Goal: Task Accomplishment & Management: Use online tool/utility

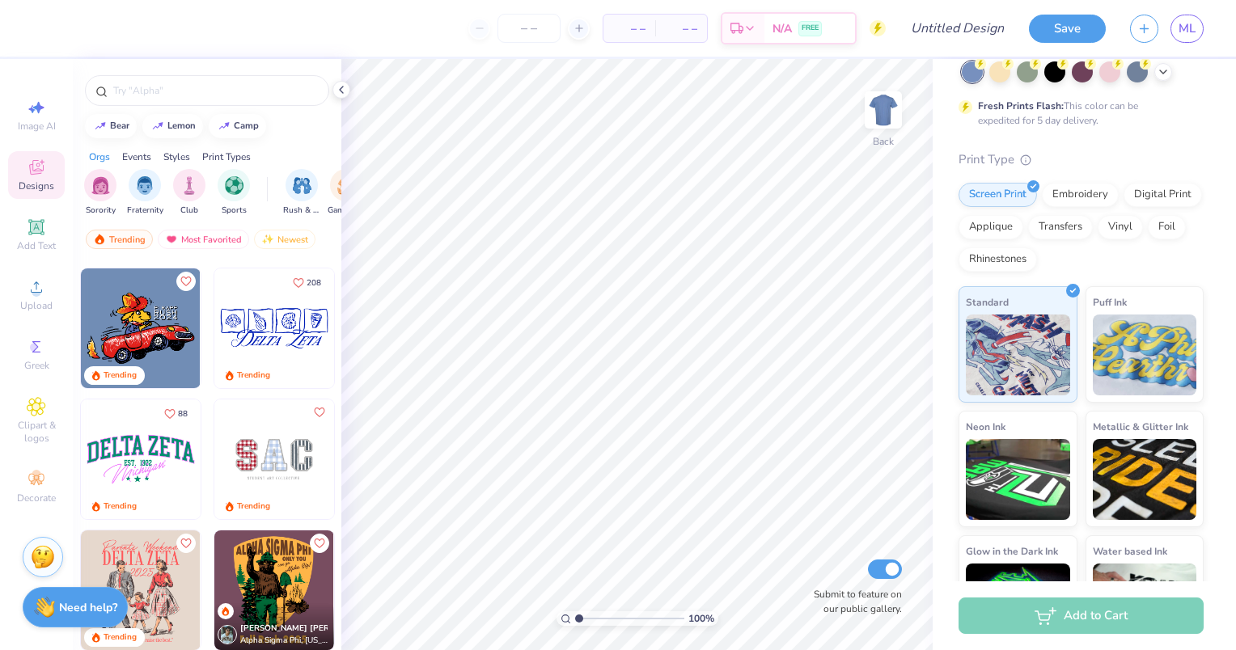
scroll to position [162, 0]
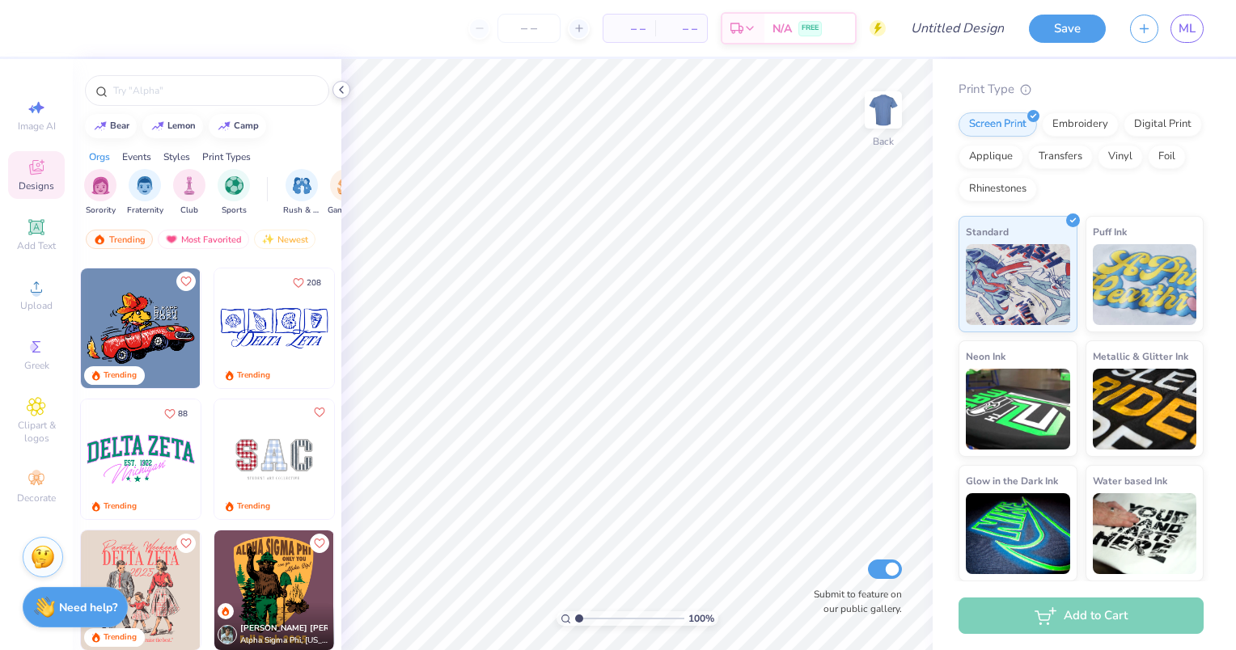
click at [338, 95] on icon at bounding box center [341, 89] width 13 height 13
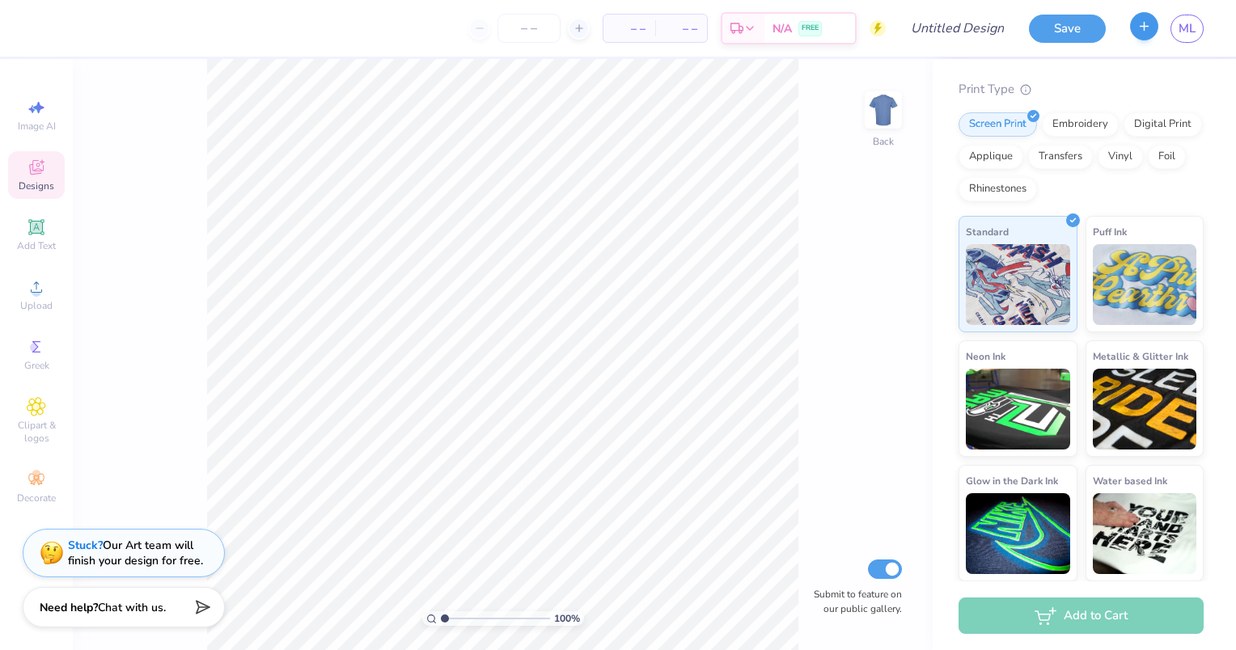
click at [1144, 26] on line "button" at bounding box center [1144, 26] width 8 height 0
click at [1139, 32] on icon "button" at bounding box center [1144, 26] width 14 height 14
click at [1156, 59] on div "Create New Design" at bounding box center [1143, 61] width 101 height 23
click at [1135, 33] on button "button" at bounding box center [1144, 29] width 28 height 28
click at [1142, 29] on icon "button" at bounding box center [1144, 26] width 14 height 14
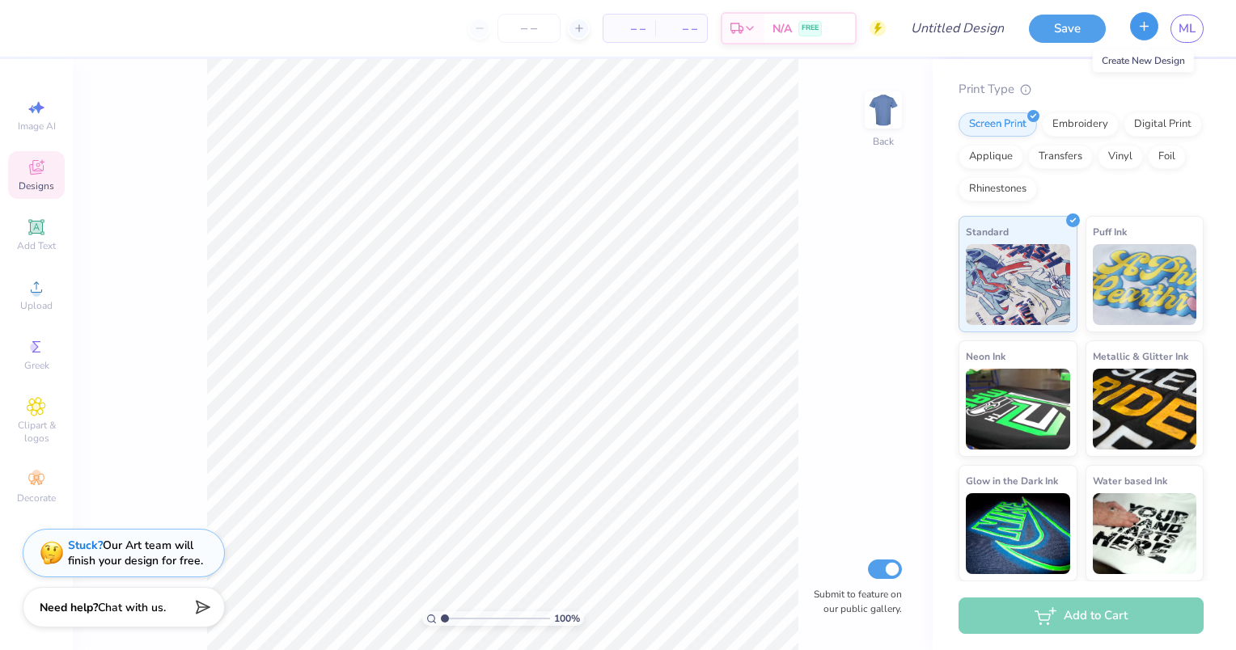
click at [1144, 26] on line "button" at bounding box center [1144, 26] width 8 height 0
click at [1139, 26] on icon "button" at bounding box center [1144, 26] width 14 height 14
click at [1149, 36] on button "button" at bounding box center [1144, 26] width 28 height 28
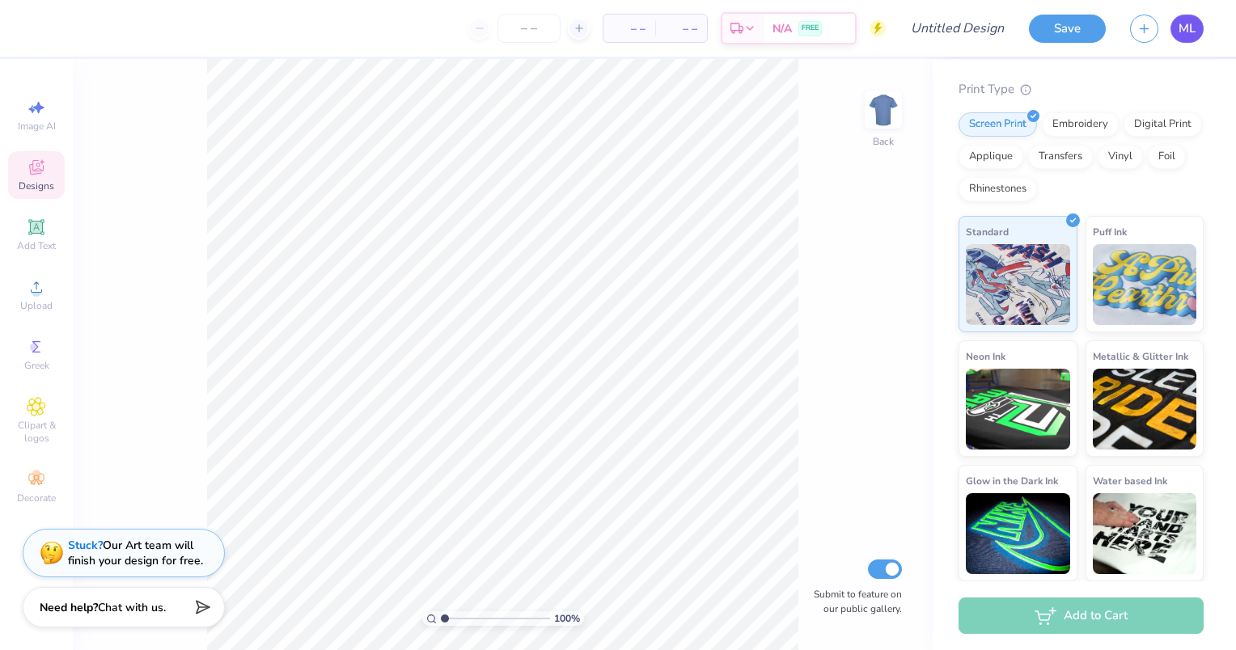
click at [1189, 29] on span "ML" at bounding box center [1186, 28] width 17 height 19
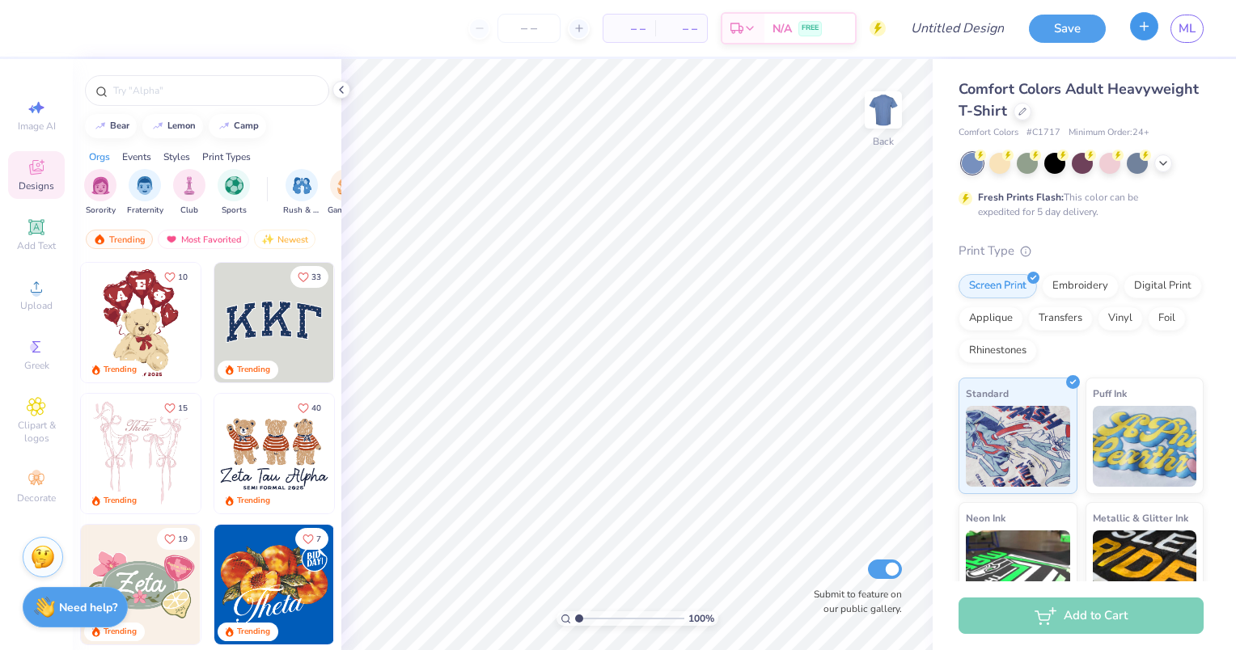
click at [1134, 32] on button "button" at bounding box center [1144, 26] width 28 height 28
click at [1187, 34] on span "ML" at bounding box center [1186, 28] width 17 height 19
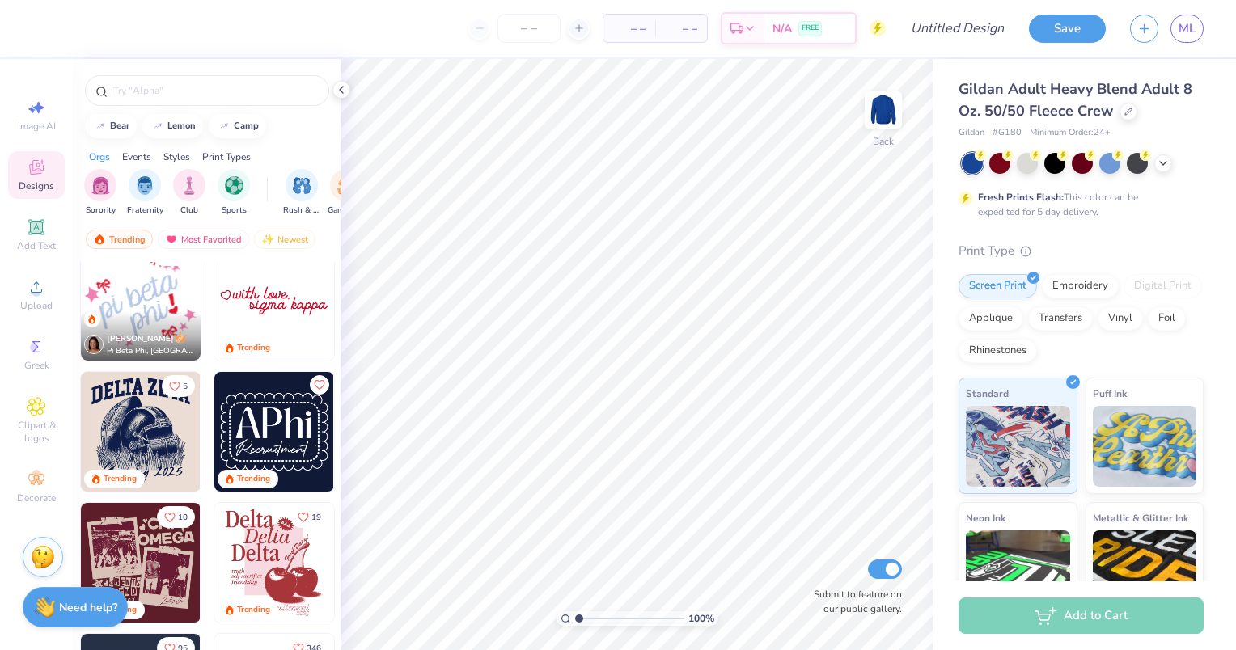
scroll to position [1020, 0]
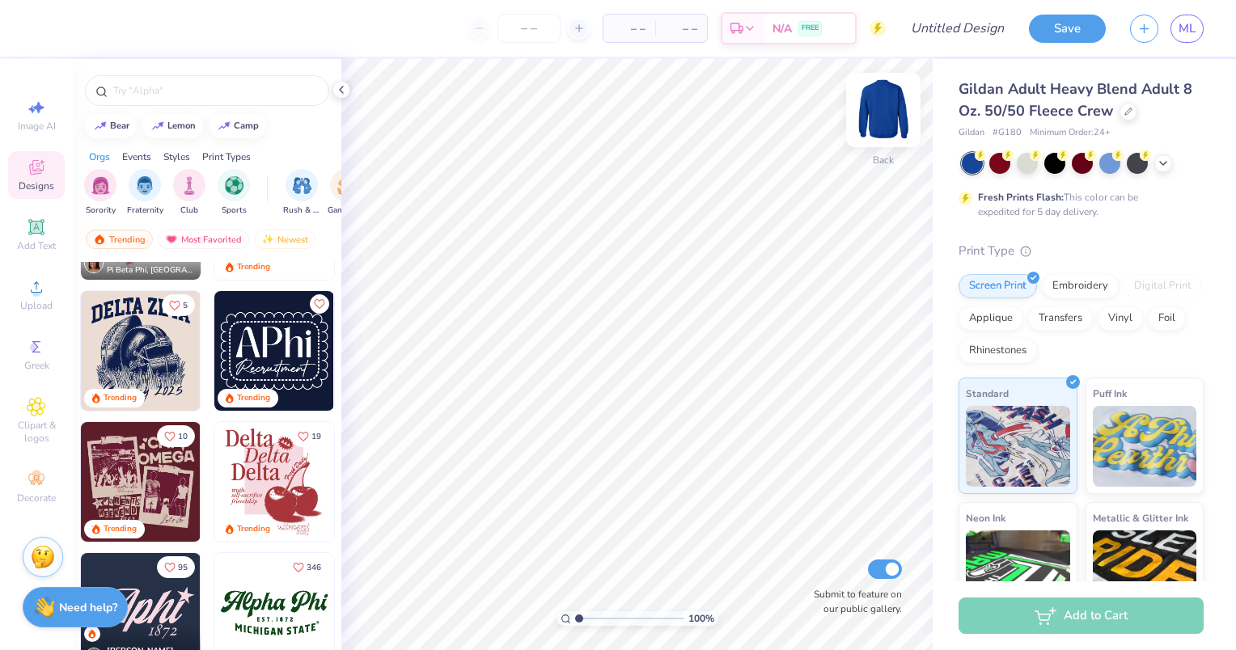
click at [878, 110] on img at bounding box center [883, 110] width 65 height 65
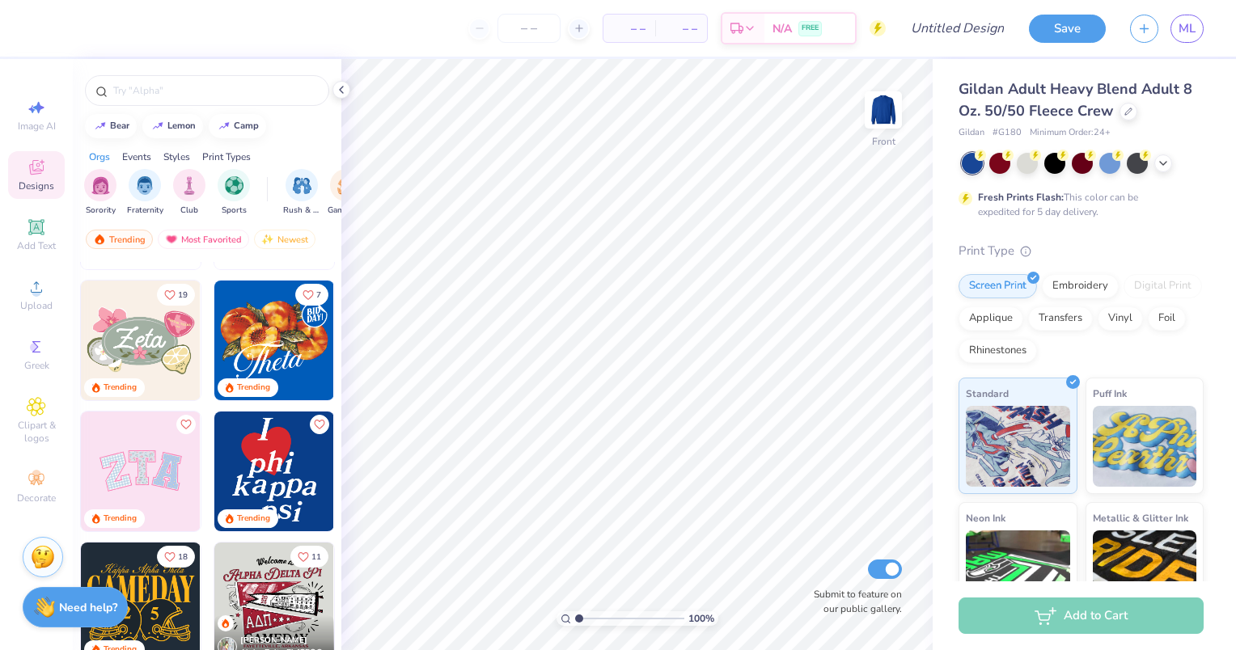
scroll to position [247, 0]
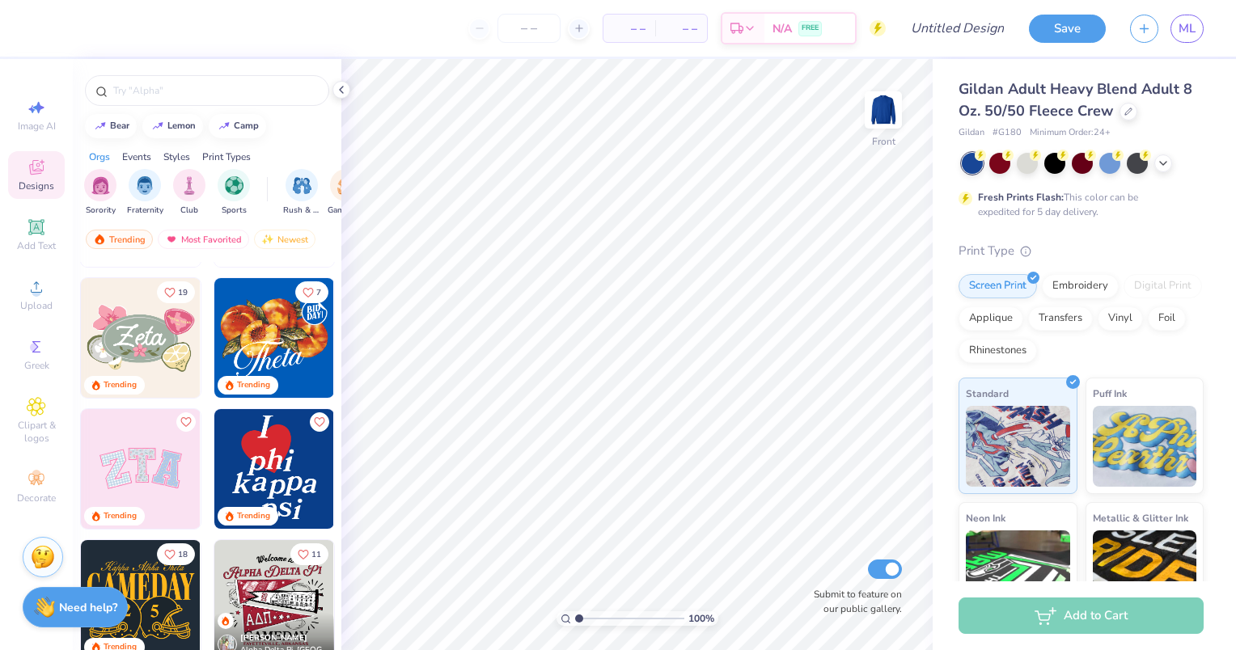
click at [294, 480] on img at bounding box center [274, 469] width 120 height 120
type input "7.00"
type input "7.17"
type input "9.16"
type input "7.00"
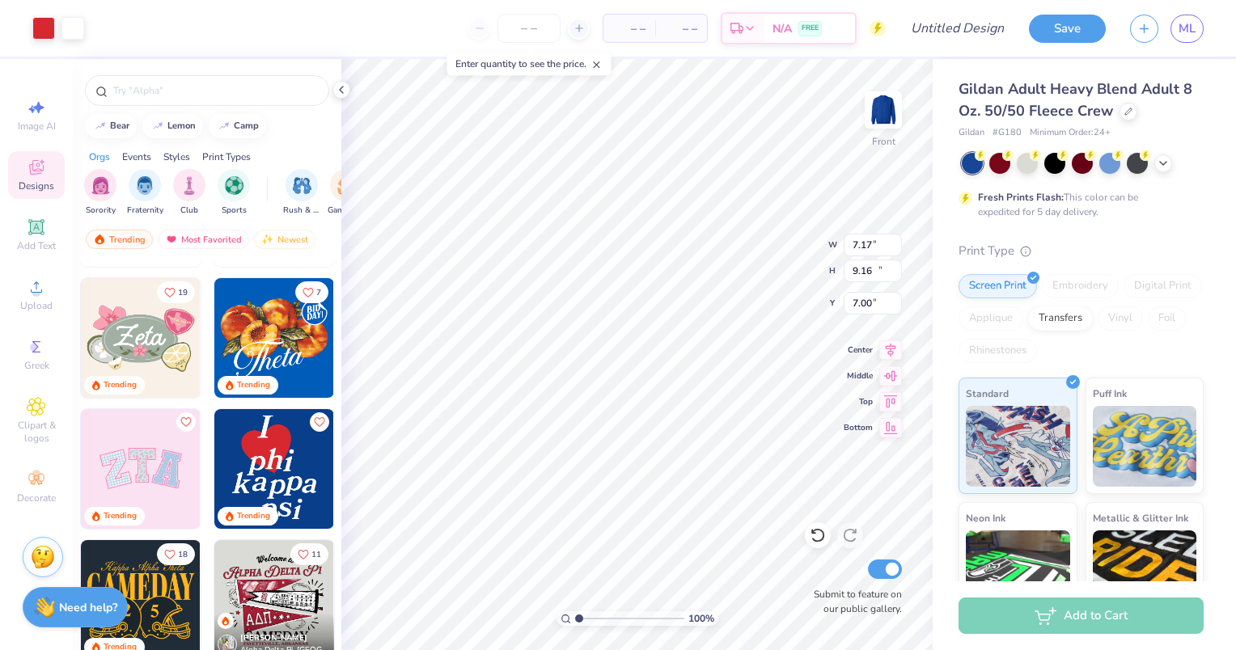
type input "9.60"
type input "12.27"
type input "5.57"
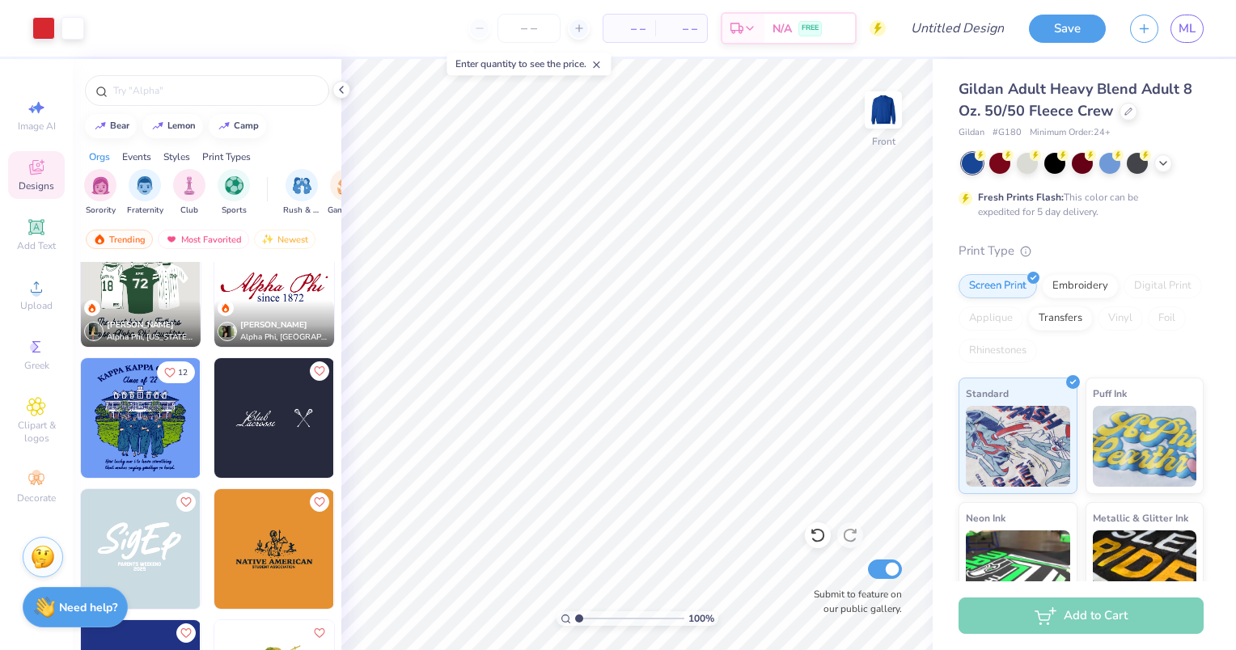
scroll to position [4751, 0]
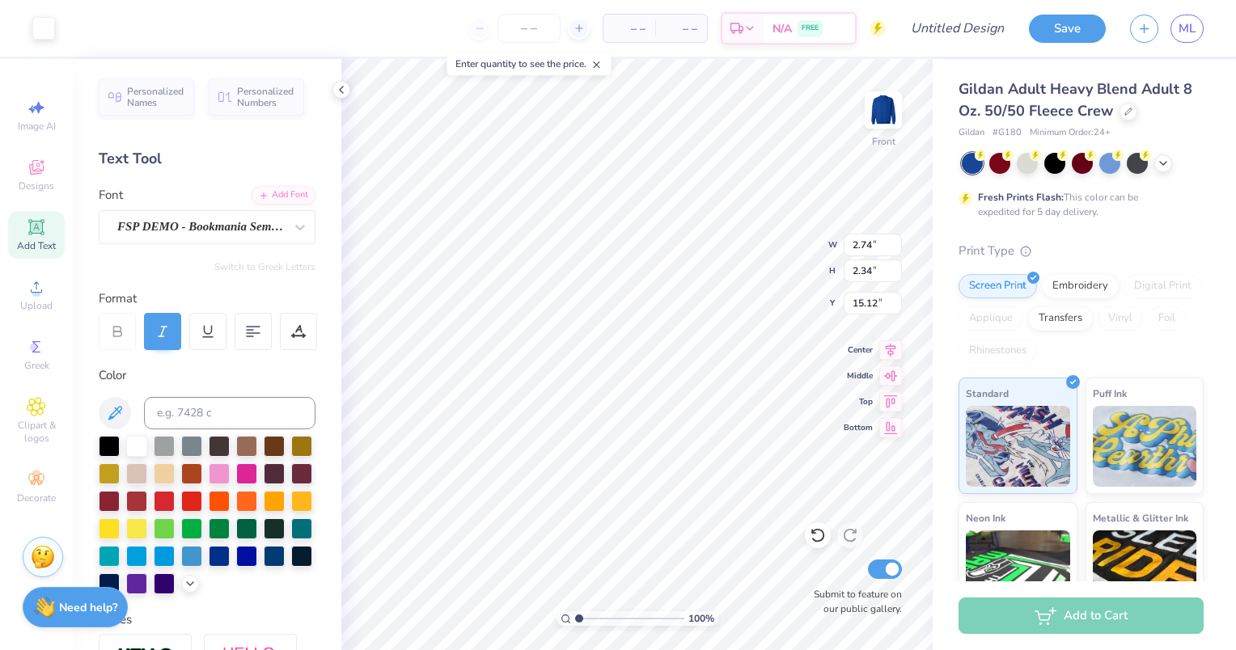
type input "2.74"
type input "2.34"
type input "15.12"
type input "2.12"
type input "2.21"
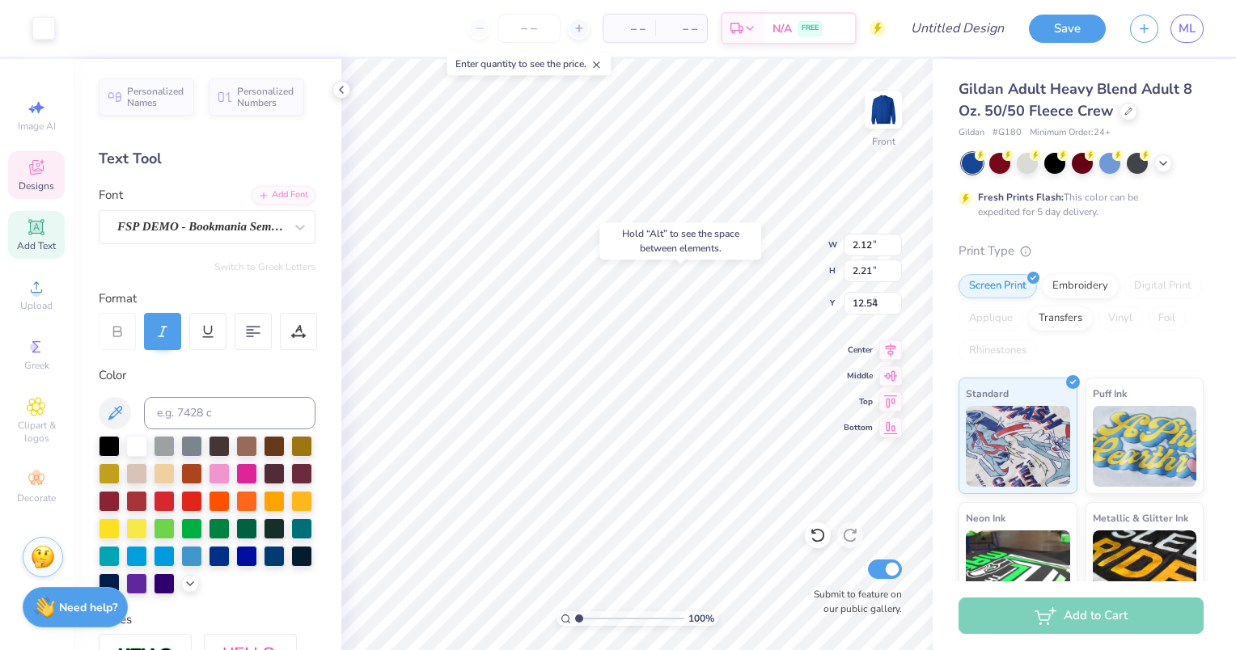
type input "9.61"
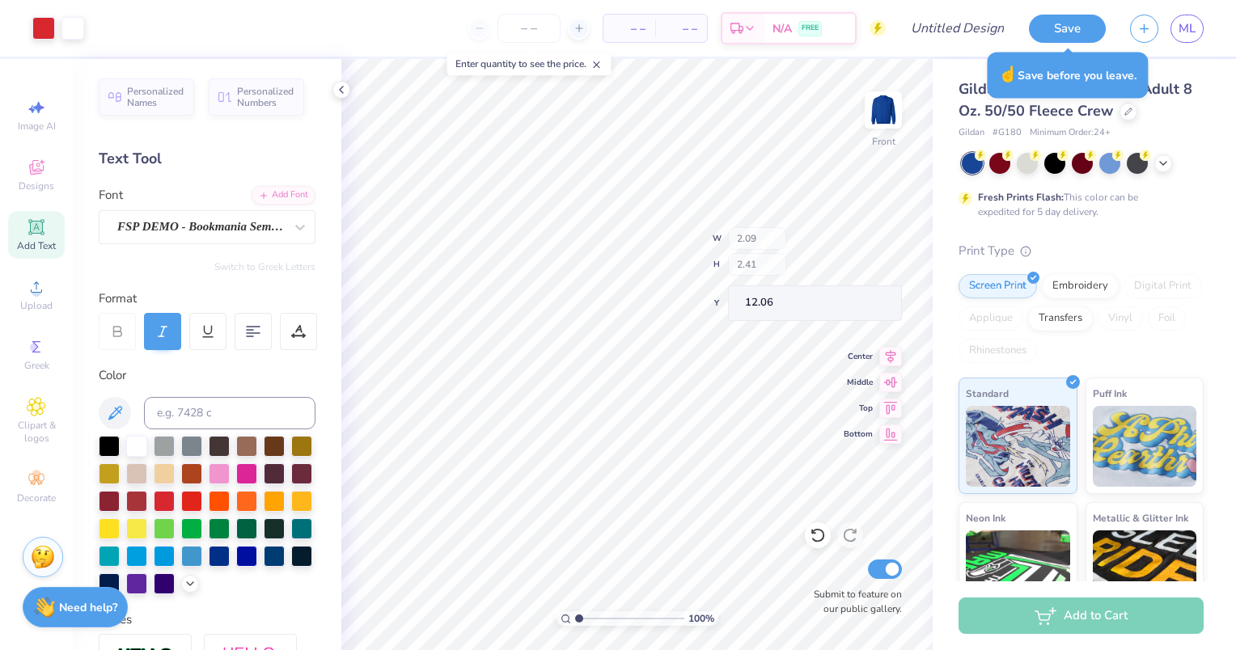
type input "2.12"
type input "2.21"
type input "10.23"
type input "5.68"
type input "5.57"
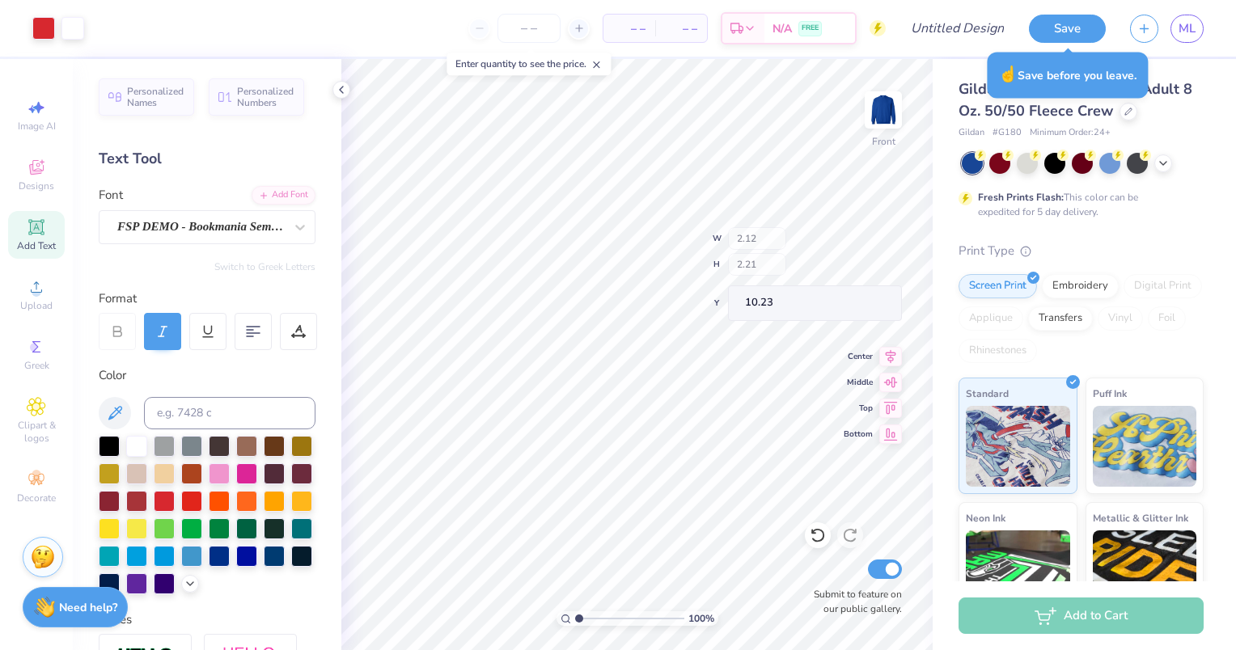
type input "6.61"
type input "1.80"
type input "2.58"
type input "5.57"
type input "2.12"
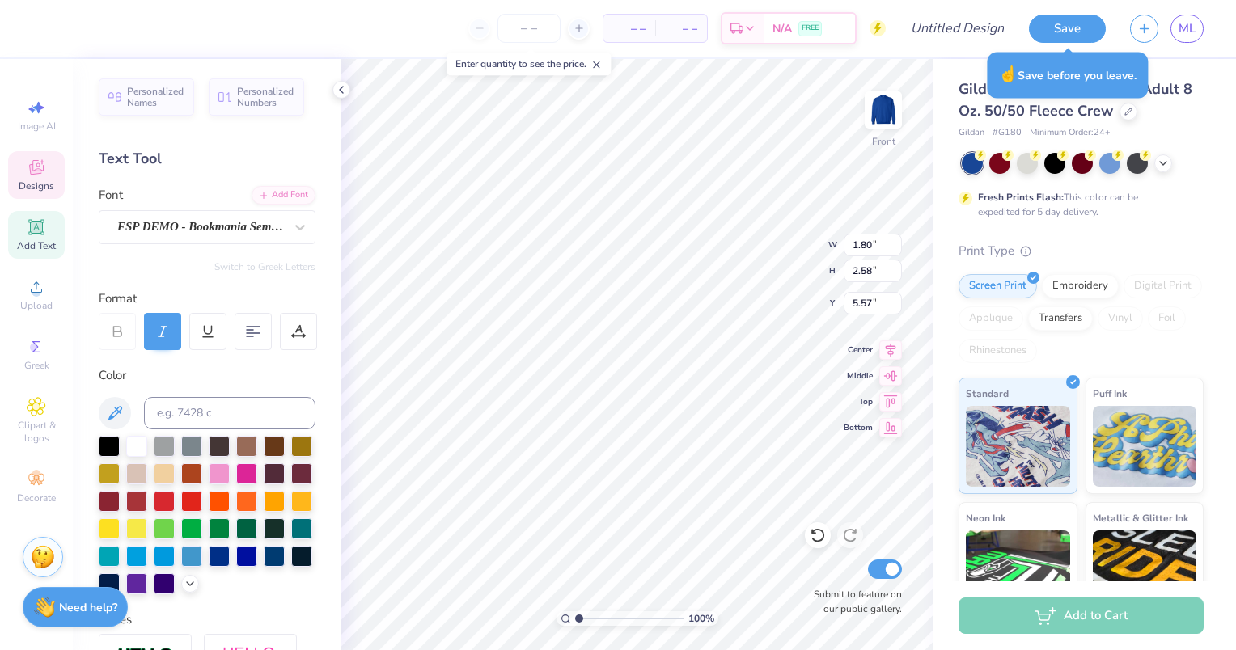
type input "2.21"
type input "9.61"
type input "2.12"
type input "2.21"
type input "12.92"
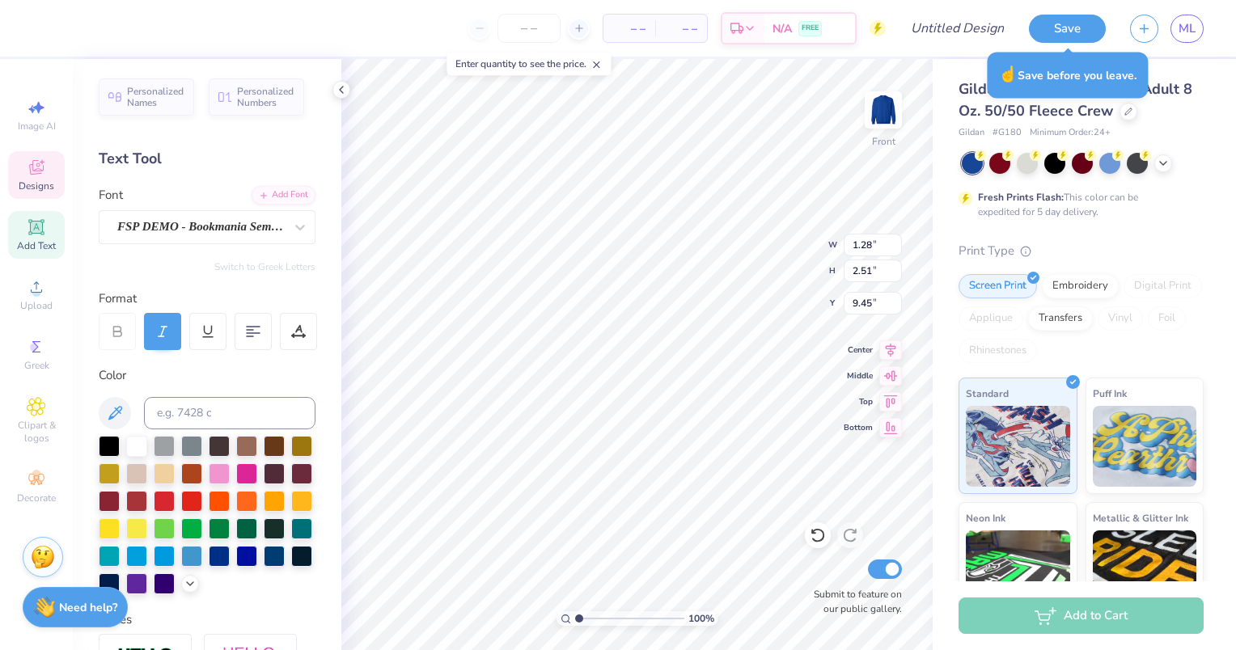
type input "1.28"
type input "2.51"
type input "9.45"
type input "1.19"
type input "2.34"
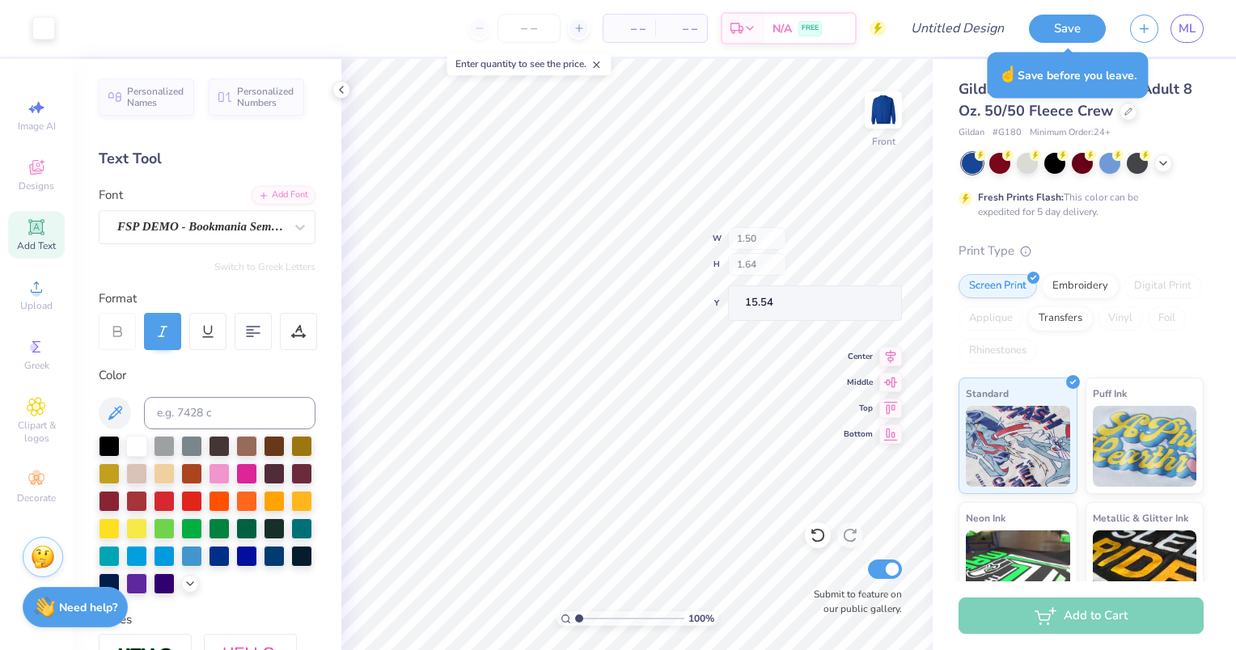
type input "15.12"
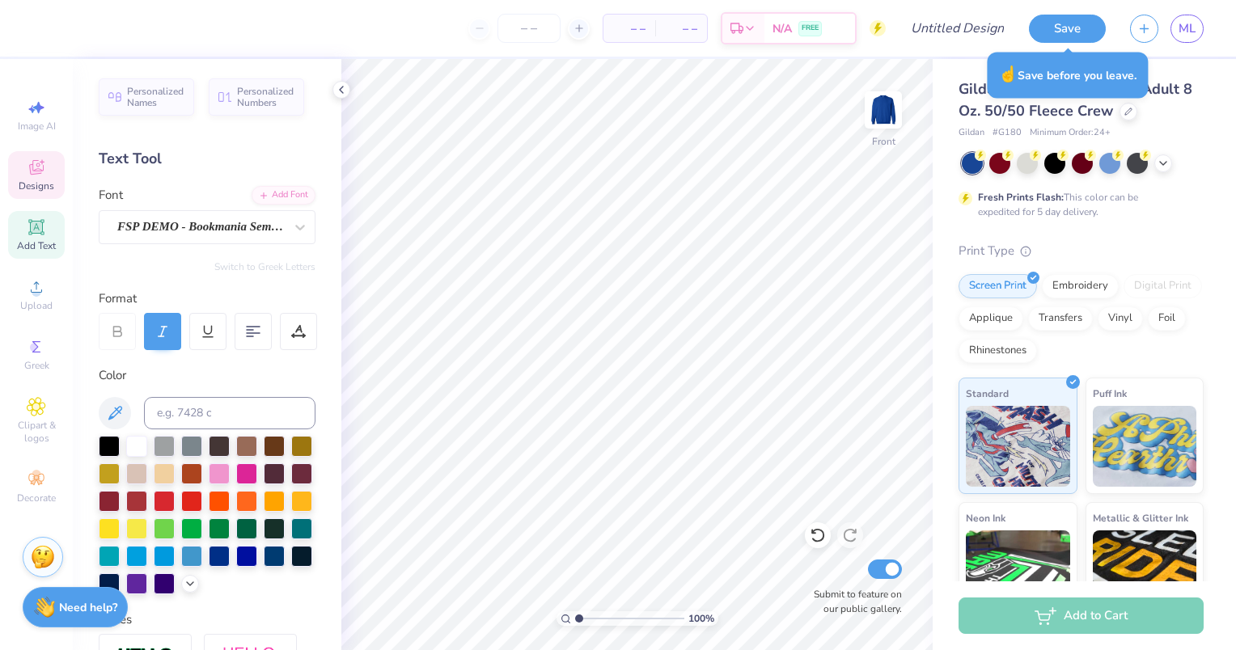
click at [40, 191] on span "Designs" at bounding box center [37, 186] width 36 height 13
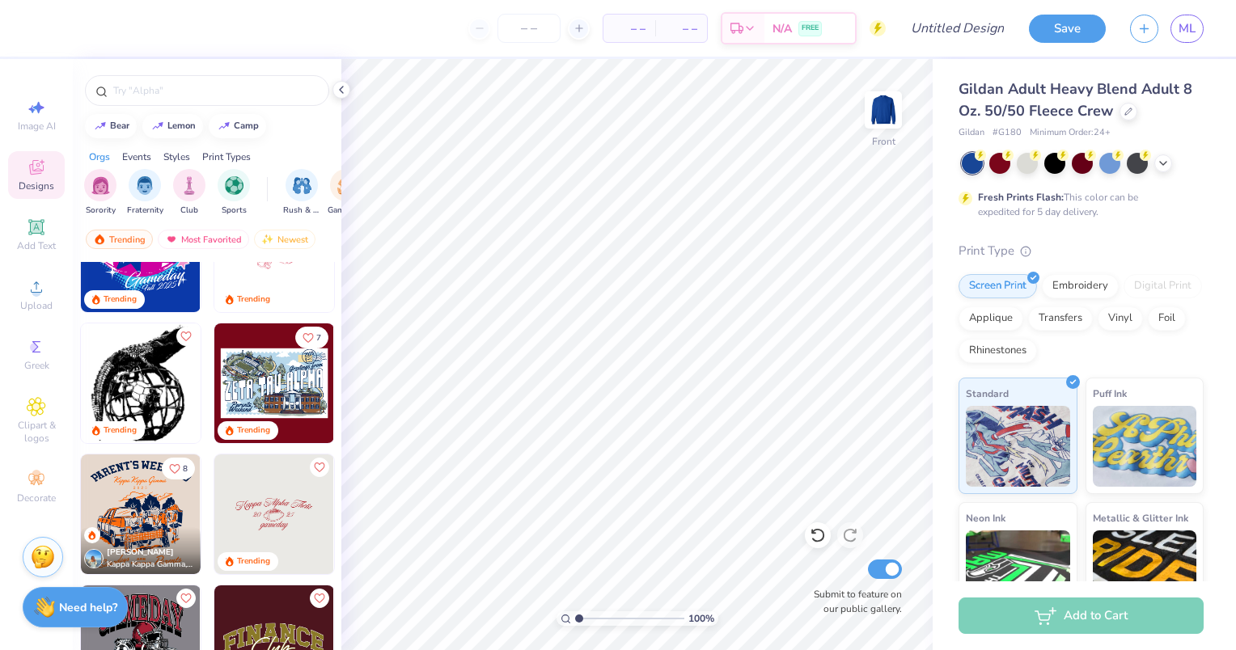
scroll to position [1645, 0]
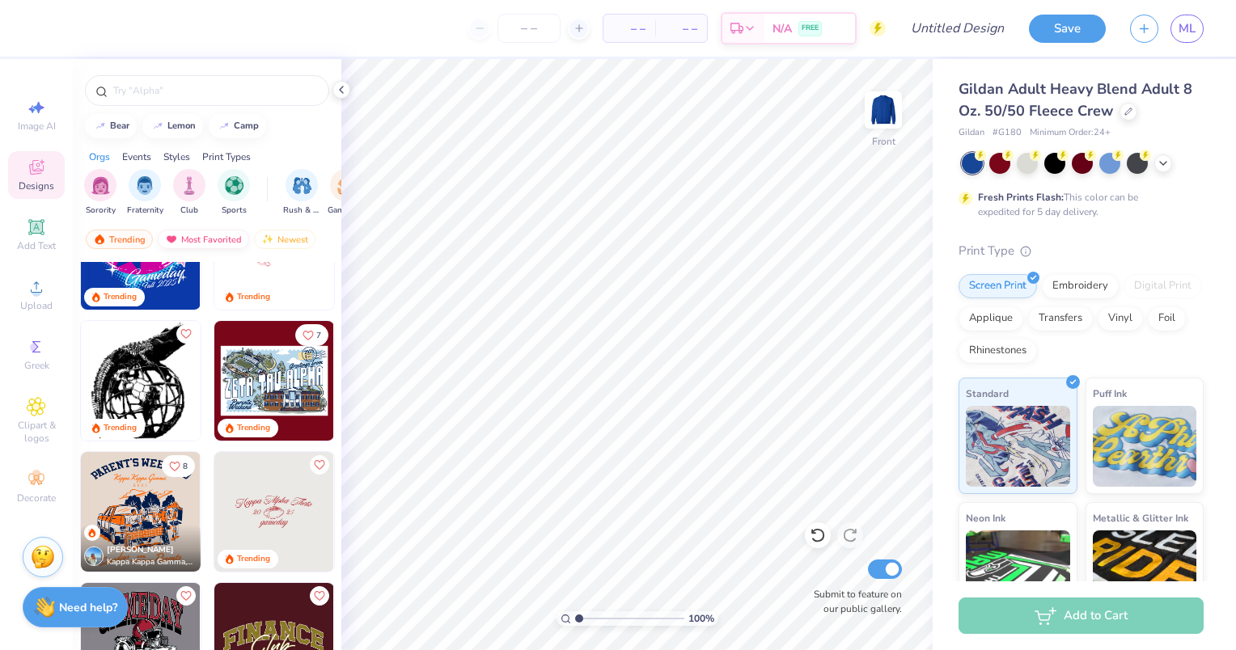
click at [178, 238] on div "Most Favorited" at bounding box center [203, 239] width 91 height 19
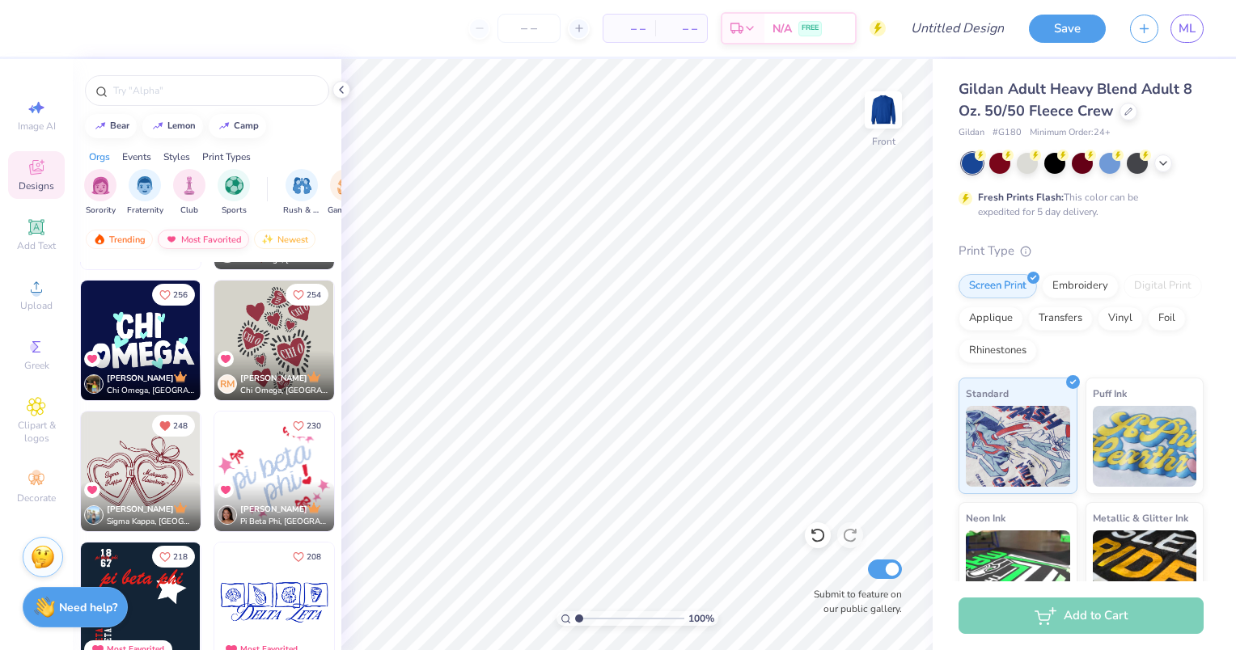
scroll to position [137, 0]
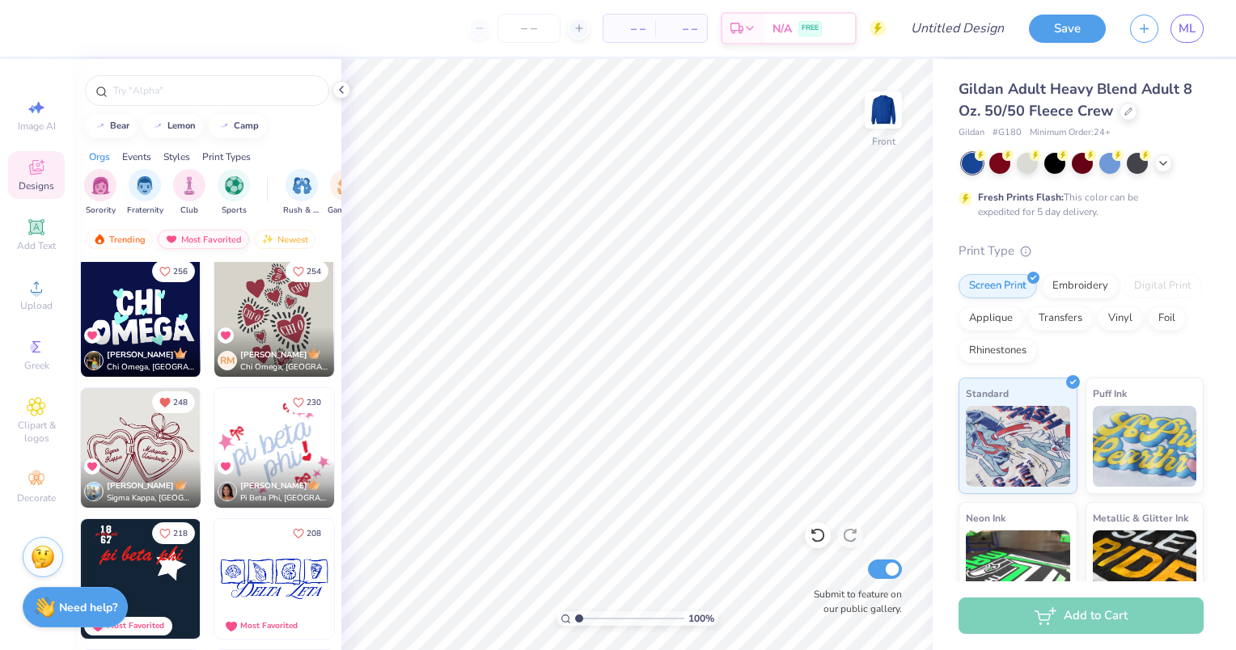
click at [95, 239] on img at bounding box center [99, 239] width 13 height 11
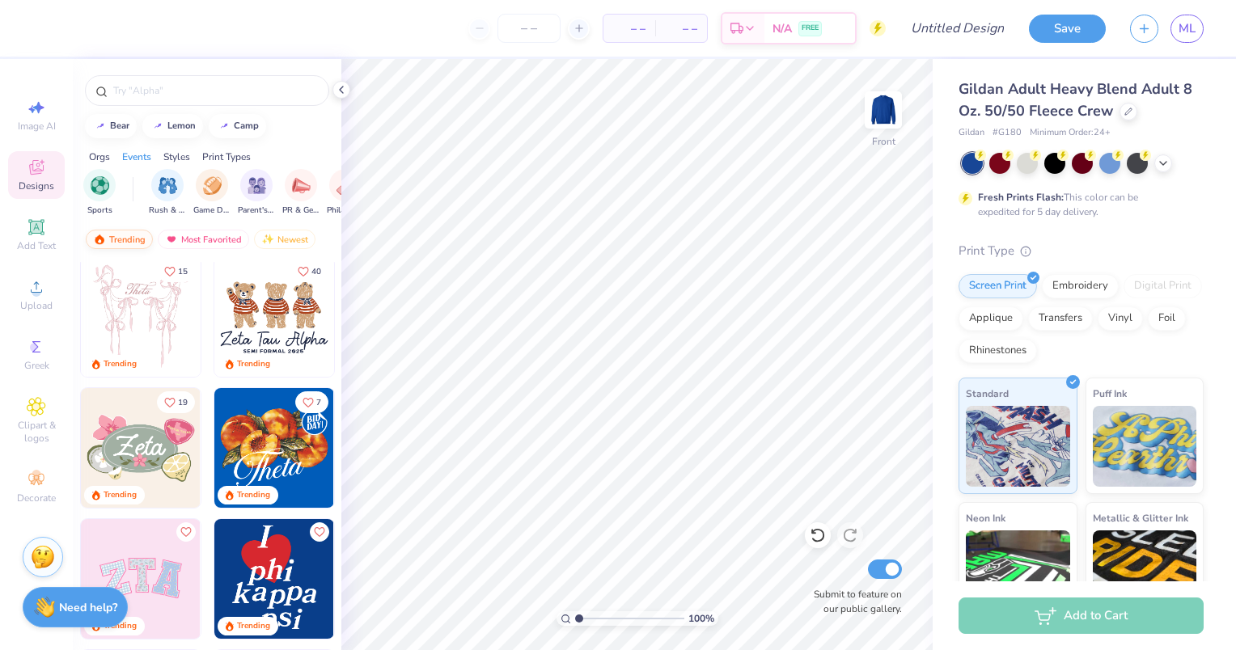
scroll to position [0, 136]
click at [248, 201] on div "Parent's Weekend" at bounding box center [254, 191] width 37 height 48
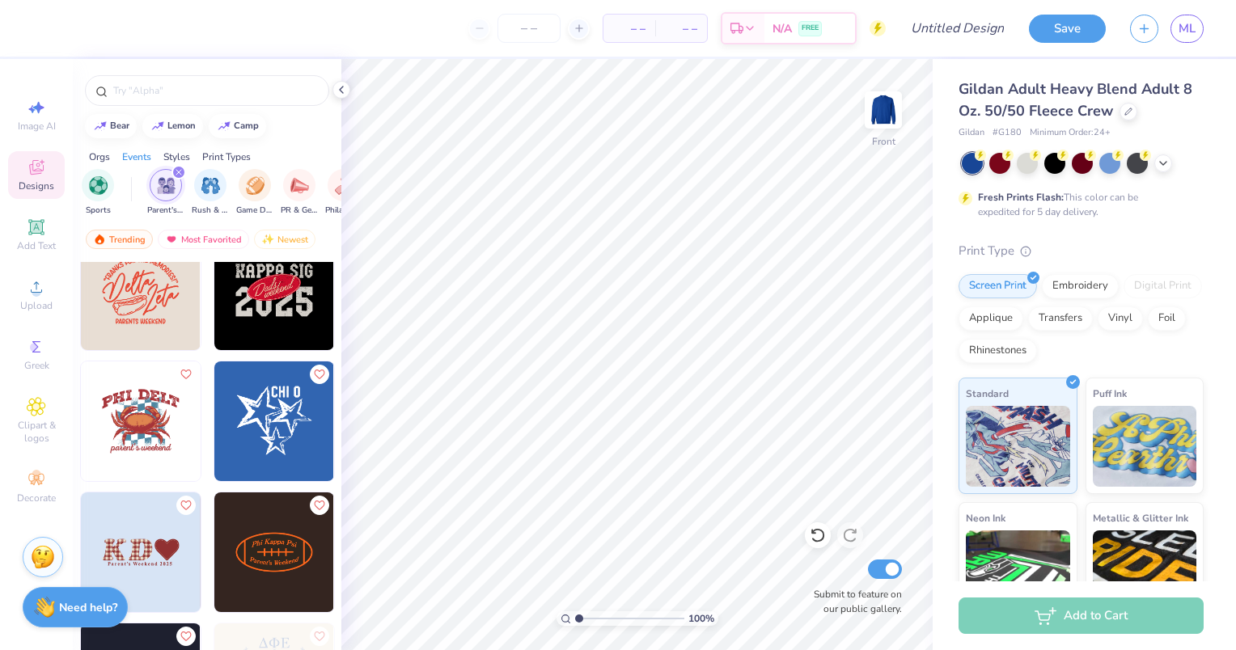
scroll to position [2914, 0]
click at [243, 446] on img at bounding box center [274, 422] width 120 height 120
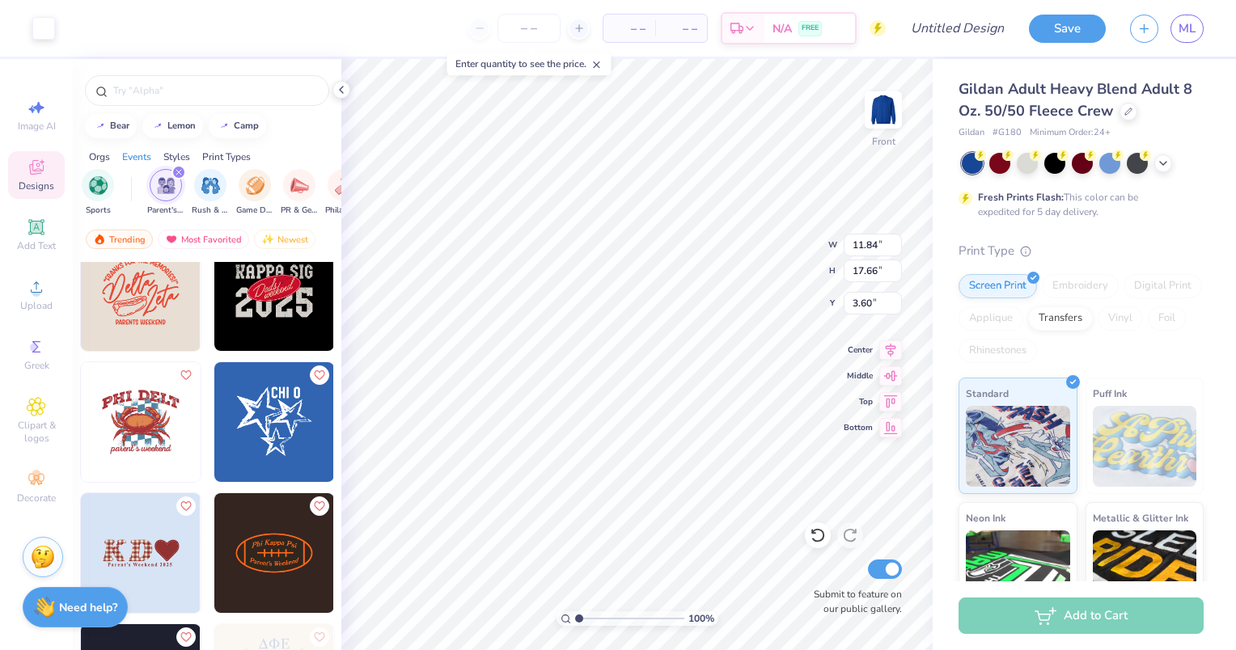
type input "3.60"
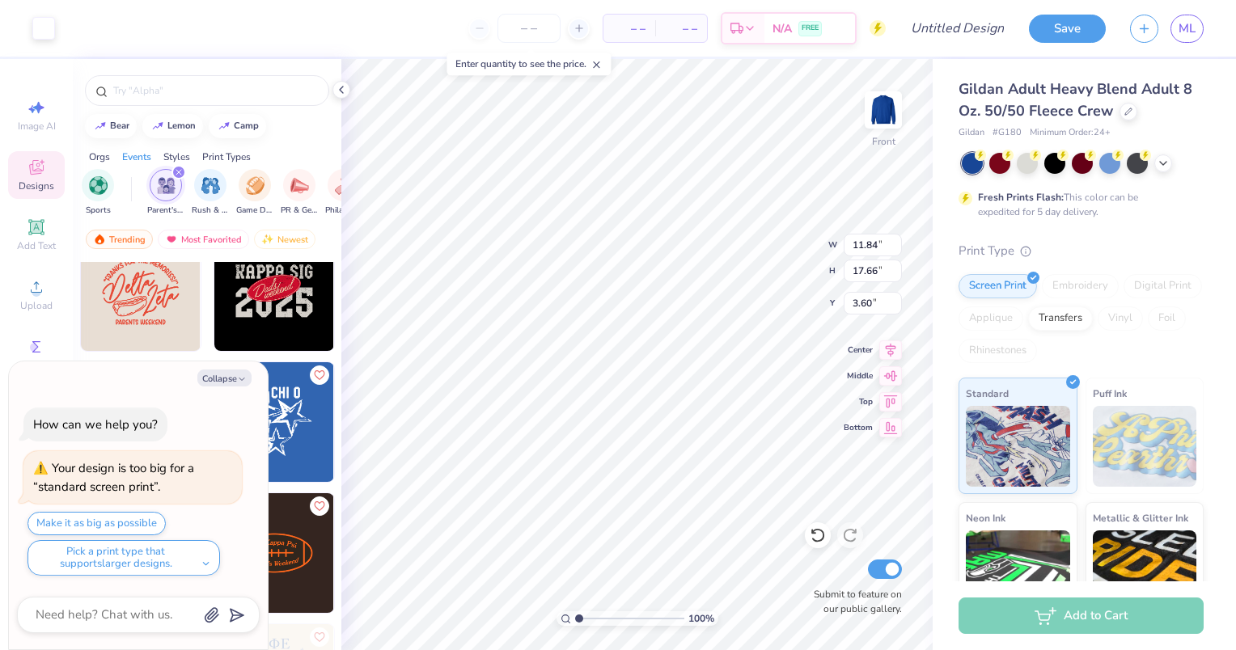
click at [878, 116] on img at bounding box center [883, 110] width 32 height 32
click at [890, 92] on div at bounding box center [883, 109] width 37 height 37
click at [61, 523] on div "Make it as big as possible Pick a print type that supports larger designs." at bounding box center [134, 544] width 214 height 64
click at [68, 526] on div "Make it as big as possible Pick a print type that supports larger designs." at bounding box center [134, 544] width 214 height 64
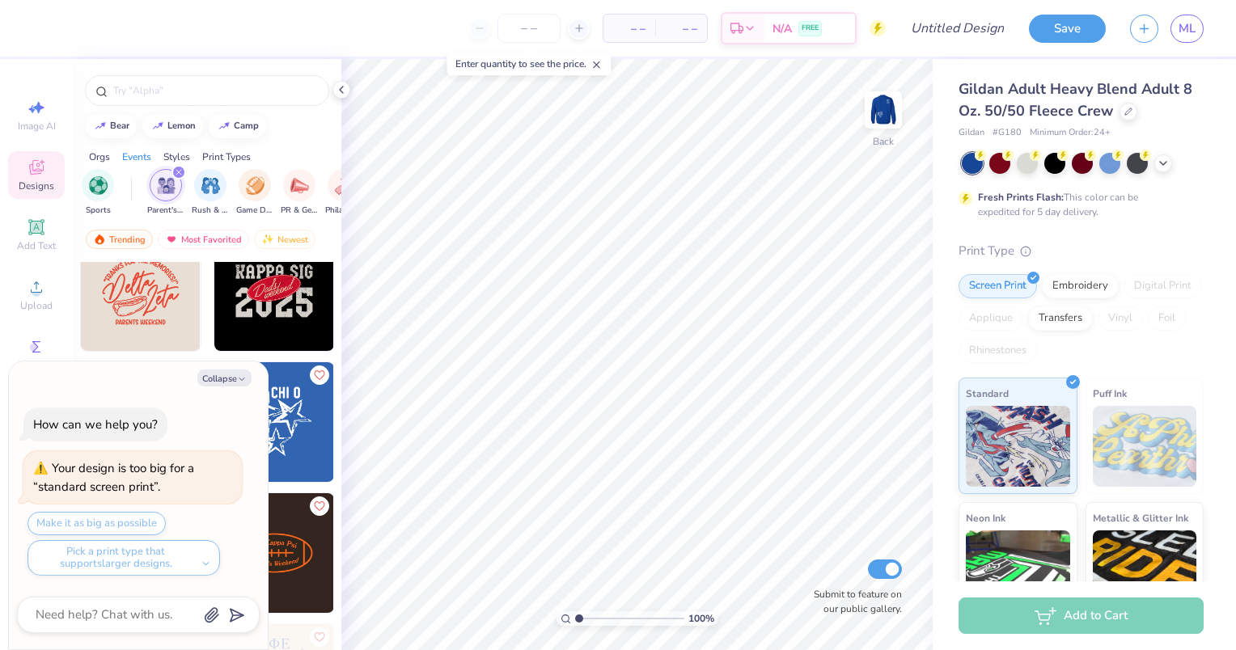
click at [880, 116] on img at bounding box center [883, 110] width 32 height 32
click at [872, 108] on img at bounding box center [883, 110] width 32 height 32
click at [204, 380] on button "Collapse" at bounding box center [224, 378] width 54 height 17
type textarea "x"
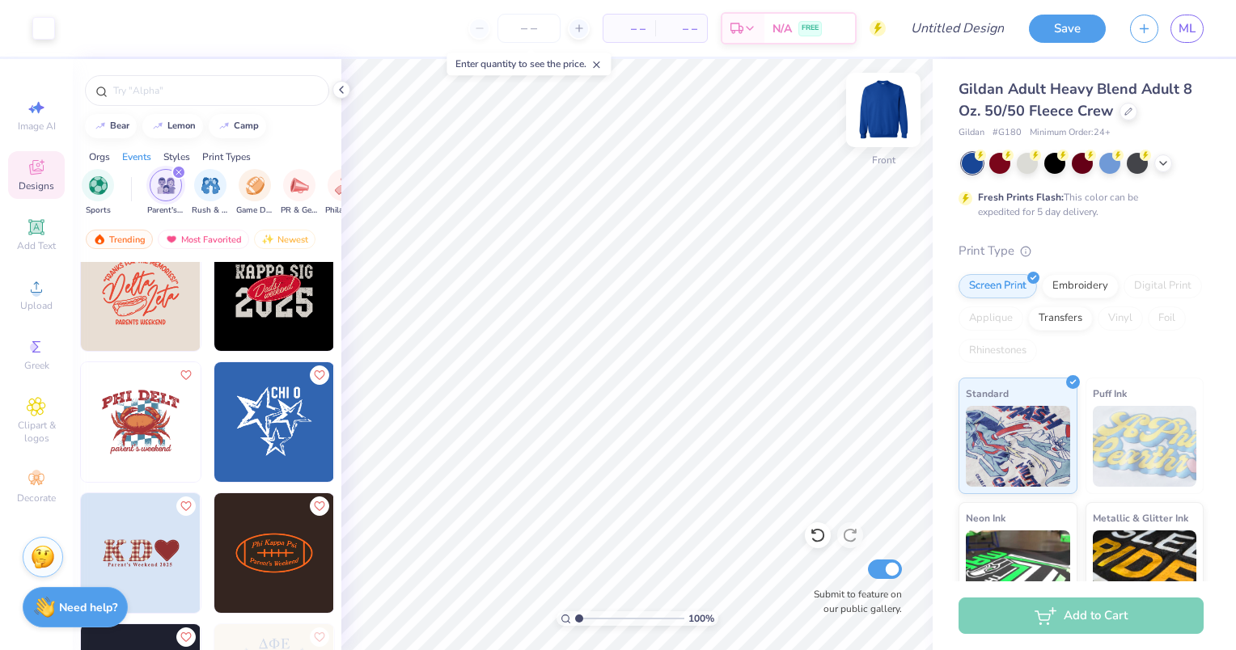
click at [618, 32] on span "– –" at bounding box center [629, 28] width 32 height 17
click at [596, 65] on icon at bounding box center [595, 64] width 11 height 11
click at [542, 29] on input "number" at bounding box center [528, 28] width 63 height 29
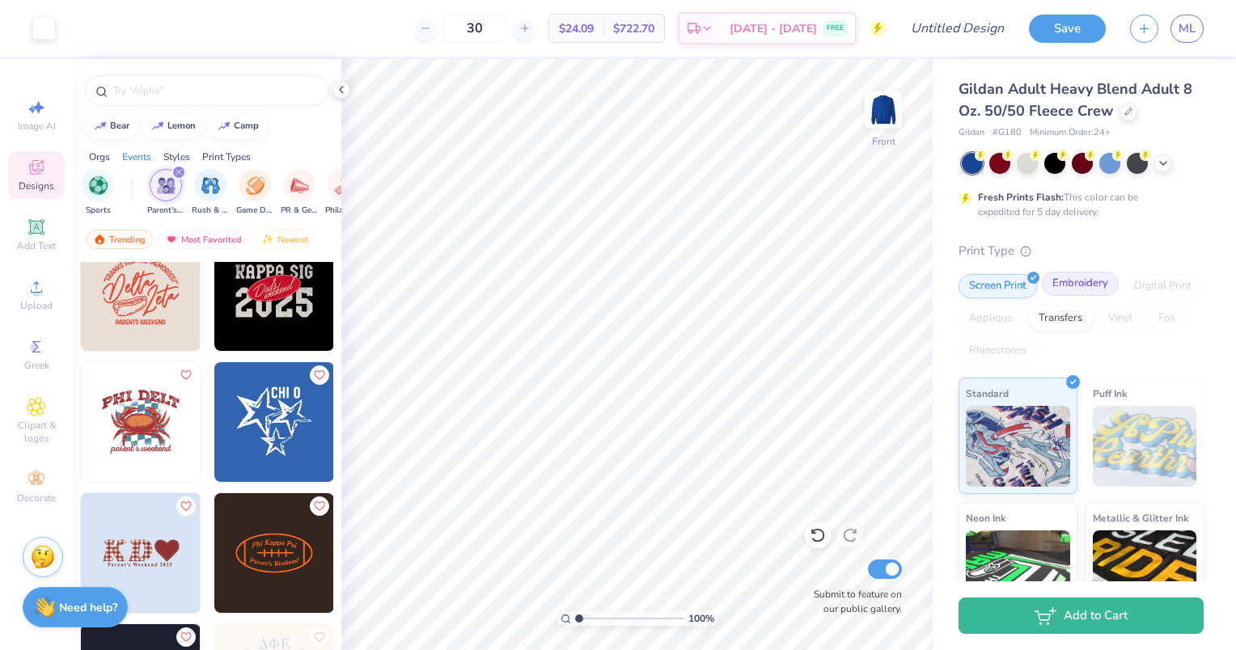
type input "30"
click at [1081, 288] on div "Embroidery" at bounding box center [1080, 284] width 77 height 24
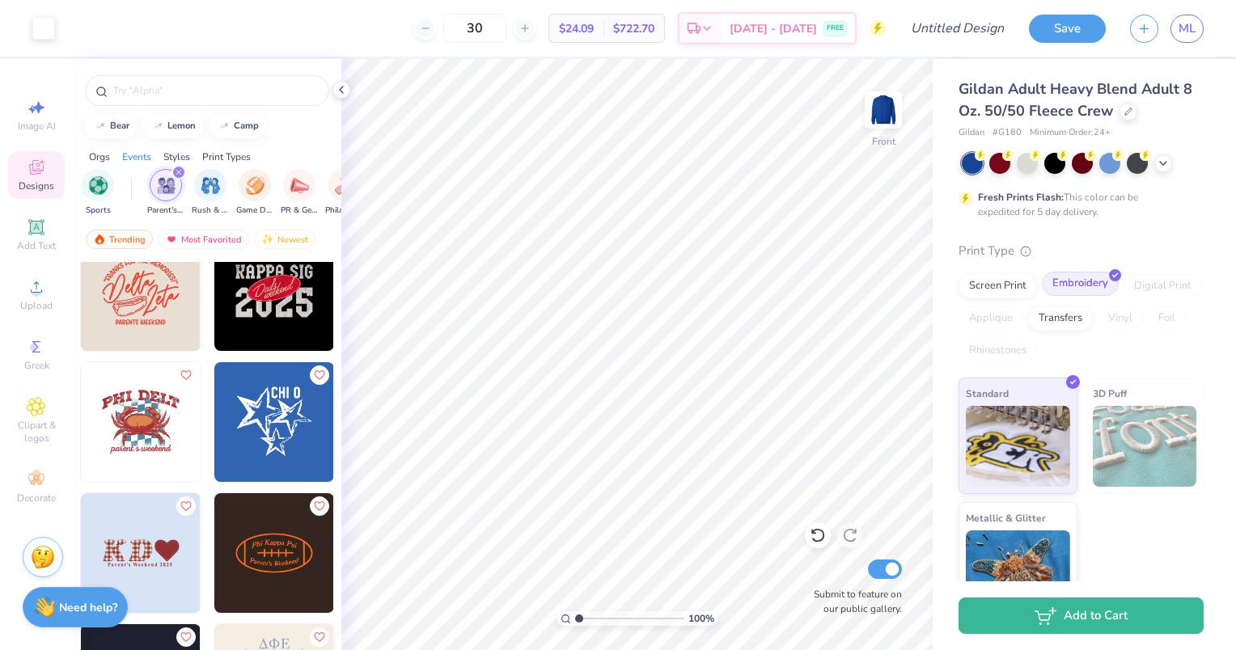
click at [1084, 291] on div "Embroidery" at bounding box center [1080, 284] width 77 height 24
click at [1072, 282] on div "Embroidery" at bounding box center [1080, 284] width 77 height 24
click at [1082, 284] on div "Embroidery" at bounding box center [1080, 284] width 77 height 24
click at [1084, 291] on div "Embroidery" at bounding box center [1080, 284] width 77 height 24
click at [1098, 284] on div "Embroidery" at bounding box center [1080, 284] width 77 height 24
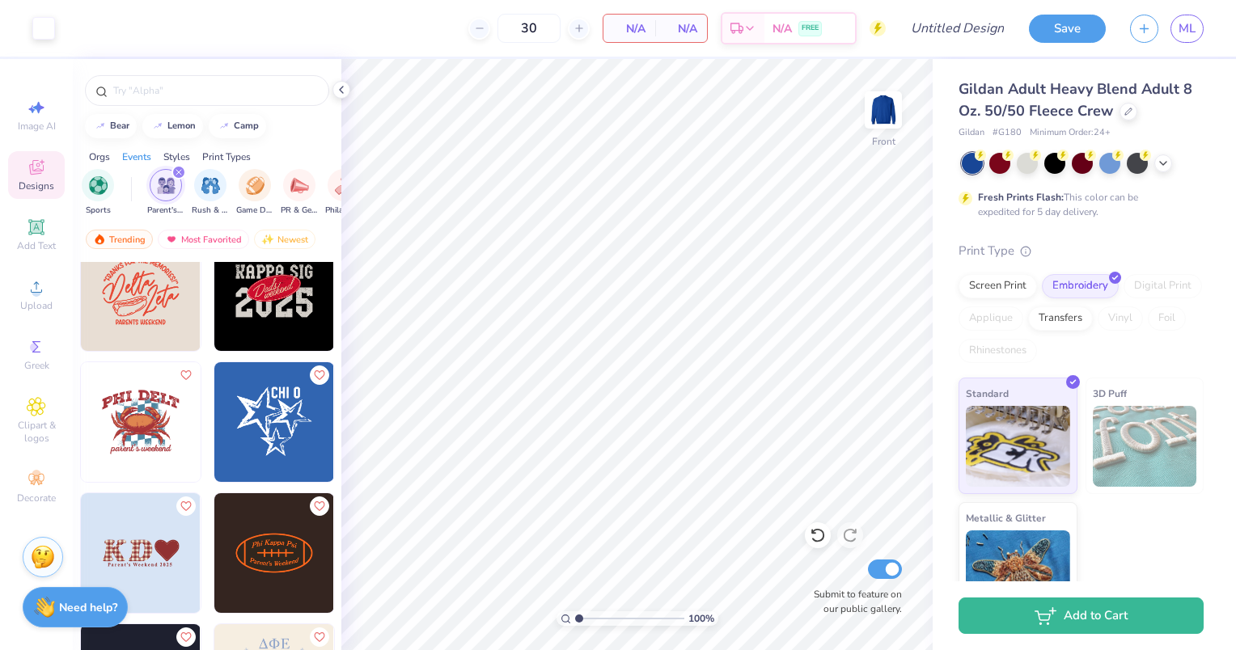
click at [1133, 421] on img at bounding box center [1145, 446] width 104 height 81
click at [1131, 450] on img at bounding box center [1145, 446] width 104 height 81
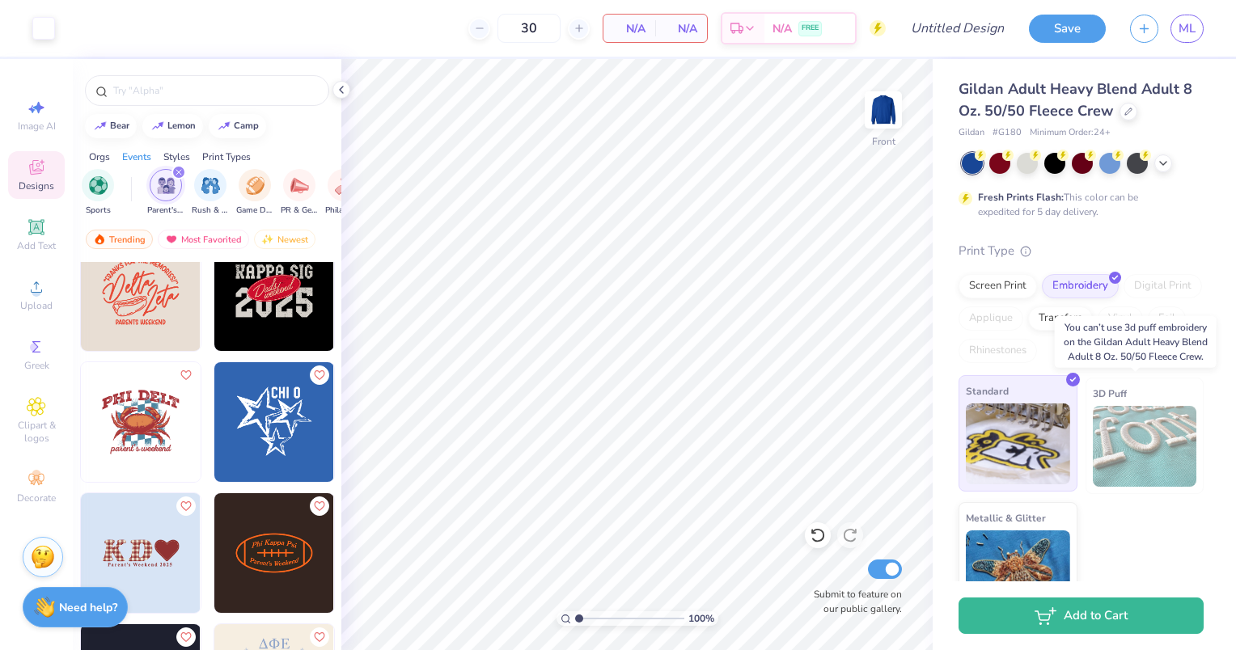
click at [1022, 423] on img at bounding box center [1018, 444] width 104 height 81
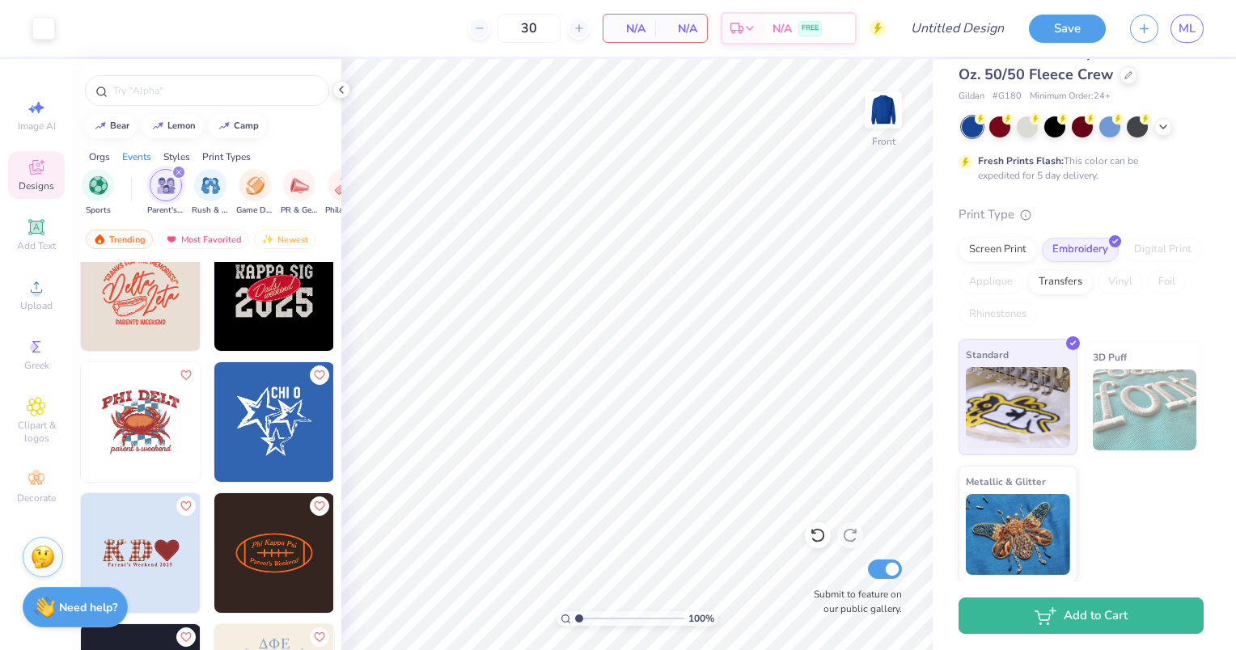
scroll to position [0, 0]
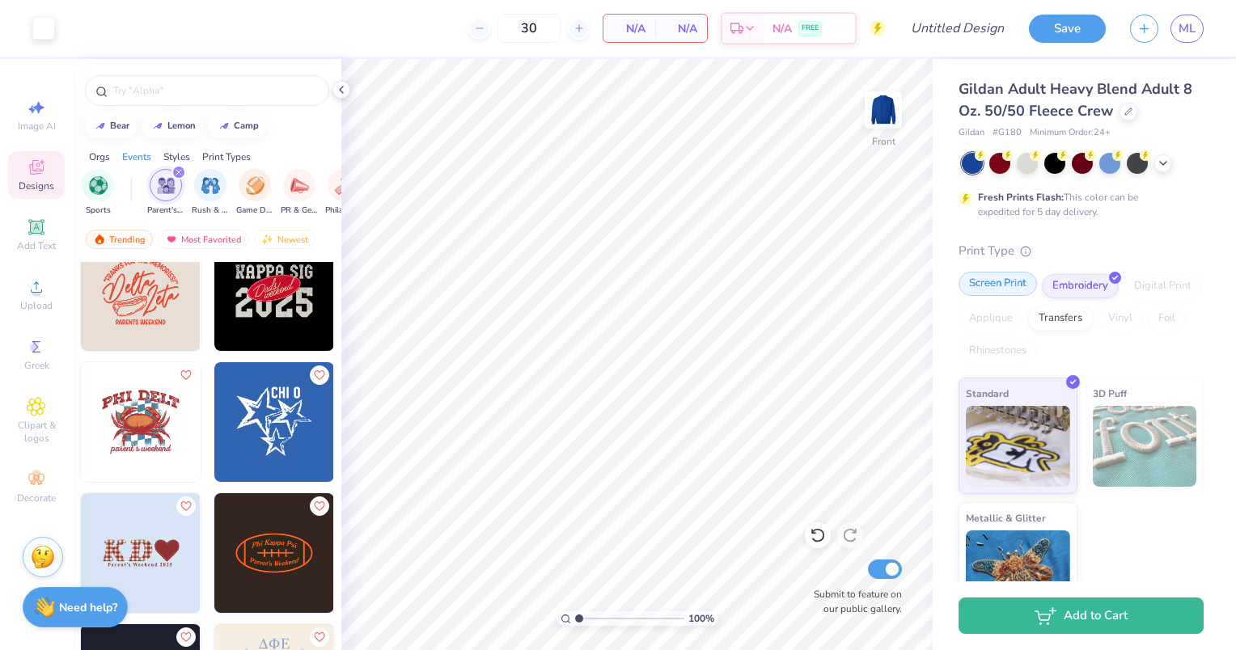
click at [998, 287] on div "Screen Print" at bounding box center [997, 284] width 78 height 24
click at [1000, 291] on div "Screen Print" at bounding box center [997, 284] width 78 height 24
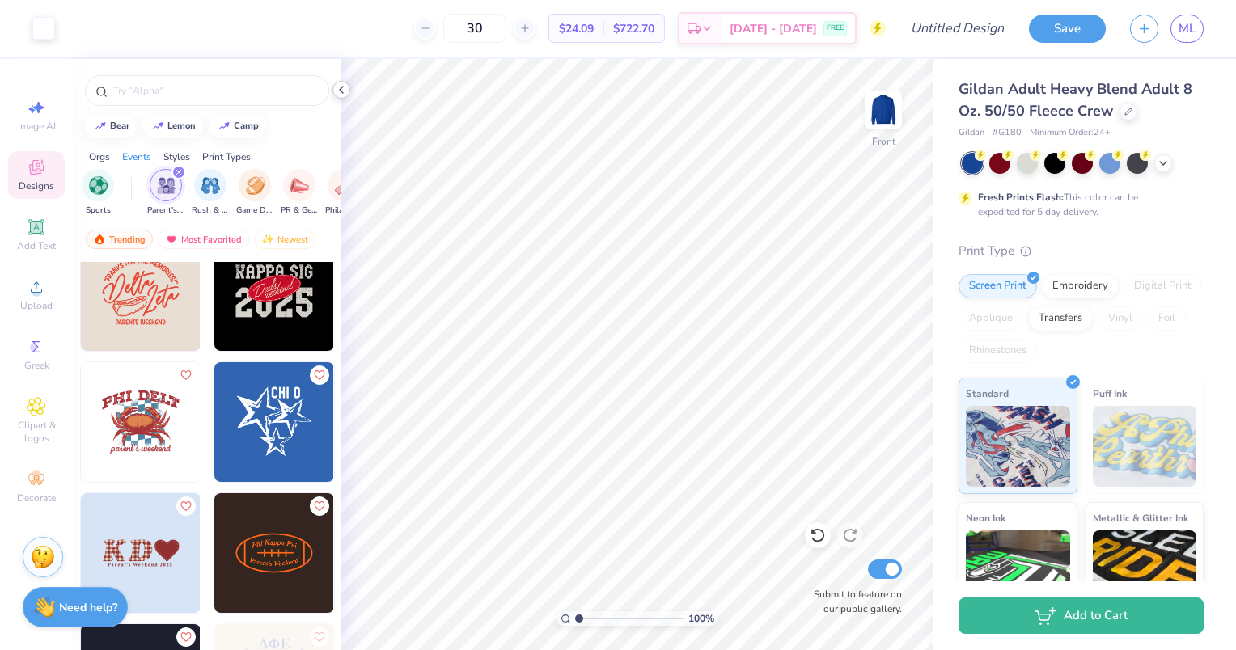
click at [341, 87] on polyline at bounding box center [341, 90] width 3 height 6
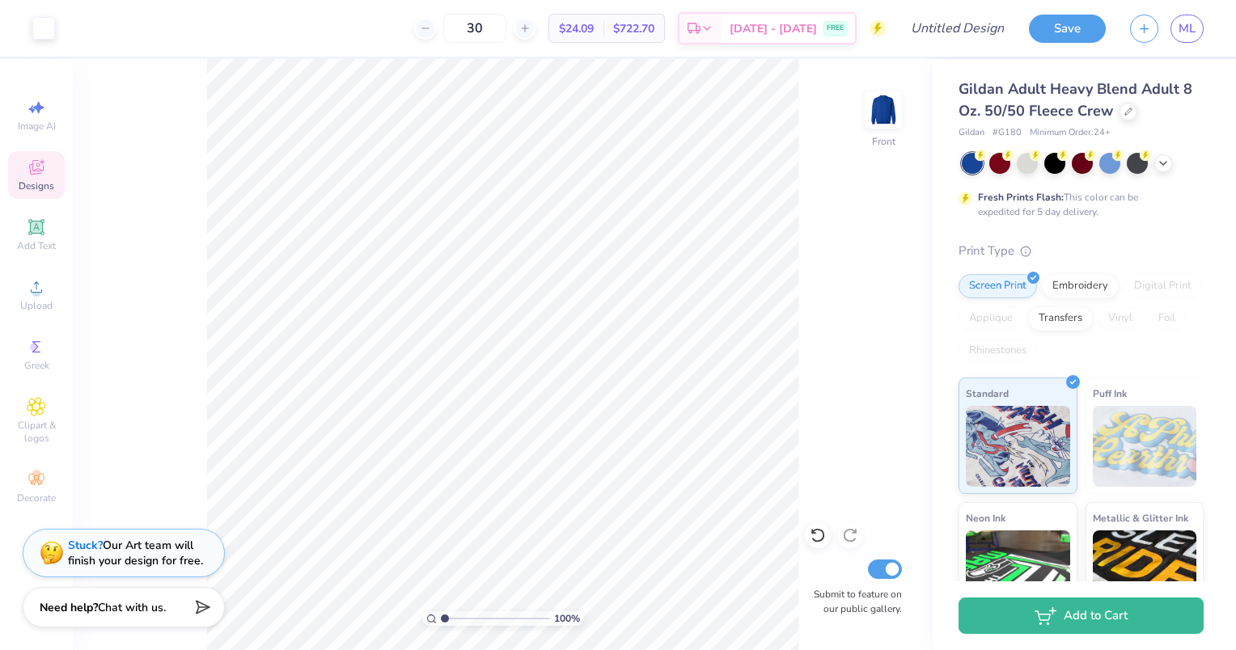
click at [881, 114] on img at bounding box center [883, 110] width 32 height 32
click at [35, 233] on icon at bounding box center [35, 226] width 15 height 15
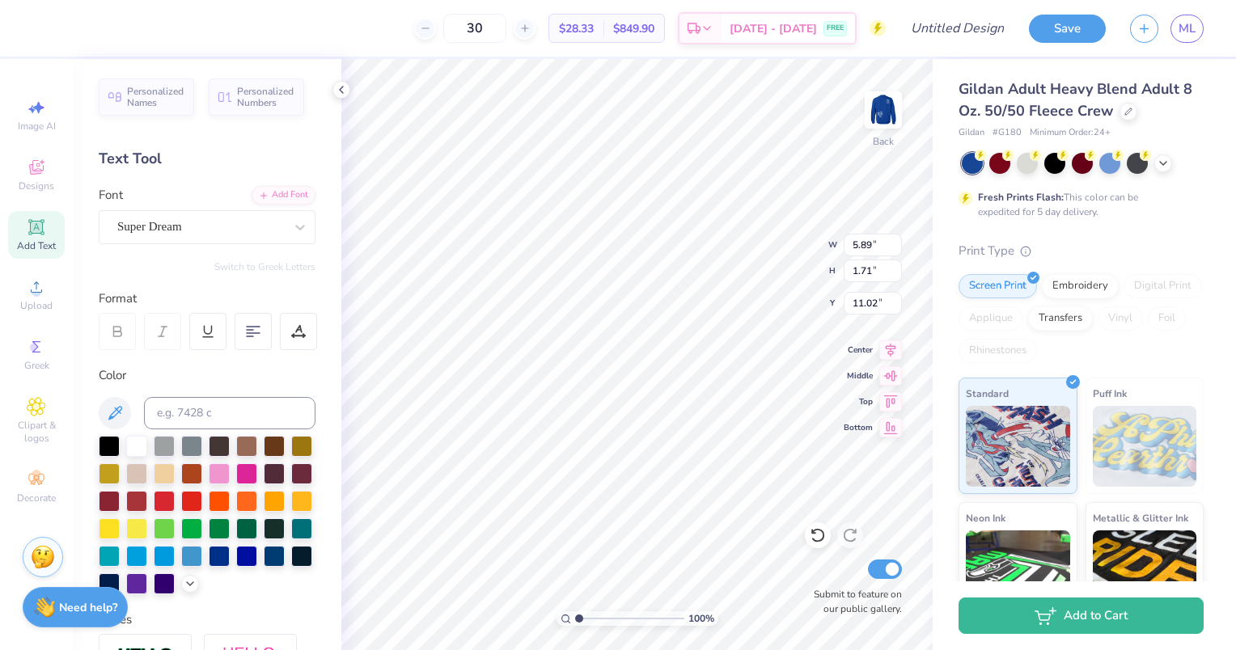
click at [24, 180] on span "Designs" at bounding box center [37, 186] width 36 height 13
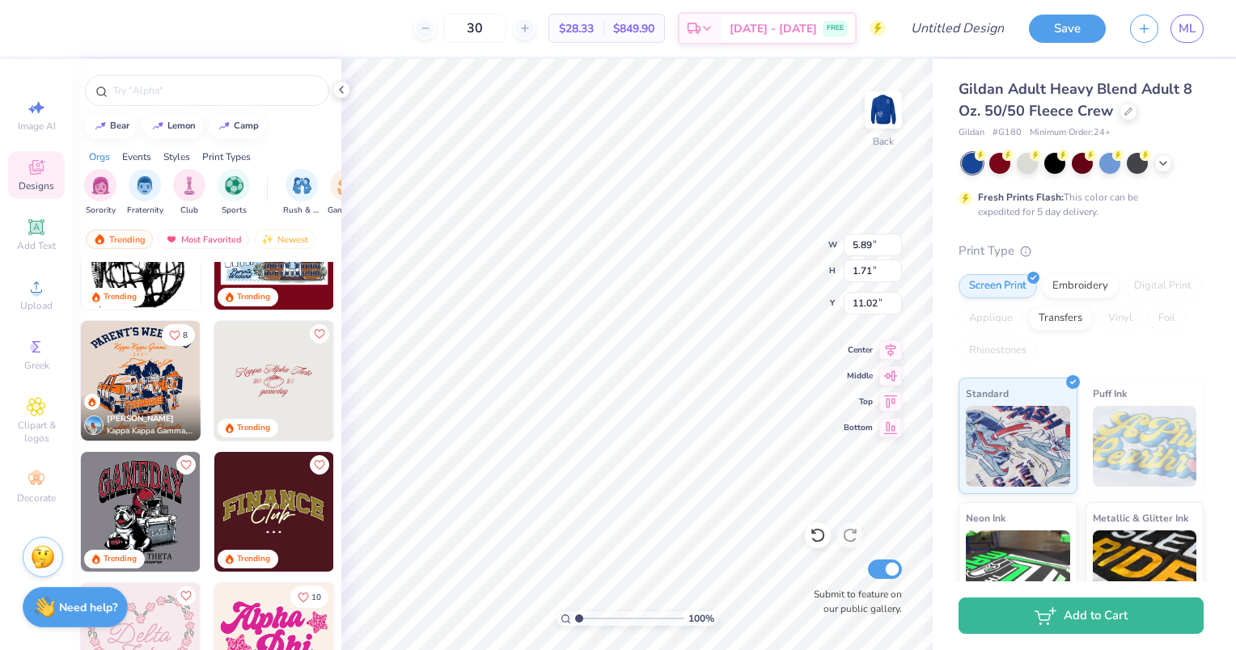
scroll to position [13, 2]
type textarea "T"
type textarea "a"
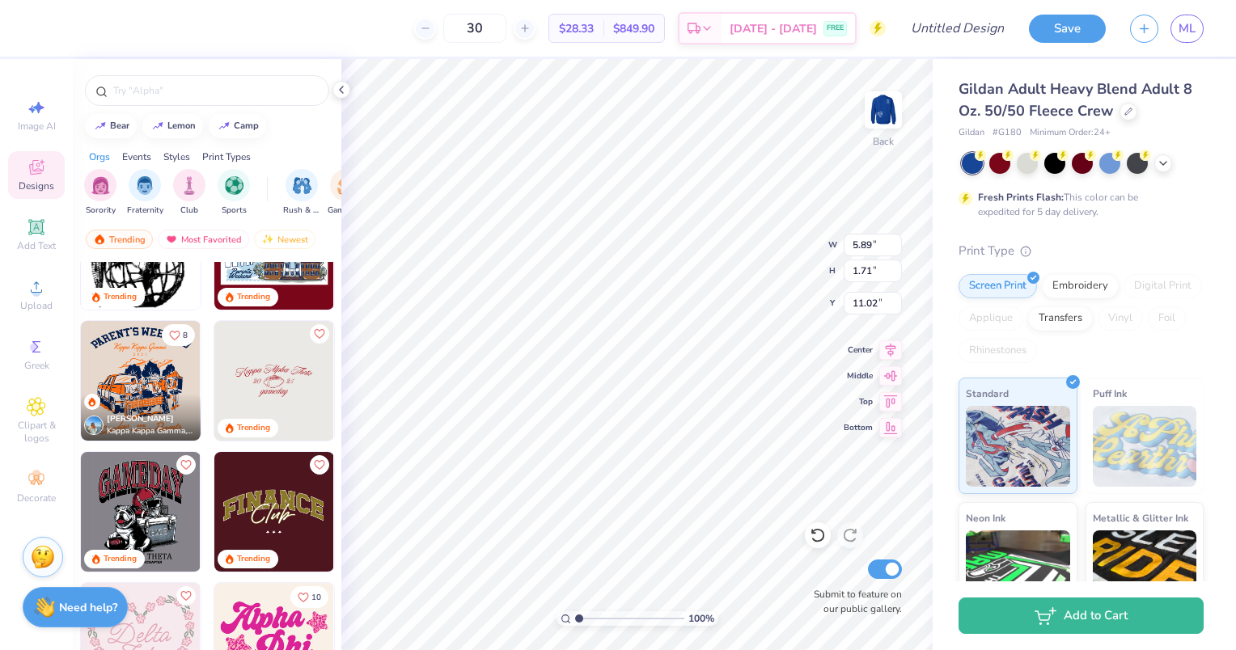
type textarea "Alpha Gamma Delta"
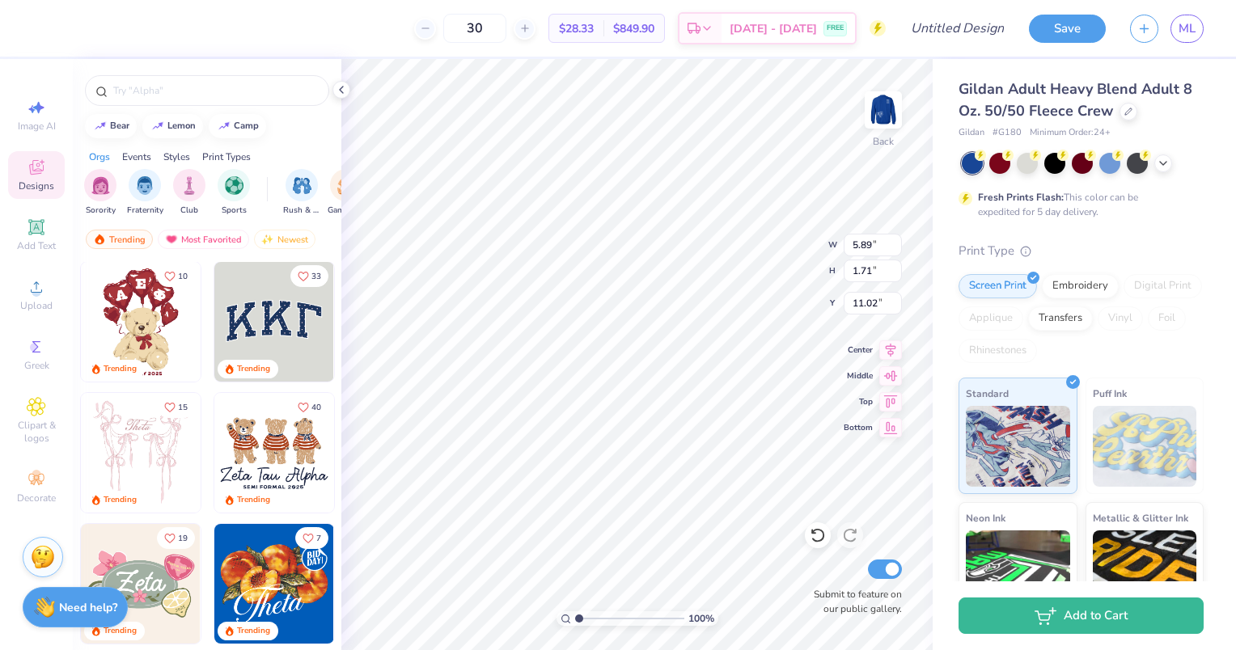
scroll to position [0, 0]
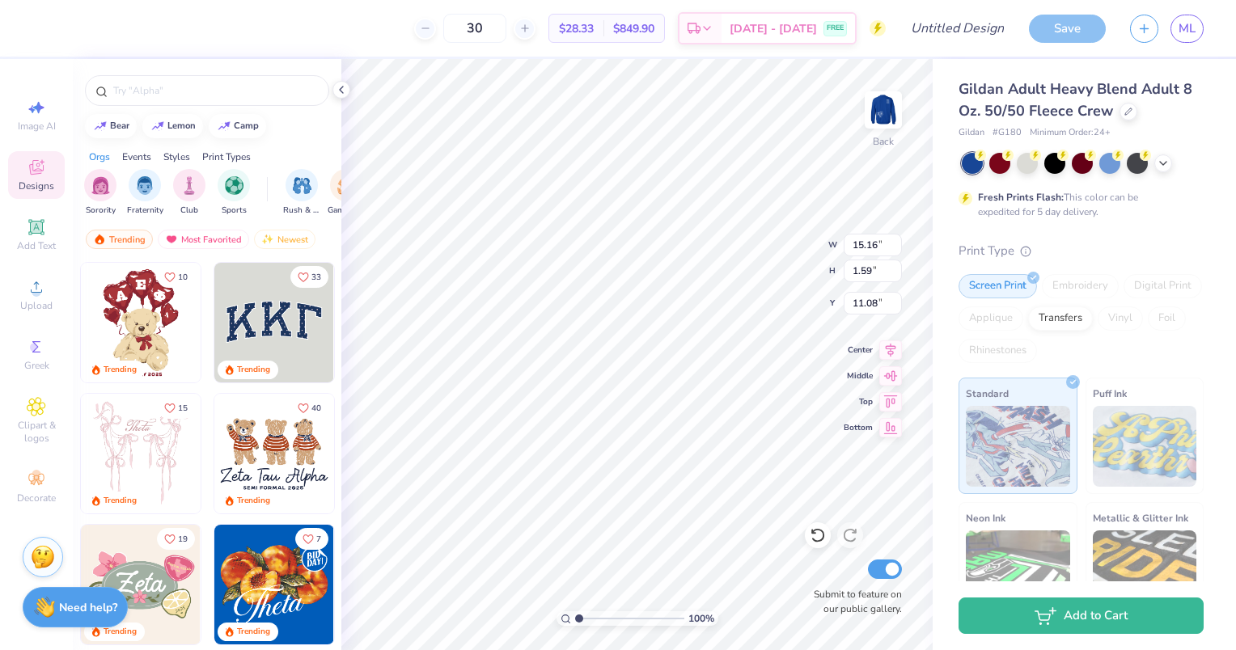
type input "15.16"
type input "1.59"
type input "11.08"
click at [251, 334] on img at bounding box center [274, 323] width 120 height 120
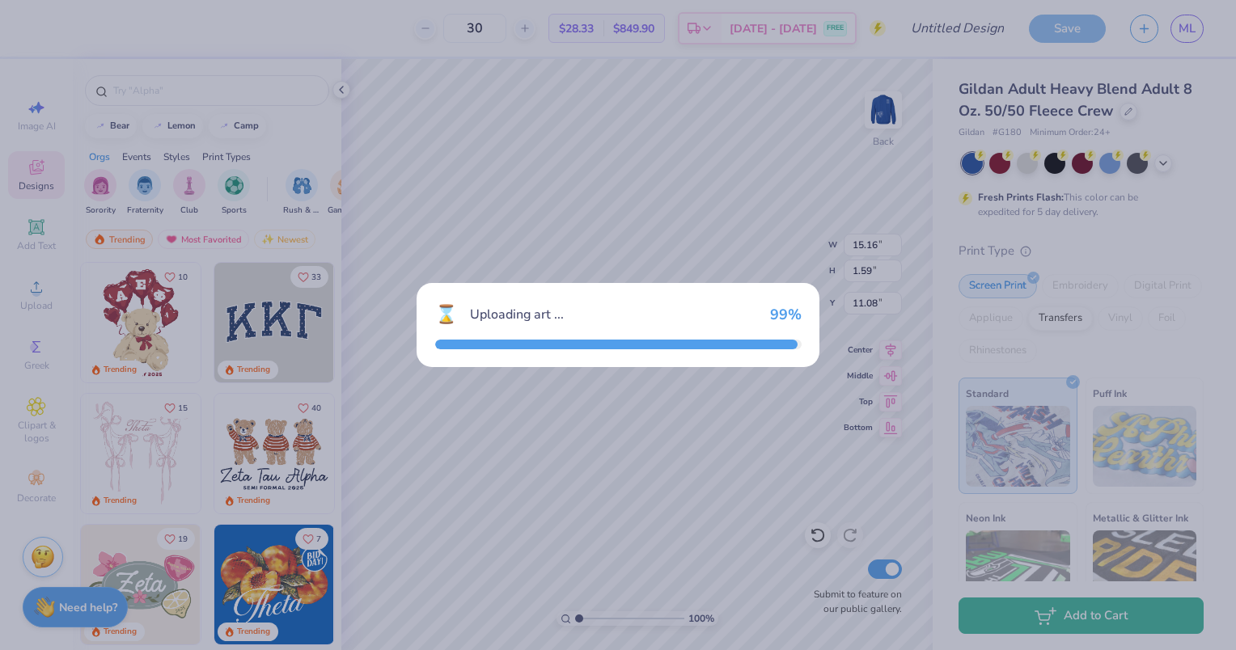
type input "11.00"
type input "4.83"
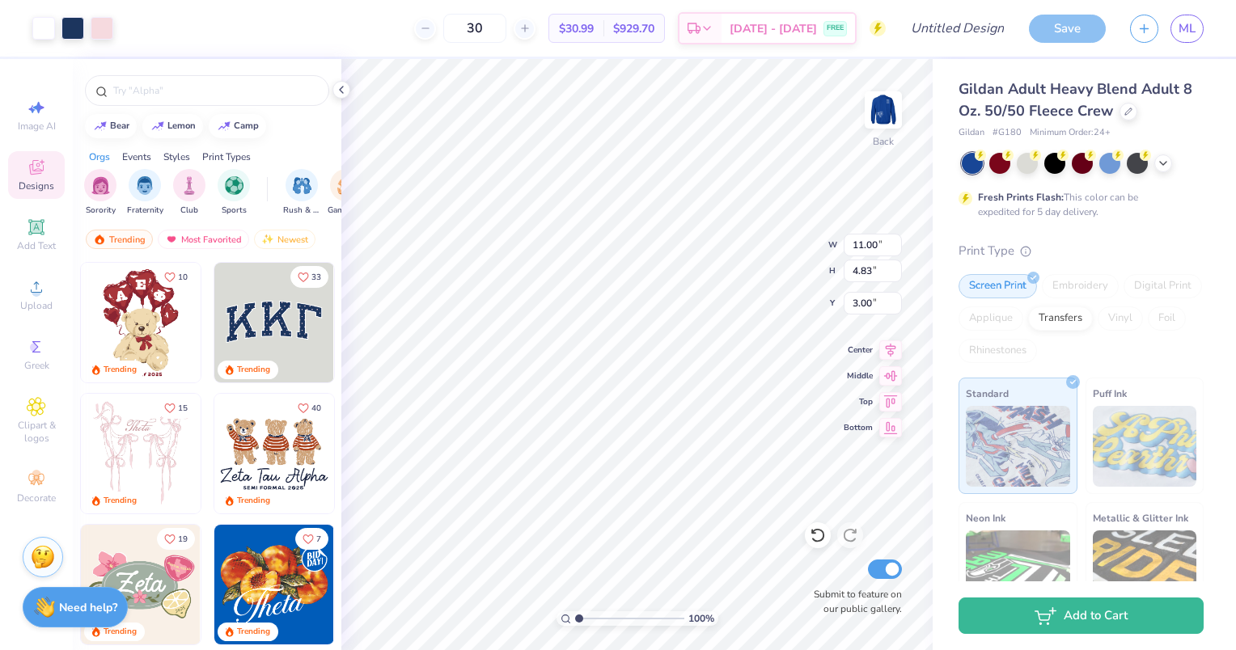
type input "4.16"
type input "15.16"
type input "1.59"
type input "11.08"
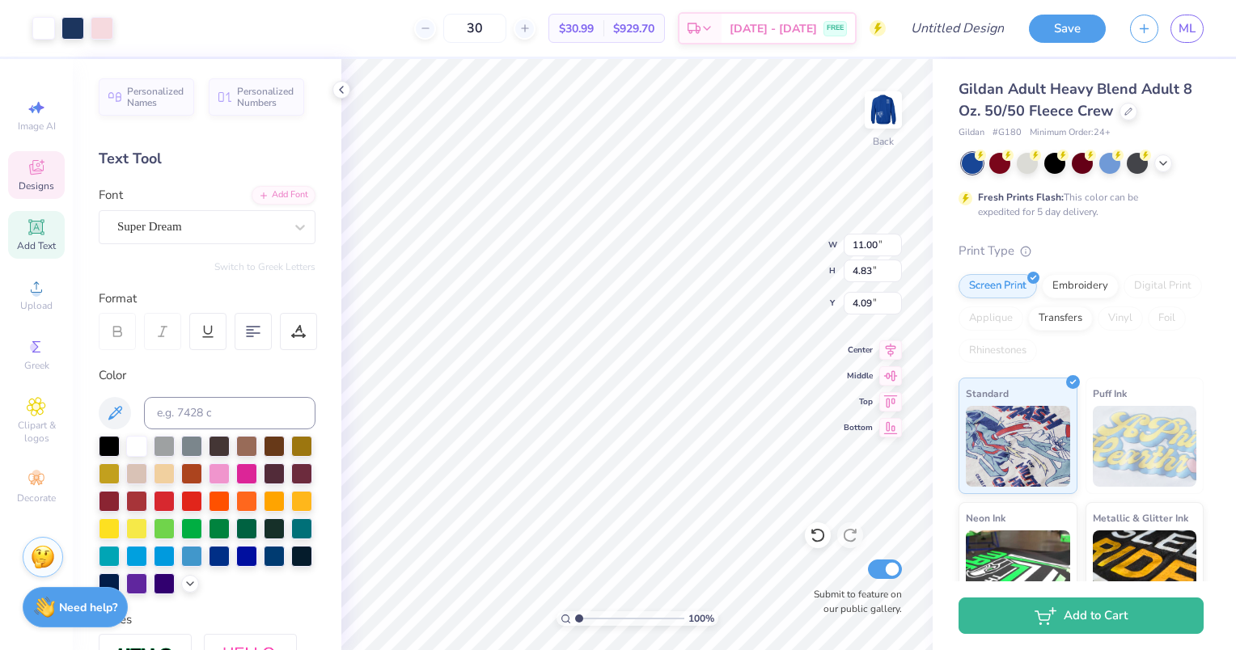
type input "4.44"
type input "3.42"
type input "7.14"
type input "3.13"
type input "3.00"
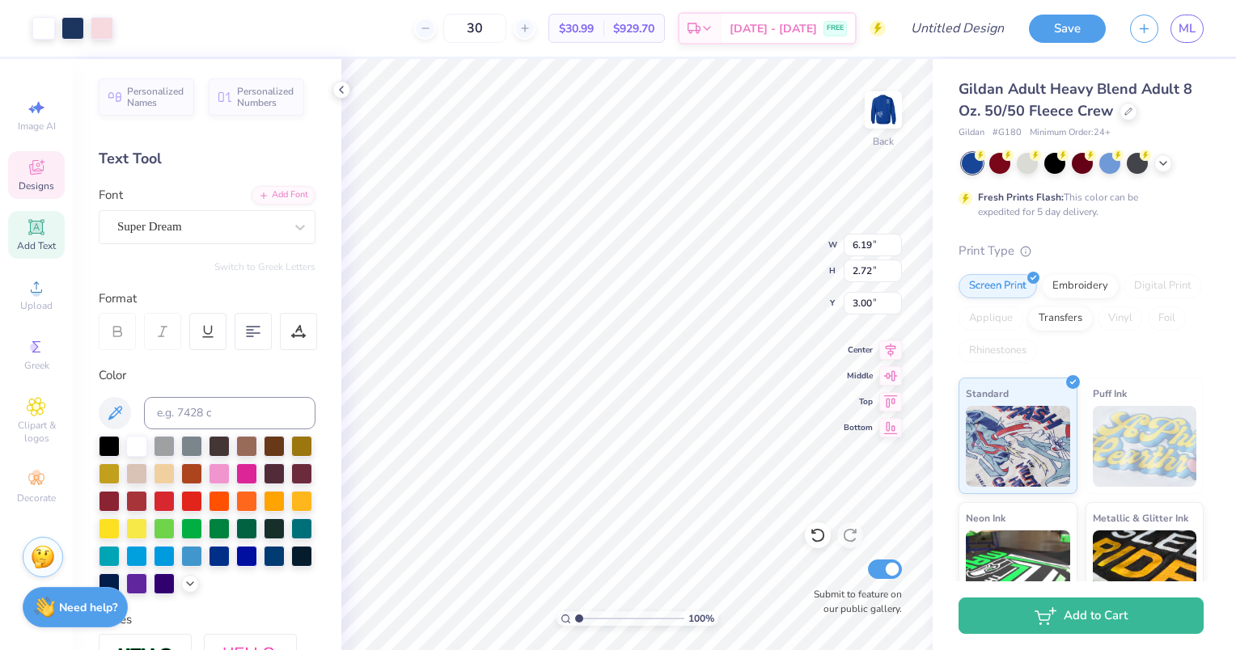
type input "6.19"
type input "2.72"
click at [43, 28] on div at bounding box center [43, 26] width 23 height 23
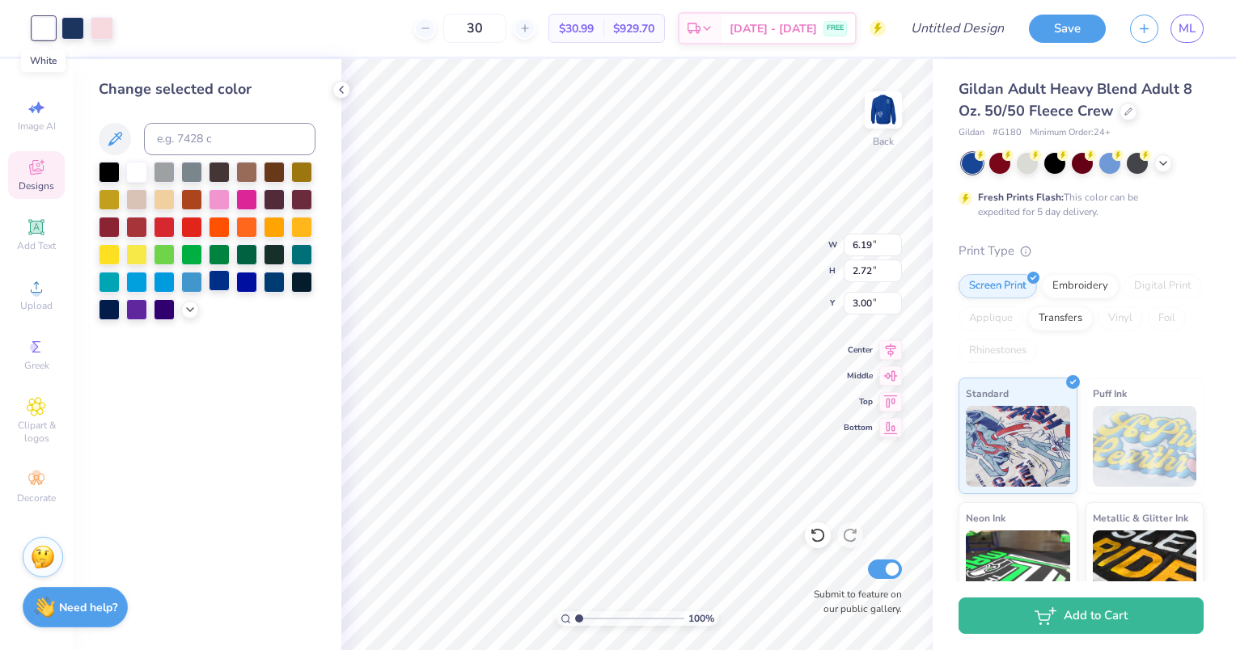
click at [218, 285] on div at bounding box center [219, 280] width 21 height 21
click at [810, 543] on icon at bounding box center [818, 535] width 16 height 16
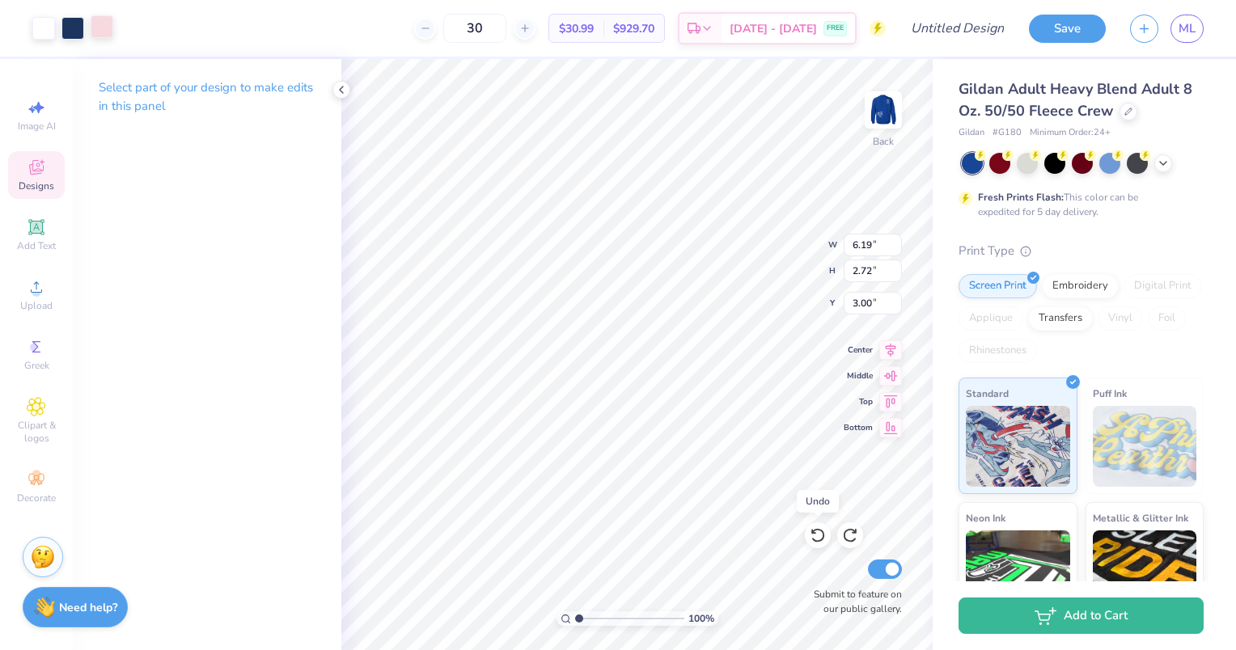
click at [98, 25] on div at bounding box center [102, 26] width 23 height 23
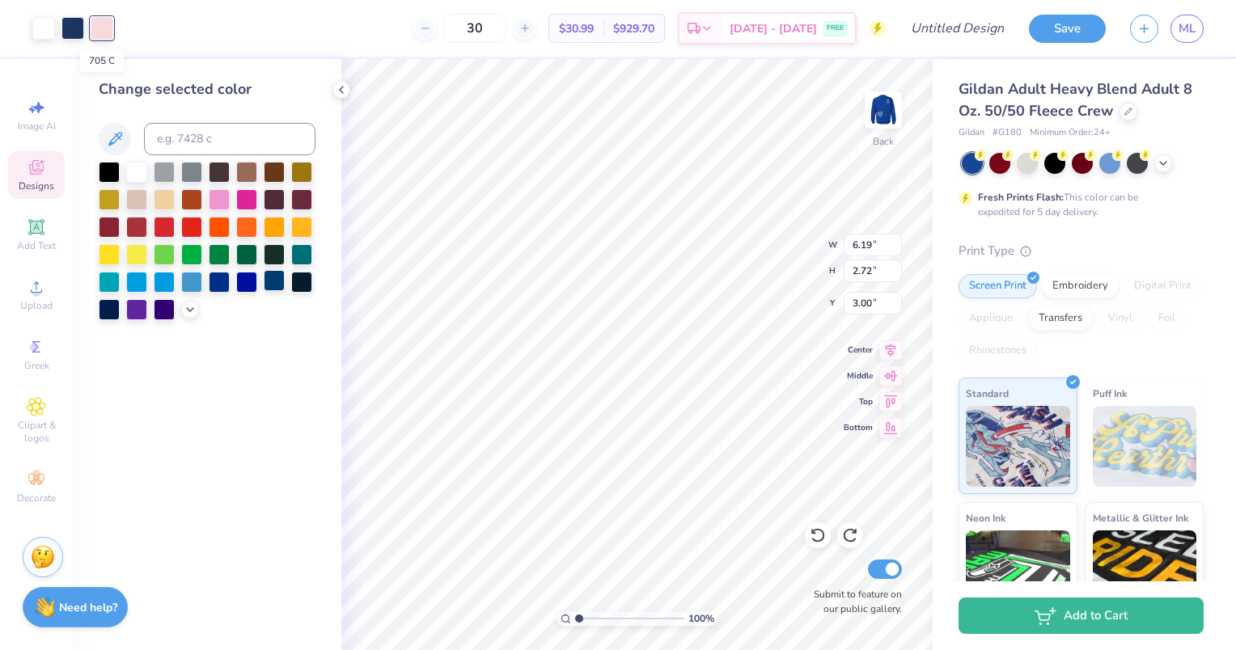
click at [279, 280] on div at bounding box center [274, 280] width 21 height 21
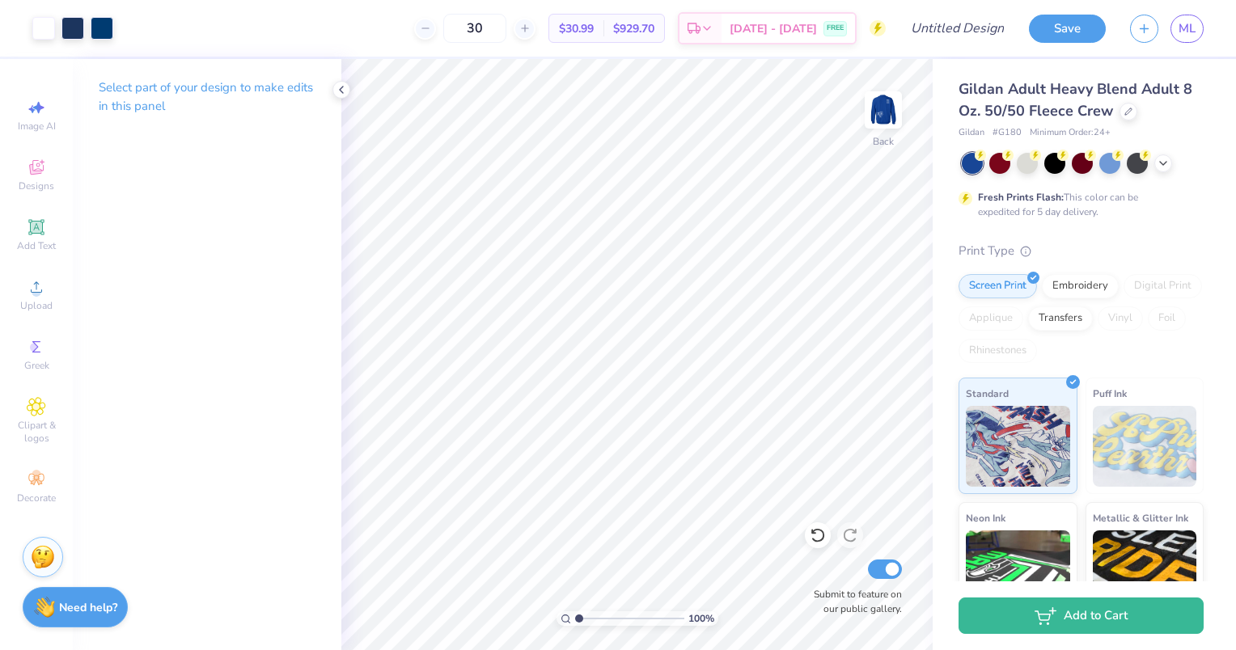
click at [91, 19] on div at bounding box center [102, 28] width 23 height 23
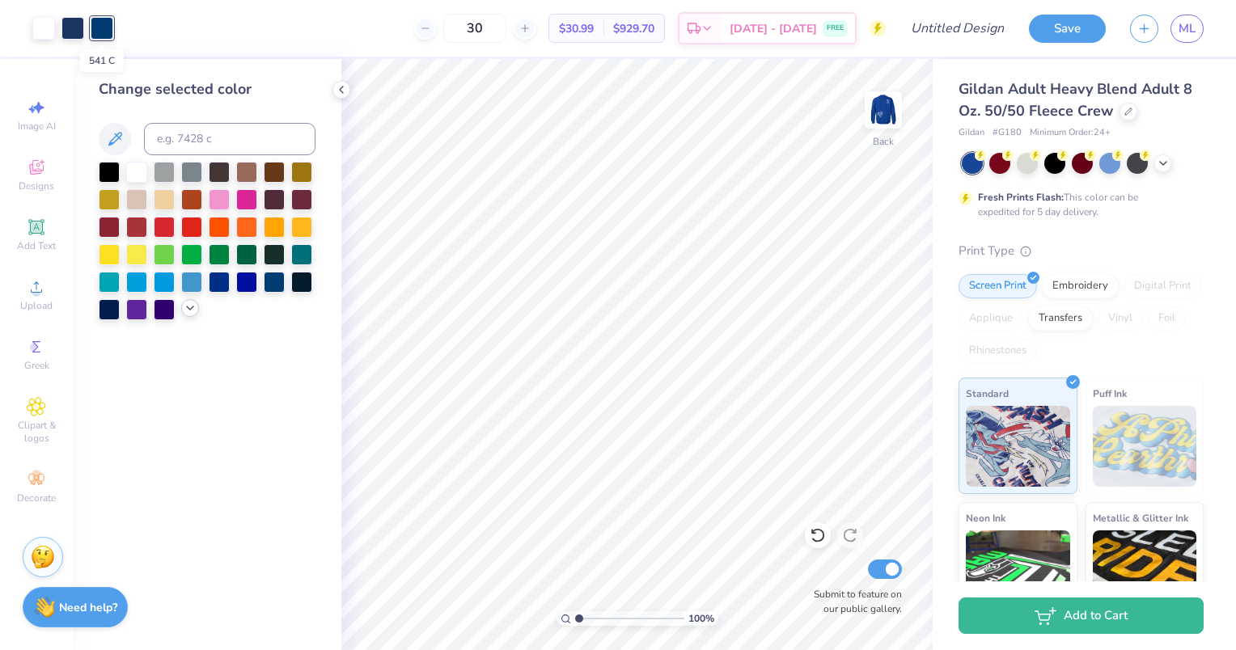
click at [192, 311] on icon at bounding box center [190, 308] width 13 height 13
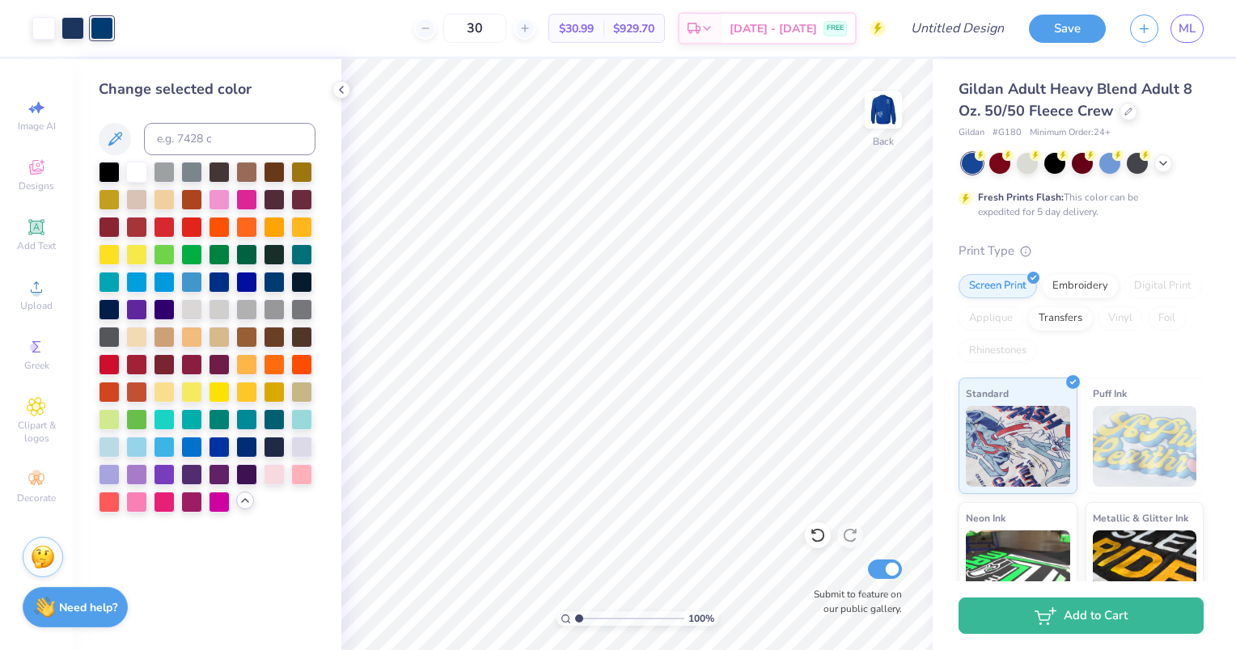
click at [110, 23] on div at bounding box center [102, 28] width 23 height 23
click at [71, 23] on div at bounding box center [72, 26] width 23 height 23
click at [100, 23] on div at bounding box center [102, 28] width 23 height 23
click at [185, 137] on input at bounding box center [229, 139] width 171 height 32
type input "534"
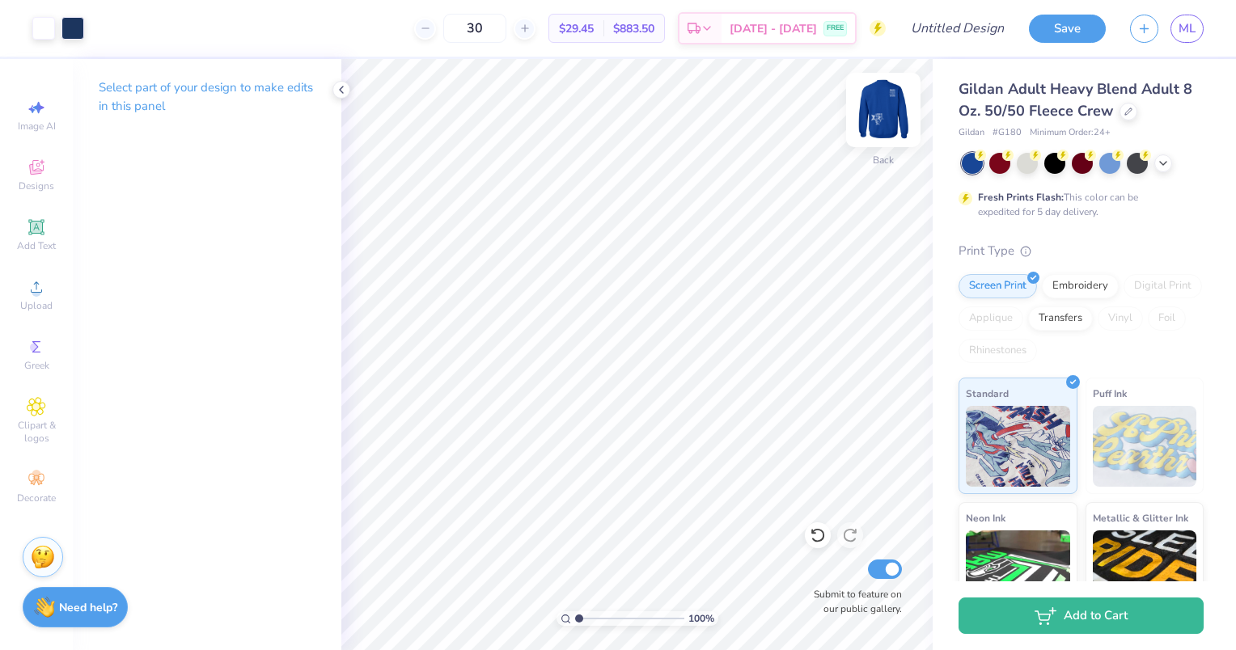
click at [899, 110] on div at bounding box center [883, 110] width 74 height 74
click at [886, 115] on img at bounding box center [883, 110] width 65 height 65
click at [893, 110] on img at bounding box center [883, 110] width 65 height 65
click at [340, 89] on icon at bounding box center [341, 89] width 13 height 13
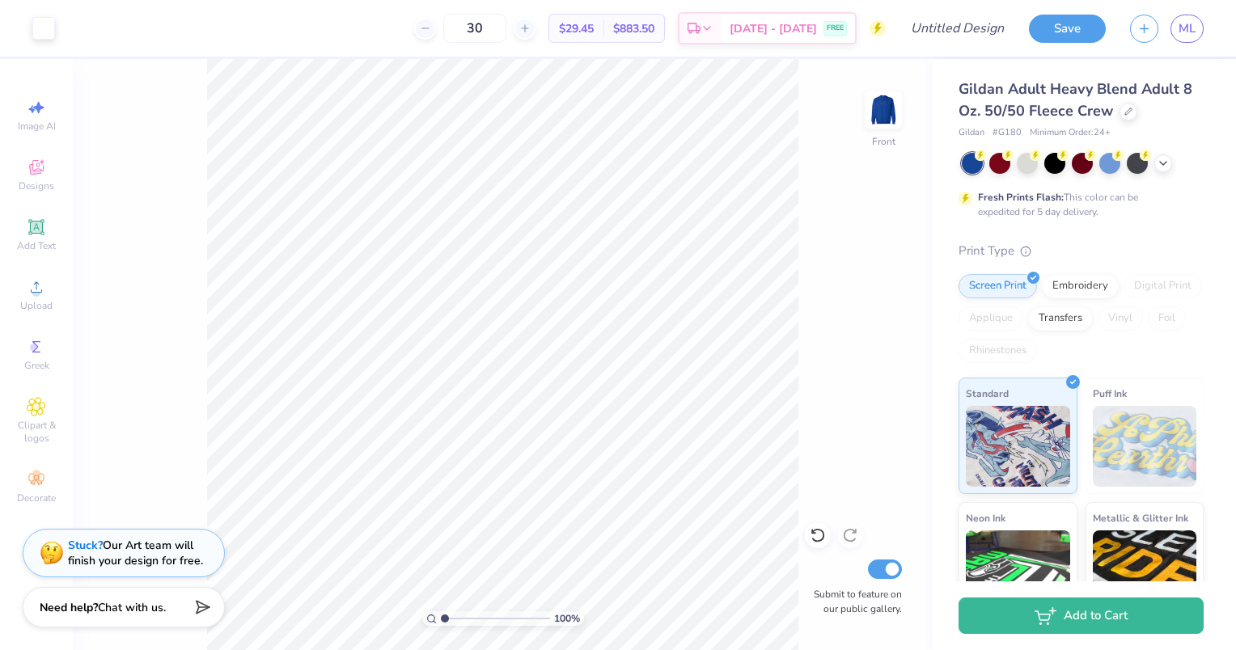
click at [895, 101] on img at bounding box center [883, 110] width 32 height 32
click at [35, 230] on icon at bounding box center [36, 227] width 12 height 12
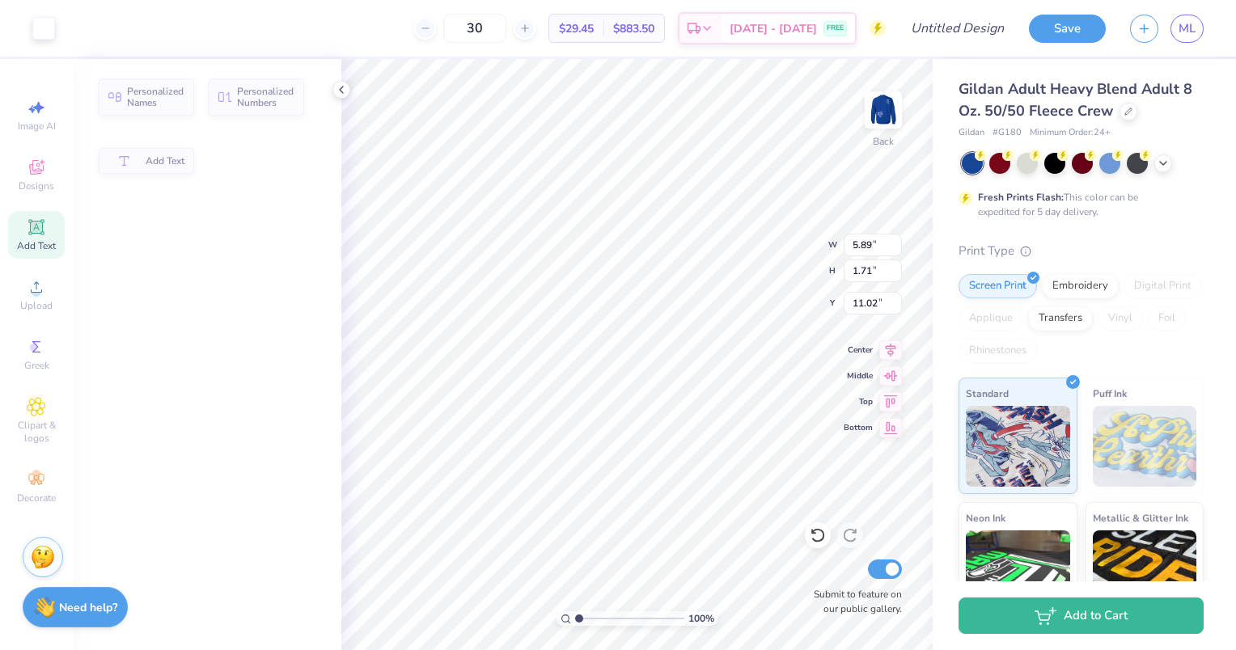
type input "5.89"
type input "1.71"
type input "11.02"
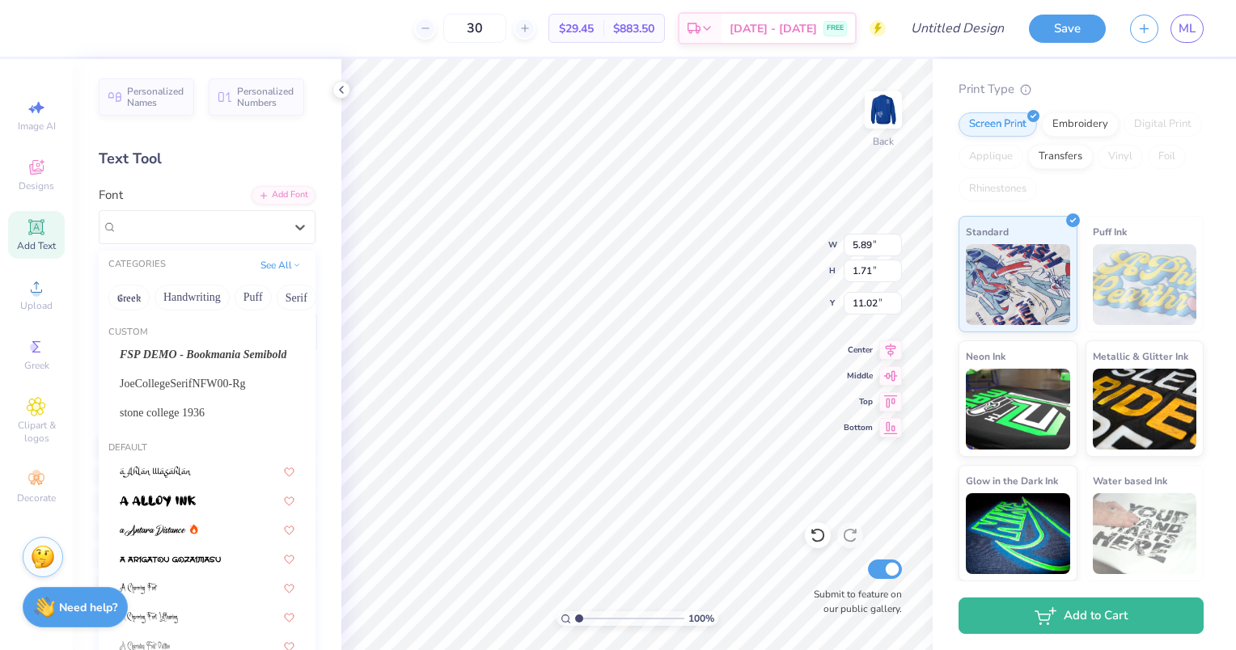
click at [163, 386] on span "JoeCollegeSerifNFW00-Rg" at bounding box center [183, 383] width 126 height 17
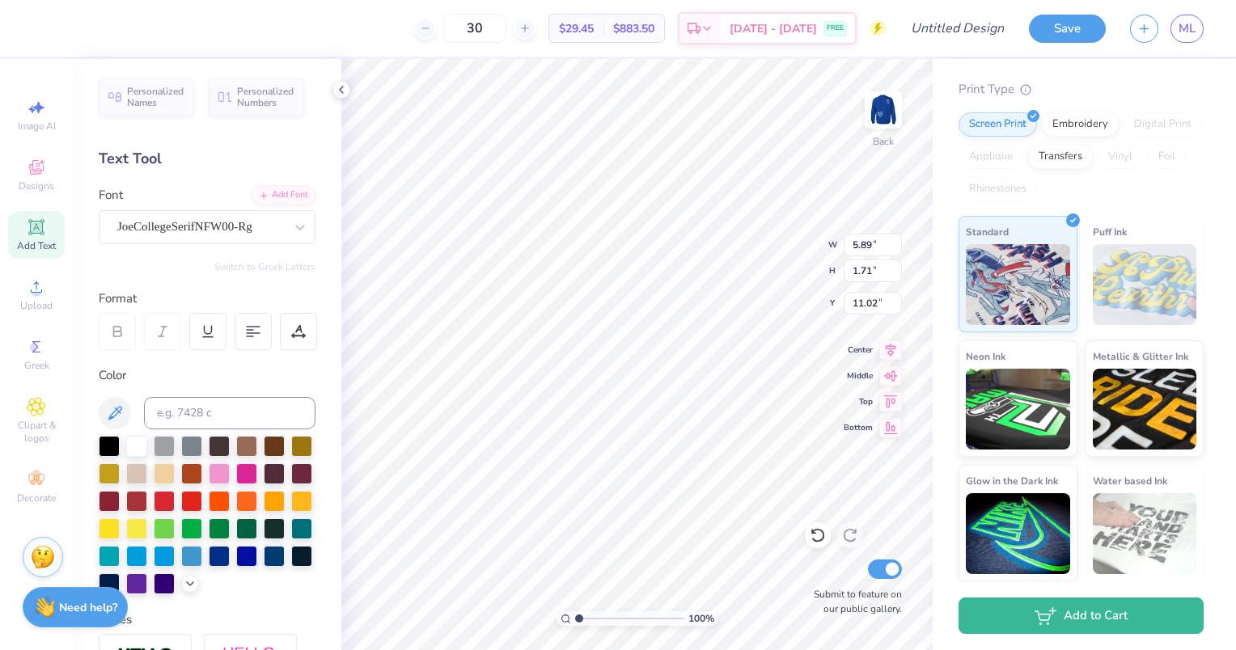
type input "6.27"
type input "1.91"
type input "10.92"
click at [39, 242] on span "Add Text" at bounding box center [36, 245] width 39 height 13
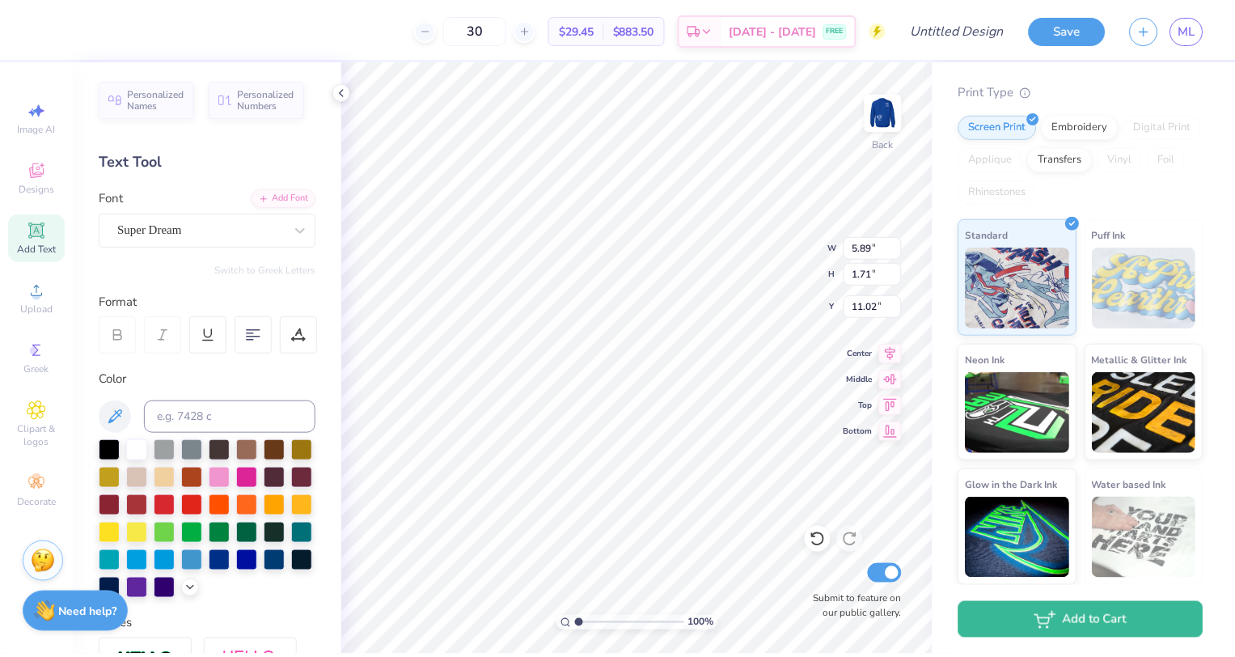
scroll to position [13, 5]
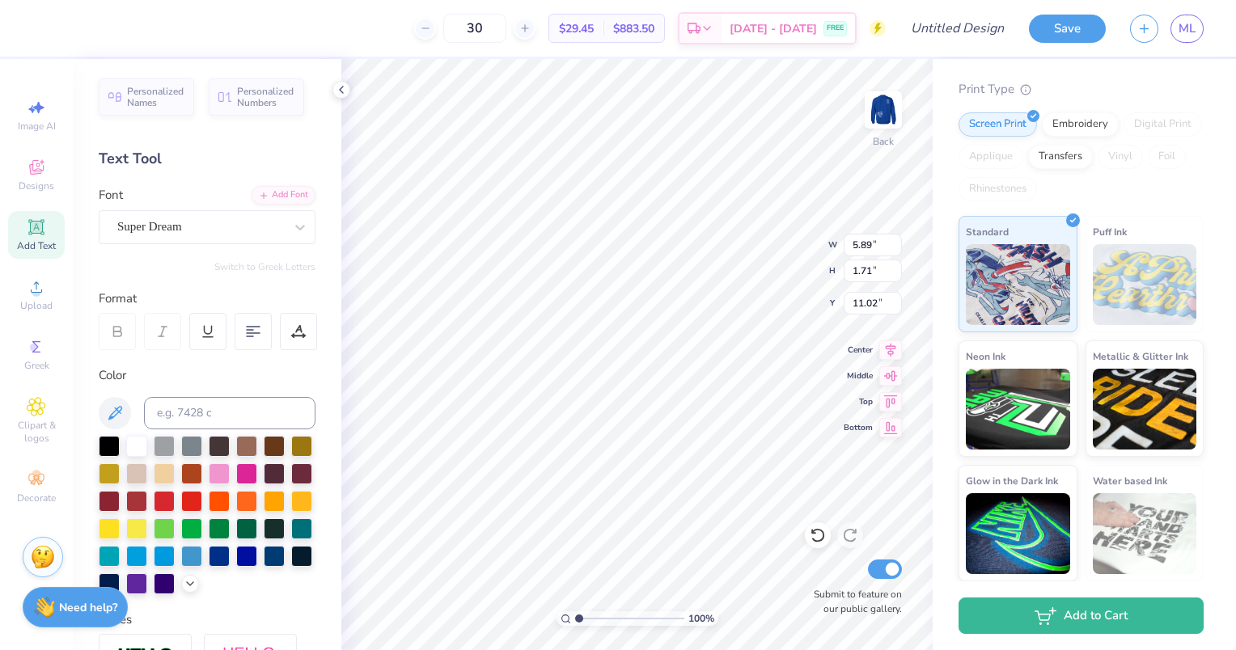
type textarea "DUDES DAY"
type input "10.10"
type input "1.45"
type input "11.31"
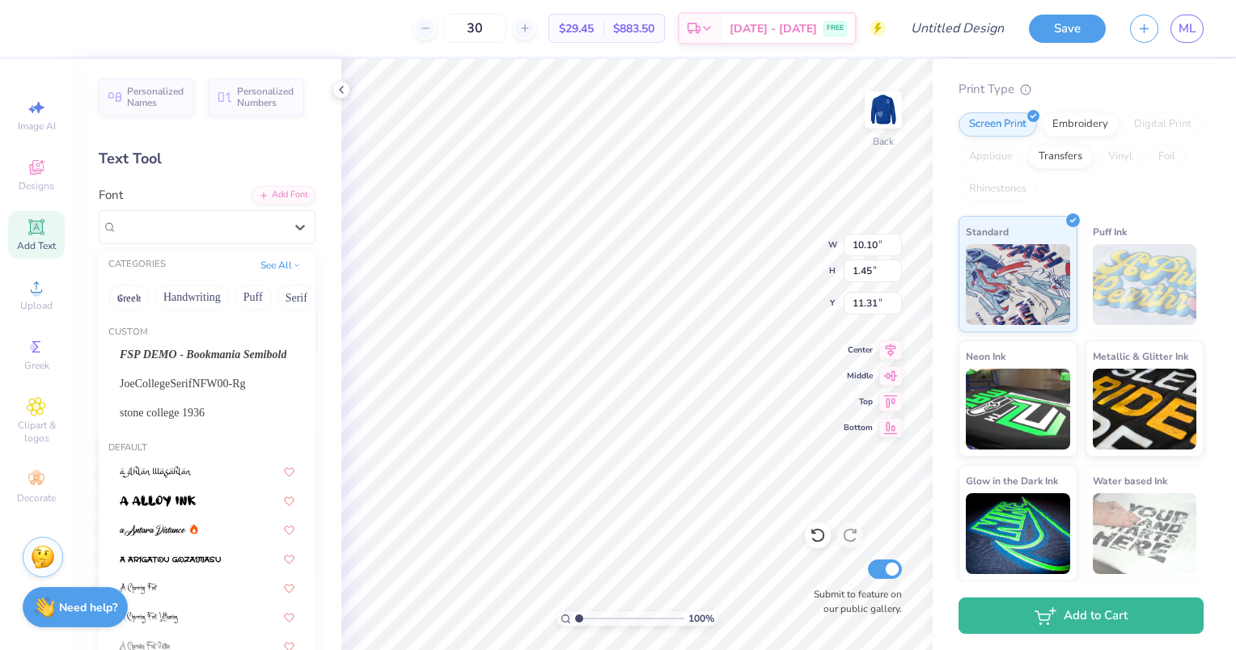
click at [138, 352] on span "FSP DEMO - Bookmania Semibold" at bounding box center [203, 354] width 167 height 17
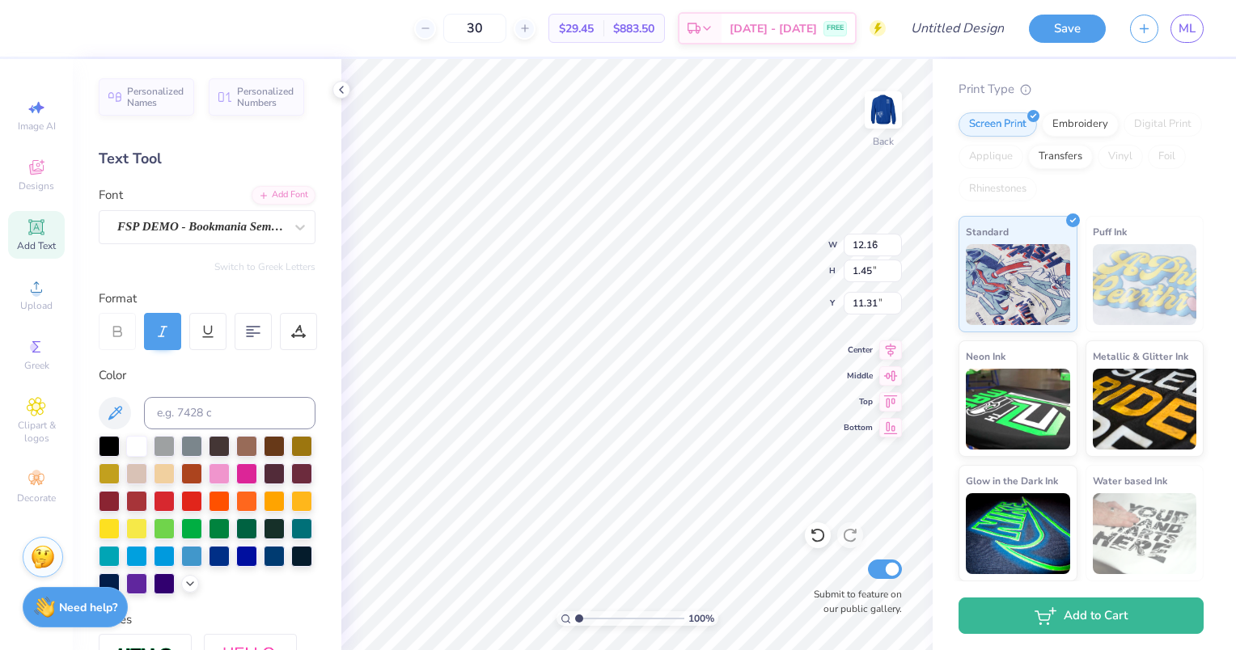
type input "7.58"
type input "0.91"
type input "6.32"
type input "3.71"
type input "0.44"
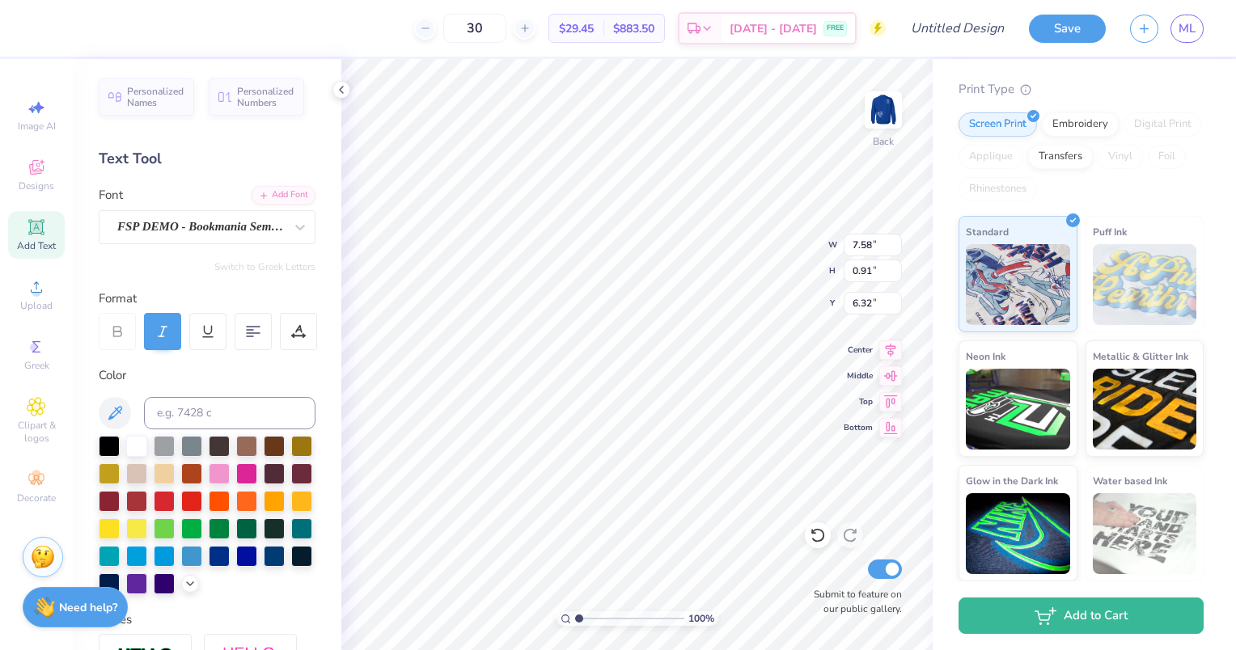
type input "6.78"
type input "5.72"
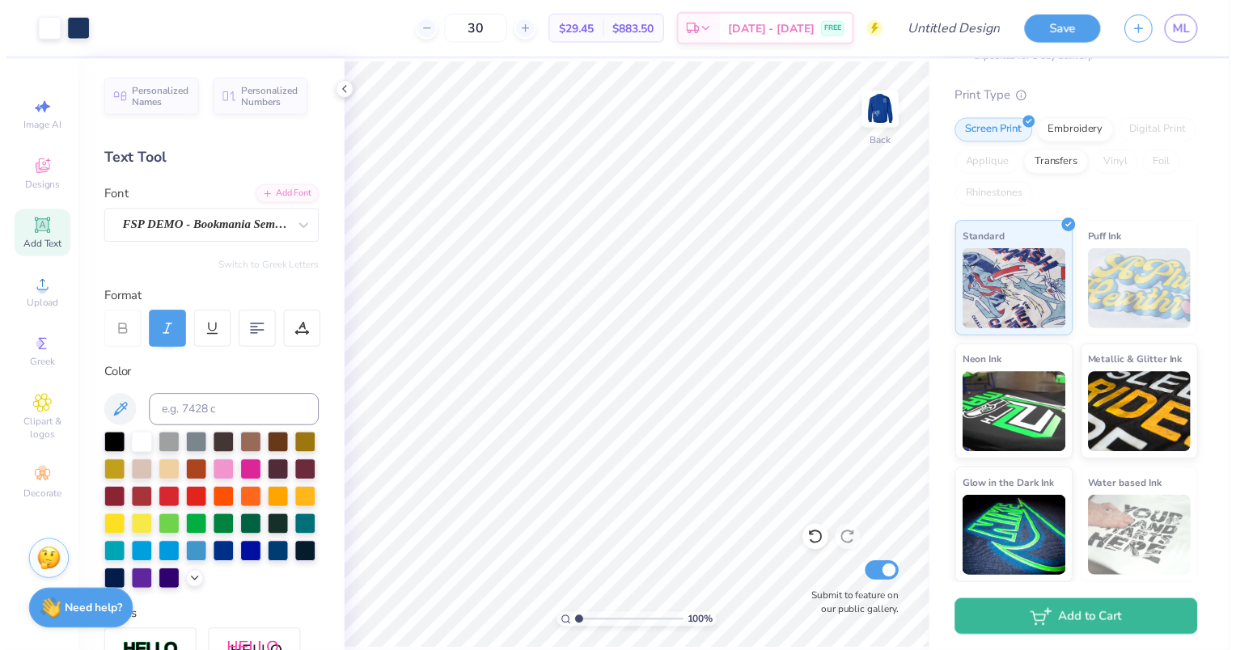
scroll to position [0, 0]
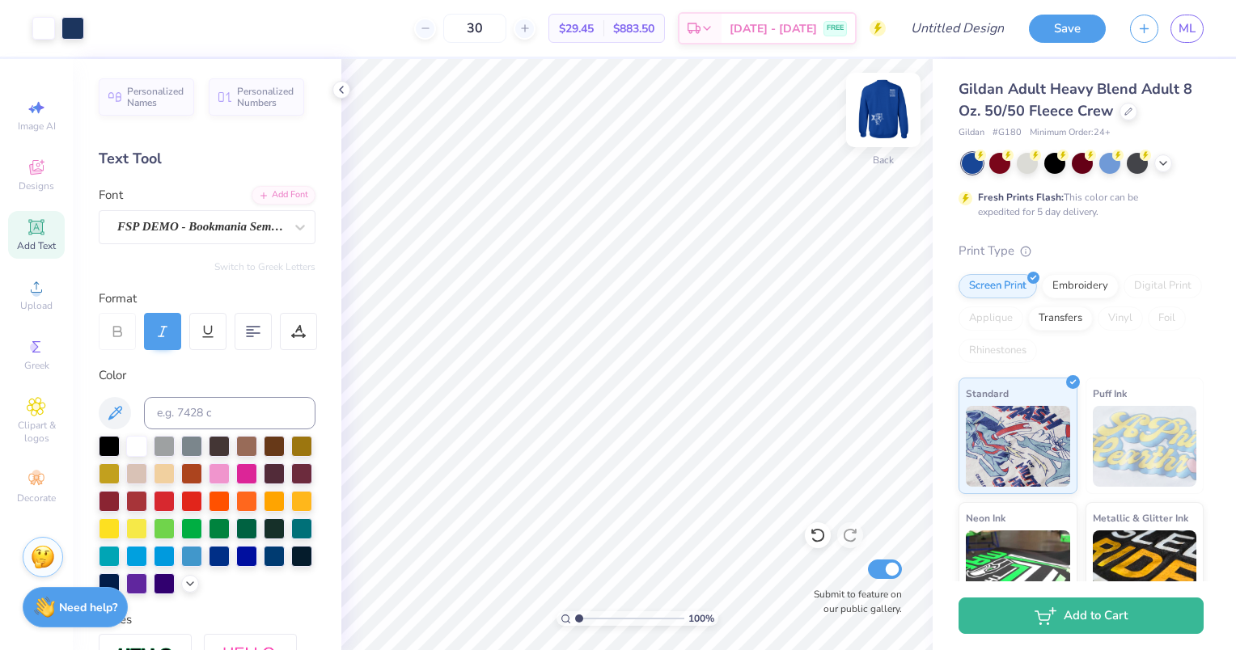
click at [882, 112] on img at bounding box center [883, 110] width 65 height 65
click at [903, 112] on img at bounding box center [883, 110] width 65 height 65
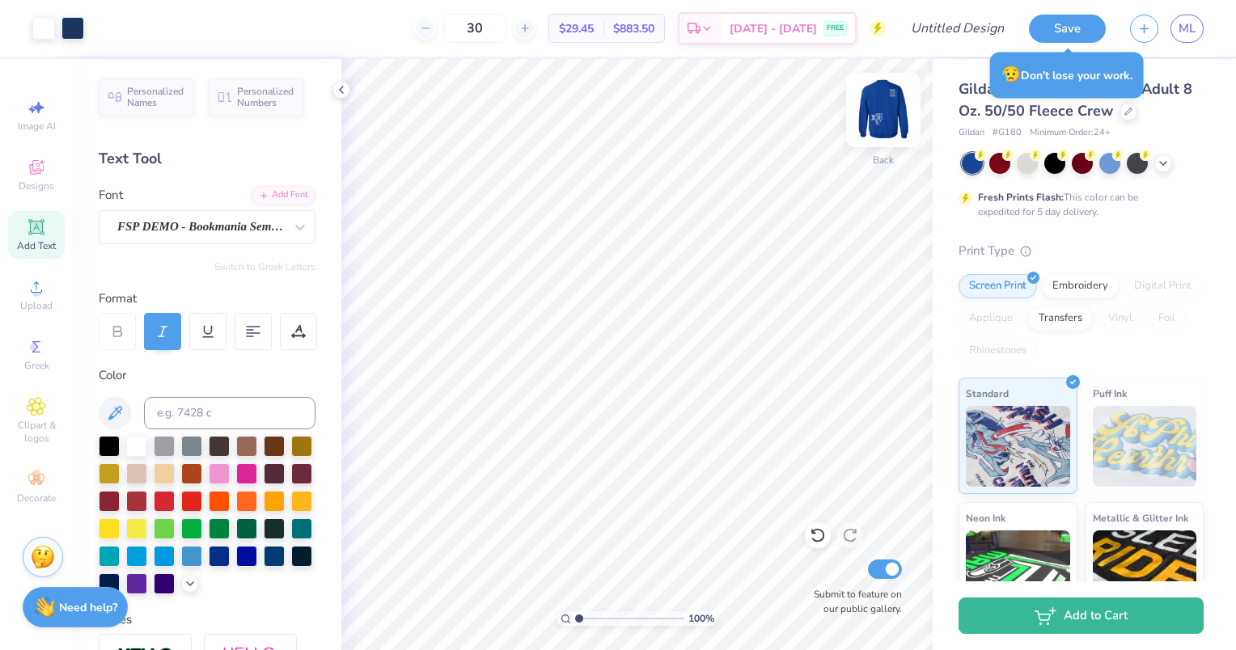
type input "1.08673405773447"
type textarea "x"
type input "1.30322226362601"
type textarea "x"
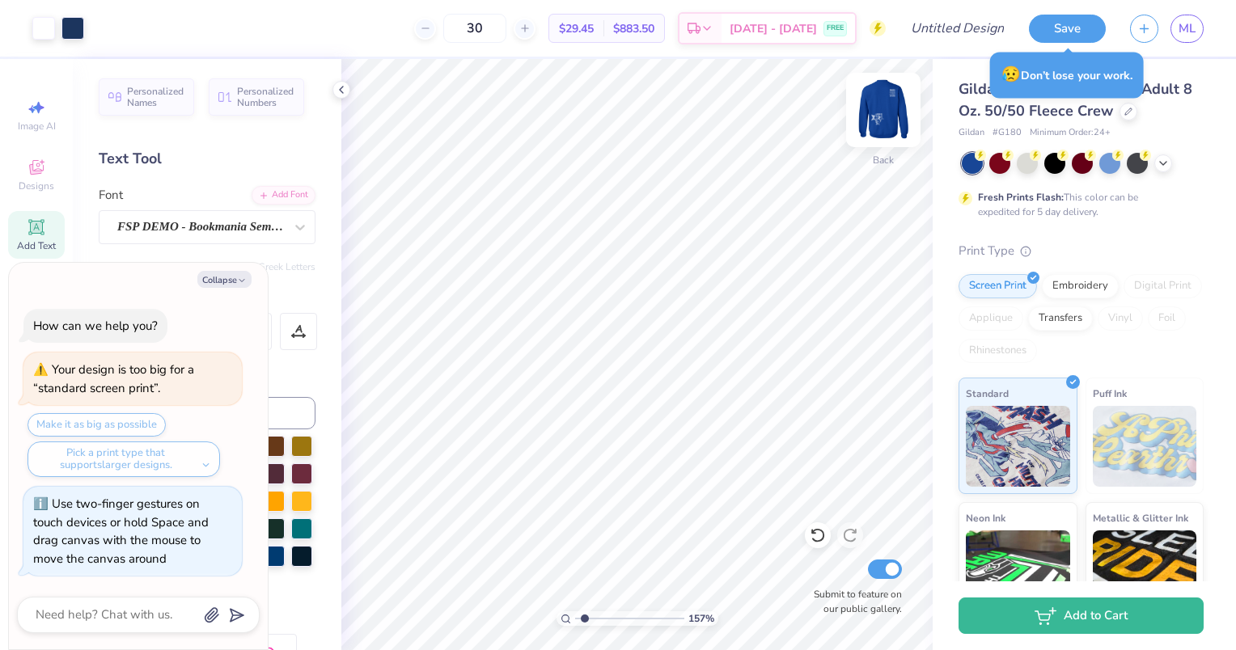
type input "1.56982480684238"
type textarea "x"
type input "1.56982480684238"
type textarea "x"
type input "1.56982480684238"
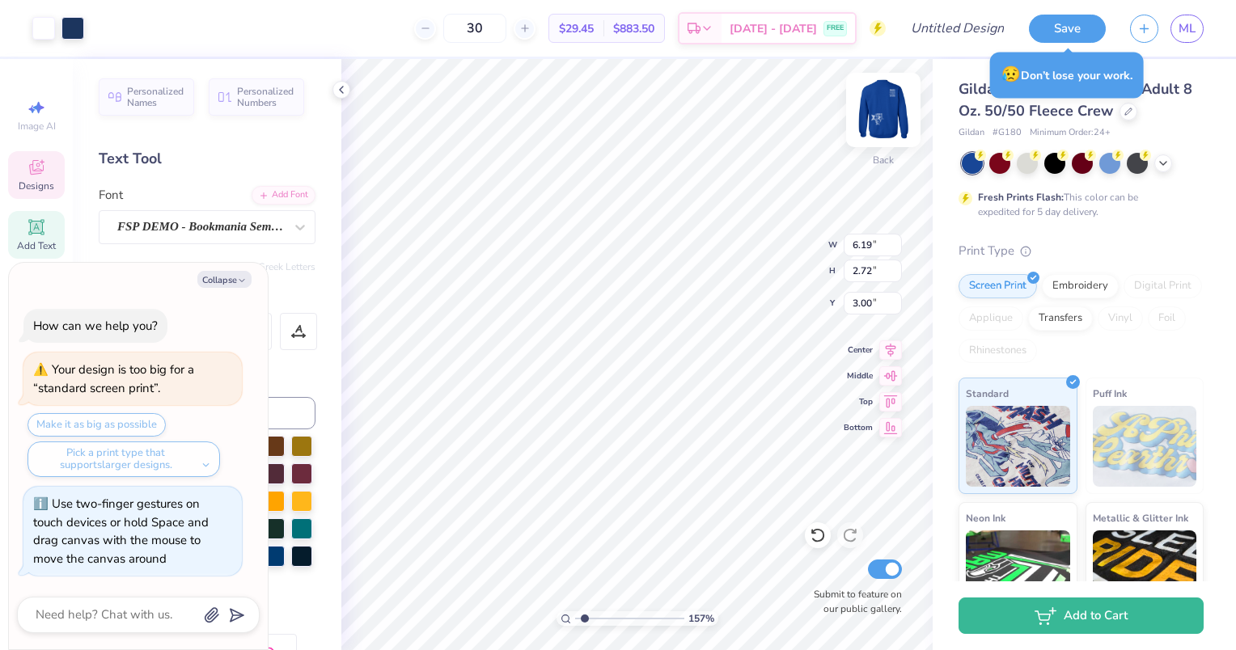
type textarea "x"
type input "1.56982480684238"
type textarea "x"
type input "1.56982480684238"
type textarea "x"
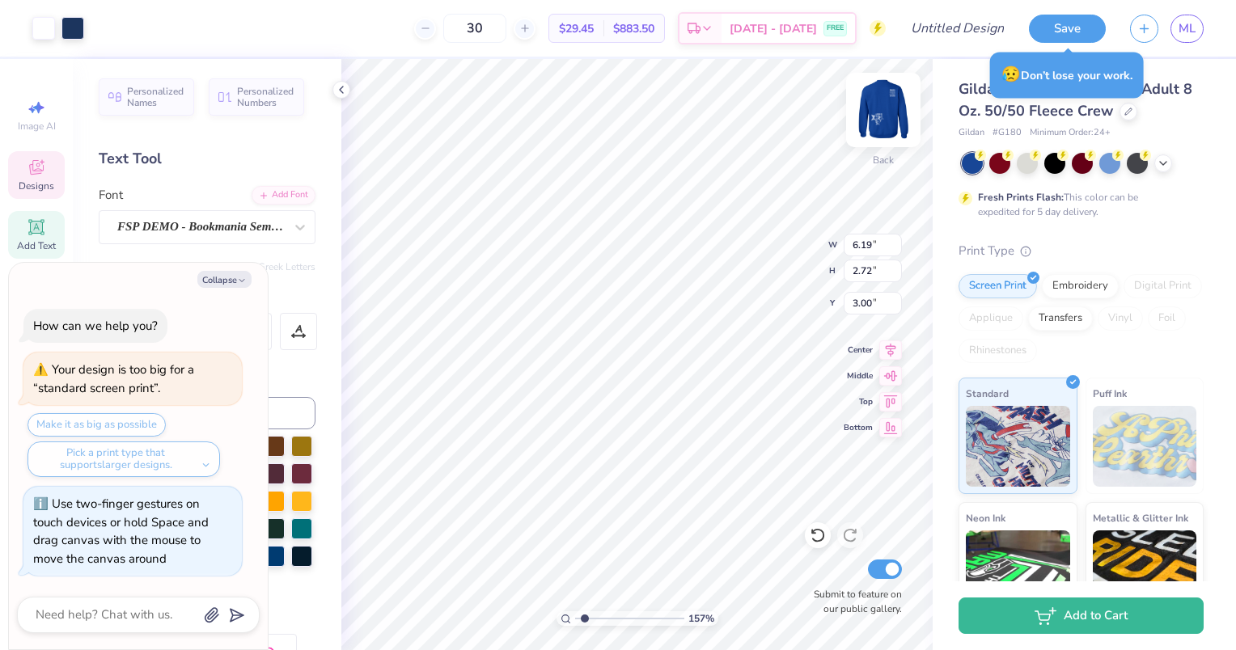
type input "1.56982480684238"
click at [217, 281] on button "Collapse" at bounding box center [224, 279] width 54 height 17
type textarea "x"
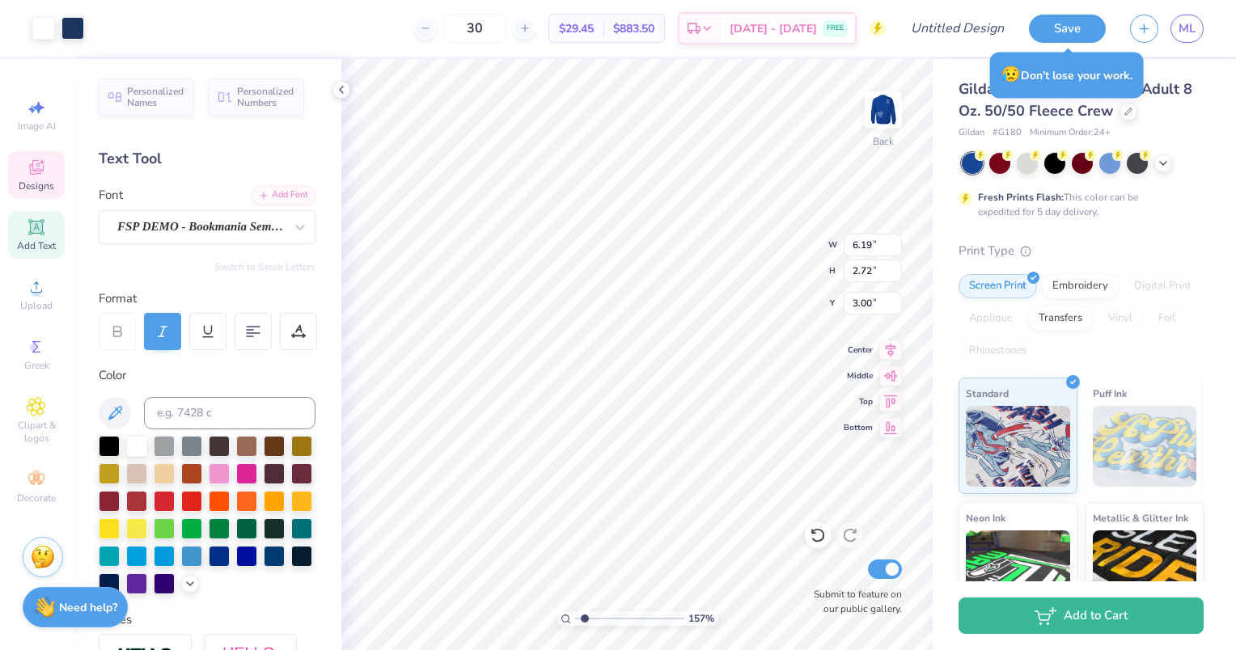
type input "1.56982480684238"
type textarea "x"
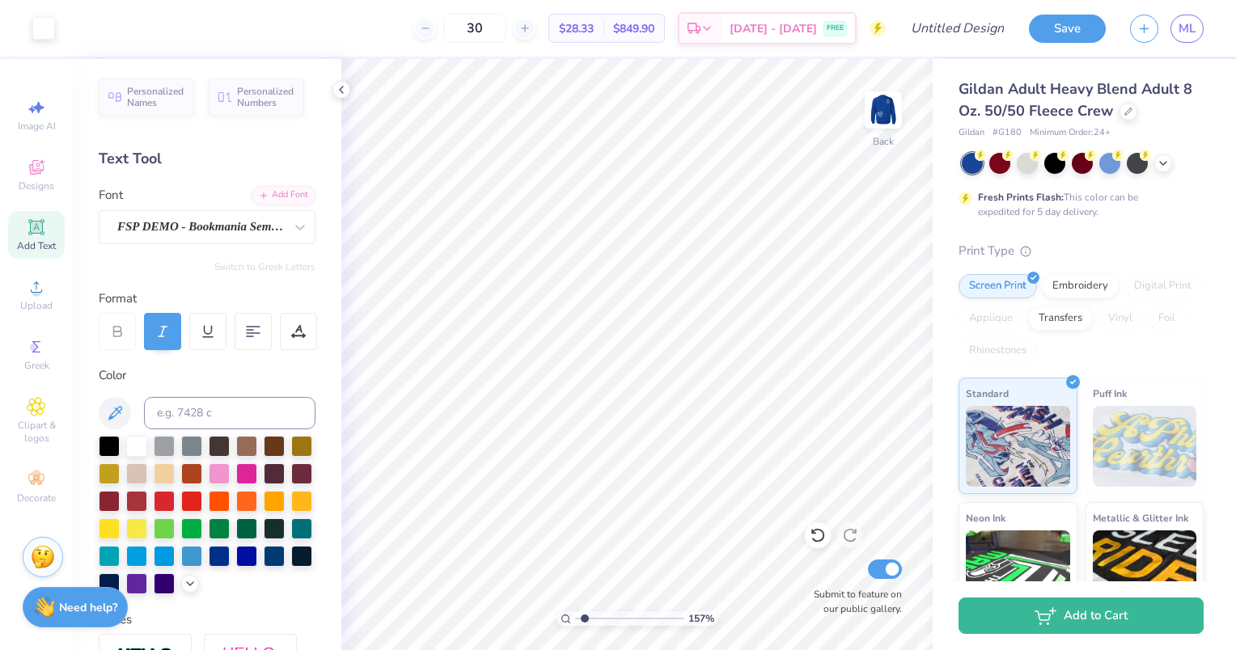
click at [818, 539] on icon at bounding box center [818, 535] width 16 height 16
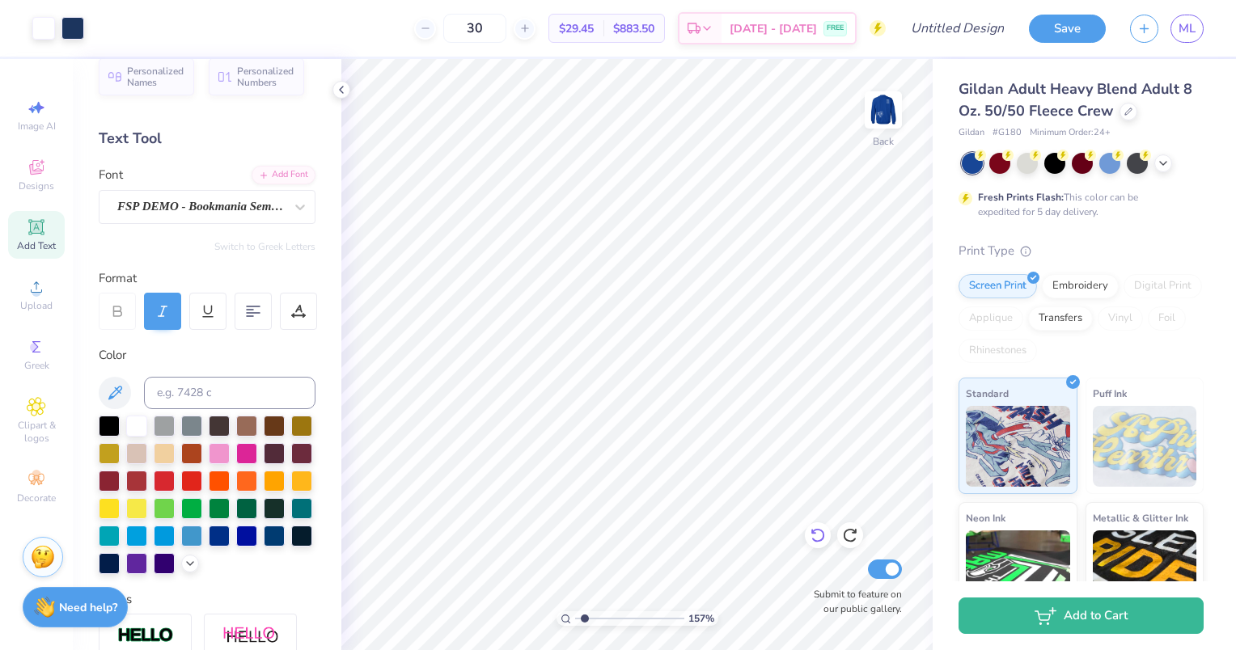
scroll to position [19, 0]
click at [882, 112] on img at bounding box center [883, 110] width 32 height 32
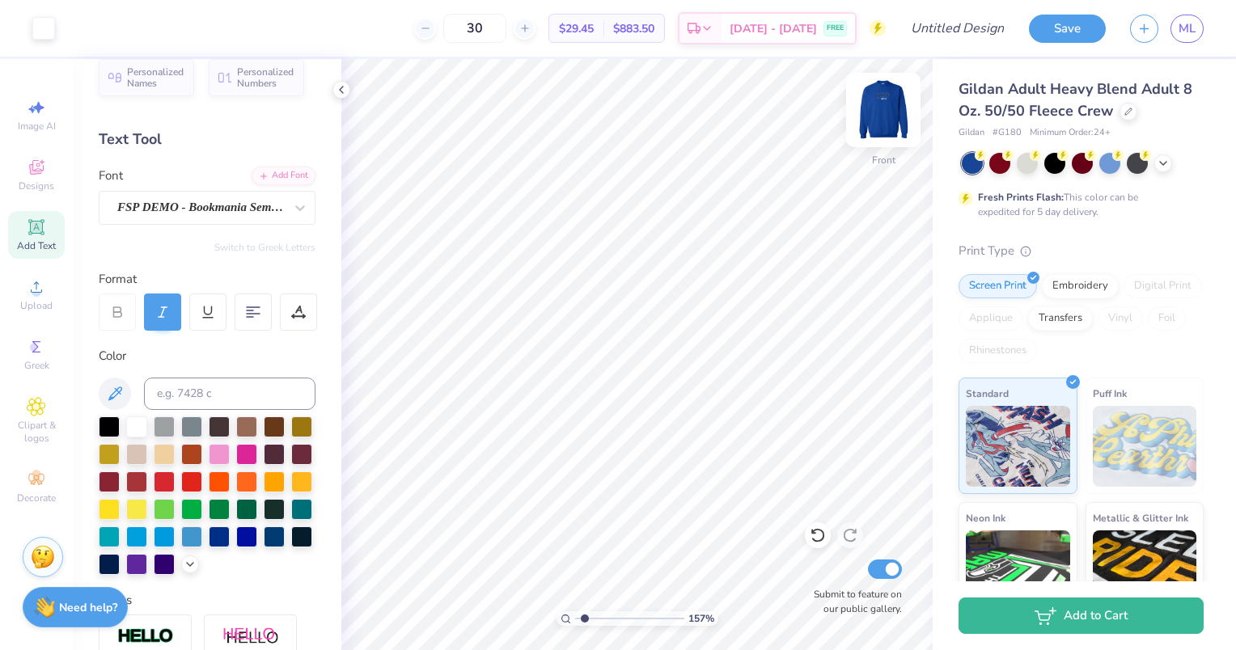
click at [884, 94] on img at bounding box center [883, 110] width 65 height 65
click at [32, 178] on div "Designs" at bounding box center [36, 175] width 57 height 48
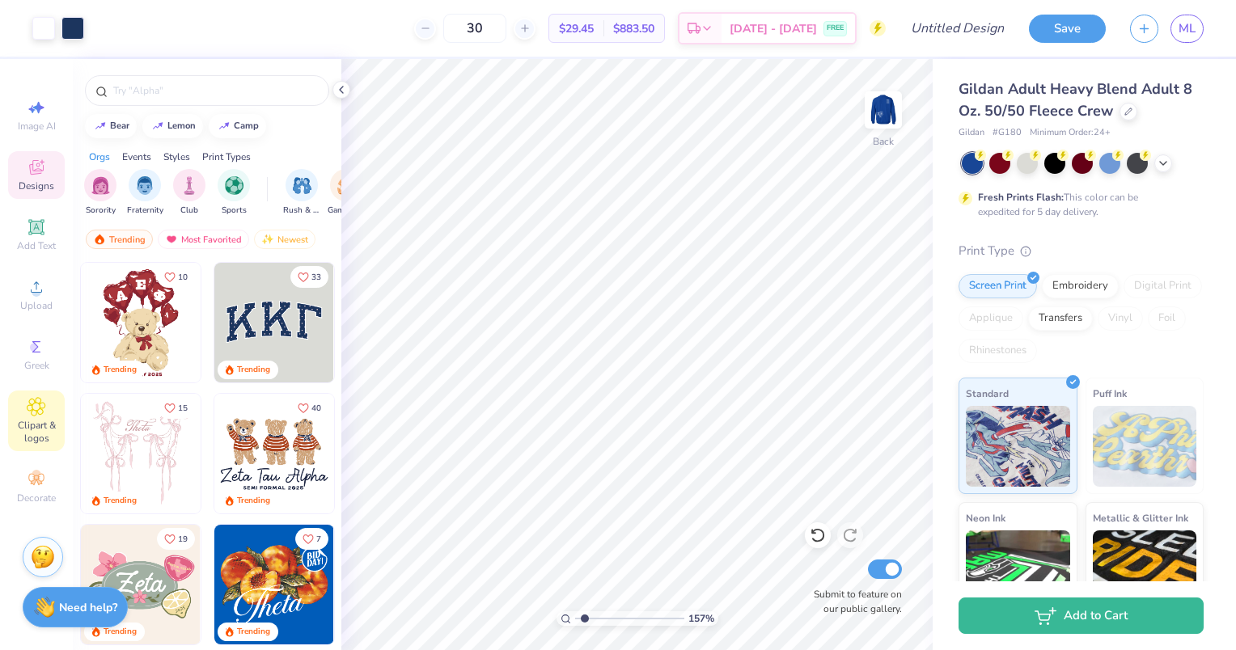
click at [39, 414] on icon at bounding box center [36, 407] width 18 height 18
type input "1.56982480684238"
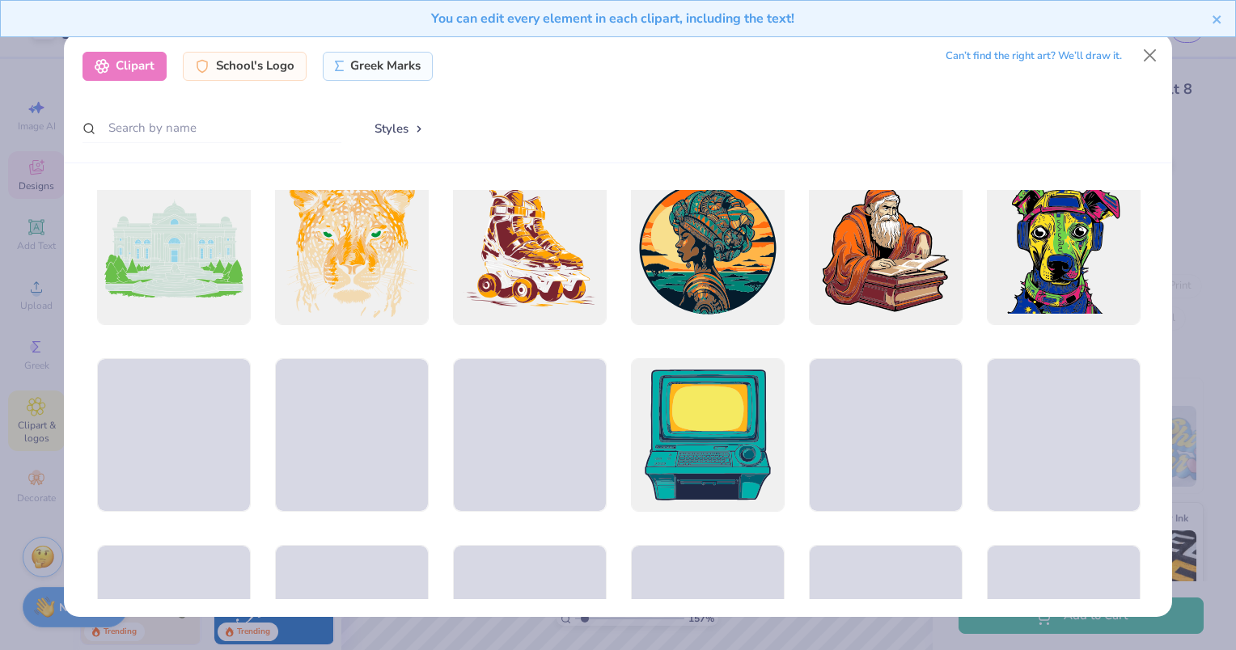
scroll to position [2077, 0]
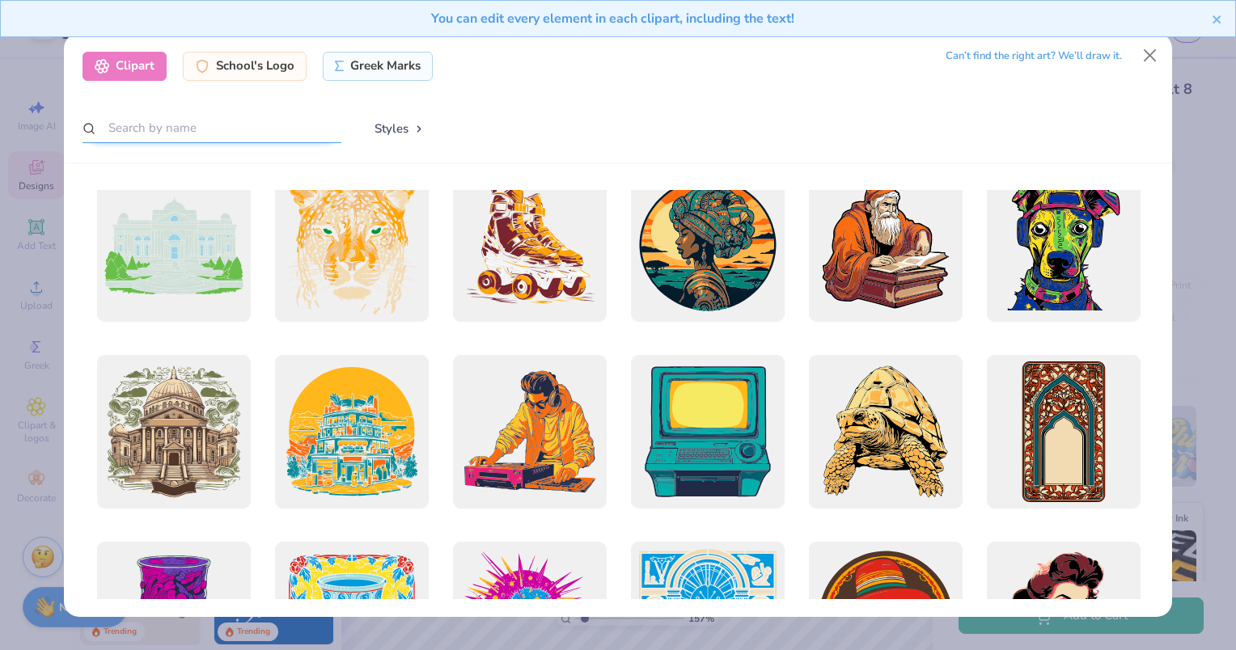
click at [148, 123] on input "text" at bounding box center [211, 128] width 259 height 30
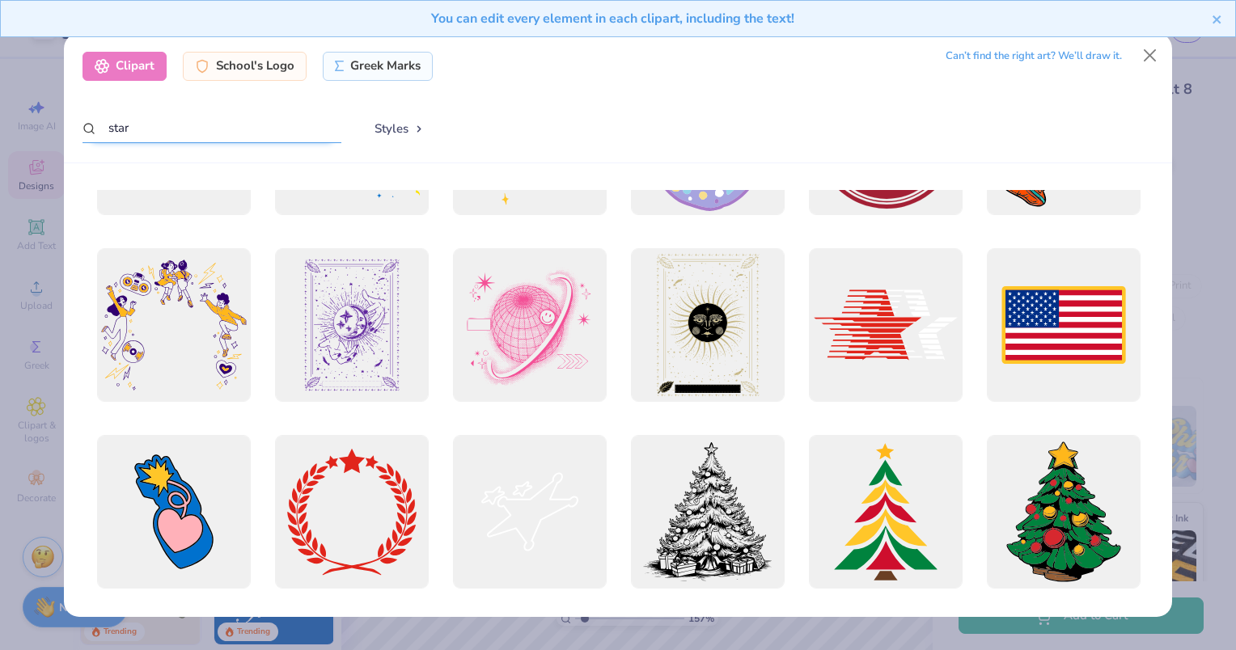
scroll to position [2927, 0]
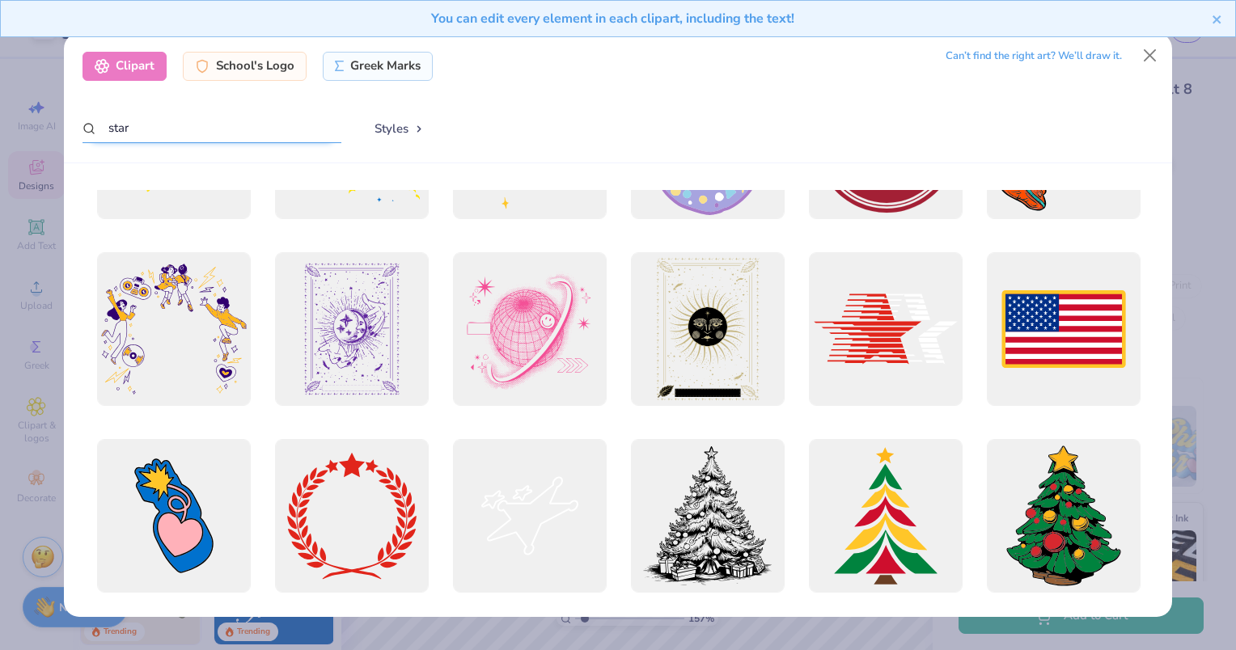
type input "star"
click at [932, 330] on div at bounding box center [885, 328] width 169 height 169
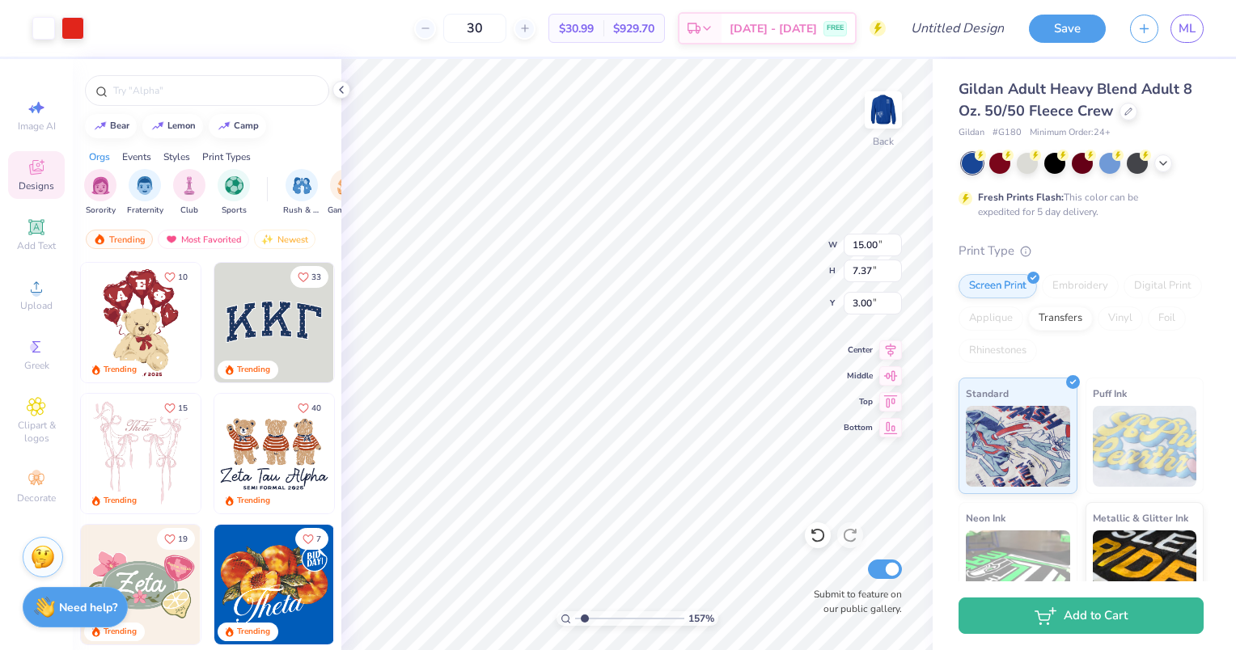
type input "1.56982480684238"
type input "2.48"
type input "1.56982480684238"
type input "5.25"
type input "2.58"
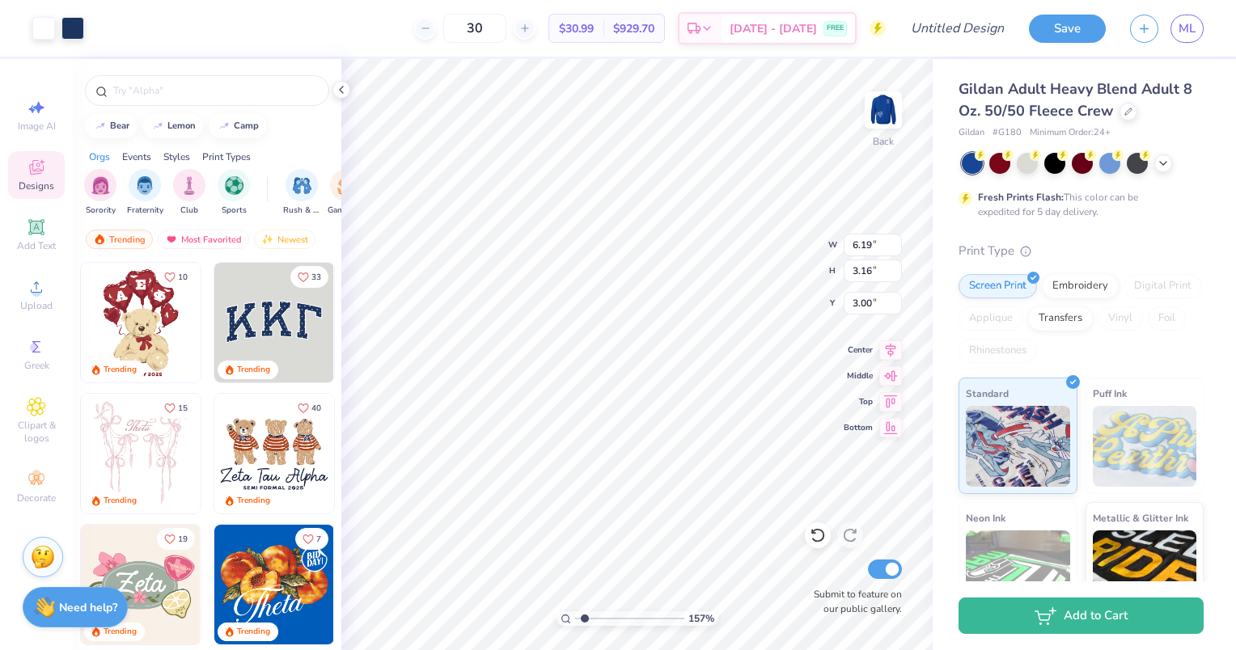
type input "1.56982480684238"
type input "2.73"
click at [767, 236] on div "157 % Back W 6.19 H 3.16 Y 2.73 Center Middle Top Bottom Submit to feature on o…" at bounding box center [636, 354] width 591 height 591
type input "1.56982480684238"
type input "2.17"
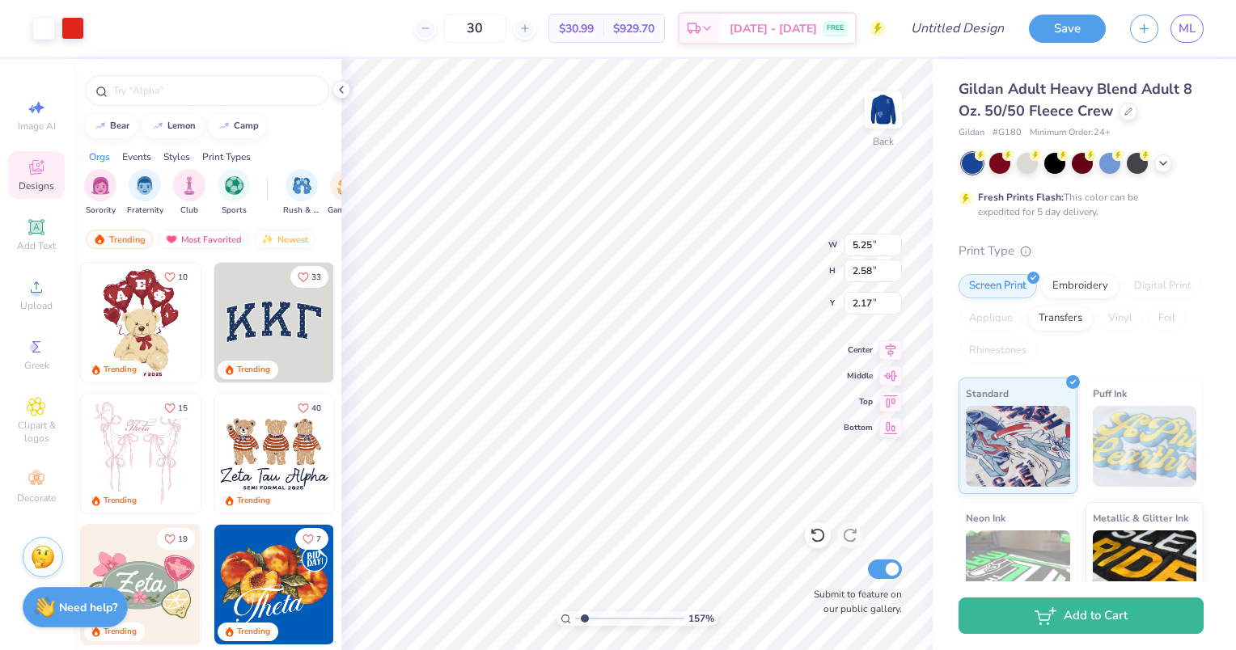
type input "1.56982480684238"
type input "10.18"
type input "1.56982480684238"
type input "6.19"
type input "2.72"
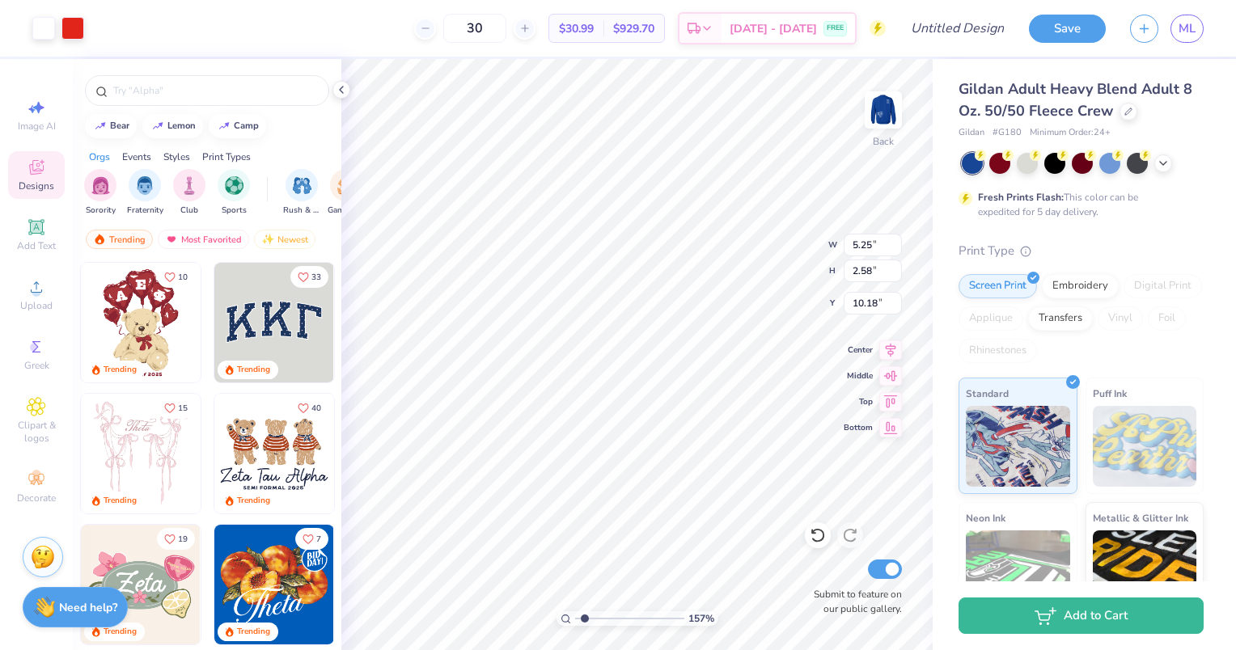
type input "2.73"
type input "1.56982480684238"
type input "3.00"
type input "1.56982480684238"
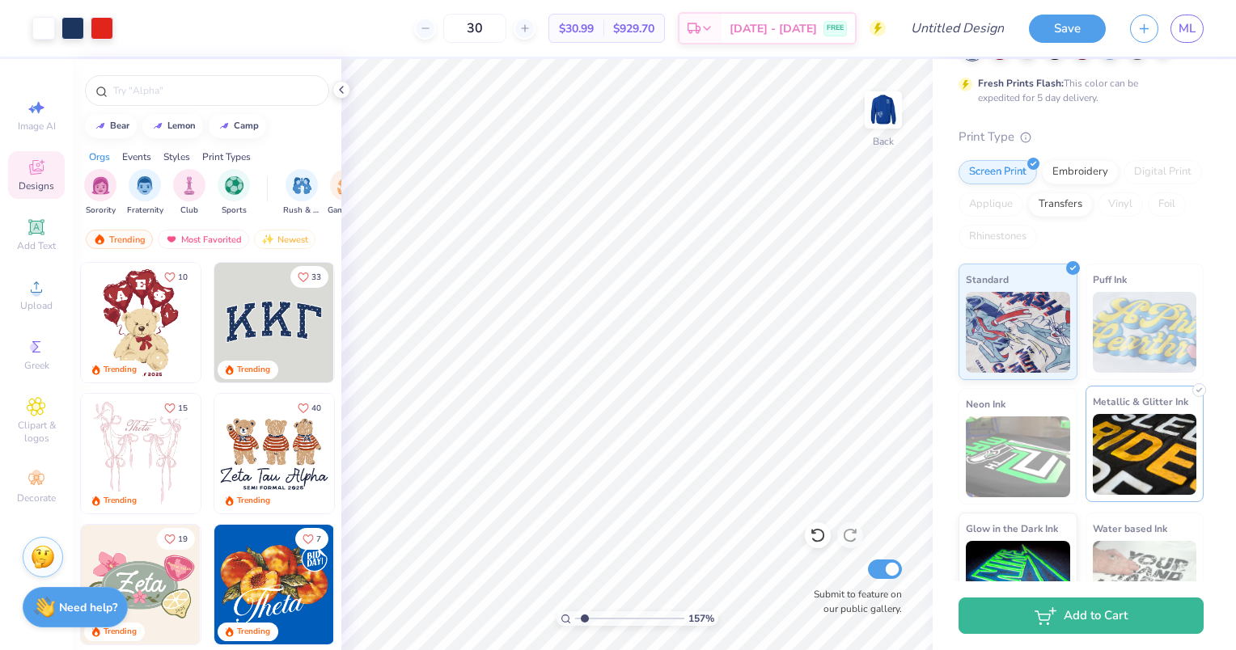
scroll to position [162, 0]
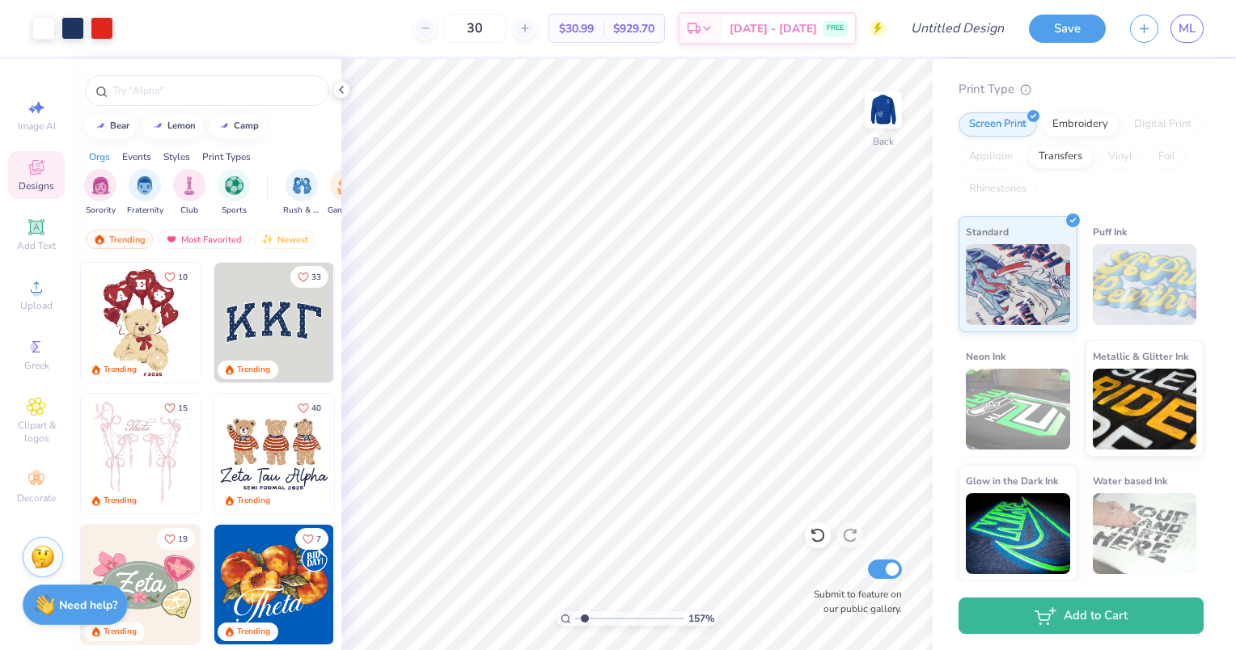
click at [61, 608] on strong "Need help?" at bounding box center [88, 605] width 58 height 15
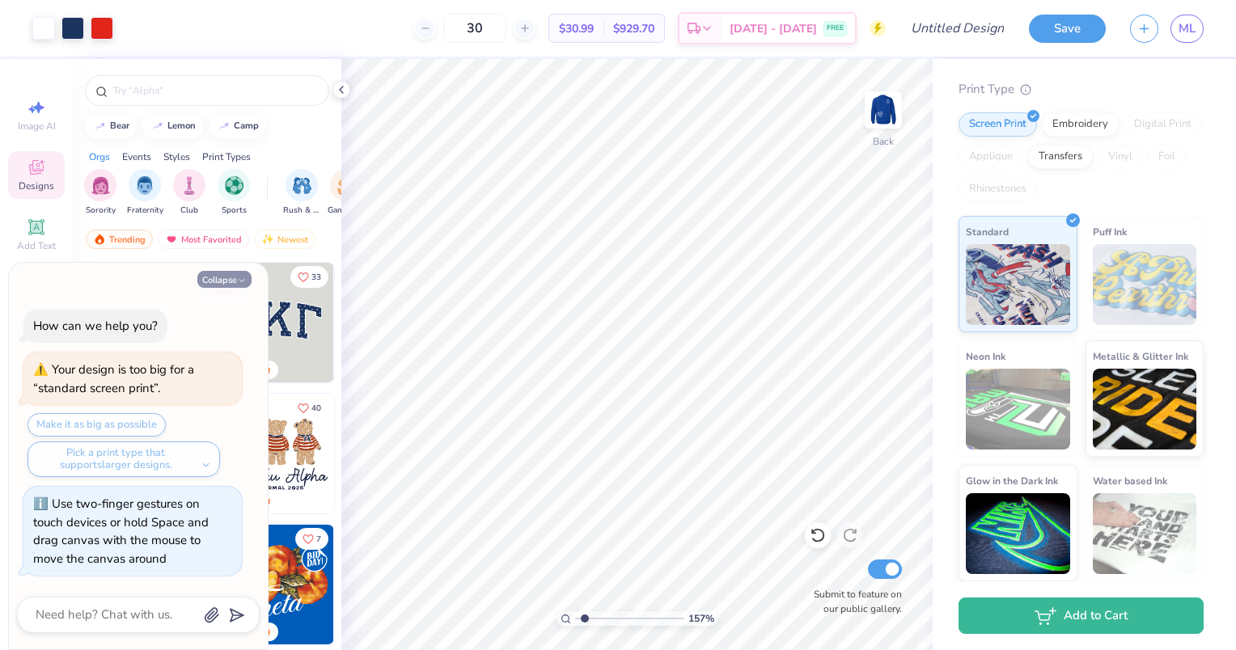
click at [219, 277] on button "Collapse" at bounding box center [224, 279] width 54 height 17
type textarea "x"
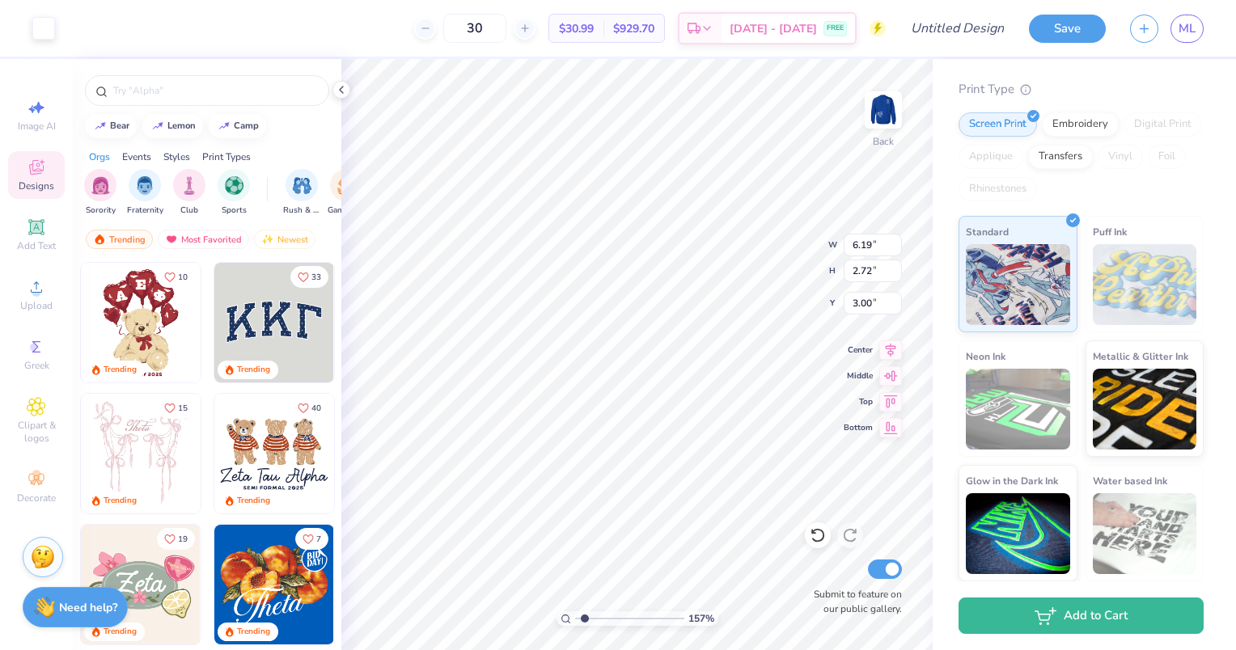
type input "1.56982480684238"
type input "5.89"
click at [815, 529] on icon at bounding box center [818, 535] width 16 height 16
click at [815, 528] on icon at bounding box center [818, 535] width 16 height 16
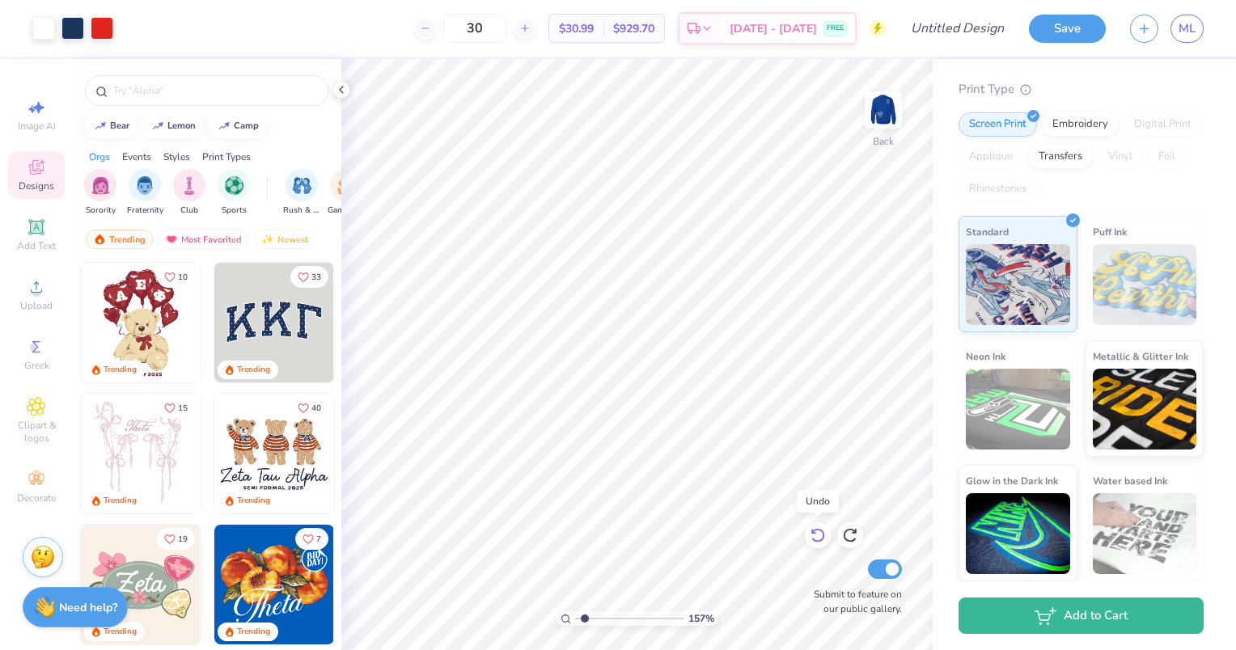
click at [815, 528] on icon at bounding box center [818, 535] width 16 height 16
click at [814, 526] on div at bounding box center [818, 535] width 26 height 26
type input "1.56982480684238"
click at [1061, 28] on button "Save" at bounding box center [1067, 26] width 77 height 28
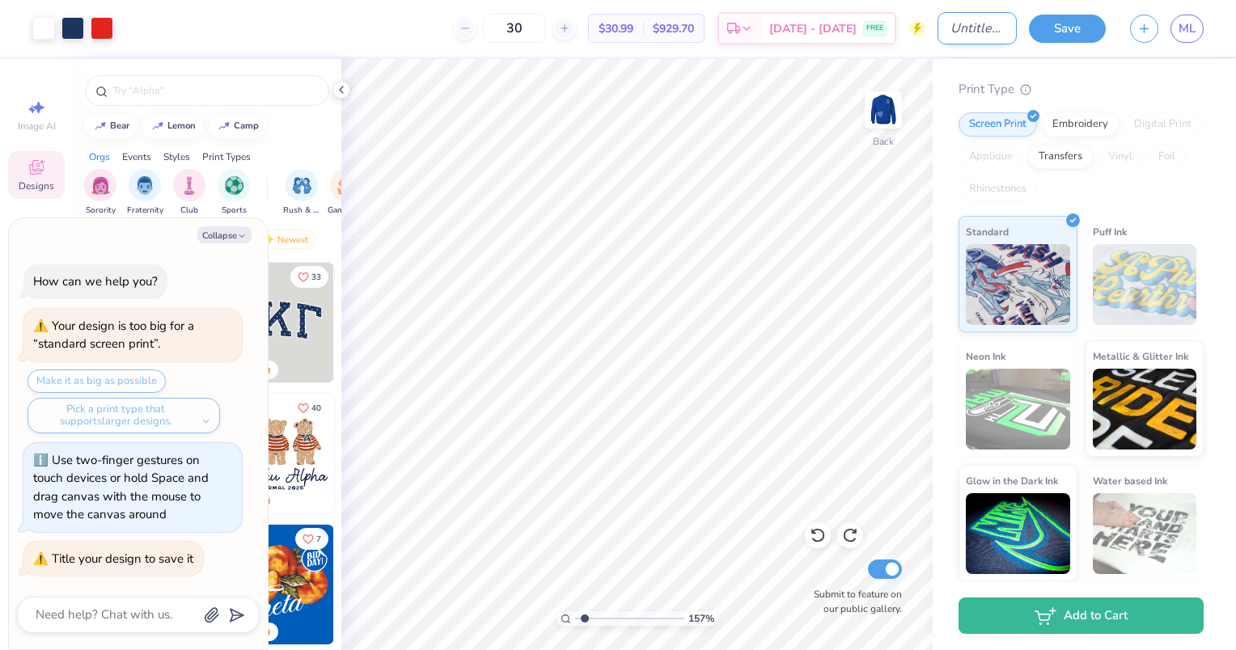
type textarea "x"
click at [950, 29] on input "Design Title" at bounding box center [976, 28] width 79 height 32
type input "d"
type input "1.56982480684238"
type textarea "x"
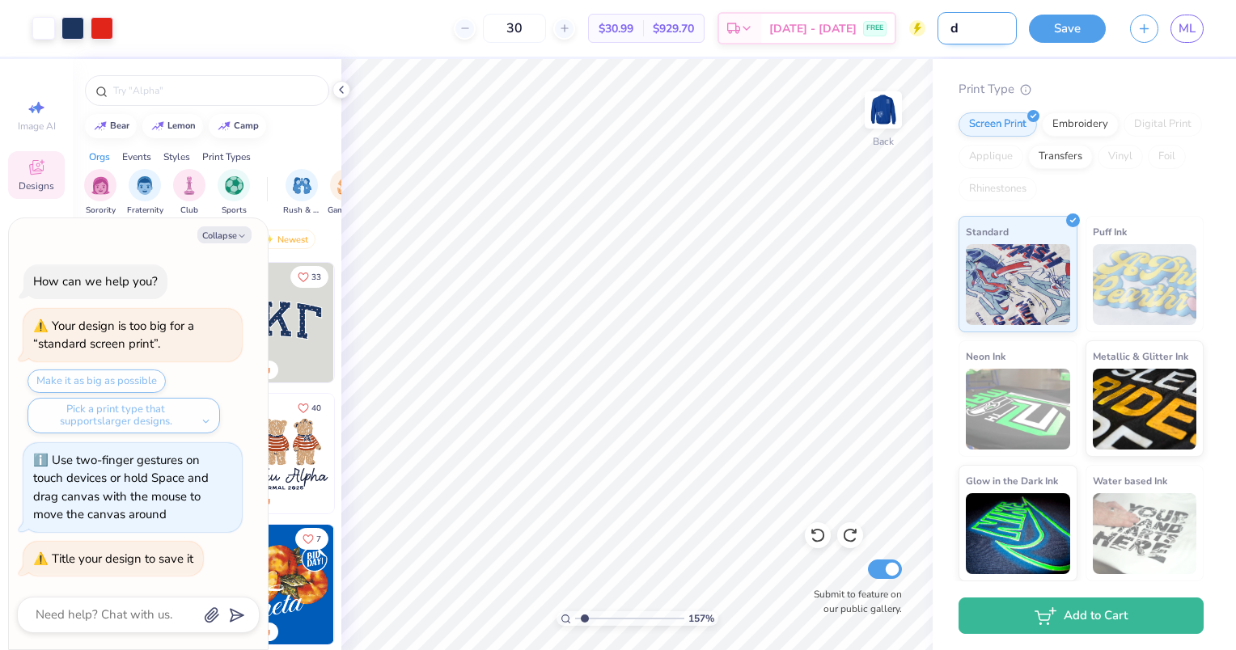
type input "da"
type input "1.56982480684238"
type textarea "x"
type input "dad"
type input "1.56982480684238"
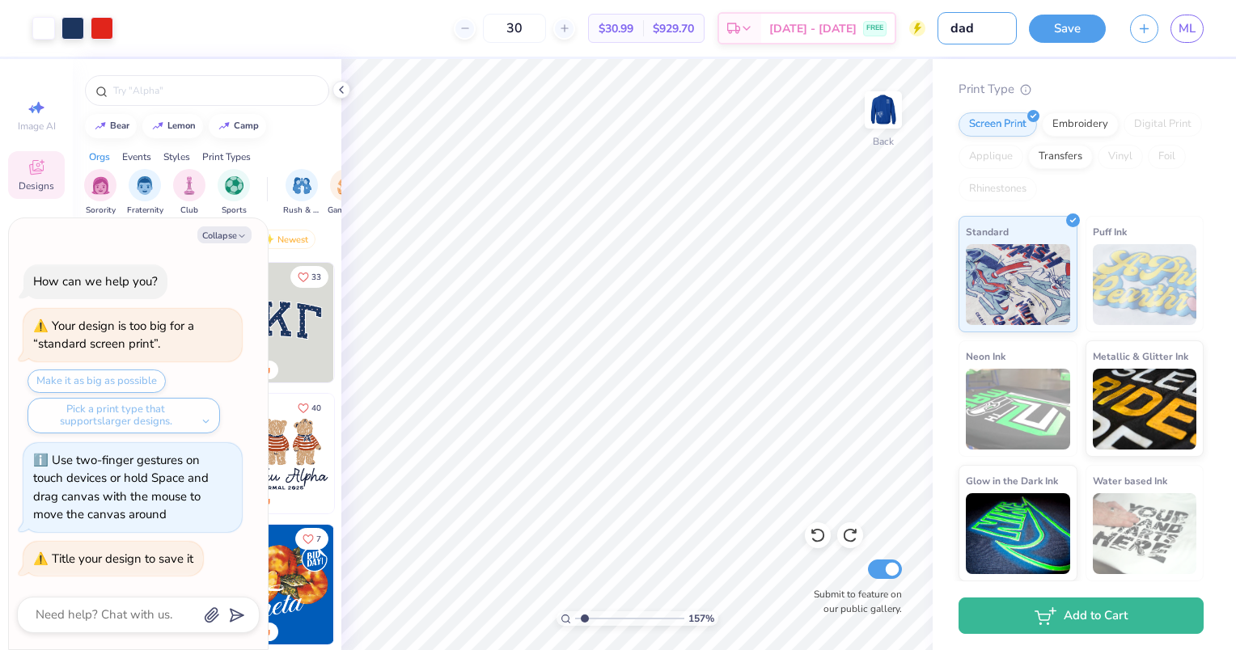
type textarea "x"
type input "dads"
type input "1.56982480684238"
type textarea "x"
type input "dads"
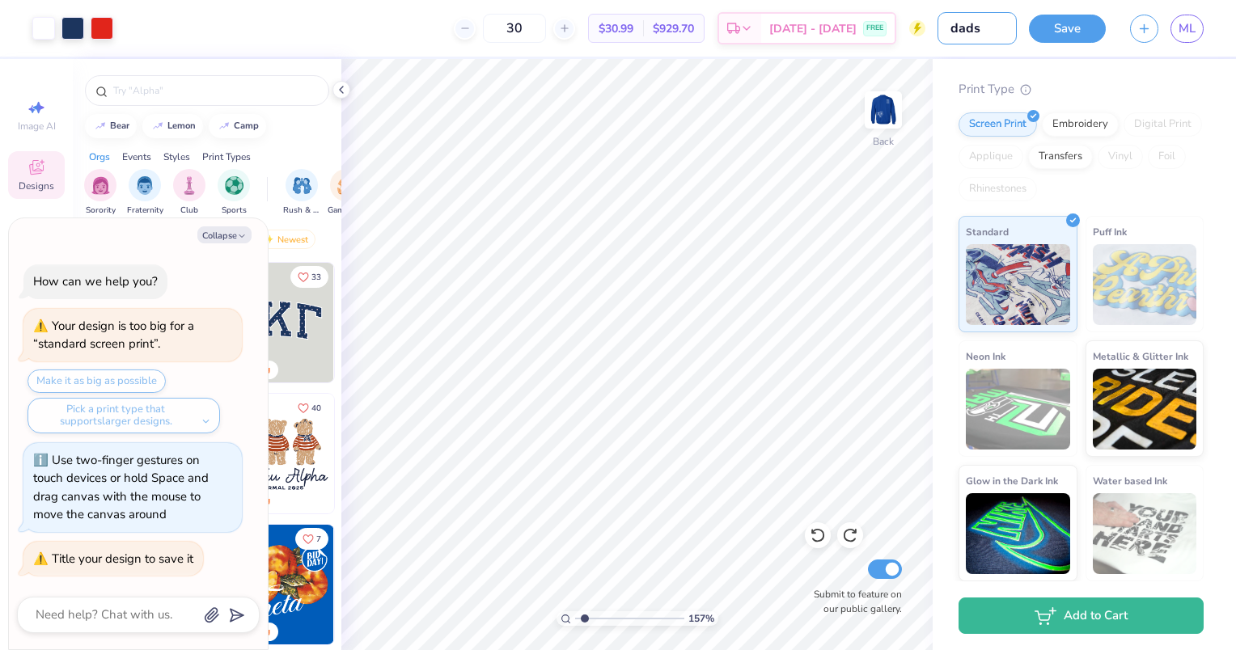
type input "1.56982480684238"
type textarea "x"
type input "dads s"
type input "1.56982480684238"
type textarea "x"
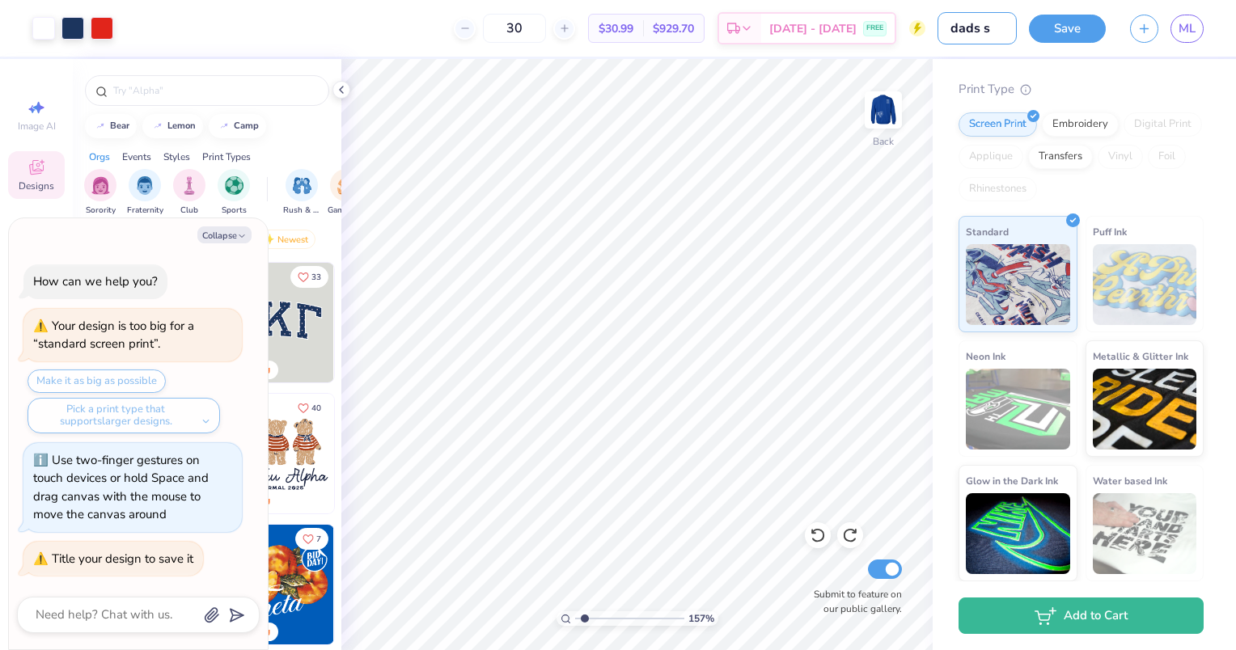
type input "dads"
type input "1.56982480684238"
type textarea "x"
type input "dads d"
type input "1.56982480684238"
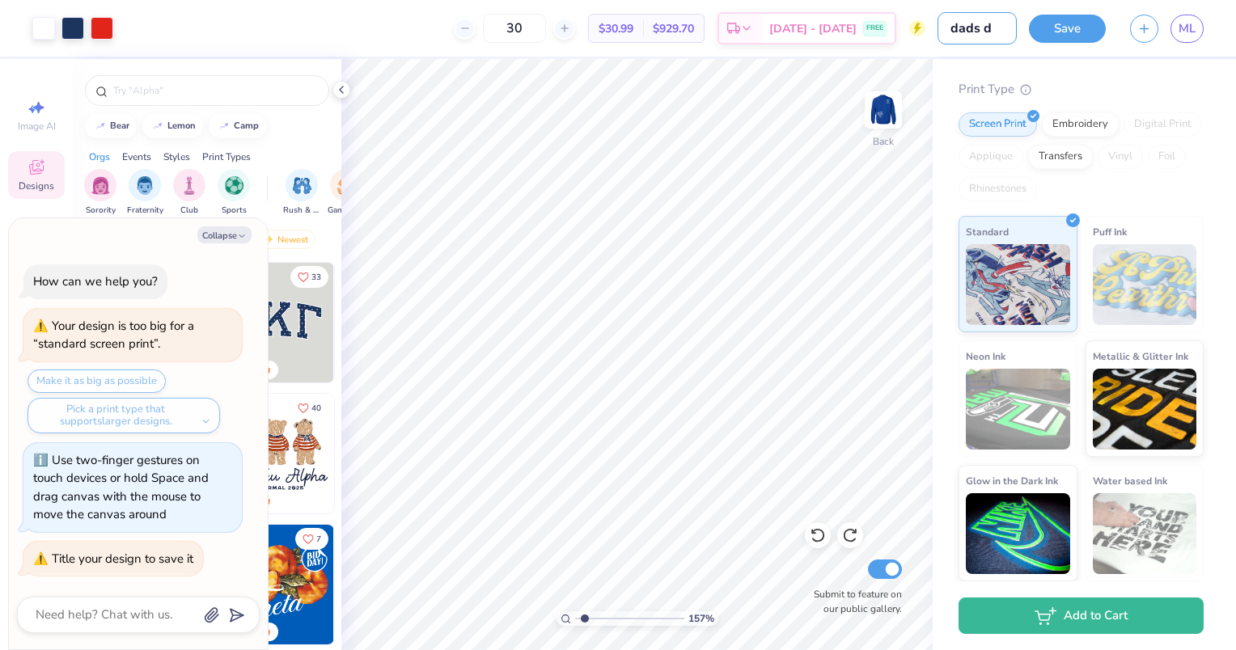
type textarea "x"
type input "dads da"
type input "1.56982480684238"
type textarea "x"
type input "dads dad"
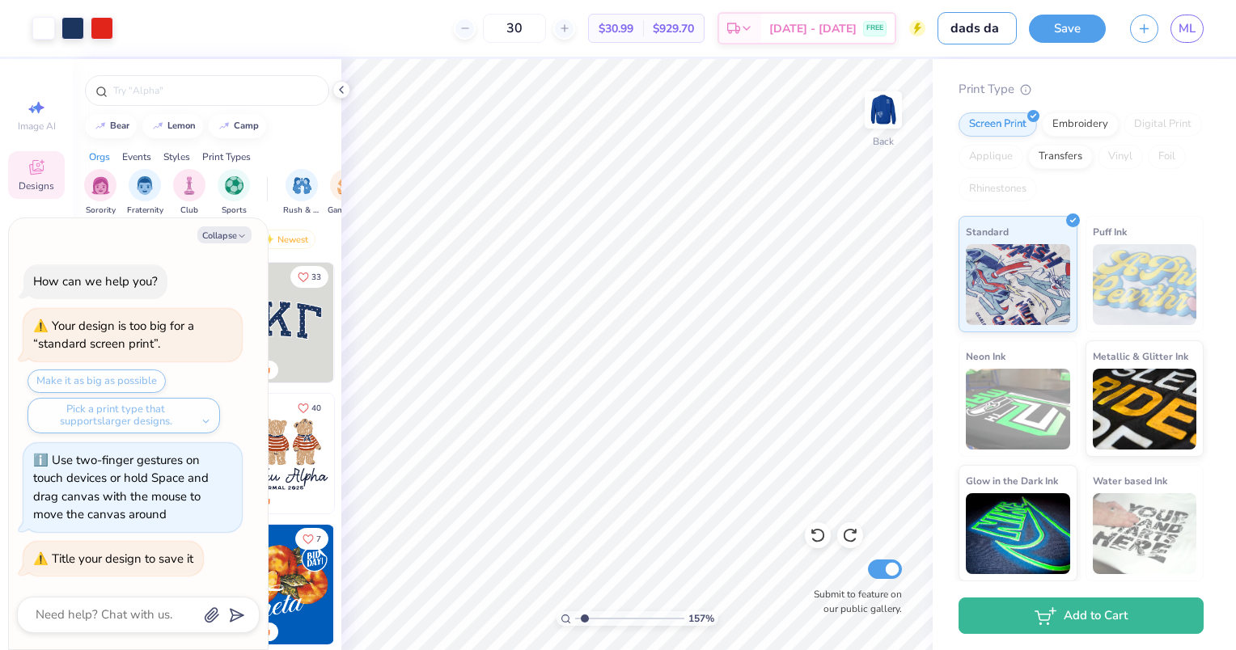
type input "1.56982480684238"
type textarea "x"
type input "dads dad"
click at [1080, 21] on button "Save" at bounding box center [1067, 26] width 77 height 28
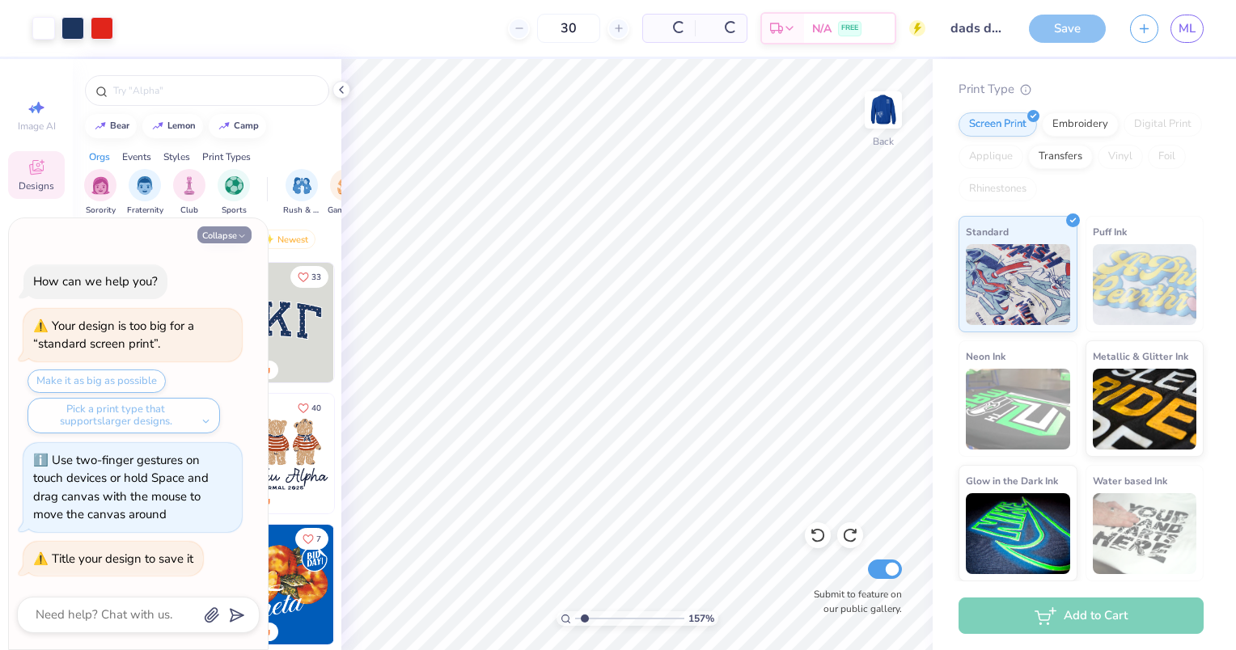
click at [242, 234] on icon "button" at bounding box center [242, 236] width 10 height 10
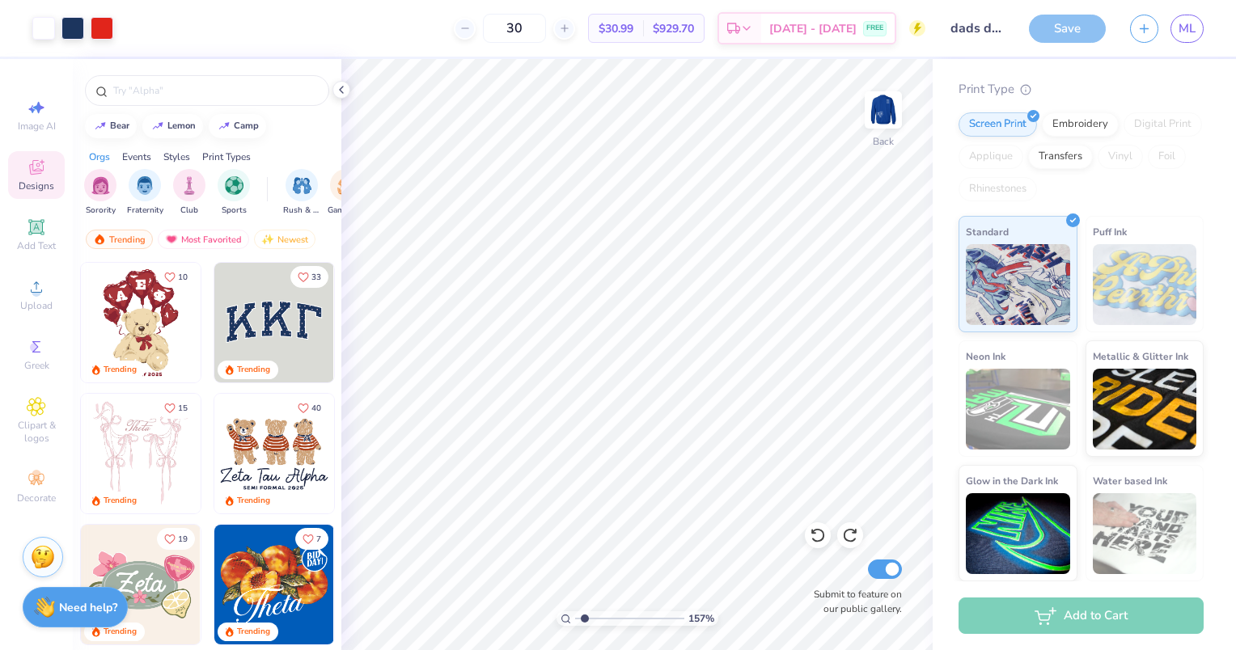
type textarea "x"
click at [1087, 23] on div "Save" at bounding box center [1067, 29] width 77 height 28
click at [1183, 31] on span "ML" at bounding box center [1186, 28] width 17 height 19
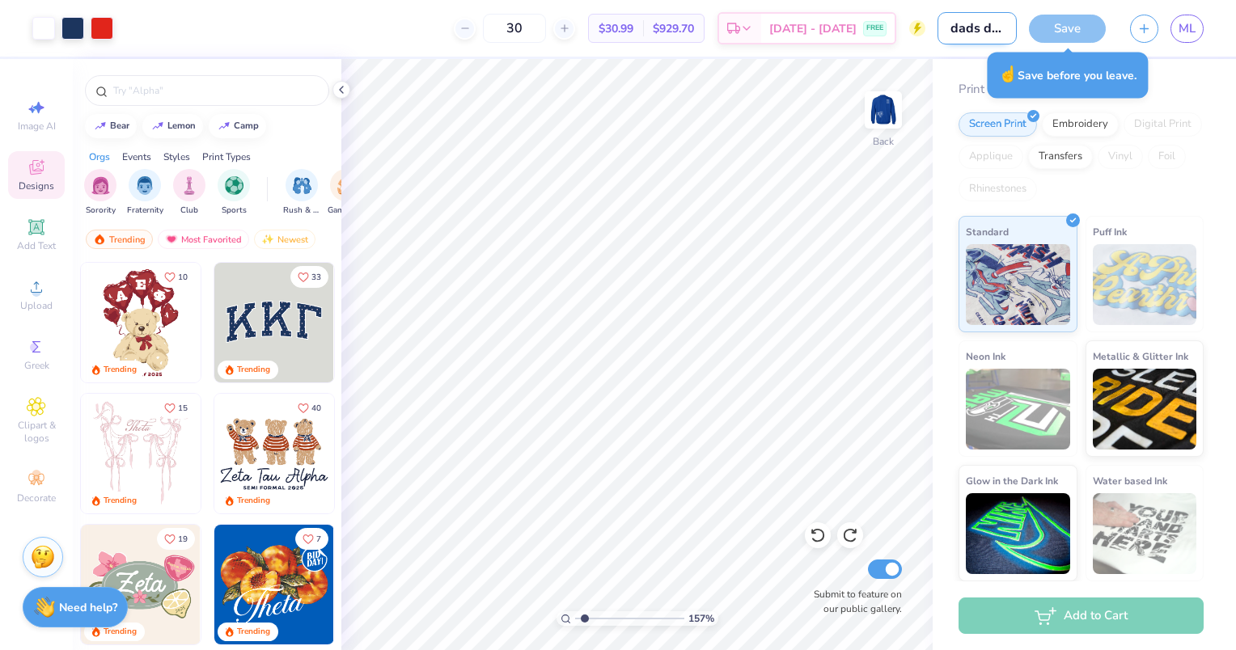
click at [996, 38] on input "dads dad" at bounding box center [976, 28] width 79 height 32
drag, startPoint x: 1006, startPoint y: 34, endPoint x: 1016, endPoint y: 34, distance: 9.7
click at [1006, 34] on input "dads dad" at bounding box center [976, 28] width 79 height 32
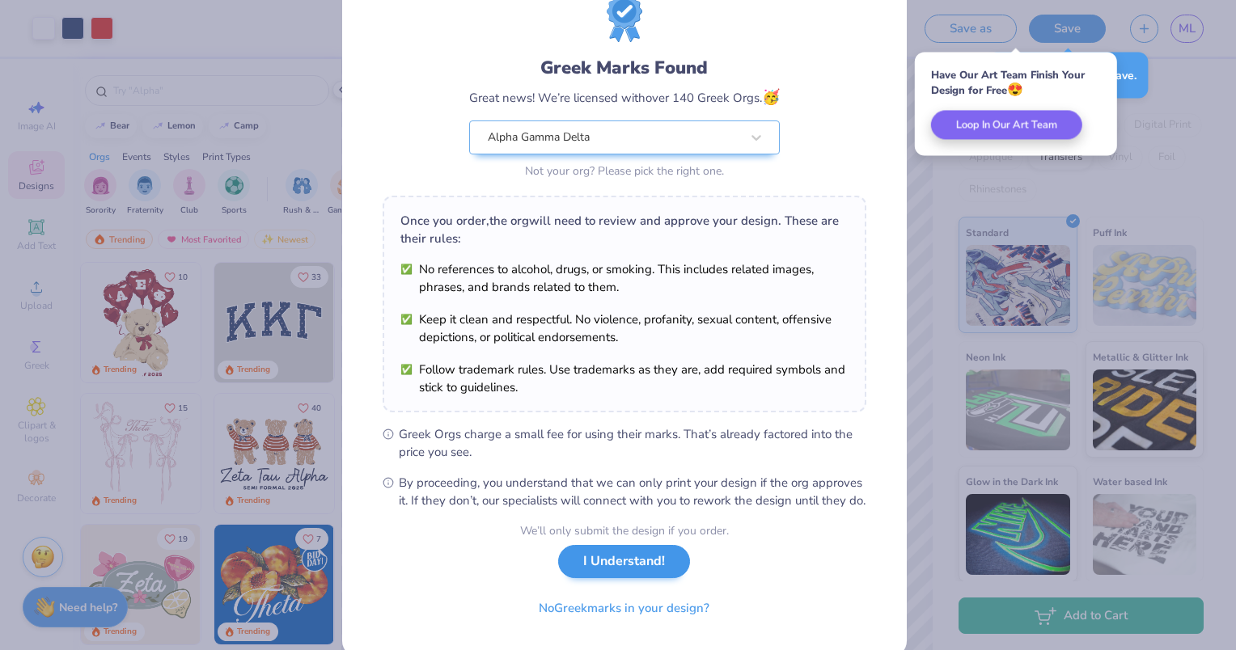
scroll to position [105, 0]
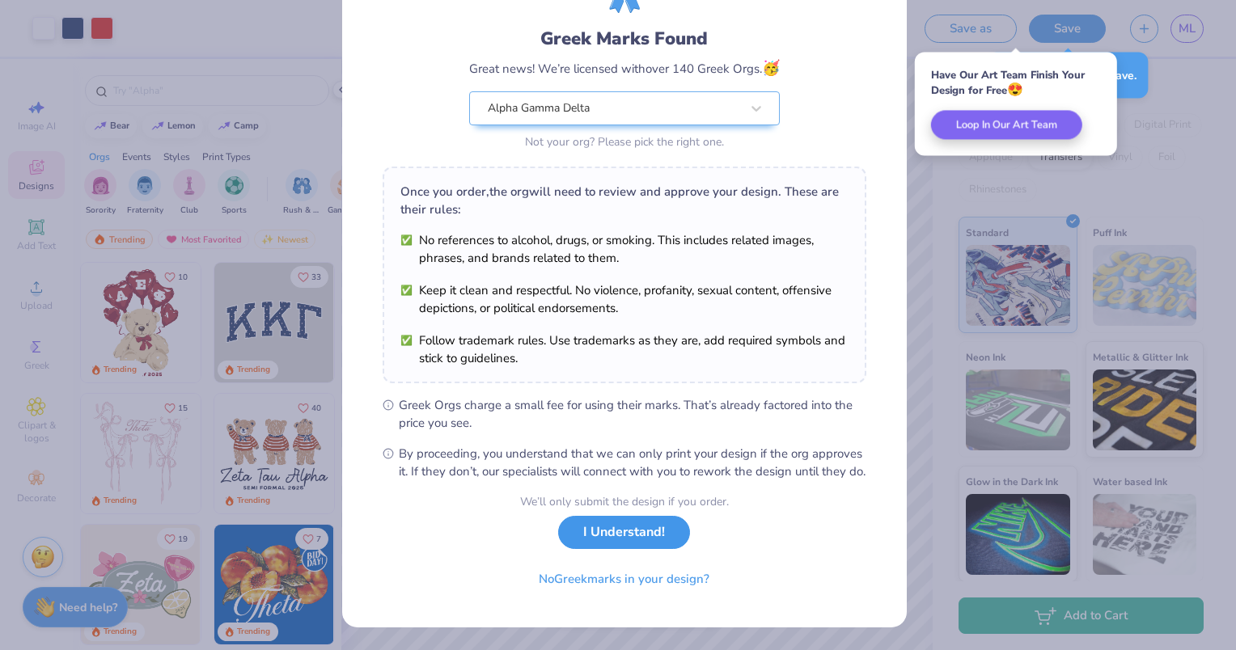
click at [618, 531] on button "I Understand!" at bounding box center [624, 532] width 132 height 33
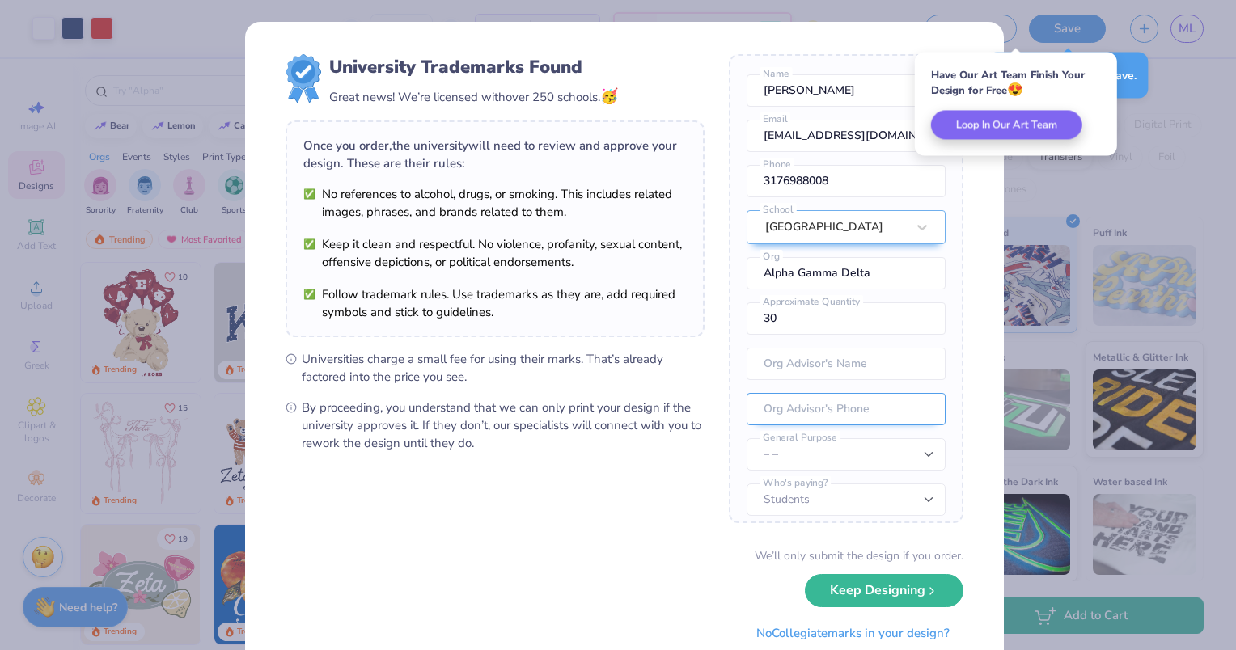
scroll to position [74, 0]
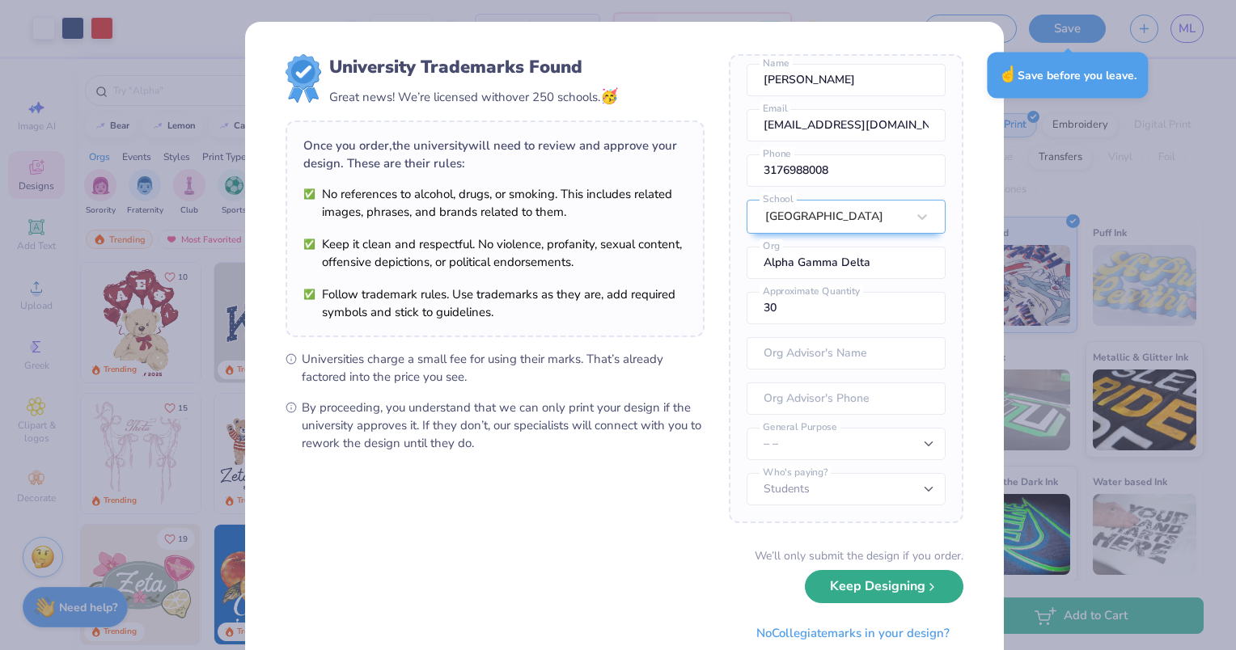
click at [848, 594] on button "Keep Designing" at bounding box center [884, 586] width 159 height 33
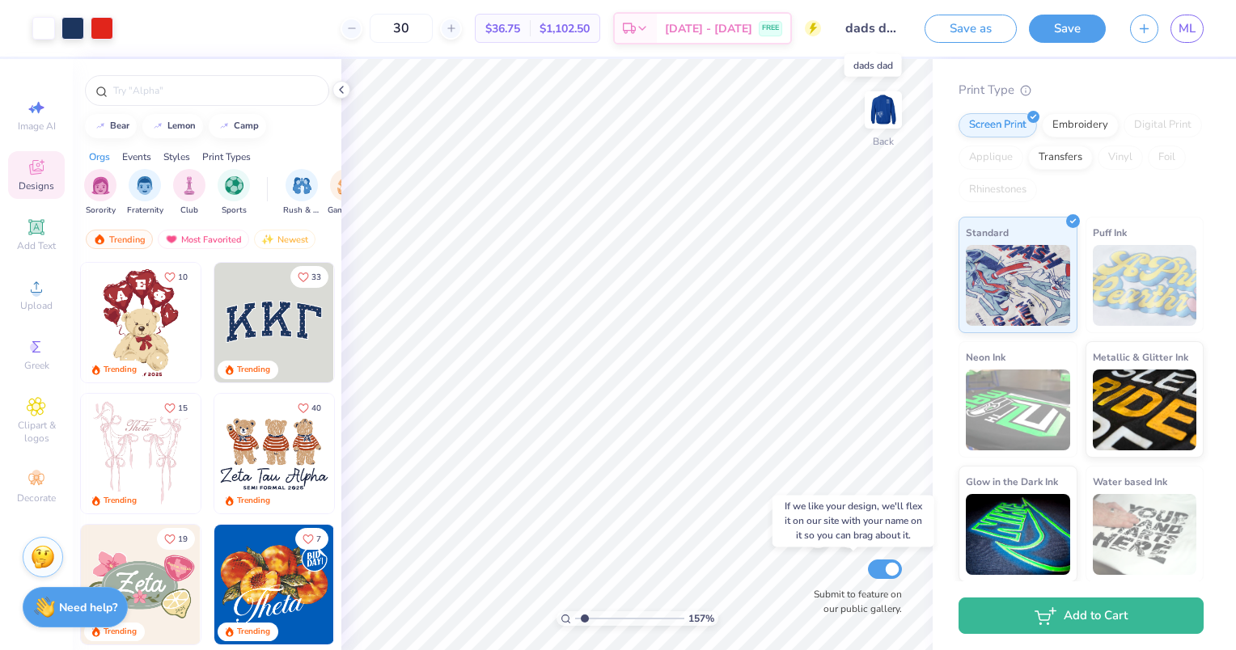
type input "1.56982480684238"
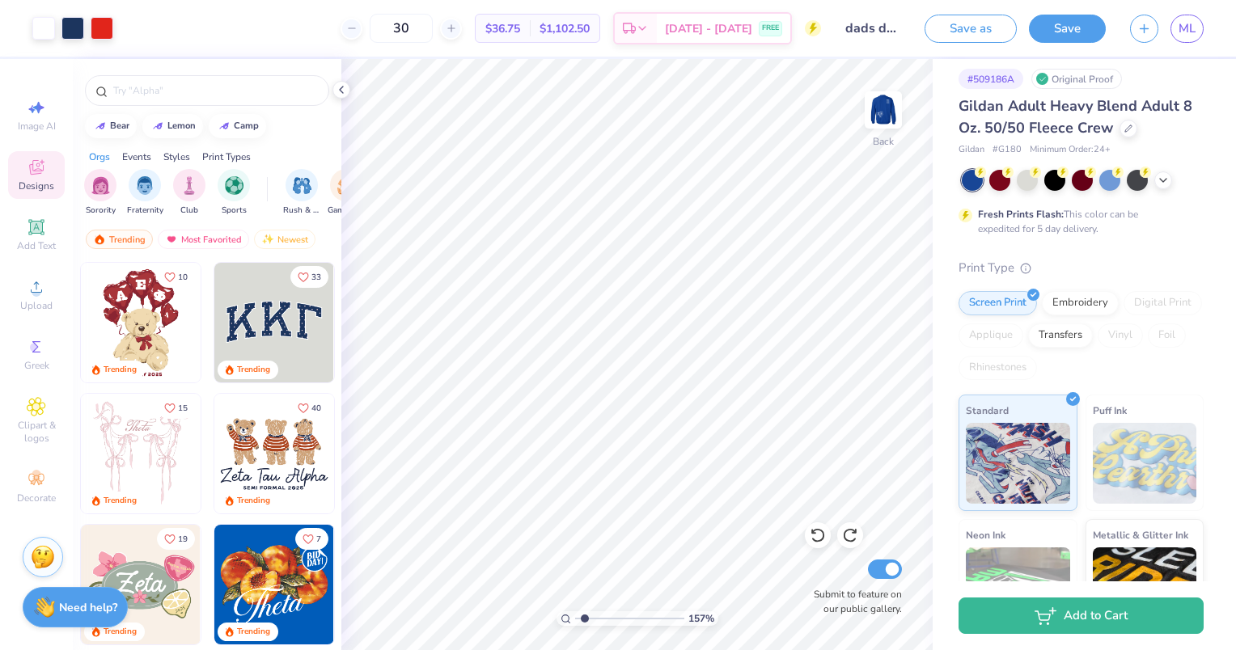
scroll to position [0, 0]
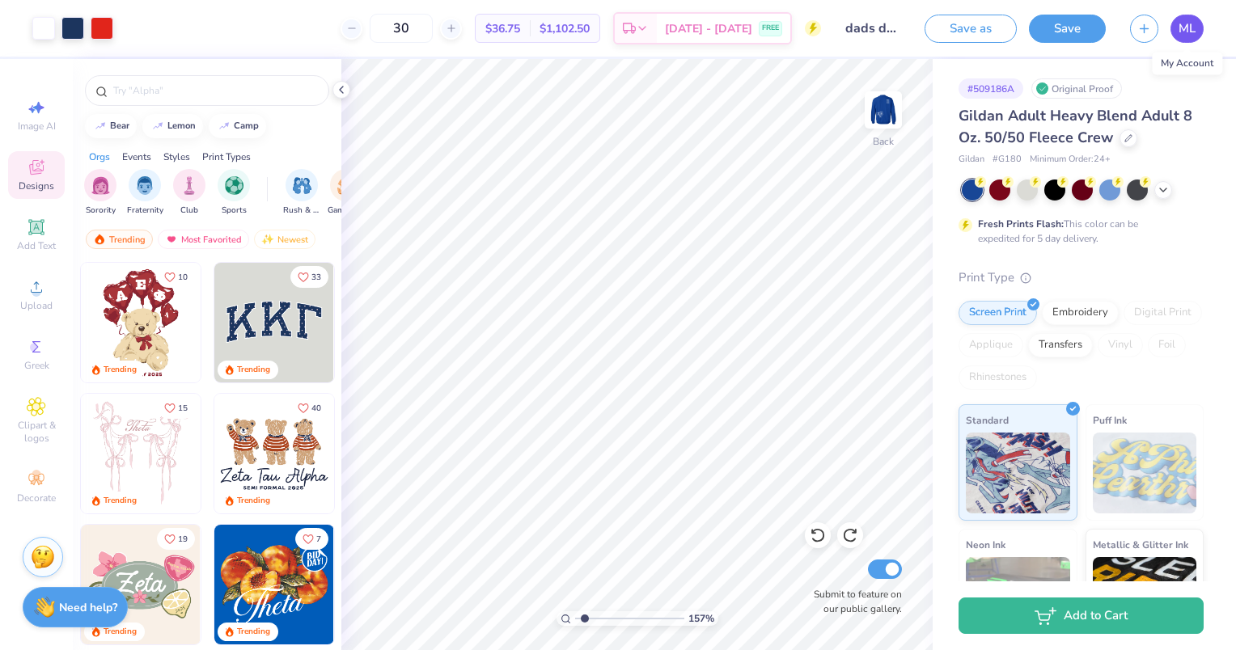
click at [1188, 31] on span "ML" at bounding box center [1186, 28] width 17 height 19
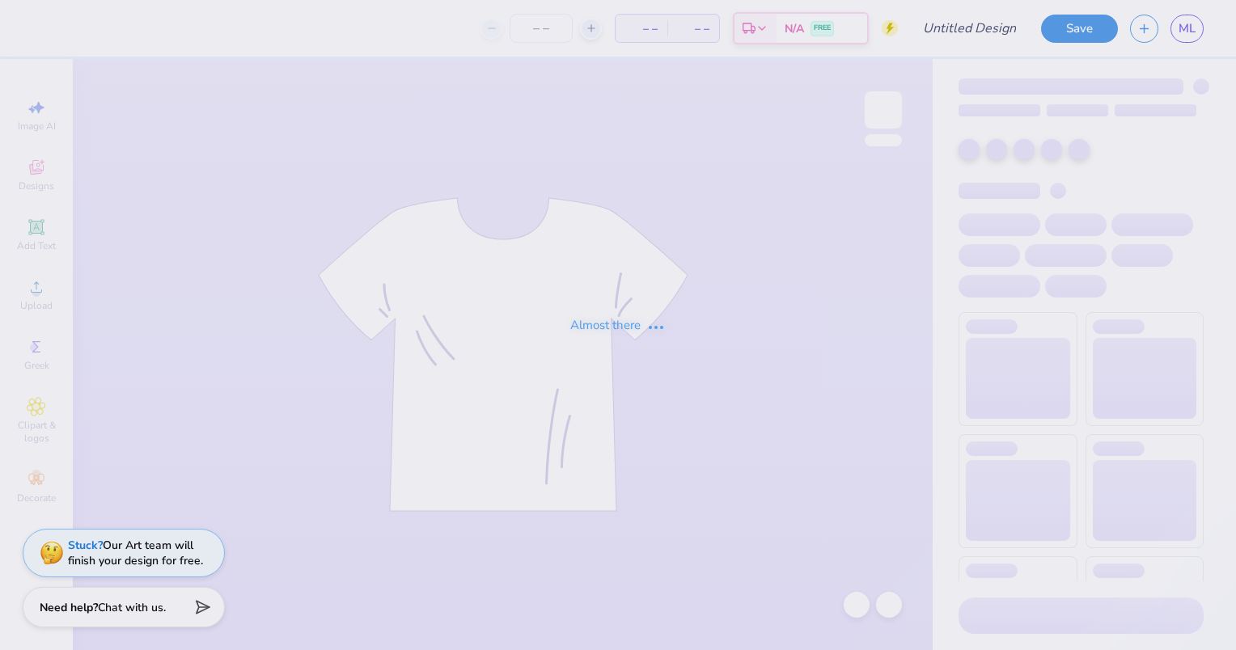
type input "dads dad"
type input "30"
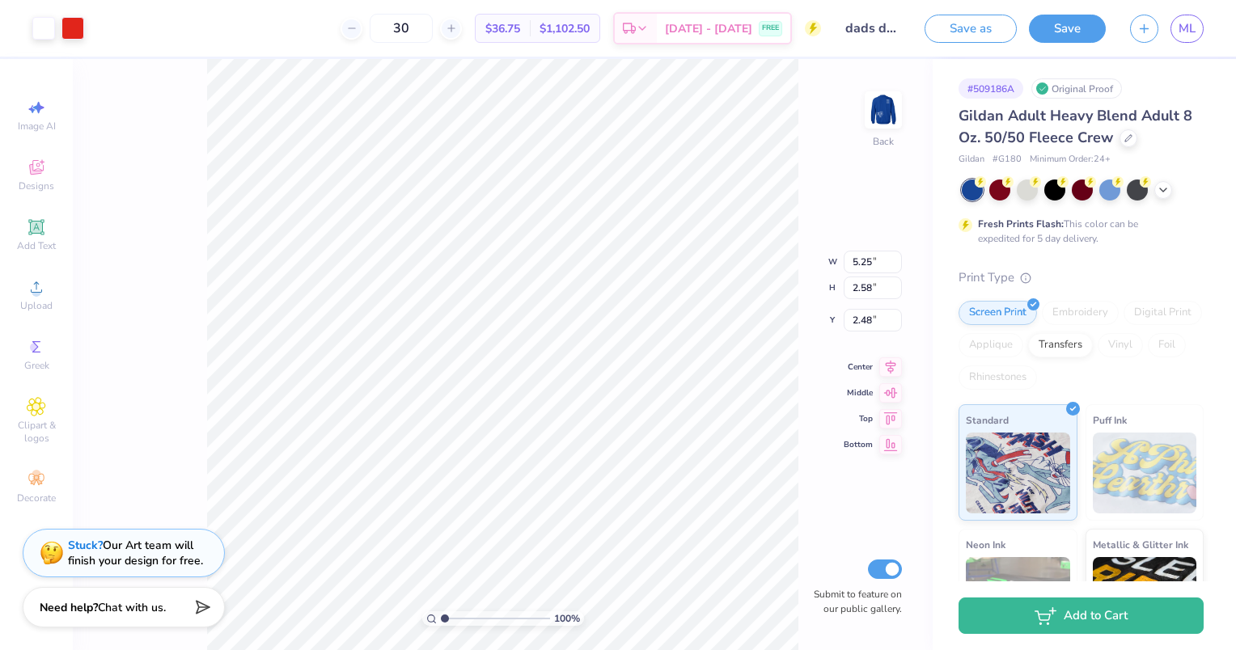
type input "3.32"
type input "3.71"
type input "0.44"
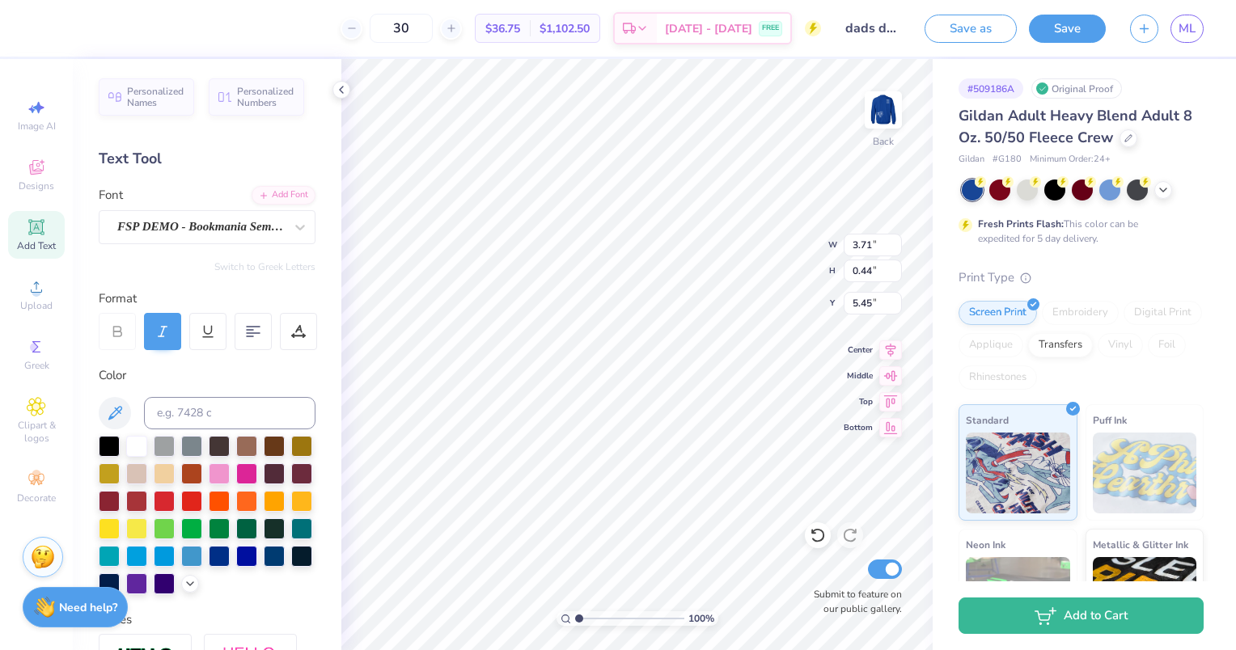
type input "8.22"
type input "5.25"
type input "2.58"
type input "13.16"
type input "6.19"
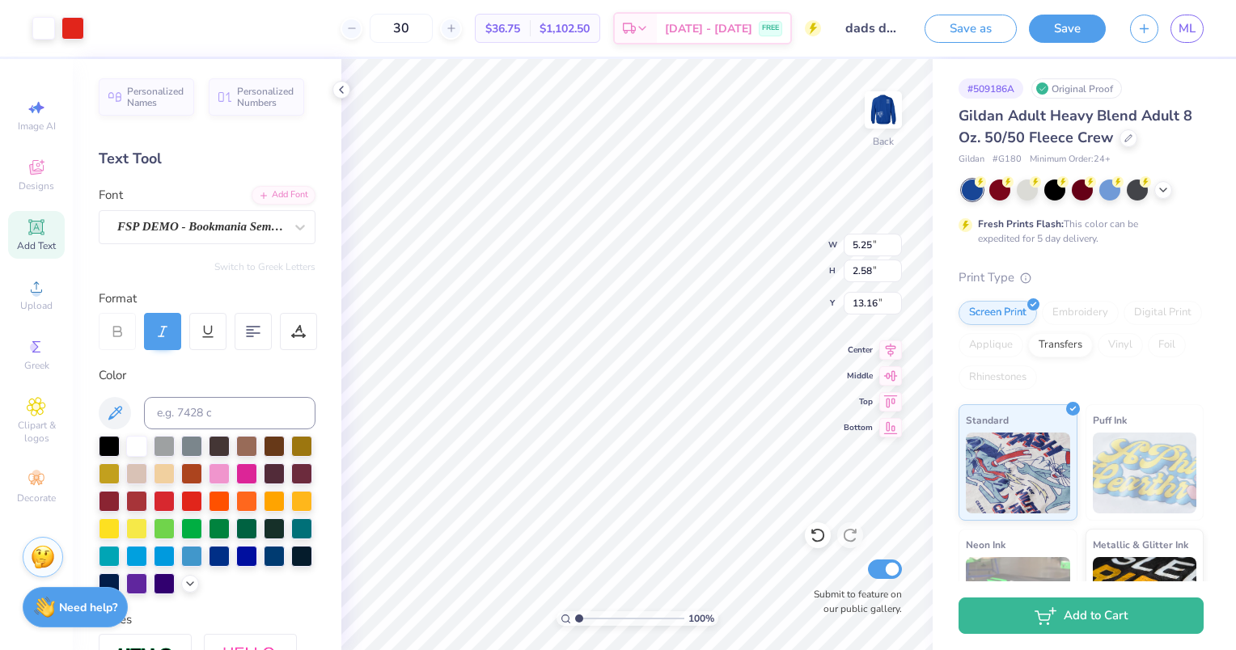
type input "2.72"
type input "3.00"
type input "5.94"
type input "5.25"
type input "2.58"
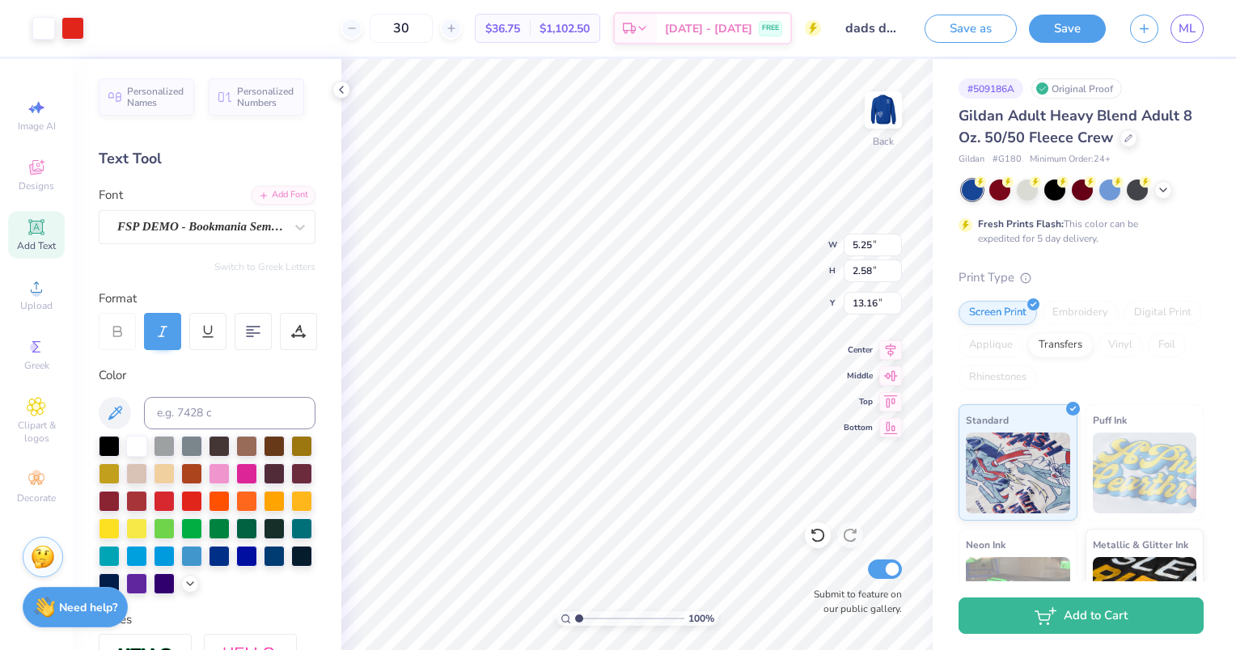
type input "3.36"
click at [72, 27] on div at bounding box center [72, 26] width 23 height 23
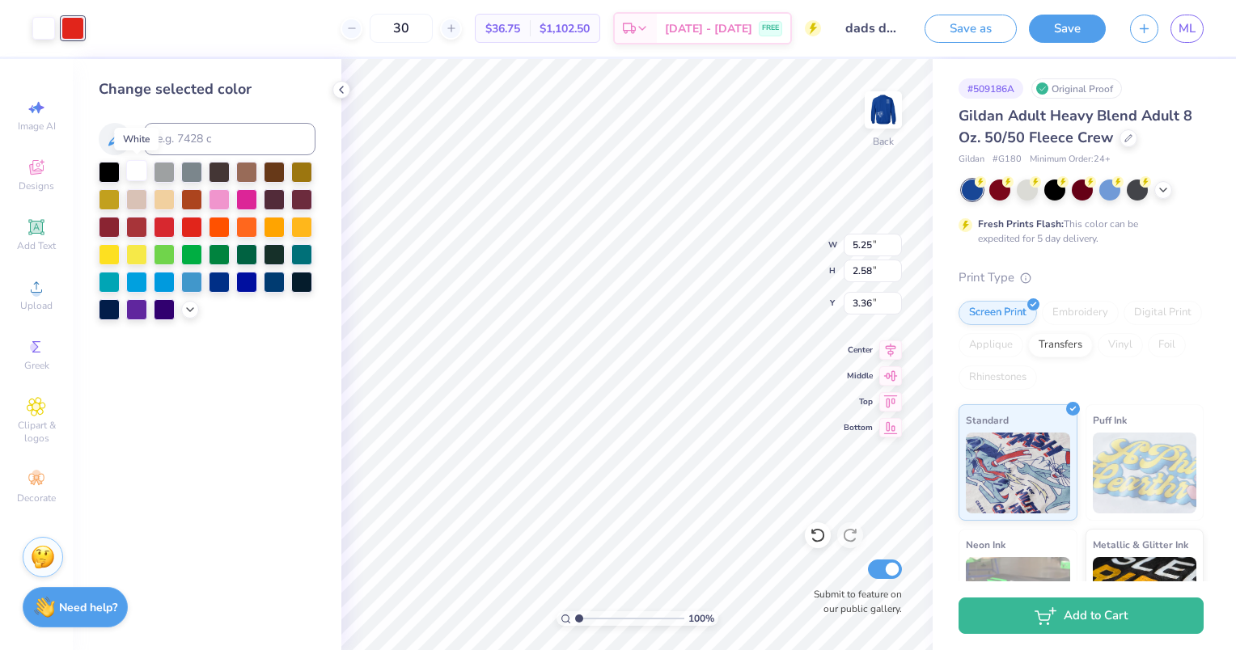
click at [142, 164] on div at bounding box center [136, 170] width 21 height 21
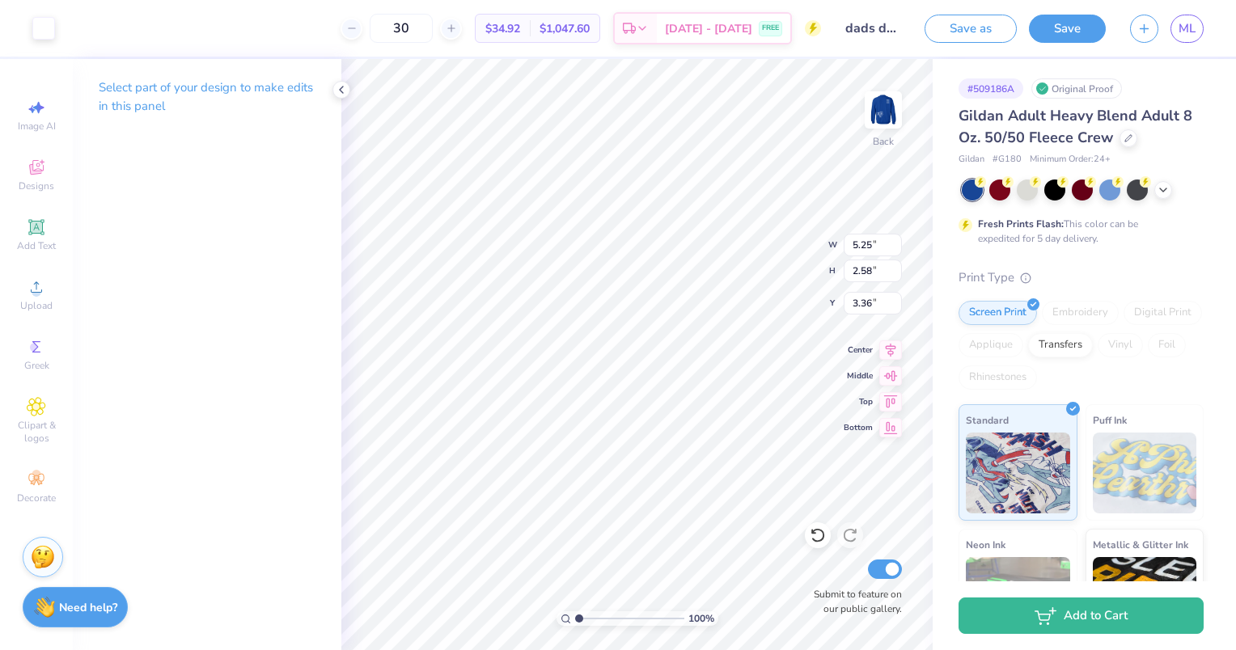
type input "6.09"
type input "2.60"
type input "3.05"
type input "5.25"
type input "2.58"
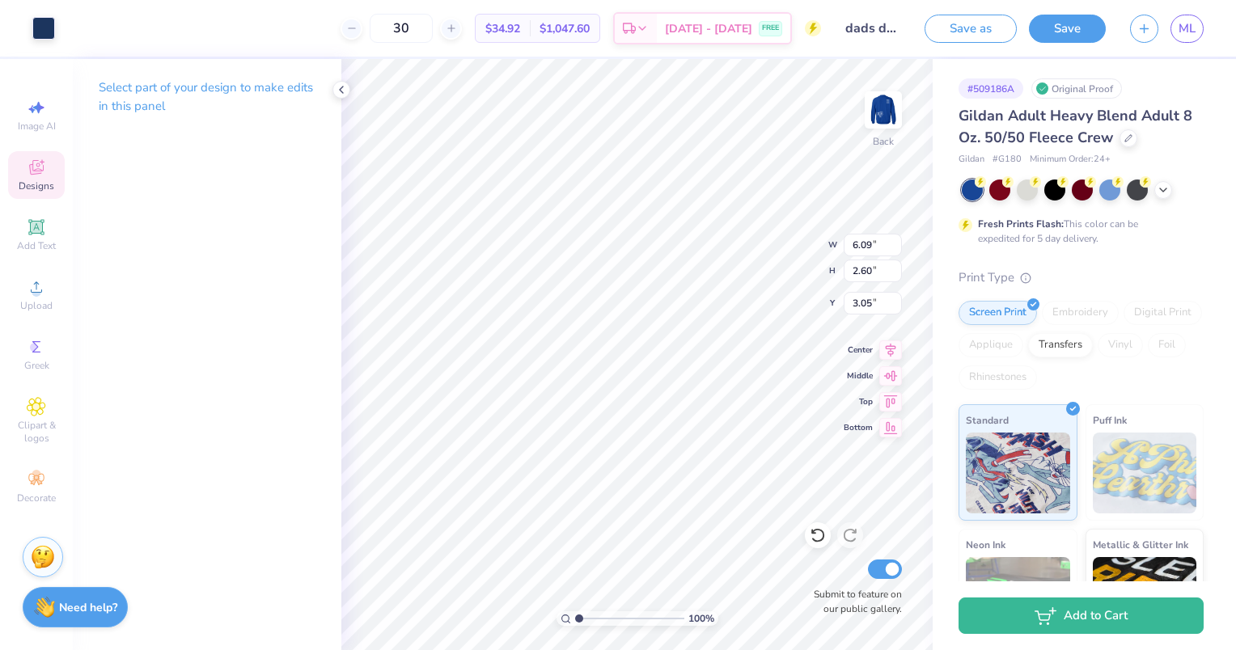
type input "3.36"
click at [45, 30] on div at bounding box center [43, 26] width 23 height 23
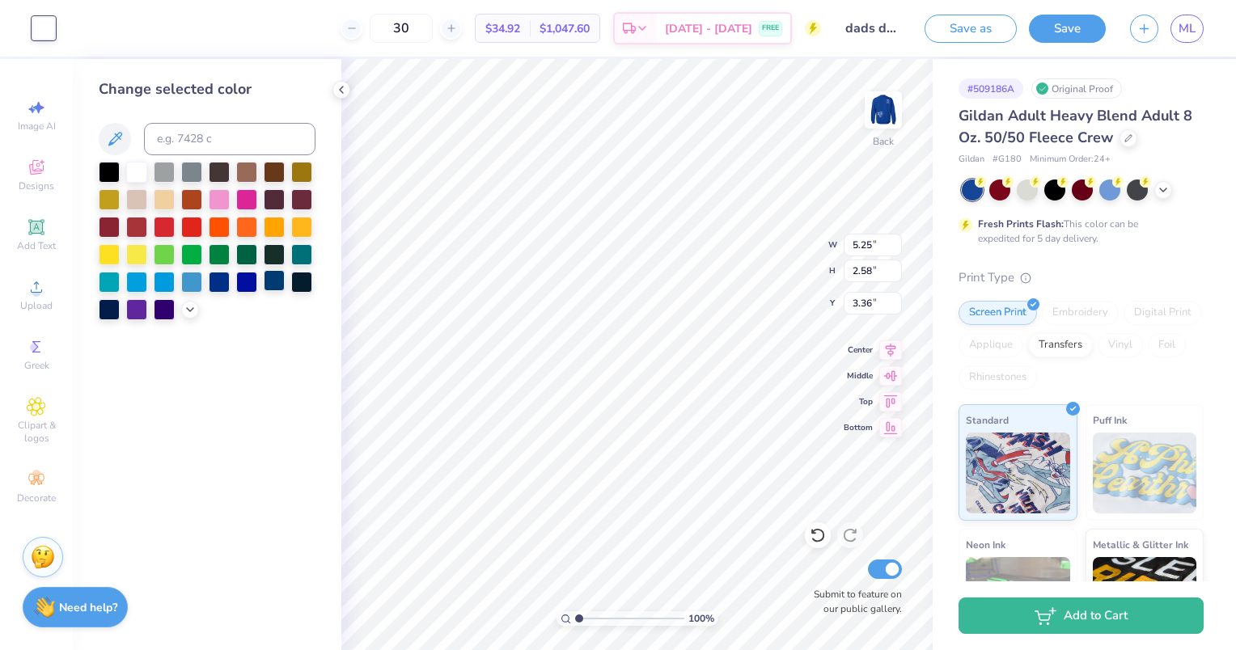
click at [274, 275] on div at bounding box center [274, 280] width 21 height 21
click at [822, 540] on icon at bounding box center [818, 535] width 16 height 16
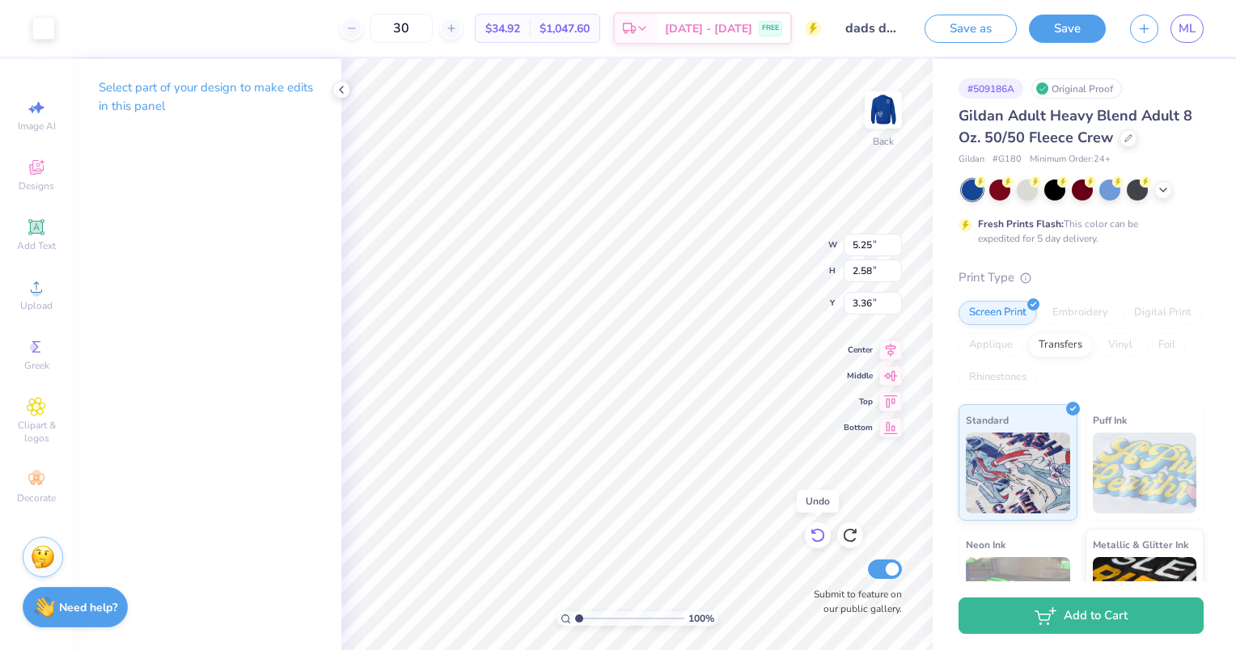
click at [822, 540] on icon at bounding box center [818, 535] width 16 height 16
type input "6.03"
type input "2.52"
type input "3.00"
type input "6.09"
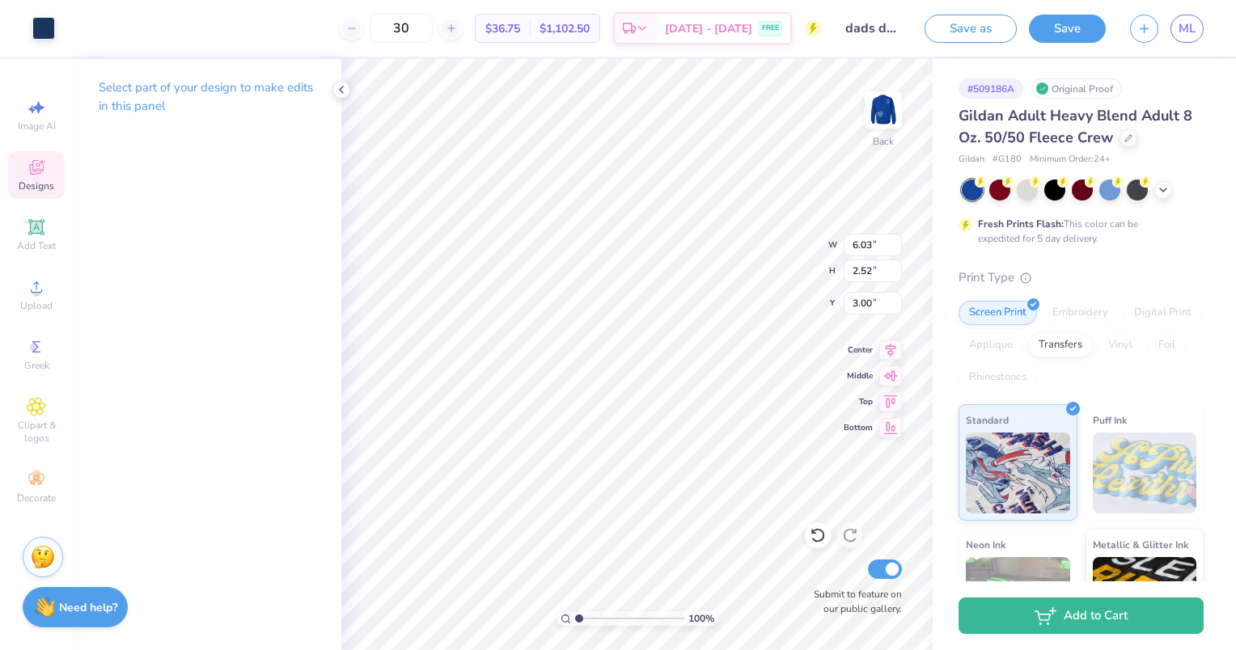
type input "2.60"
type input "3.05"
click at [50, 16] on div at bounding box center [43, 26] width 23 height 23
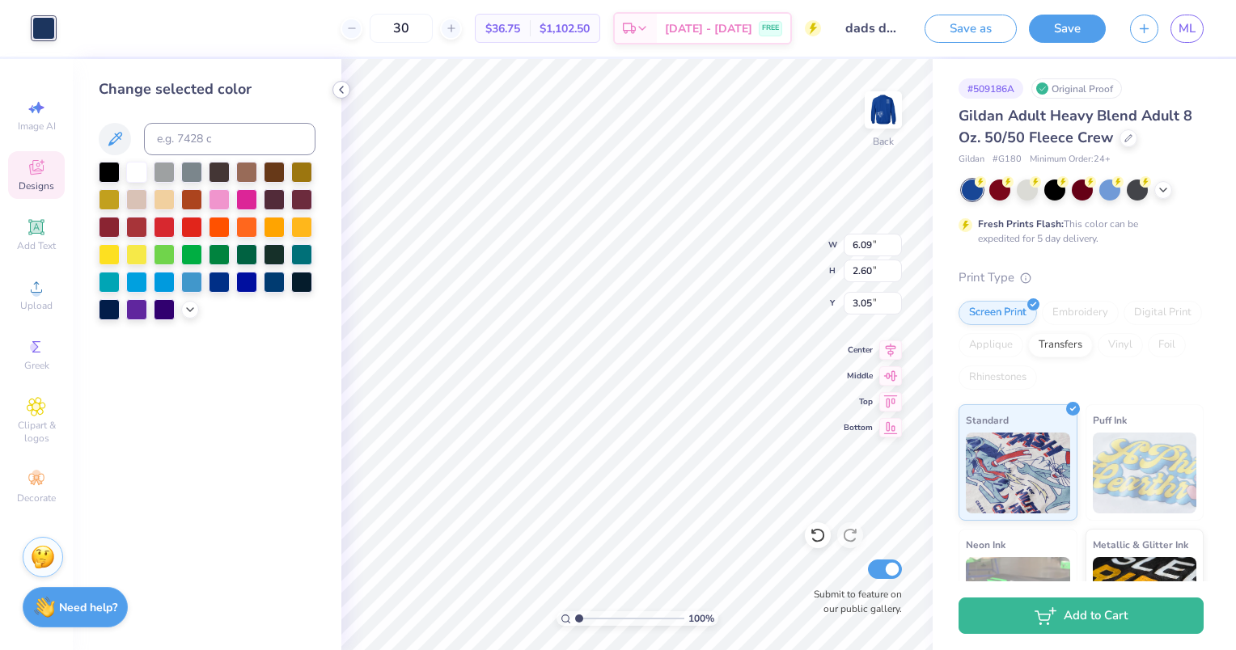
click at [338, 85] on icon at bounding box center [341, 89] width 13 height 13
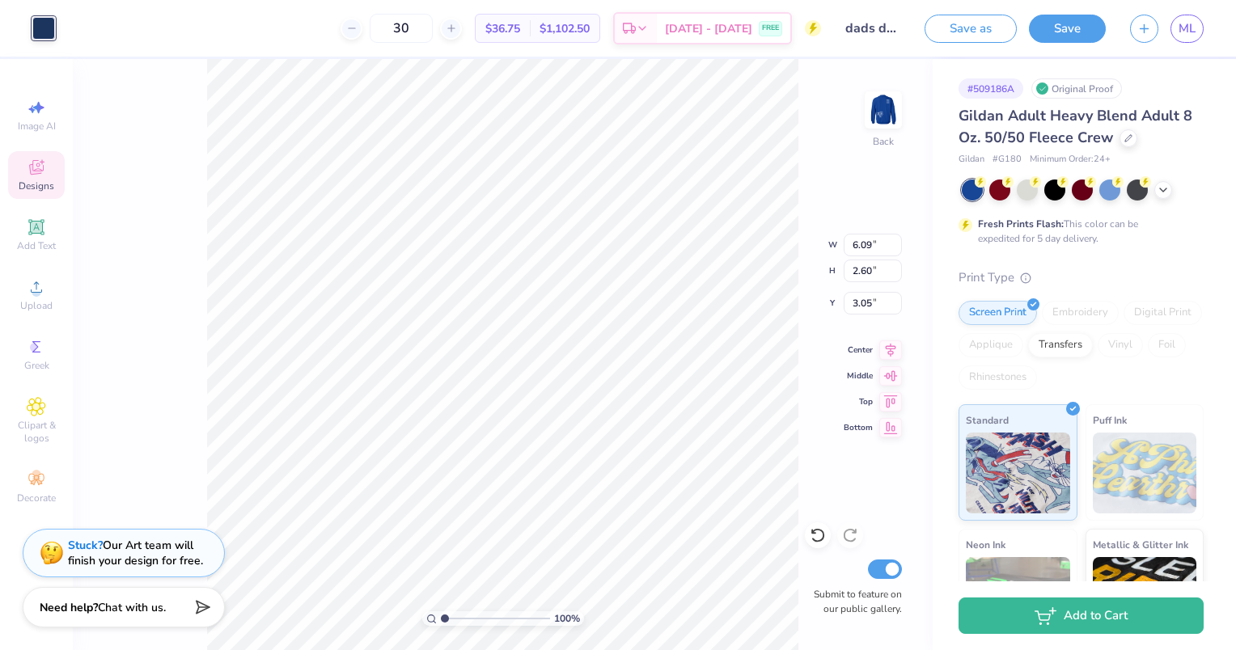
type input "5.25"
type input "2.58"
type input "3.36"
click at [76, 32] on div at bounding box center [72, 26] width 23 height 23
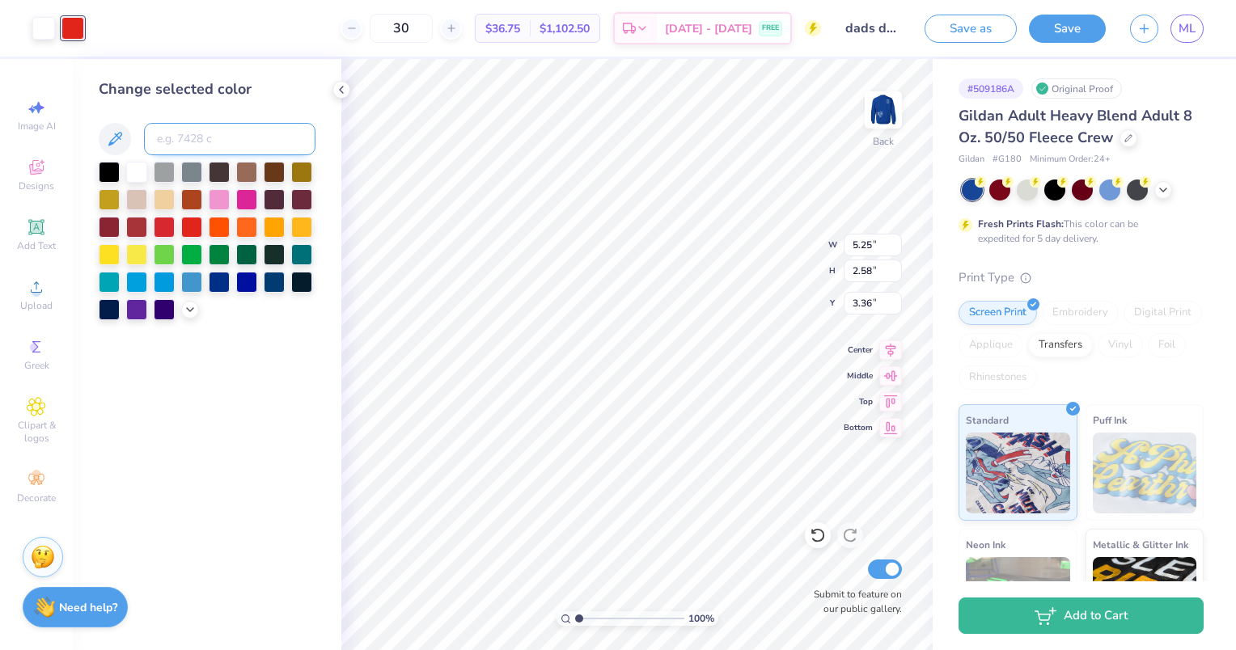
click at [234, 139] on input at bounding box center [229, 139] width 171 height 32
type input "534"
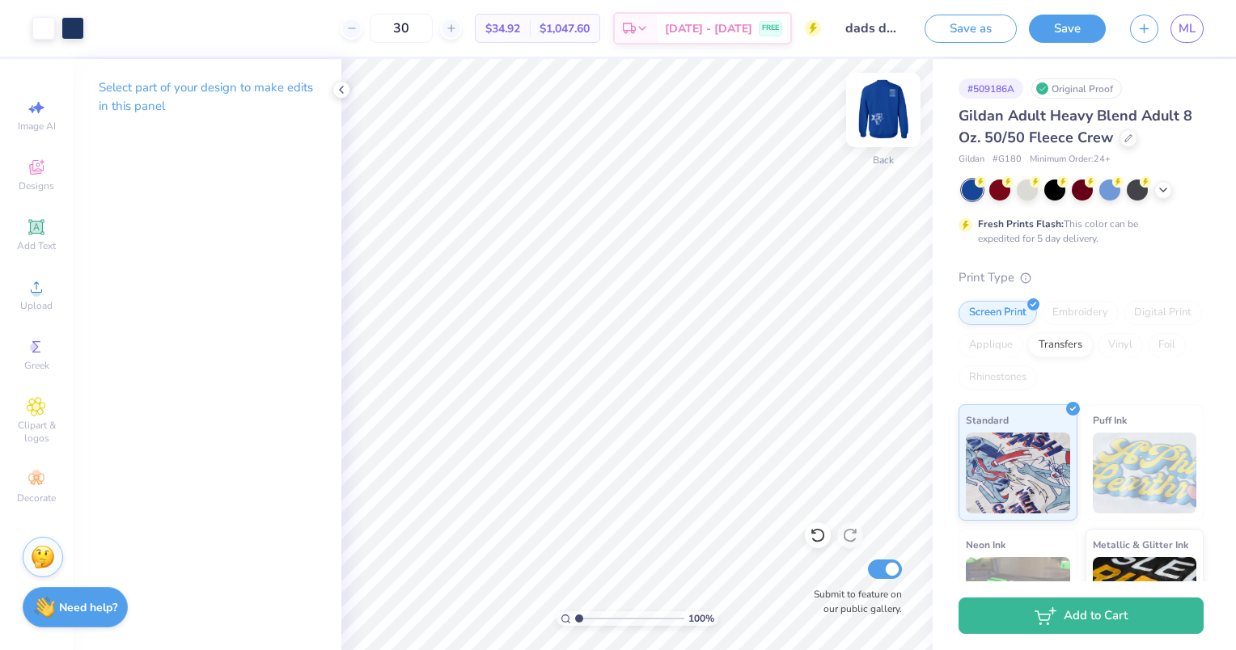
click at [881, 118] on img at bounding box center [883, 110] width 65 height 65
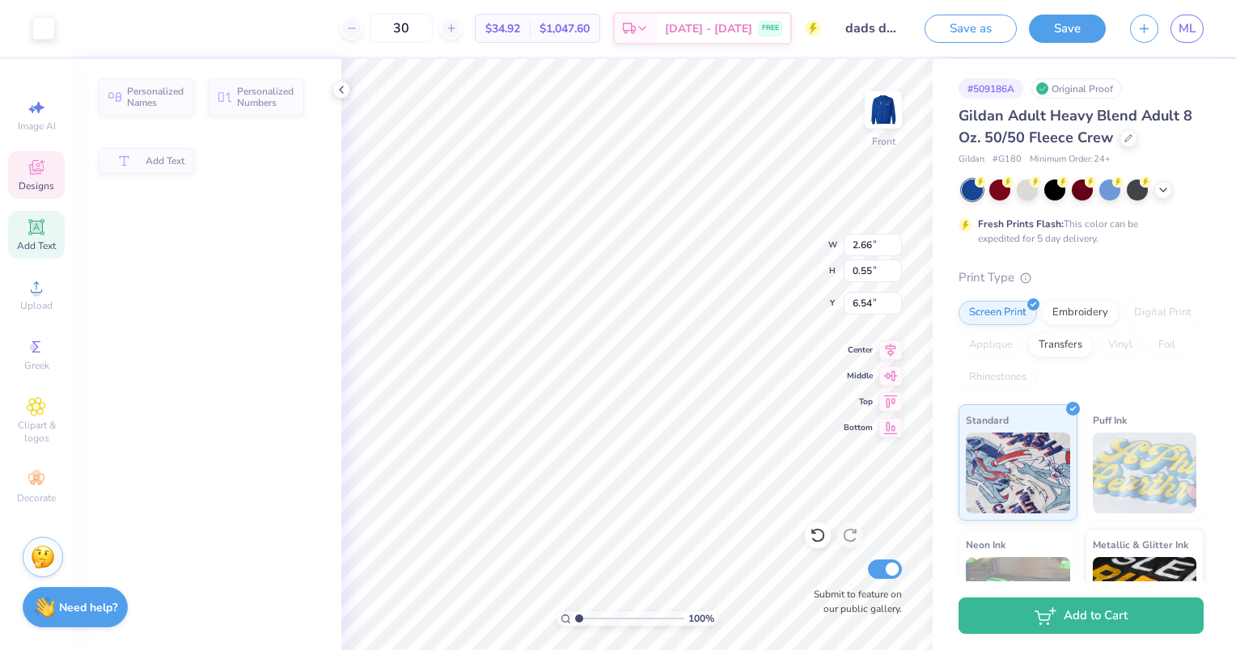
type input "2.66"
type input "0.55"
type input "6.54"
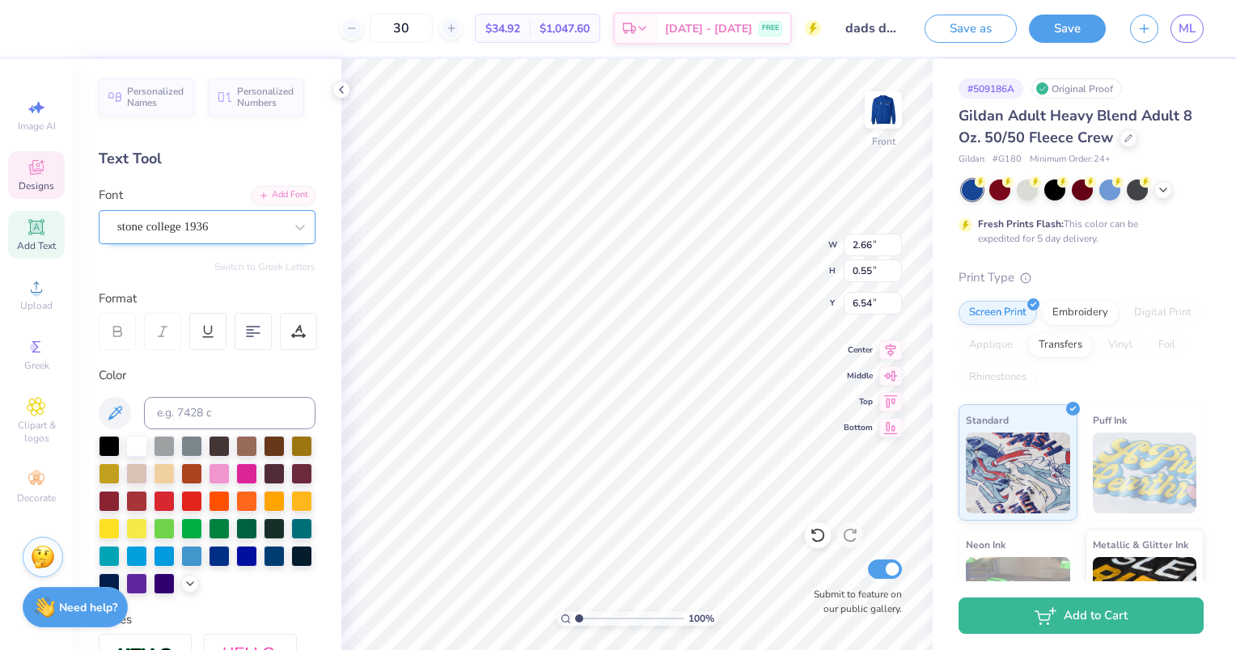
click at [202, 222] on div "stone college 1936" at bounding box center [201, 226] width 170 height 25
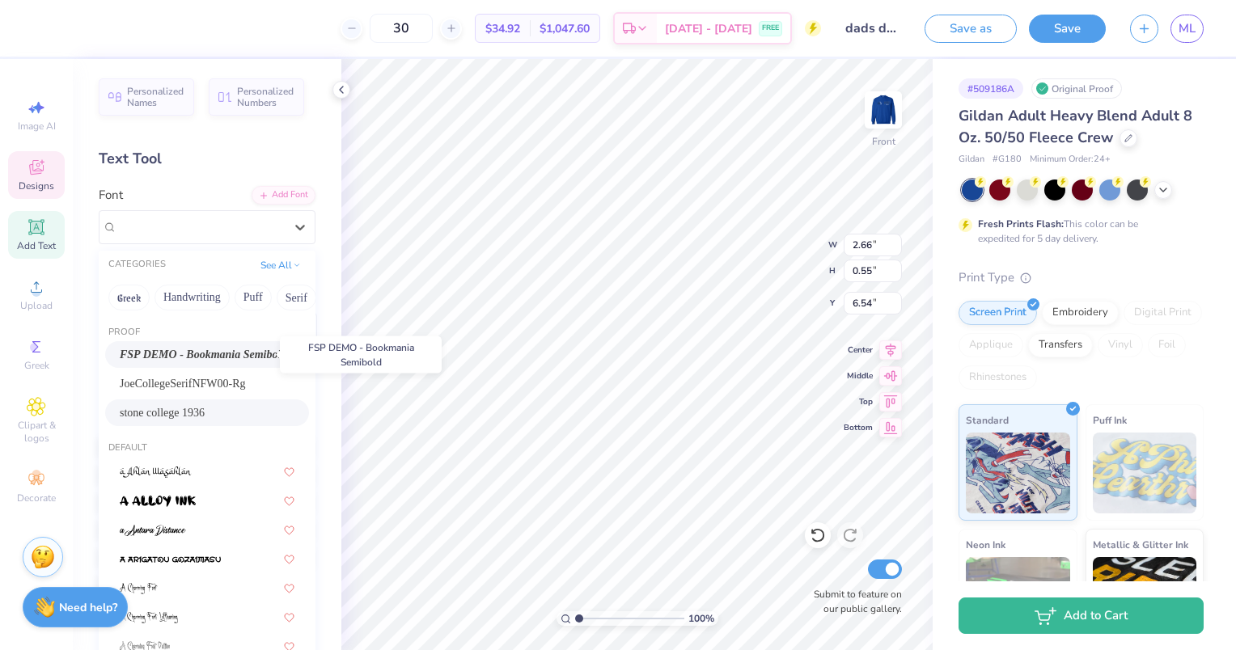
click at [212, 353] on span "FSP DEMO - Bookmania Semibold" at bounding box center [203, 354] width 167 height 17
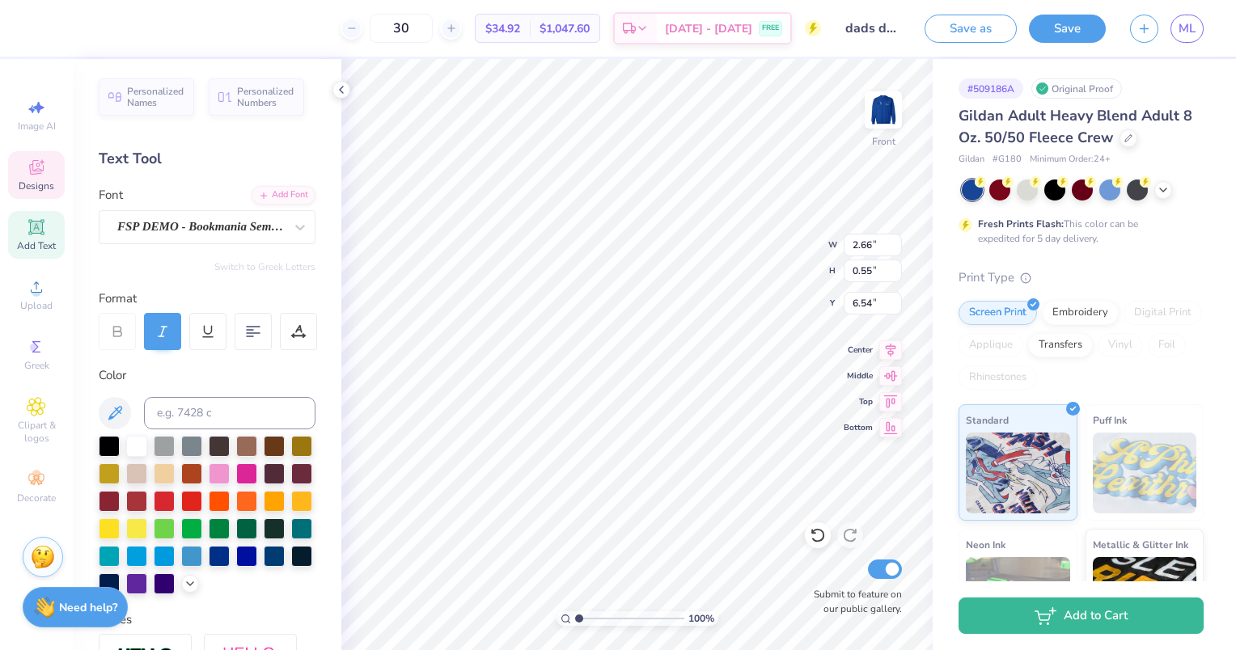
type input "3.72"
type input "0.50"
type input "6.57"
type input "2.62"
type input "0.62"
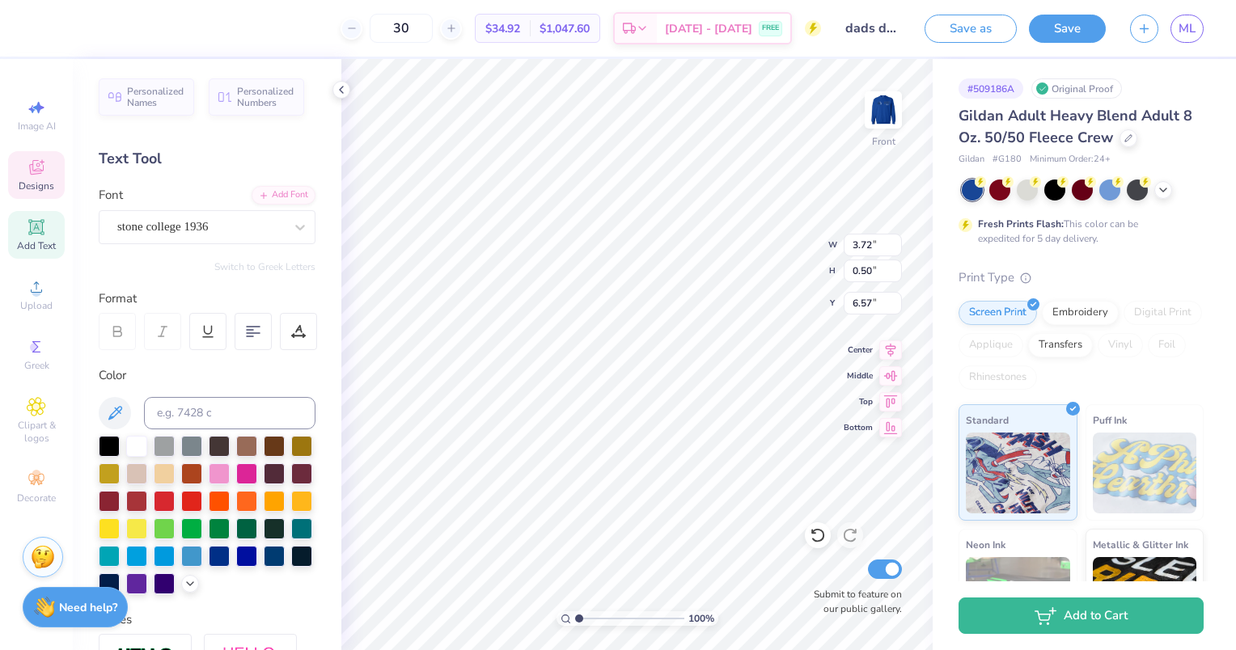
type input "3.60"
click at [224, 223] on div "stone college 1936" at bounding box center [201, 226] width 170 height 25
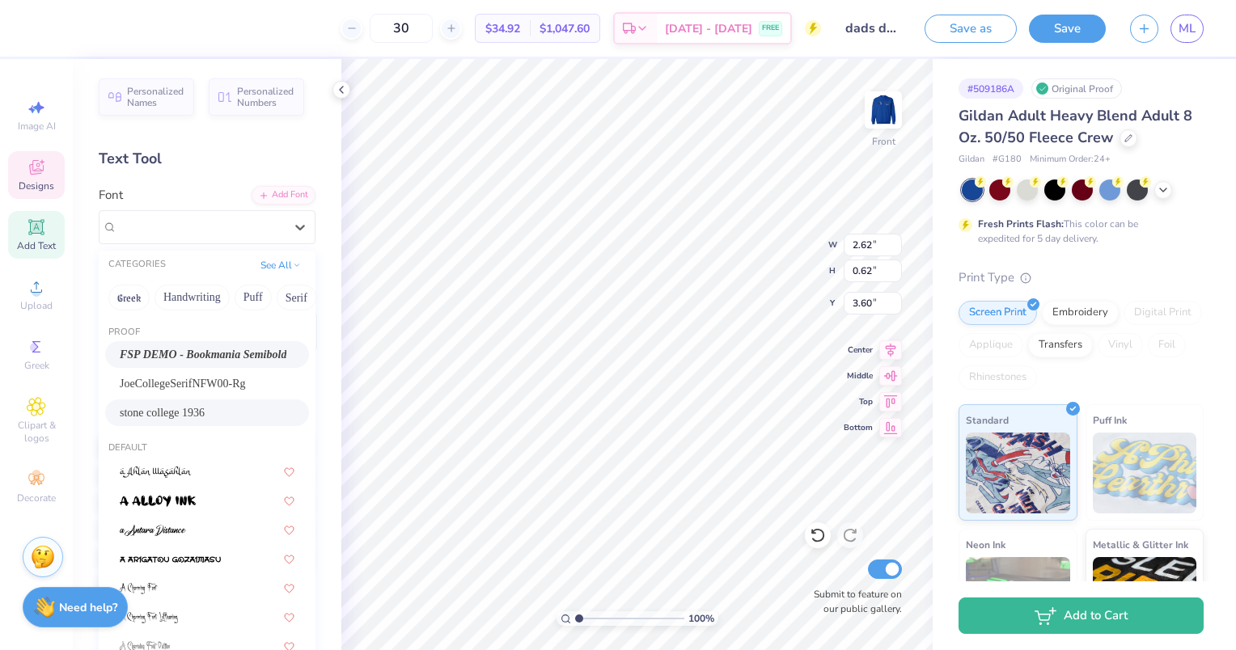
click at [194, 351] on span "FSP DEMO - Bookmania Semibold" at bounding box center [203, 354] width 167 height 17
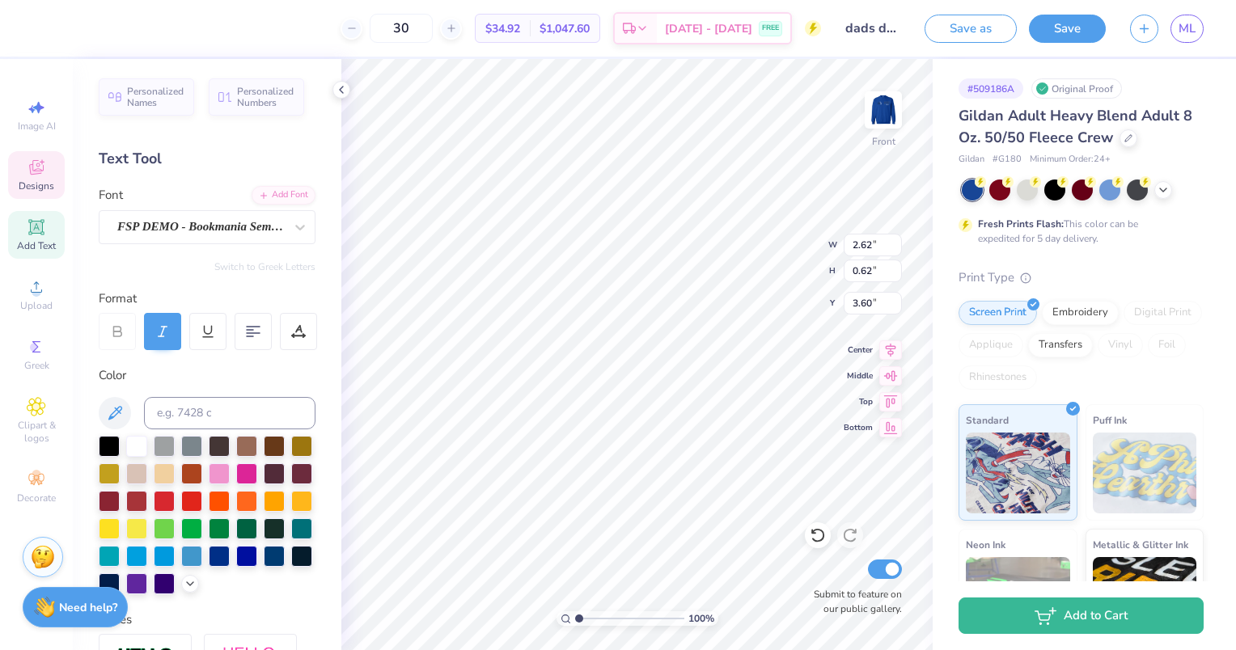
type input "2.79"
type input "0.63"
type input "3.59"
type textarea "DUDES"
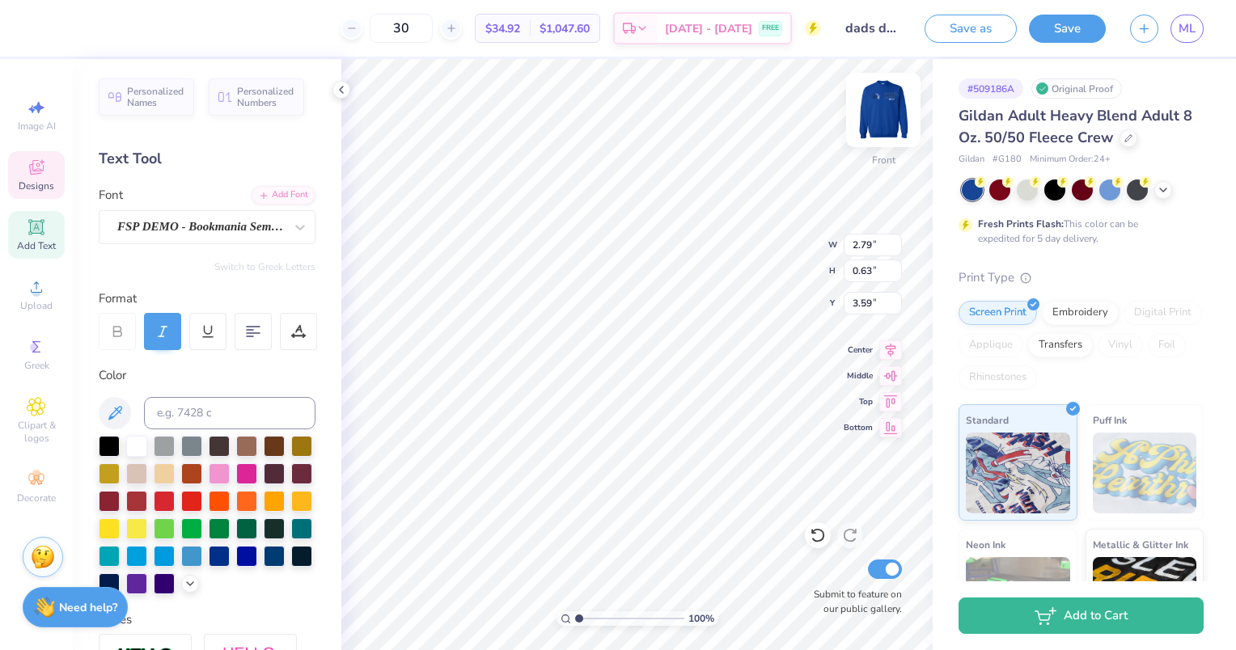
scroll to position [13, 3]
type input "3.72"
type input "0.50"
type input "6.57"
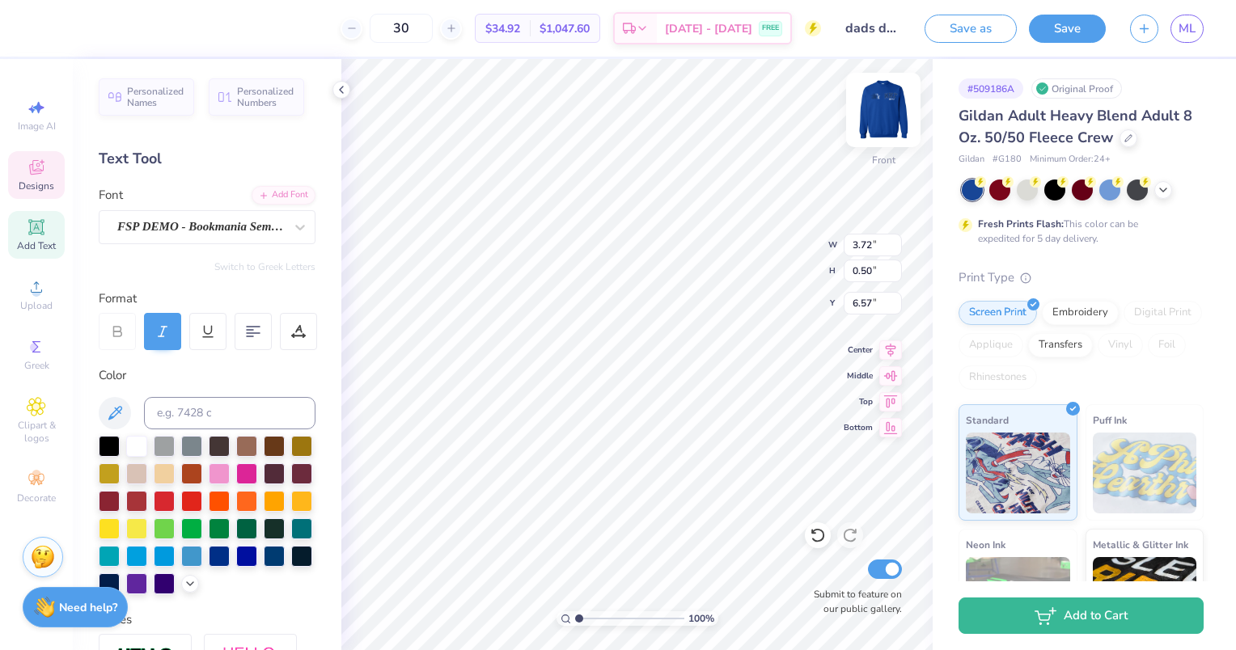
type textarea "DAY"
click at [890, 121] on img at bounding box center [883, 110] width 65 height 65
click at [235, 235] on div "FSP DEMO - Bookmania Semibold" at bounding box center [201, 226] width 170 height 25
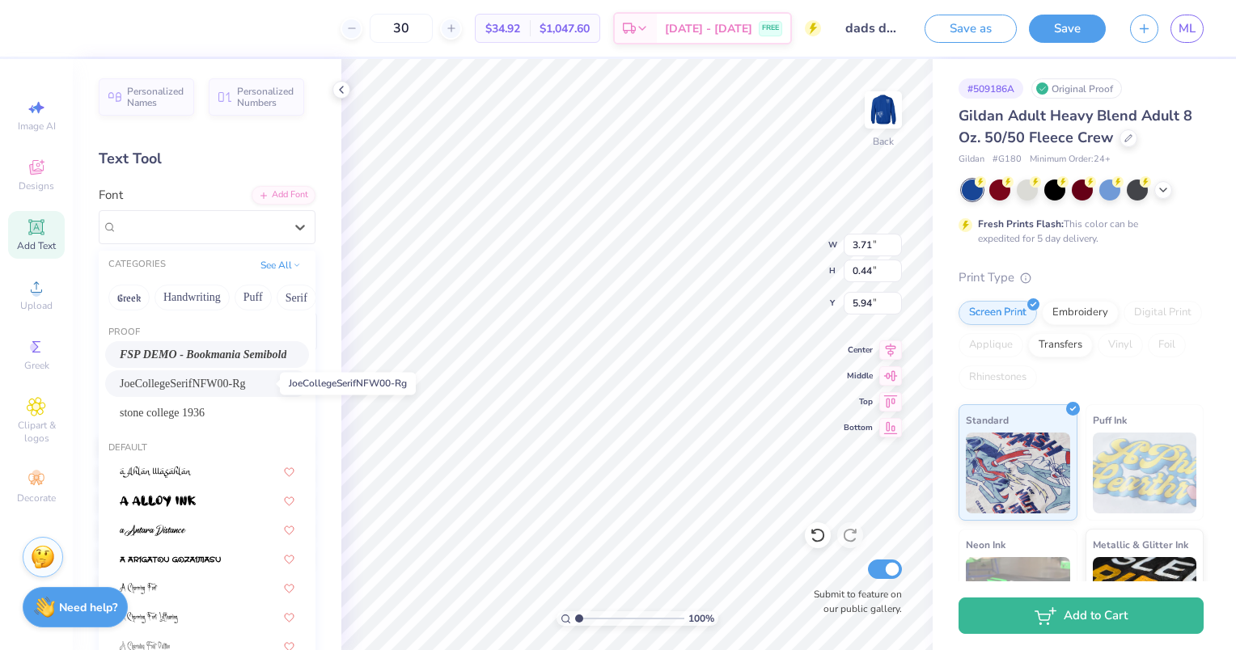
click at [192, 380] on span "JoeCollegeSerifNFW00-Rg" at bounding box center [183, 383] width 126 height 17
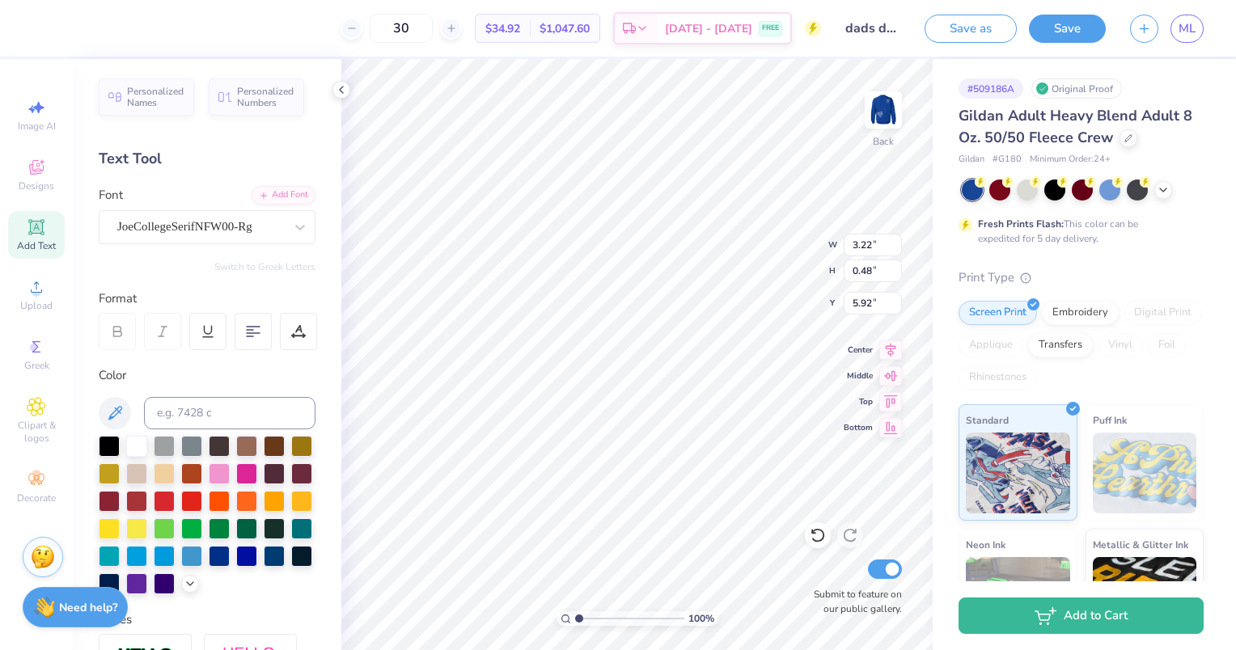
type input "3.22"
type input "0.48"
type input "5.92"
click at [292, 230] on icon at bounding box center [300, 227] width 16 height 16
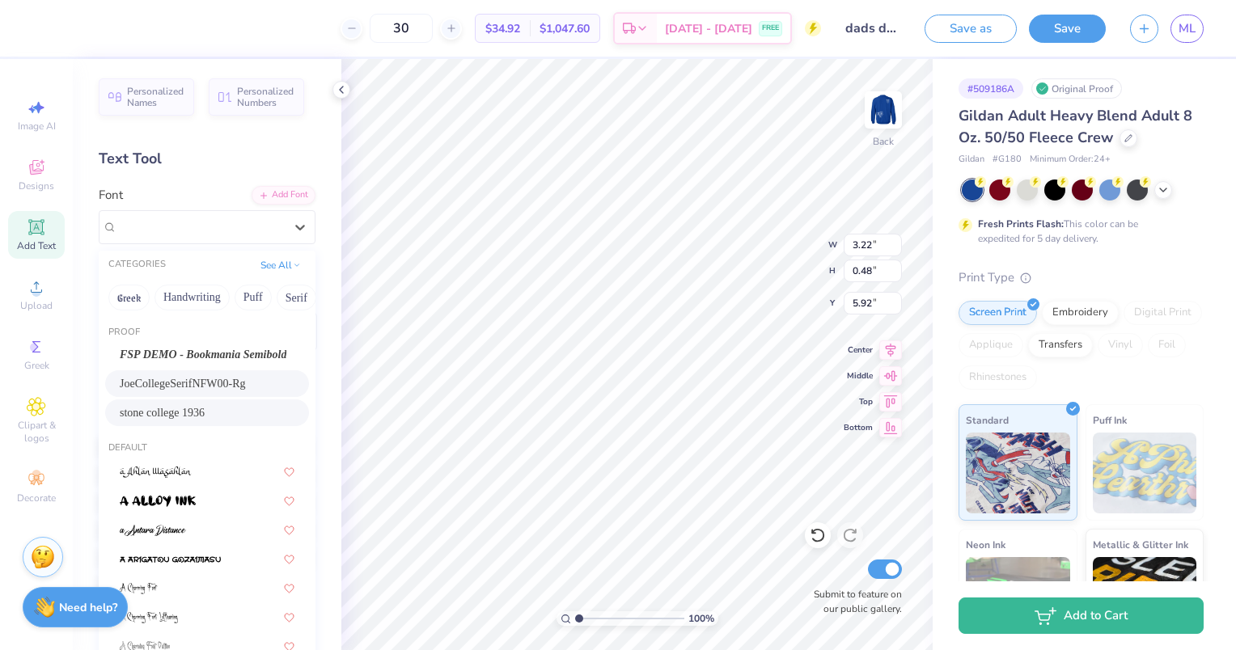
click at [180, 414] on span "stone college 1936" at bounding box center [162, 412] width 85 height 17
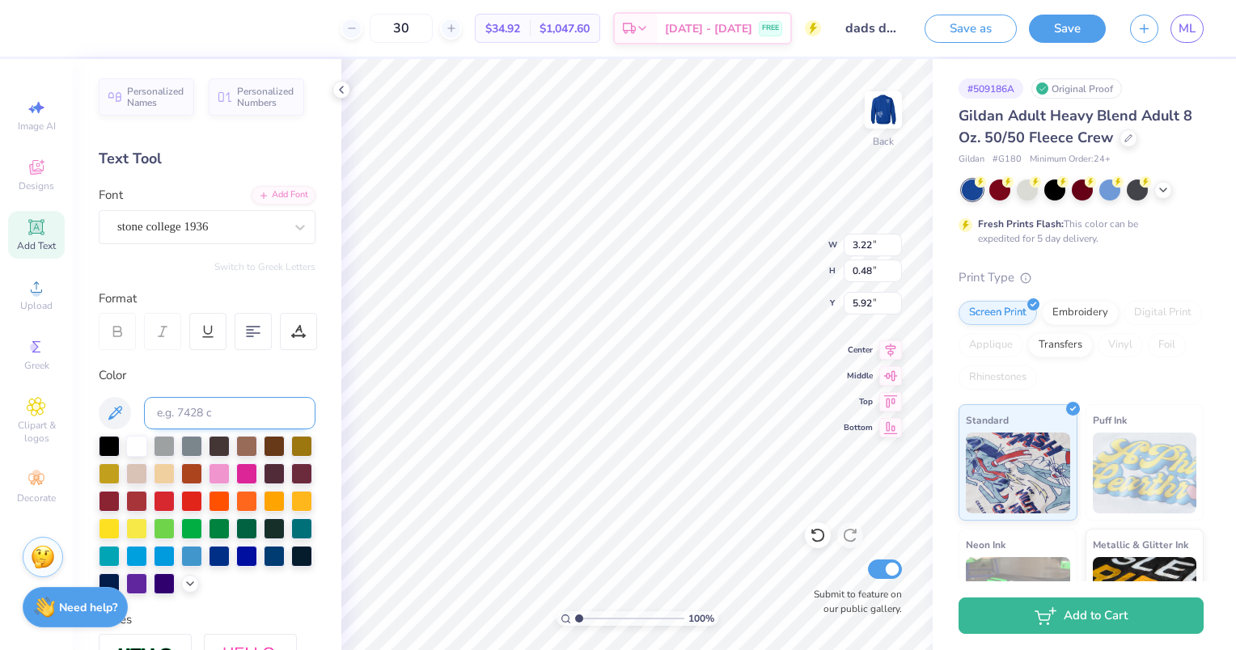
type input "2.53"
type input "0.47"
type input "5.93"
click at [291, 238] on div at bounding box center [299, 227] width 29 height 29
click at [273, 224] on div "stone college 1936" at bounding box center [201, 226] width 170 height 25
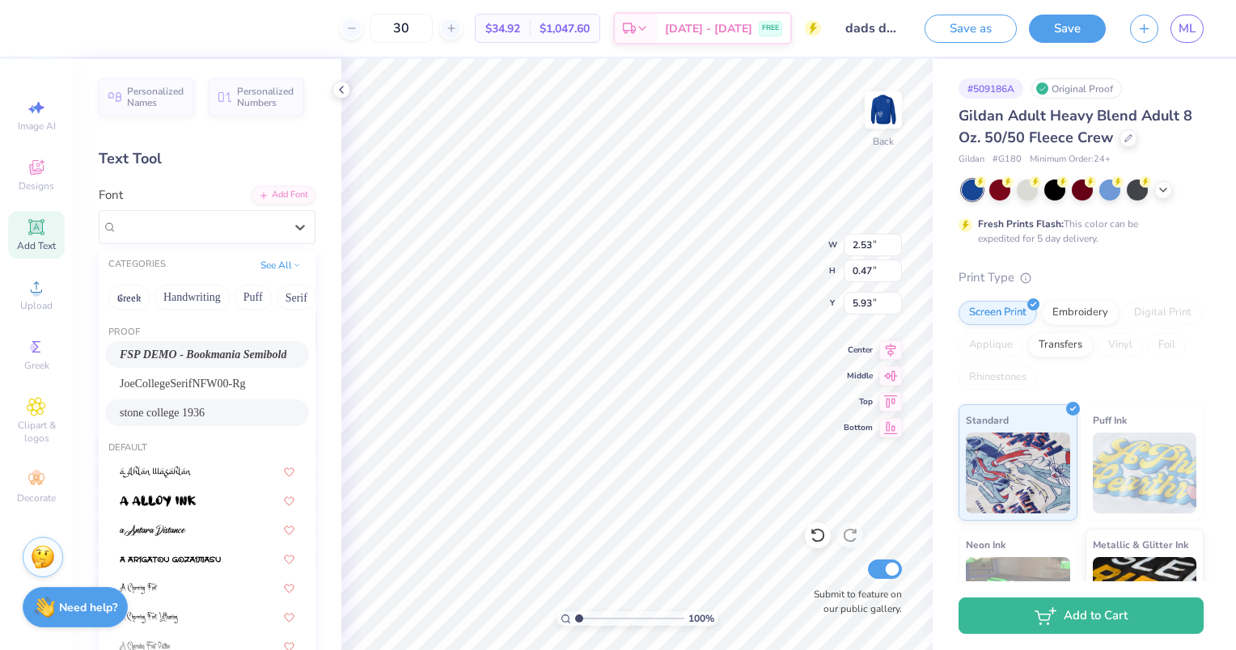
click at [226, 353] on span "FSP DEMO - Bookmania Semibold" at bounding box center [203, 354] width 167 height 17
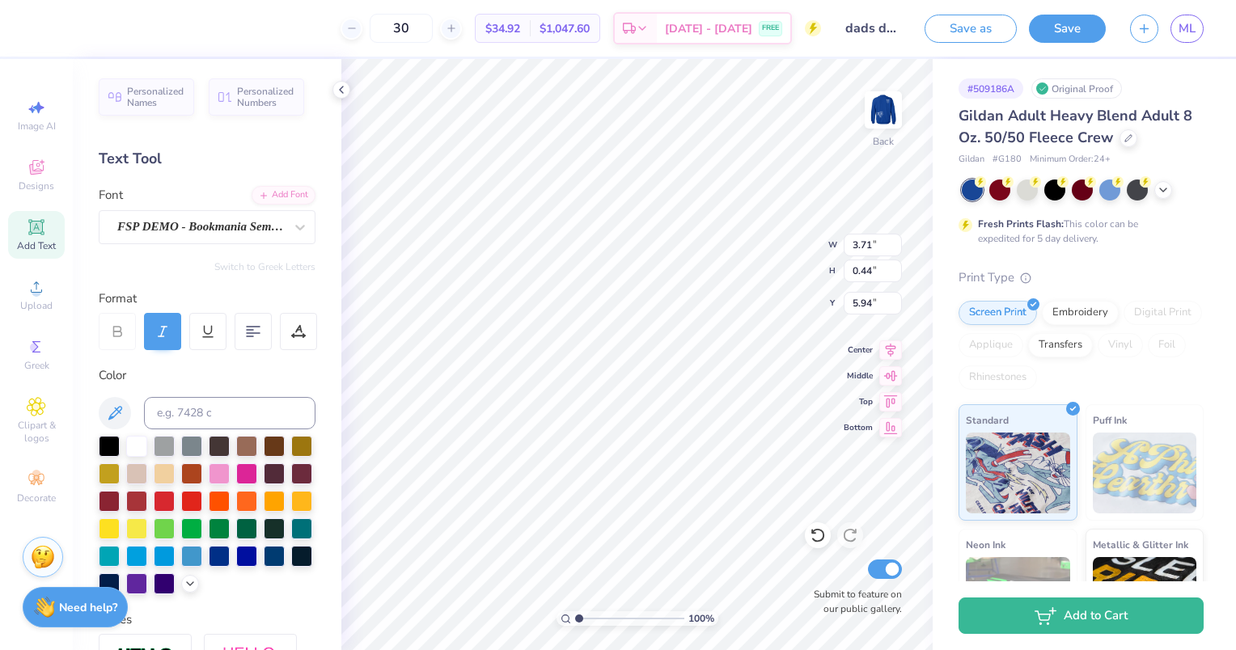
type input "3.71"
type input "0.44"
type input "5.94"
click at [883, 111] on img at bounding box center [883, 110] width 65 height 65
click at [292, 224] on icon at bounding box center [300, 227] width 16 height 16
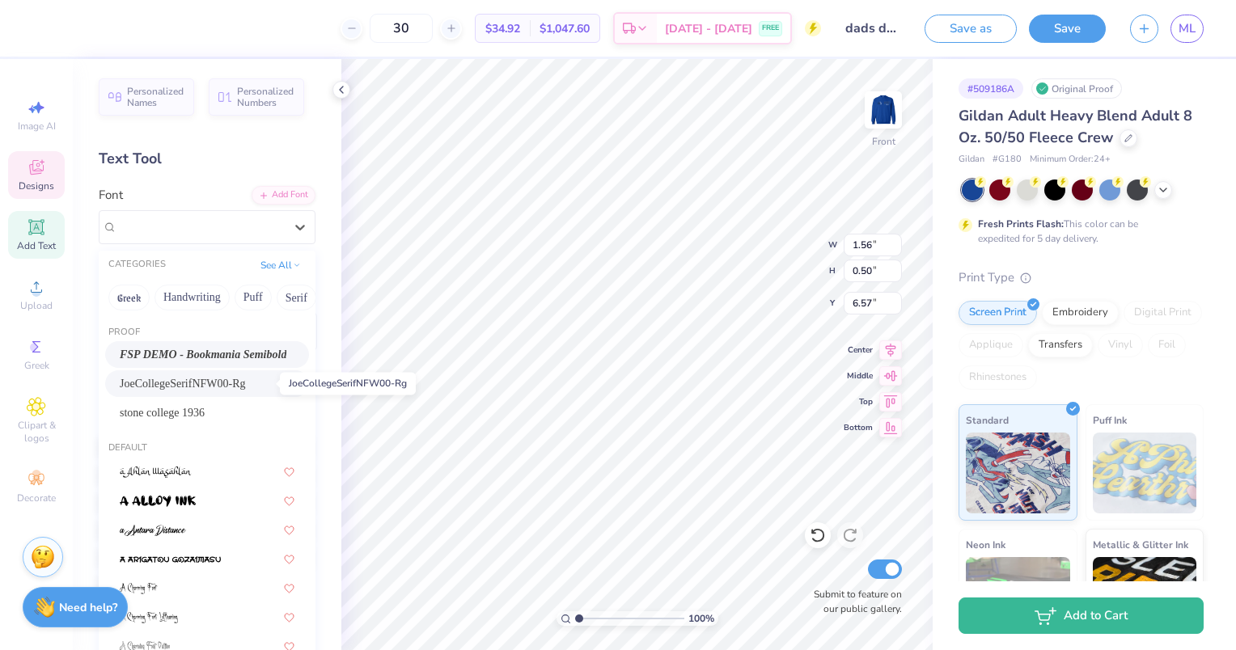
click at [191, 387] on span "JoeCollegeSerifNFW00-Rg" at bounding box center [183, 383] width 126 height 17
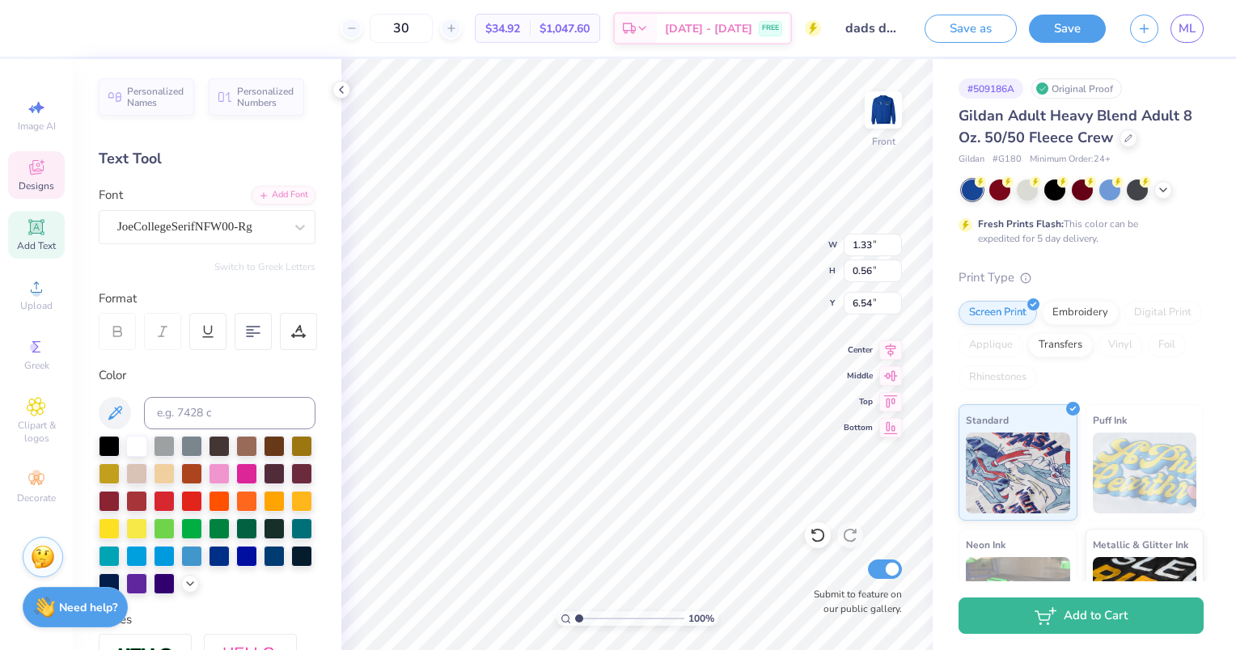
type input "1.33"
type input "0.56"
type input "6.54"
click at [285, 214] on div at bounding box center [299, 227] width 29 height 29
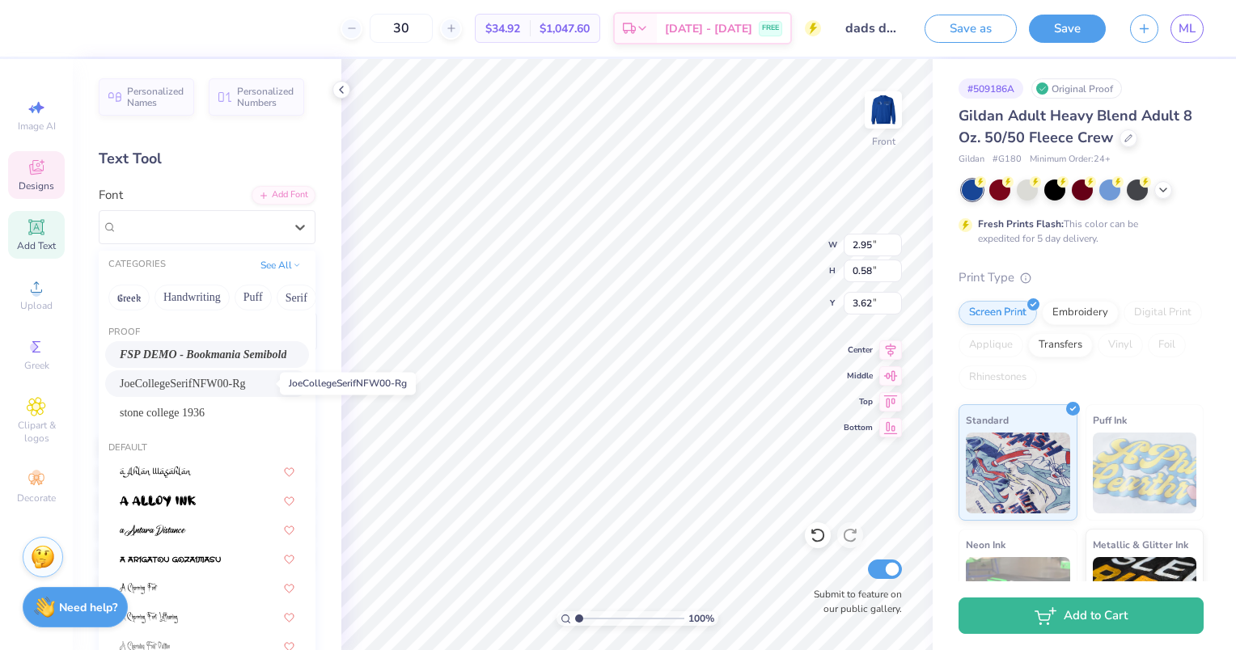
click at [201, 391] on span "JoeCollegeSerifNFW00-Rg" at bounding box center [183, 383] width 126 height 17
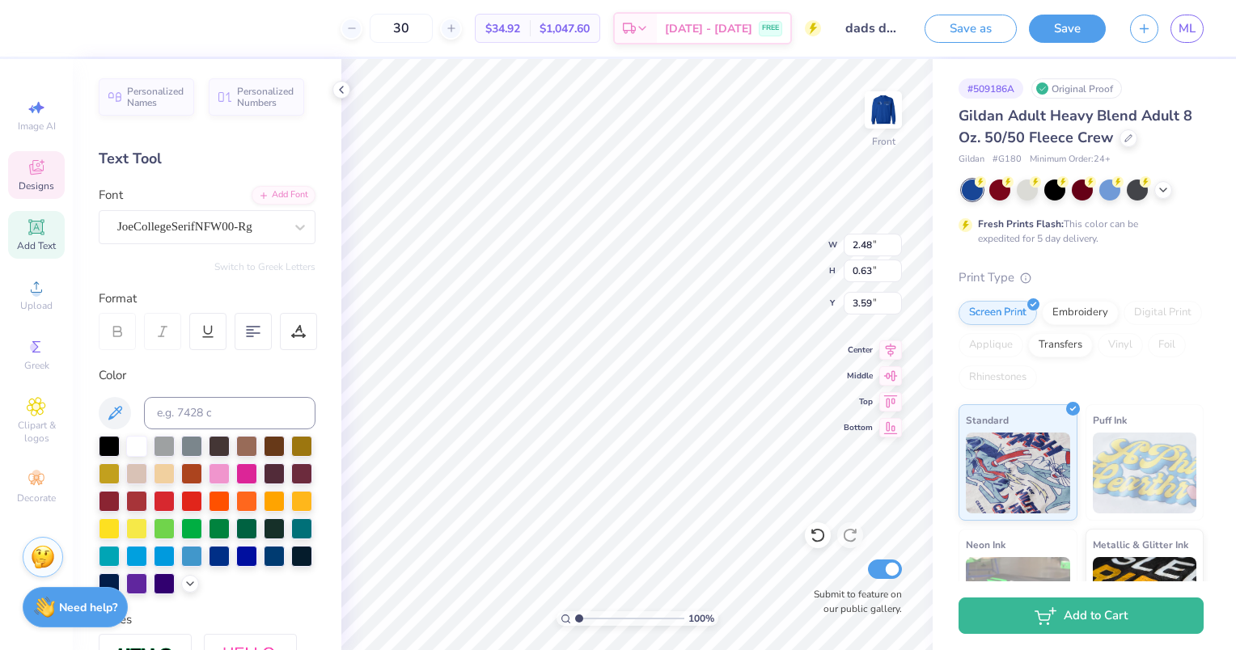
type input "2.48"
type input "0.63"
type input "3.59"
click at [877, 113] on img at bounding box center [883, 110] width 65 height 65
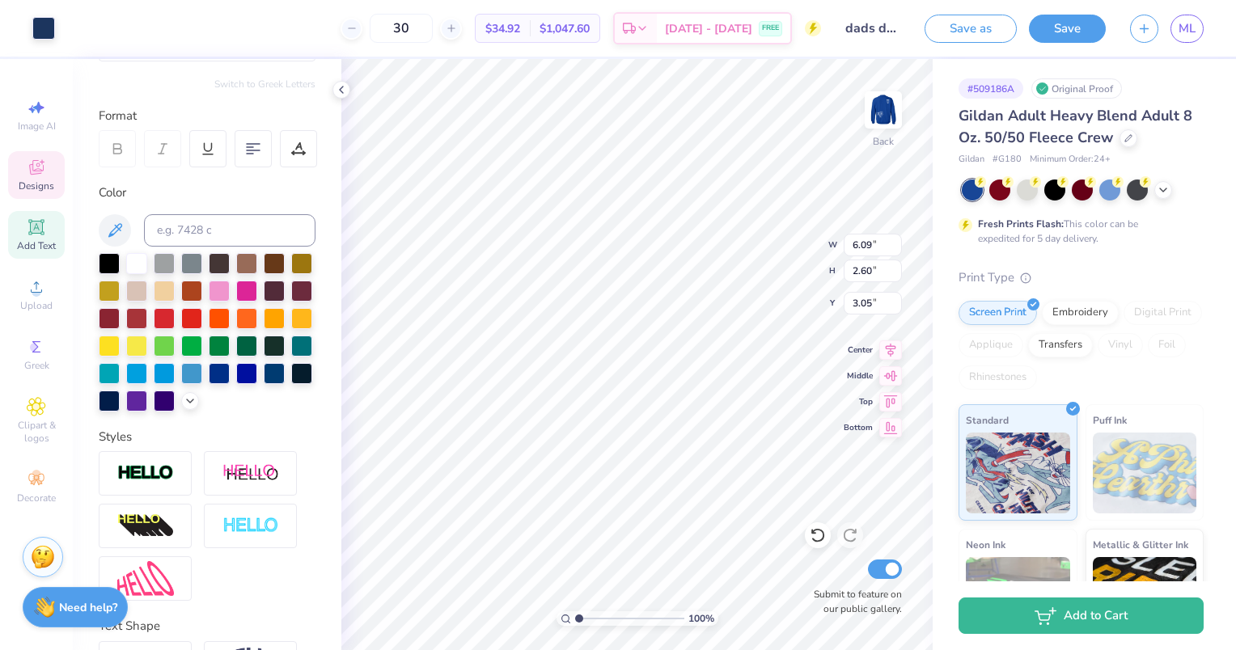
scroll to position [317, 0]
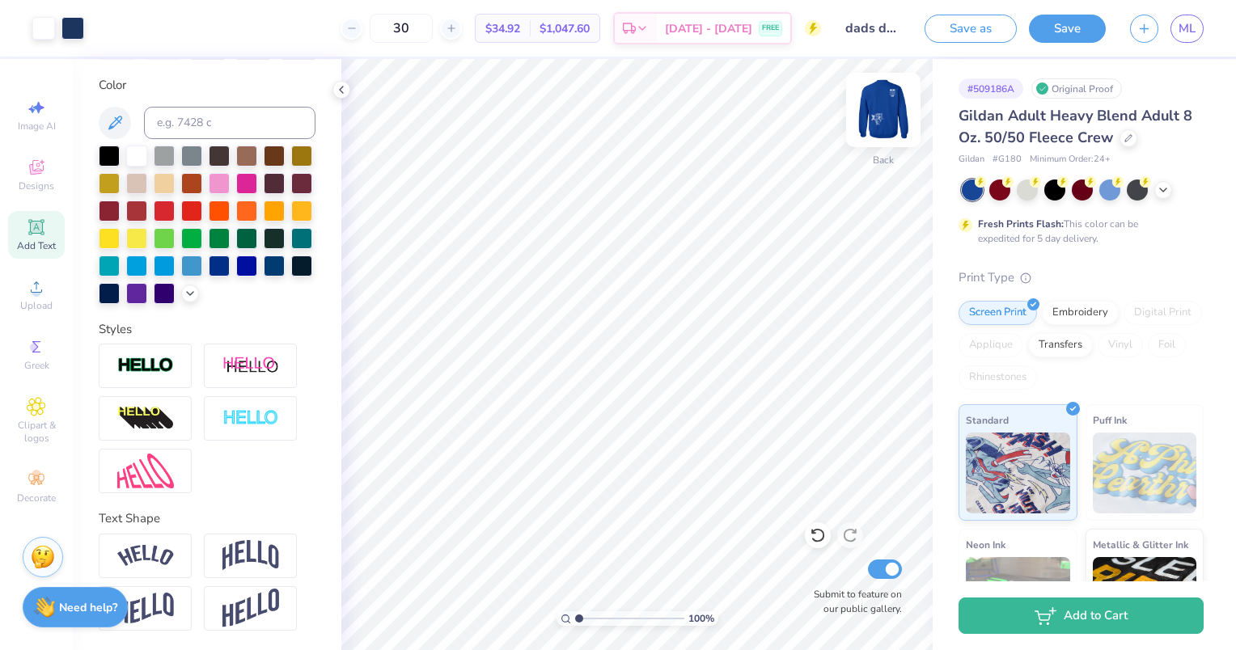
click at [882, 114] on img at bounding box center [883, 110] width 65 height 65
click at [884, 107] on img at bounding box center [883, 110] width 65 height 65
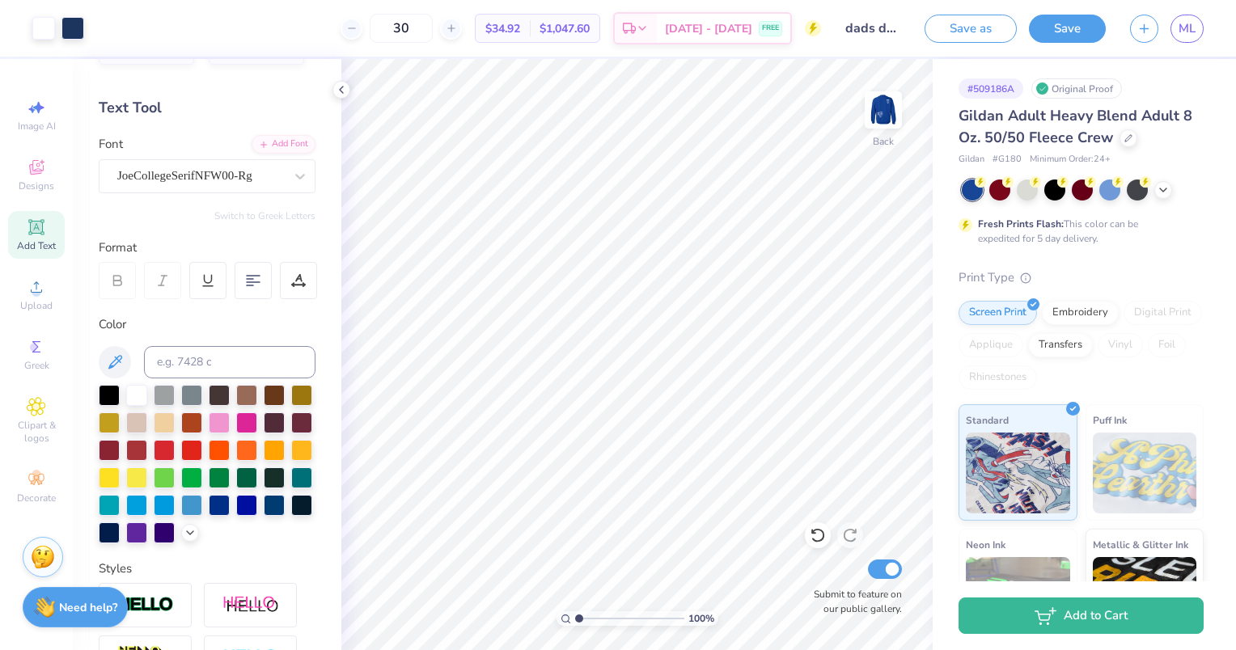
scroll to position [0, 0]
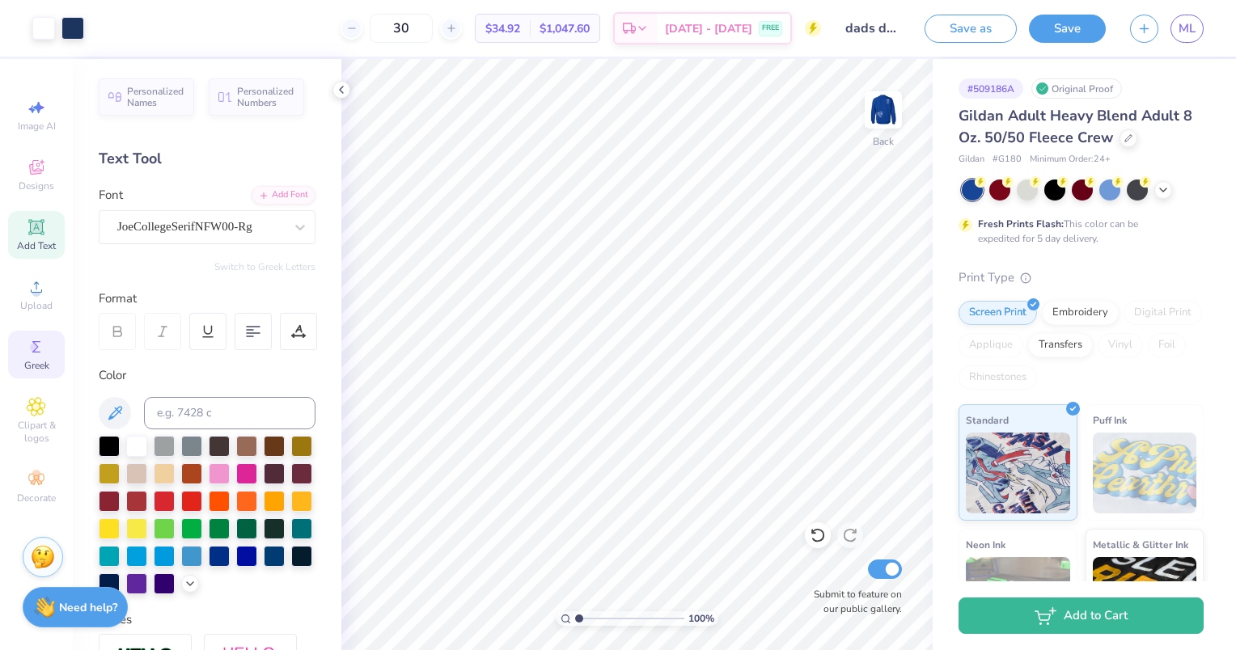
click at [45, 356] on icon at bounding box center [36, 346] width 19 height 19
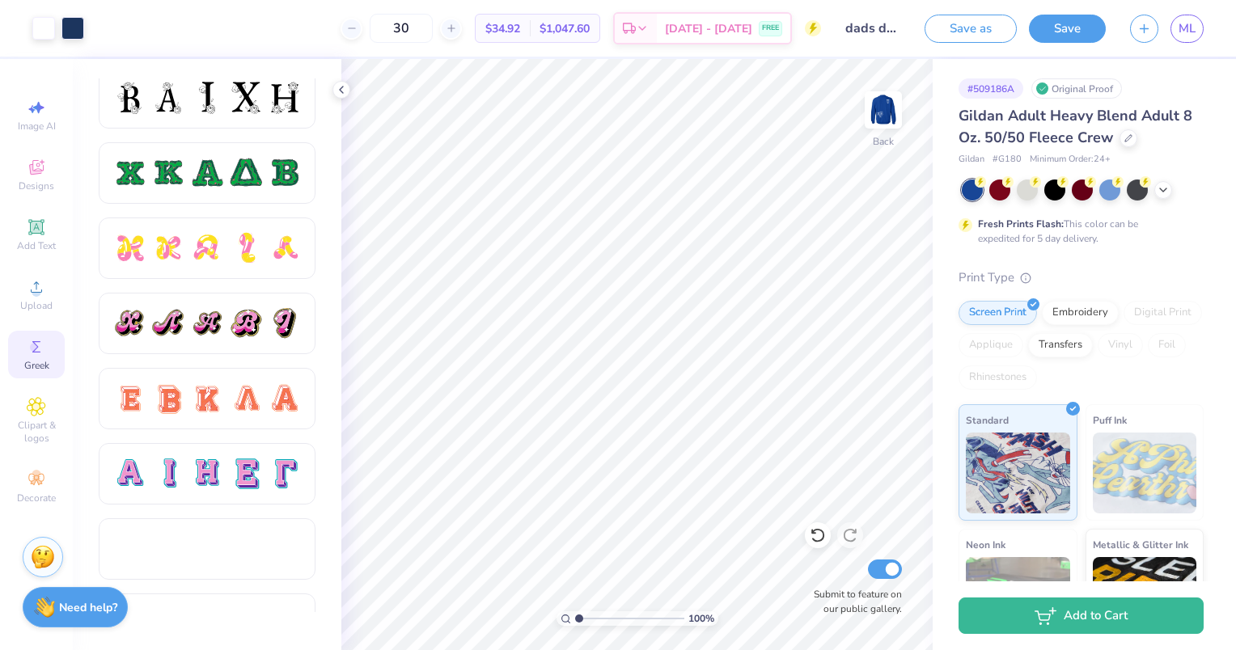
scroll to position [809, 0]
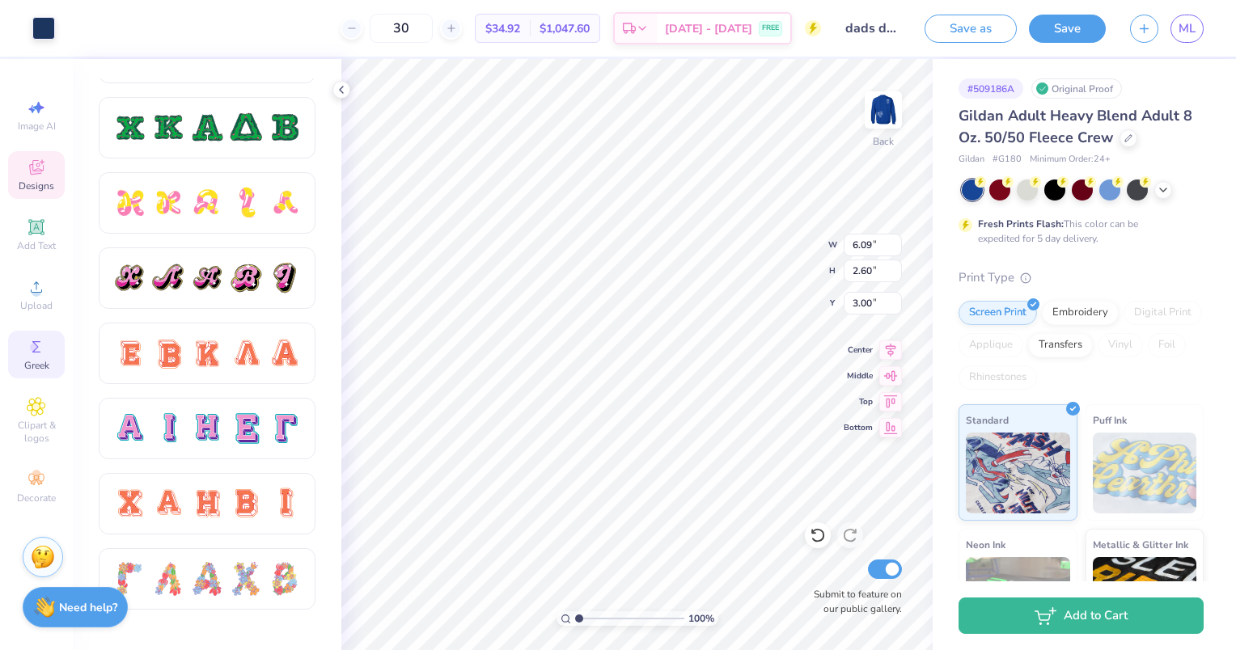
type input "3.00"
type input "6.19"
type input "2.72"
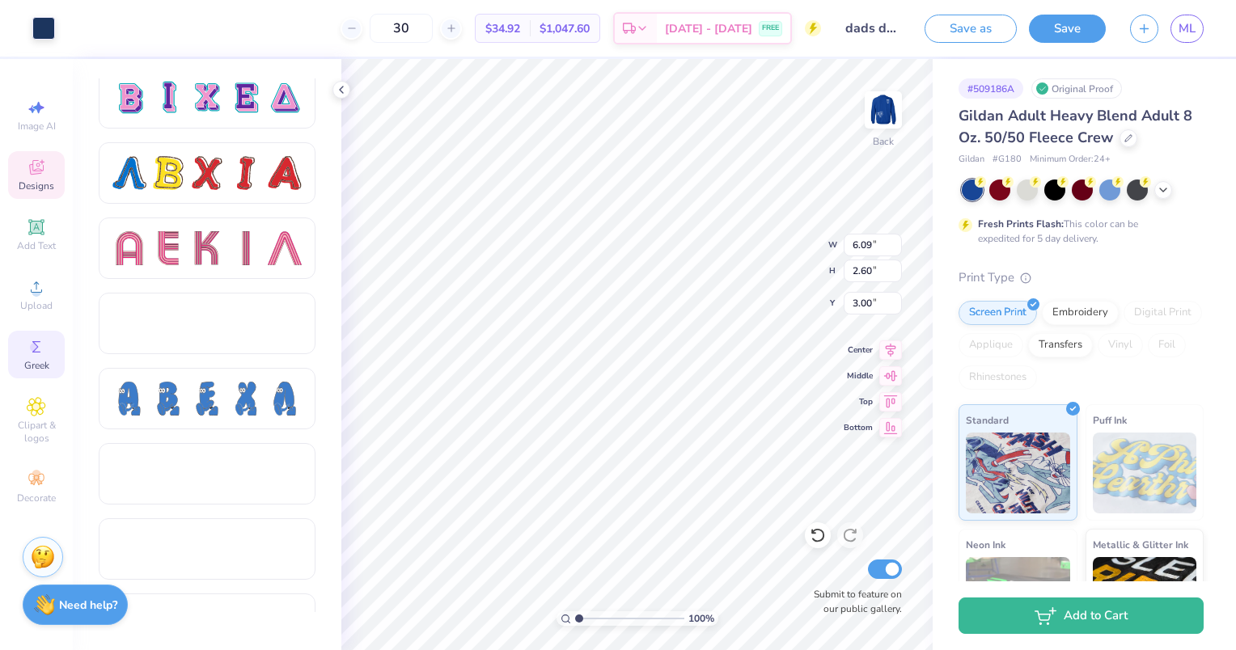
scroll to position [1375, 0]
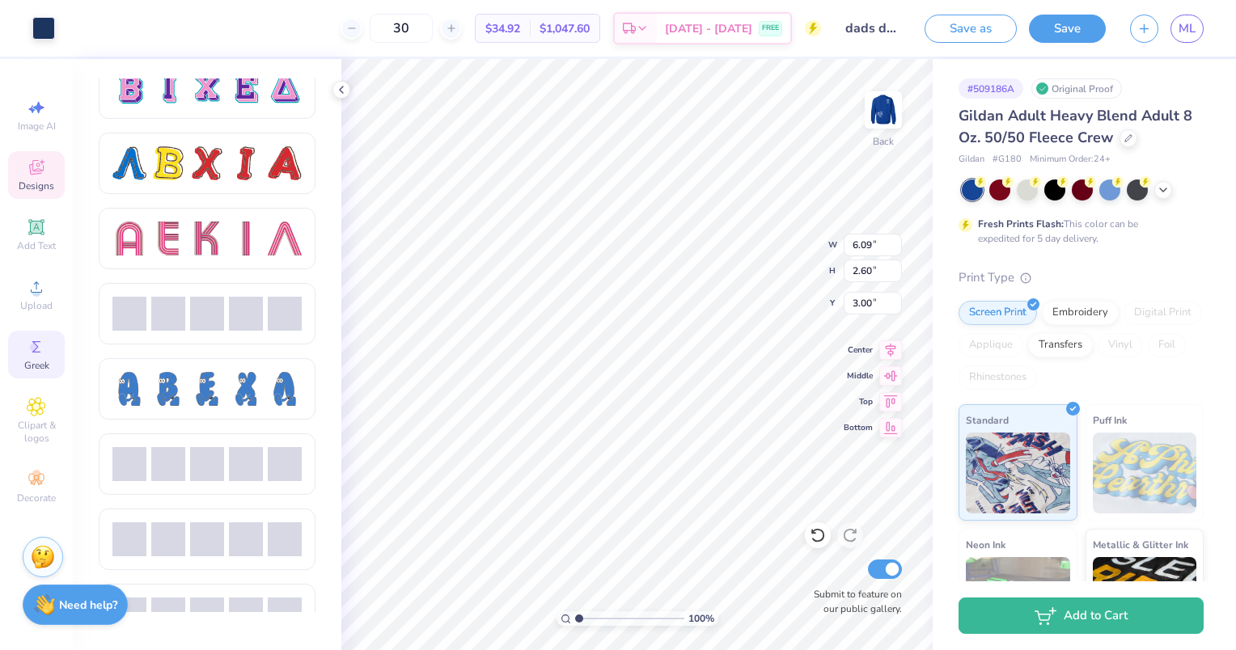
click at [92, 608] on strong "Need help?" at bounding box center [88, 605] width 58 height 15
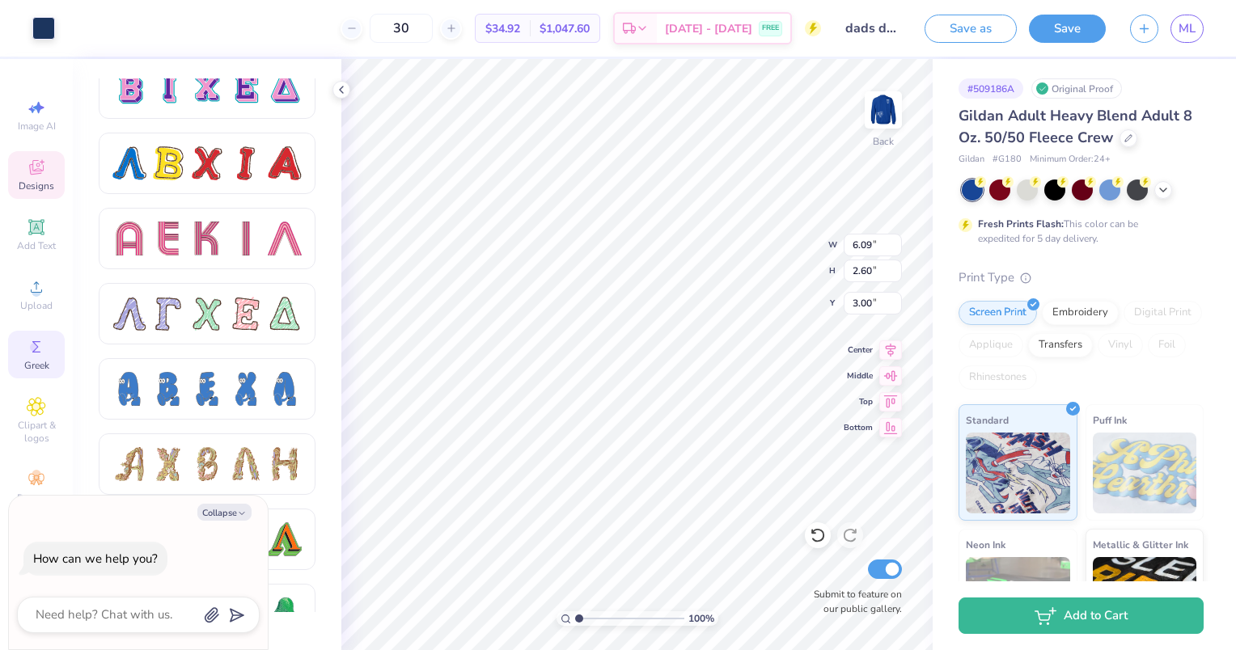
click at [126, 602] on div at bounding box center [138, 615] width 243 height 36
click at [132, 614] on textarea at bounding box center [116, 615] width 164 height 22
type textarea "c"
type textarea "x"
type textarea "ch"
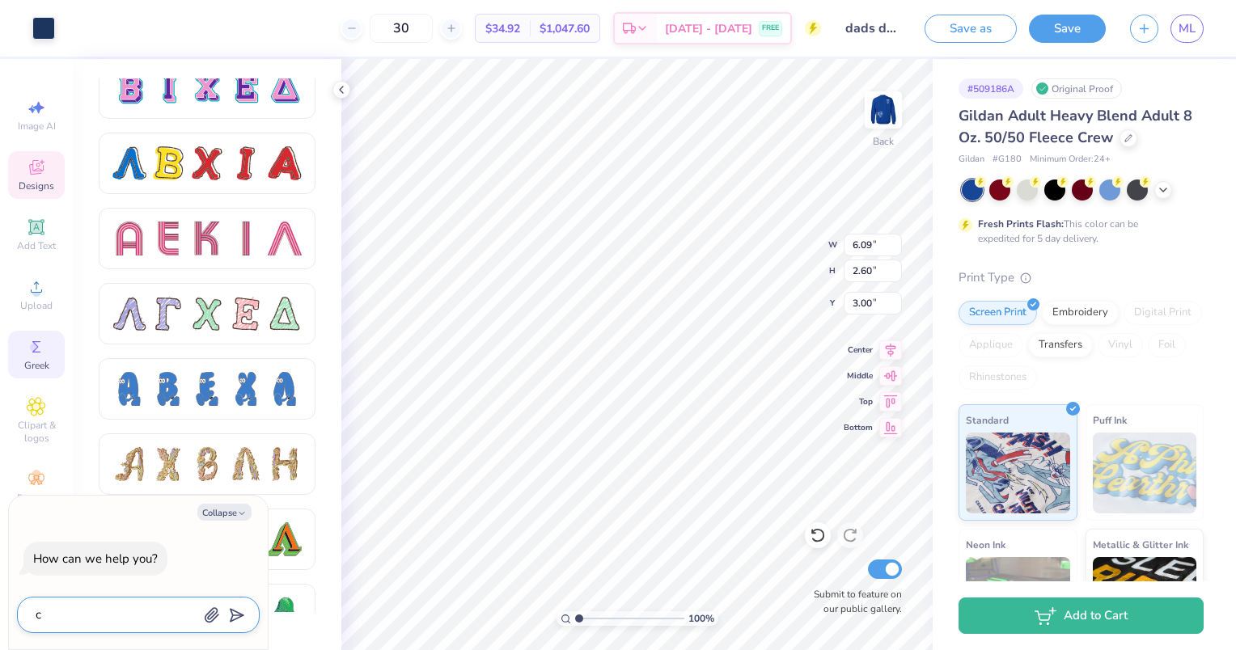
type textarea "x"
type textarea "cha"
type textarea "x"
type textarea "chan"
type textarea "x"
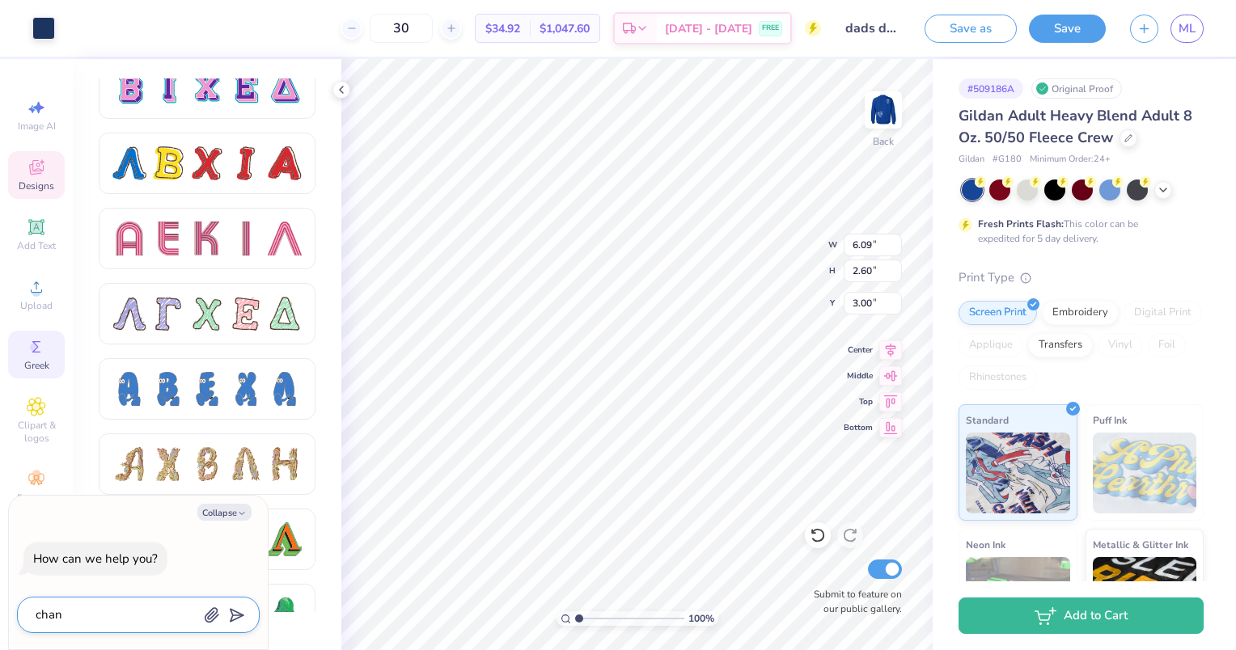
type textarea "chang"
type textarea "x"
type textarea "change"
type textarea "x"
type textarea "change"
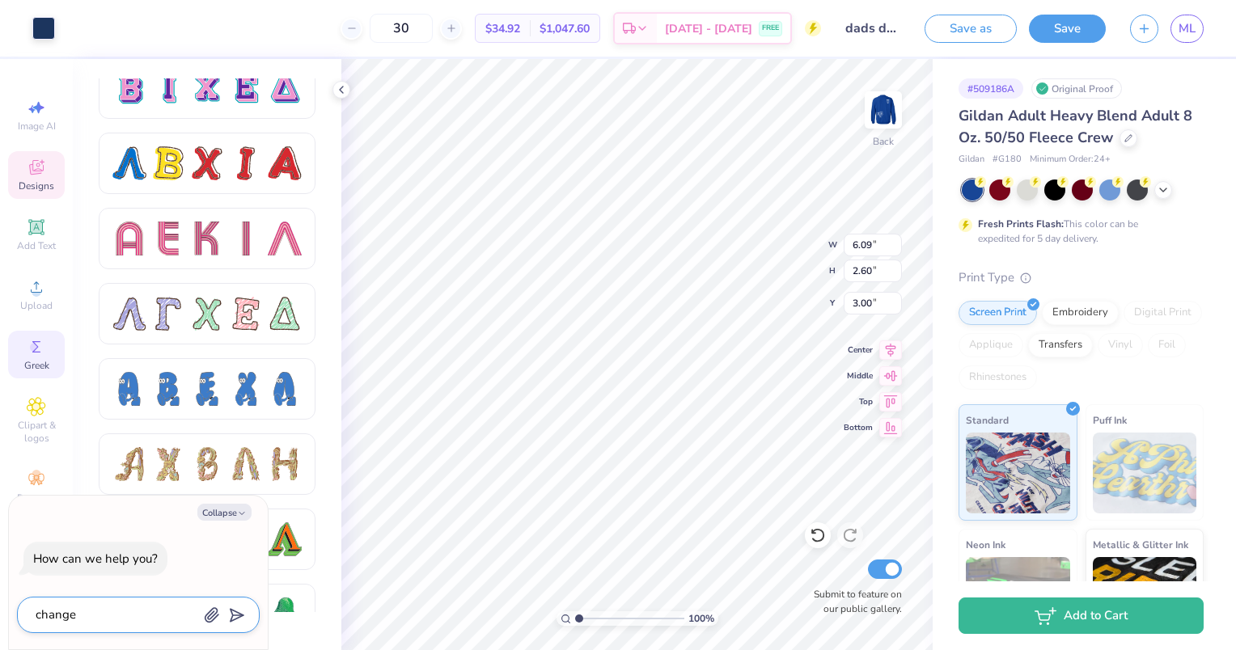
type textarea "x"
type textarea "change t"
type textarea "x"
type textarea "change th"
type textarea "x"
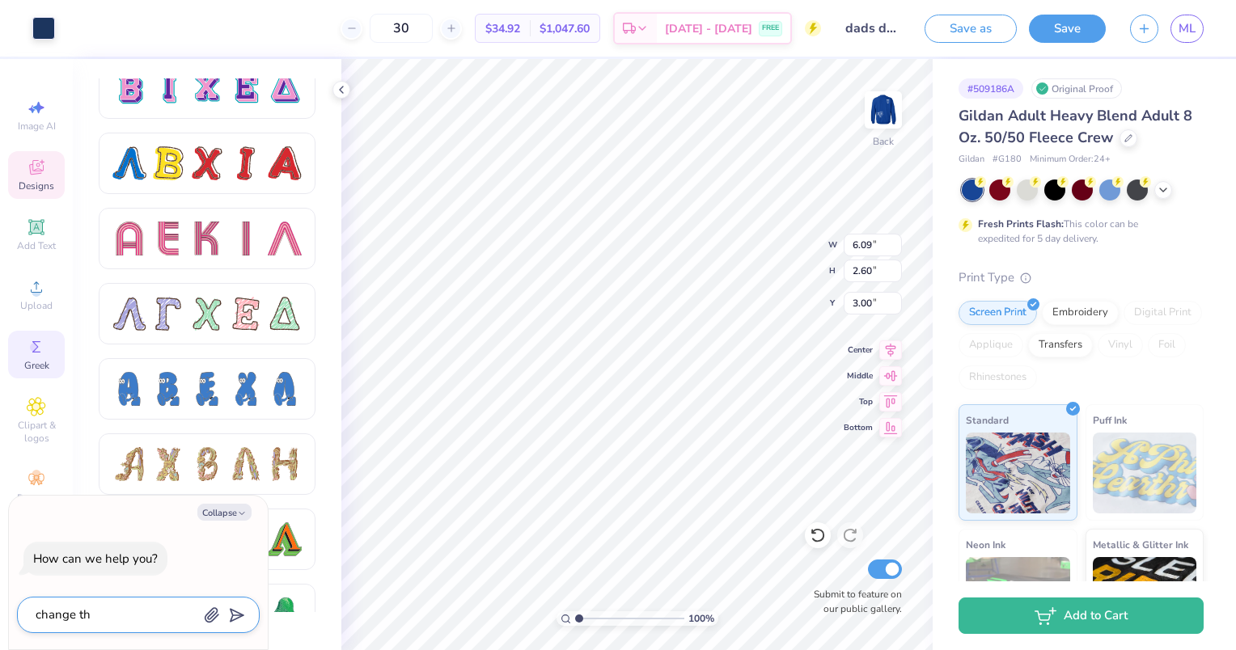
type textarea "change the"
type textarea "x"
type textarea "change the"
type textarea "x"
type textarea "change the K"
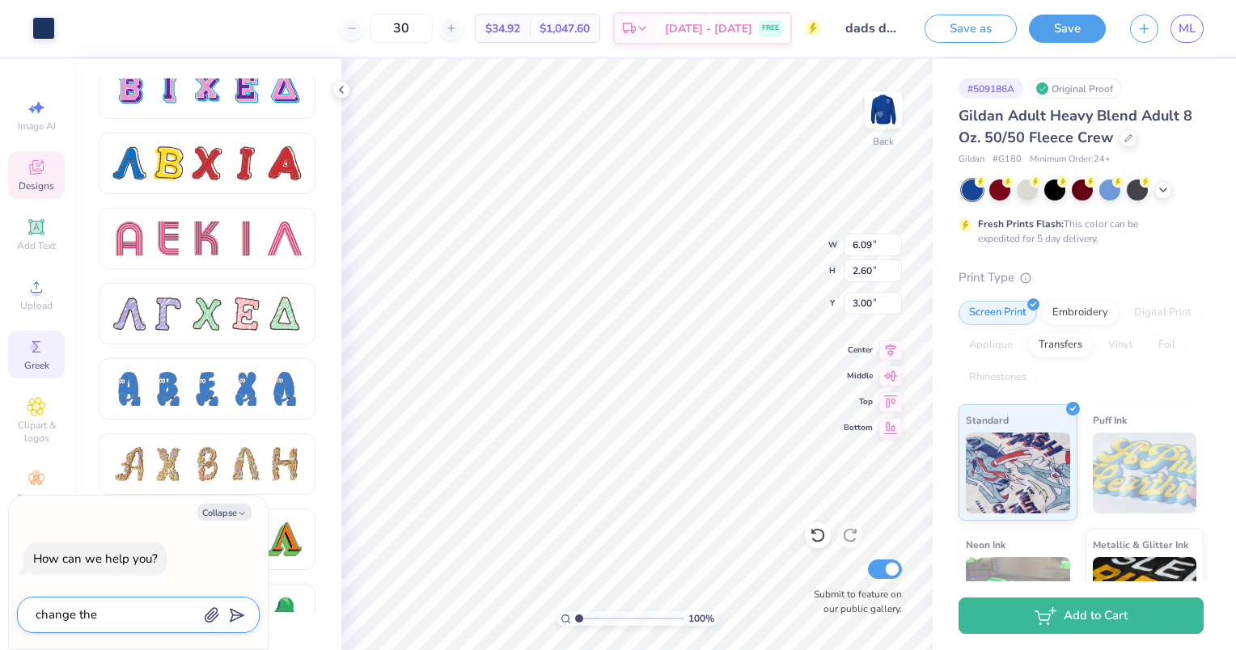
type textarea "x"
type textarea "change the KK"
type textarea "x"
type textarea "change the KKG"
type textarea "x"
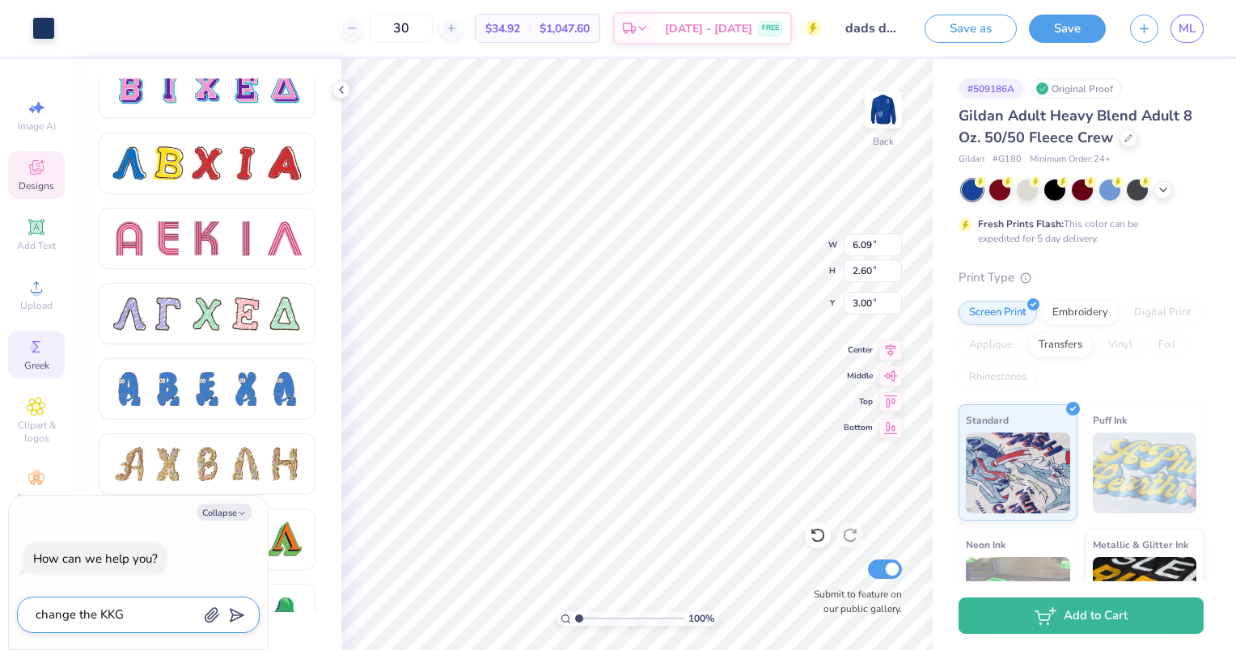
type textarea "change the KKG"
type textarea "x"
type textarea "change the KKG l"
type textarea "x"
type textarea "change the KKG le"
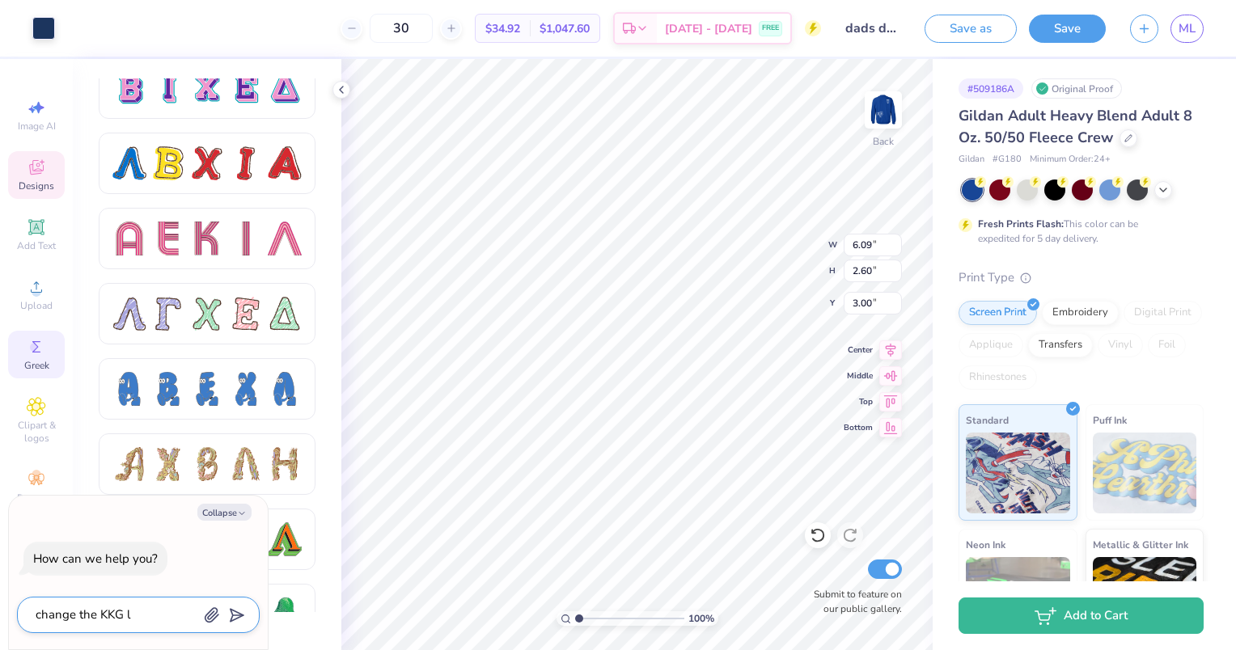
type textarea "x"
type textarea "change the KKG let"
type textarea "x"
type textarea "change the KKG lett"
type textarea "x"
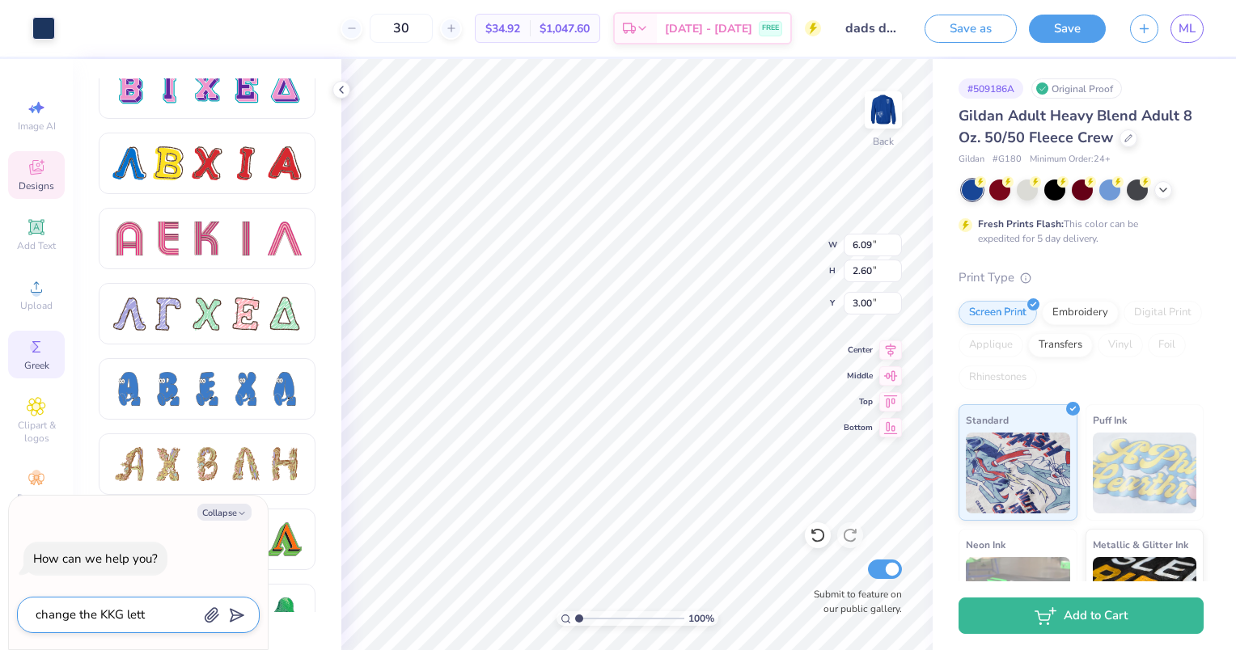
type textarea "change the KKG lette"
type textarea "x"
type textarea "change the KKG letter"
type textarea "x"
type textarea "change the KKG letters"
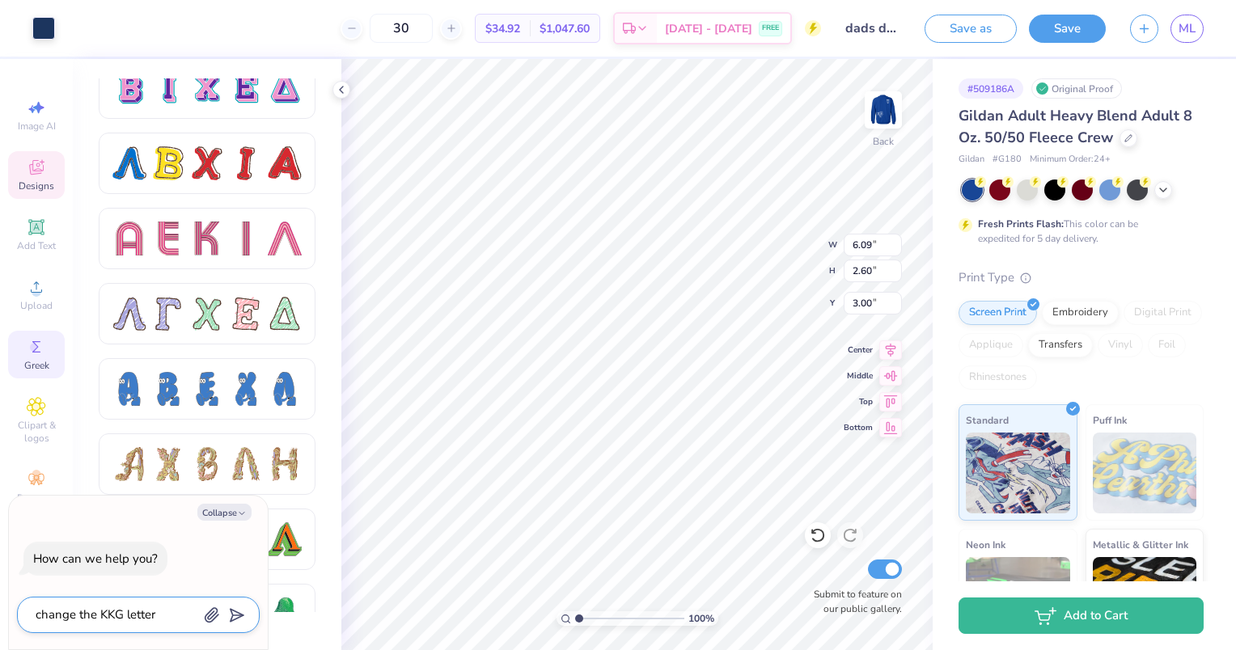
type textarea "x"
type textarea "change the KKG letters"
type textarea "x"
type textarea "change the KKG letters t"
type textarea "x"
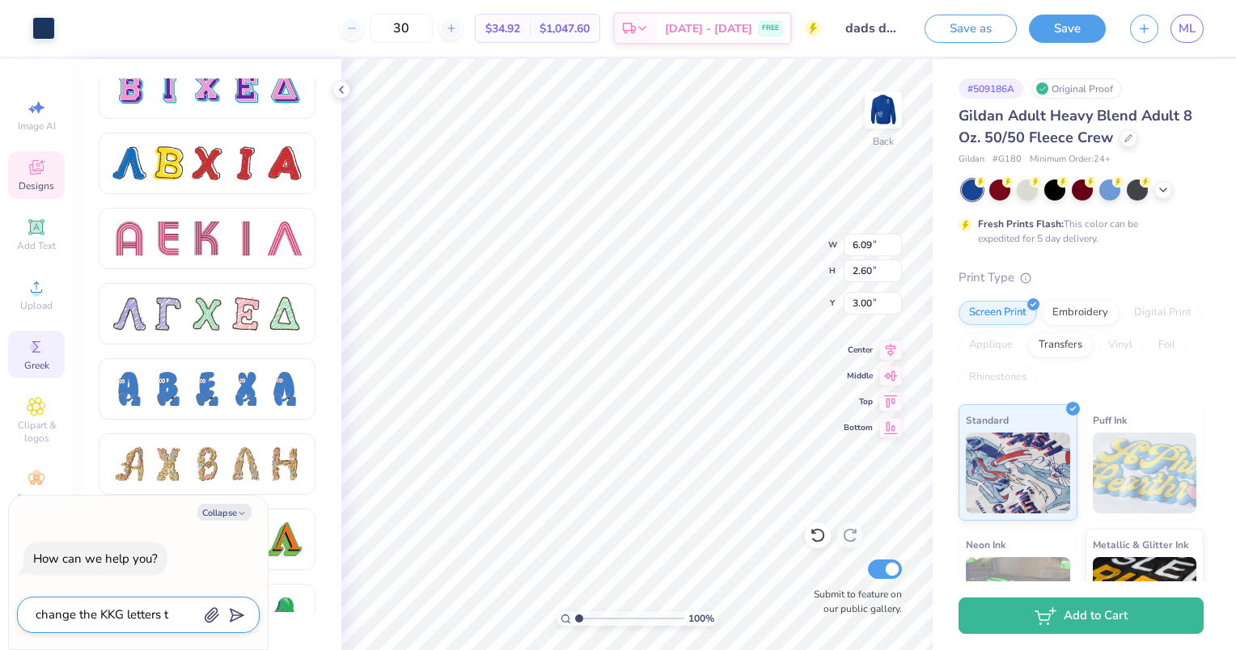
type textarea "change the KKG letters to"
type textarea "x"
type textarea "change the KKG letters to"
type textarea "x"
type textarea "change the KKG letters to A"
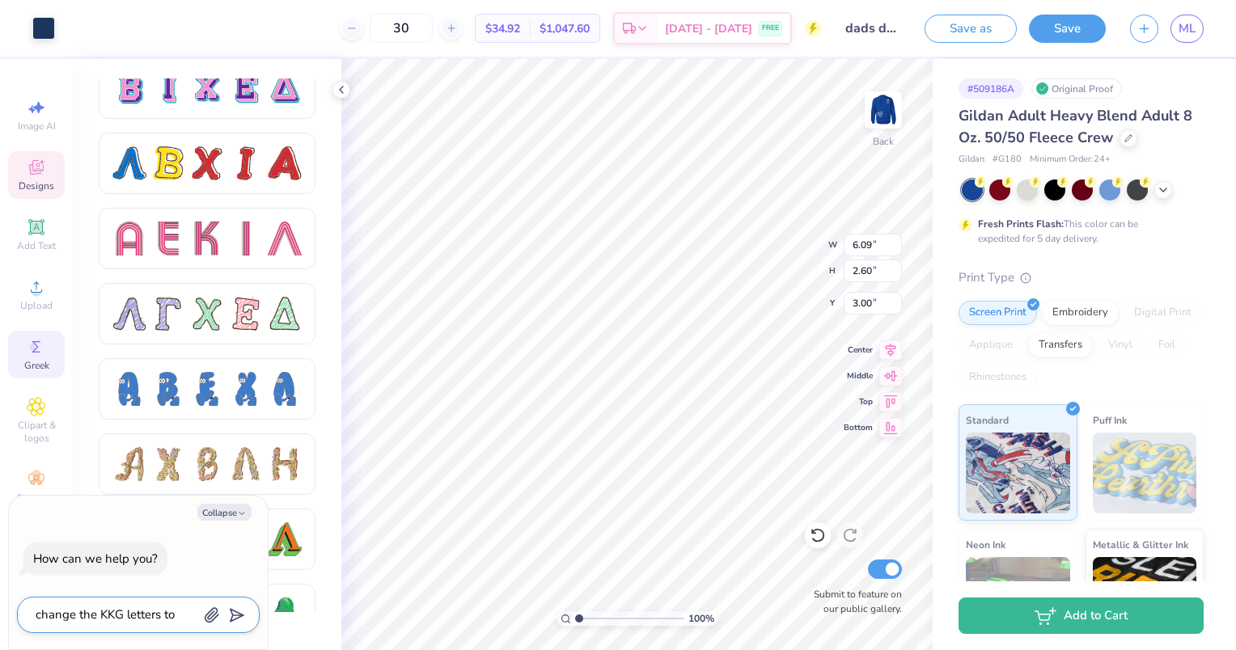
type textarea "x"
type textarea "change the KKG letters to AG"
type textarea "x"
type textarea "change the KKG letters to AGD"
type textarea "x"
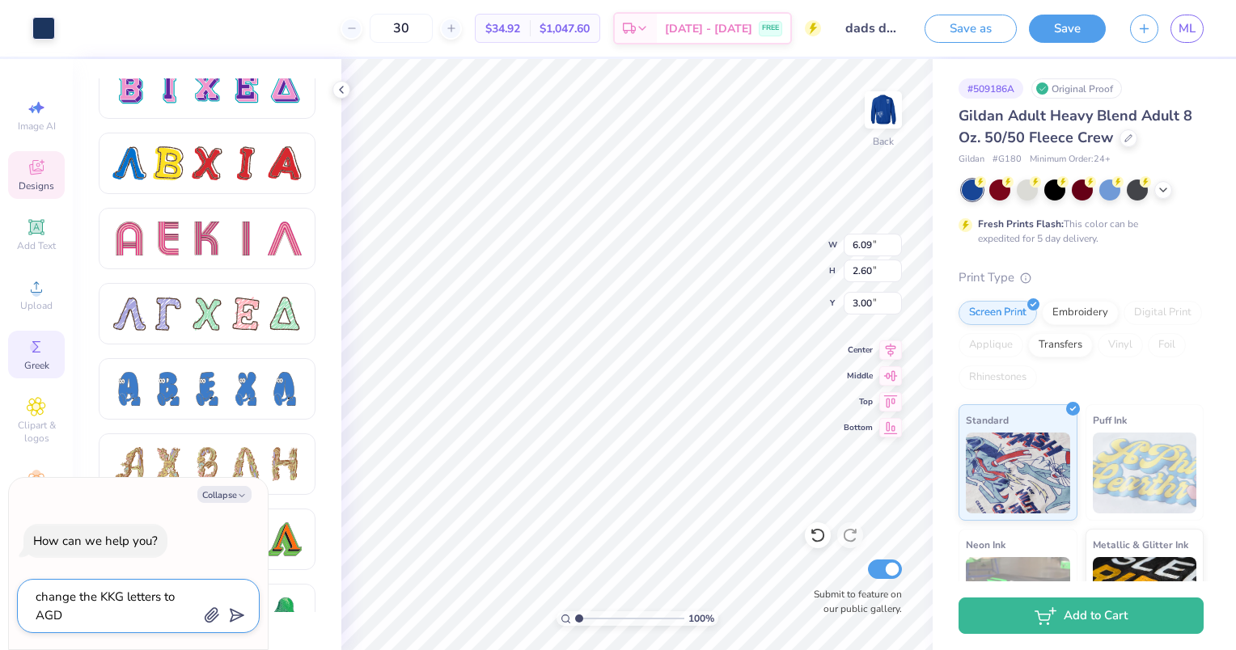
type textarea "change the KKG letters to AGD"
type textarea "x"
type textarea "change the KKG letters to AGD l"
type textarea "x"
type textarea "change the KKG letters to AGD le"
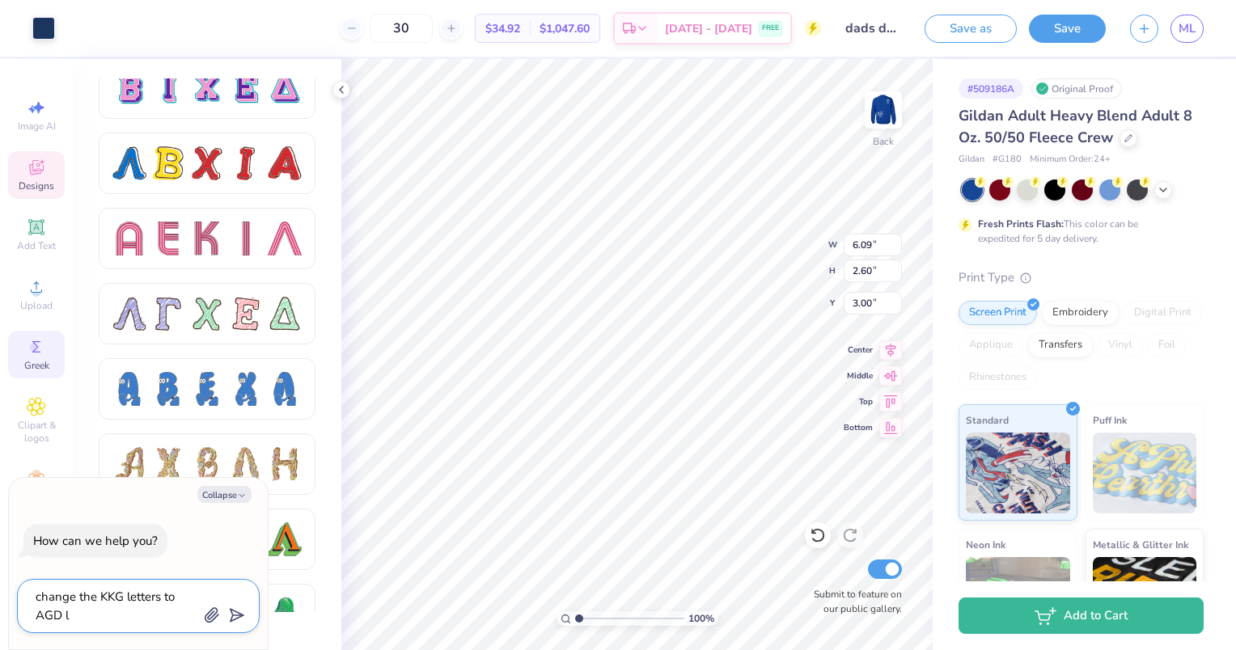
type textarea "x"
type textarea "change the KKG letters to AGD let"
type textarea "x"
type textarea "change the KKG letters to AGD lett"
type textarea "x"
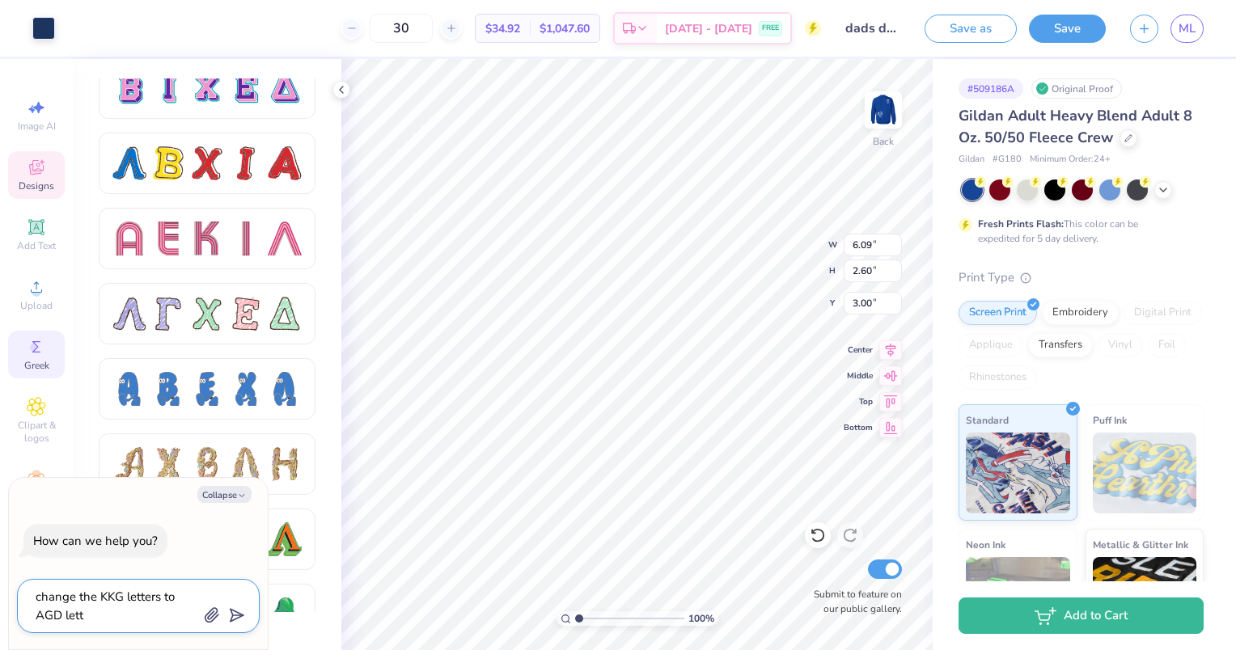
type textarea "change the KKG letters to AGD lette"
type textarea "x"
type textarea "change the KKG letters to AGD letter"
type textarea "x"
type textarea "change the KKG letters to AGD letters"
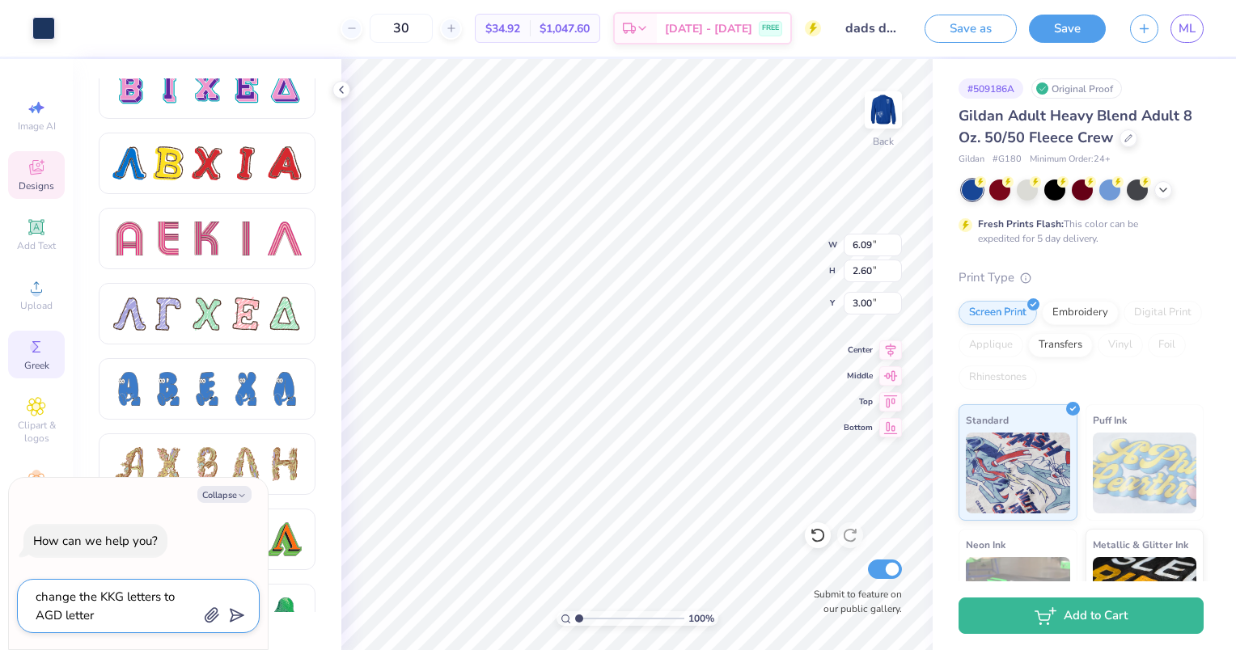
type textarea "x"
type textarea "change the KKG letters to AGD letters"
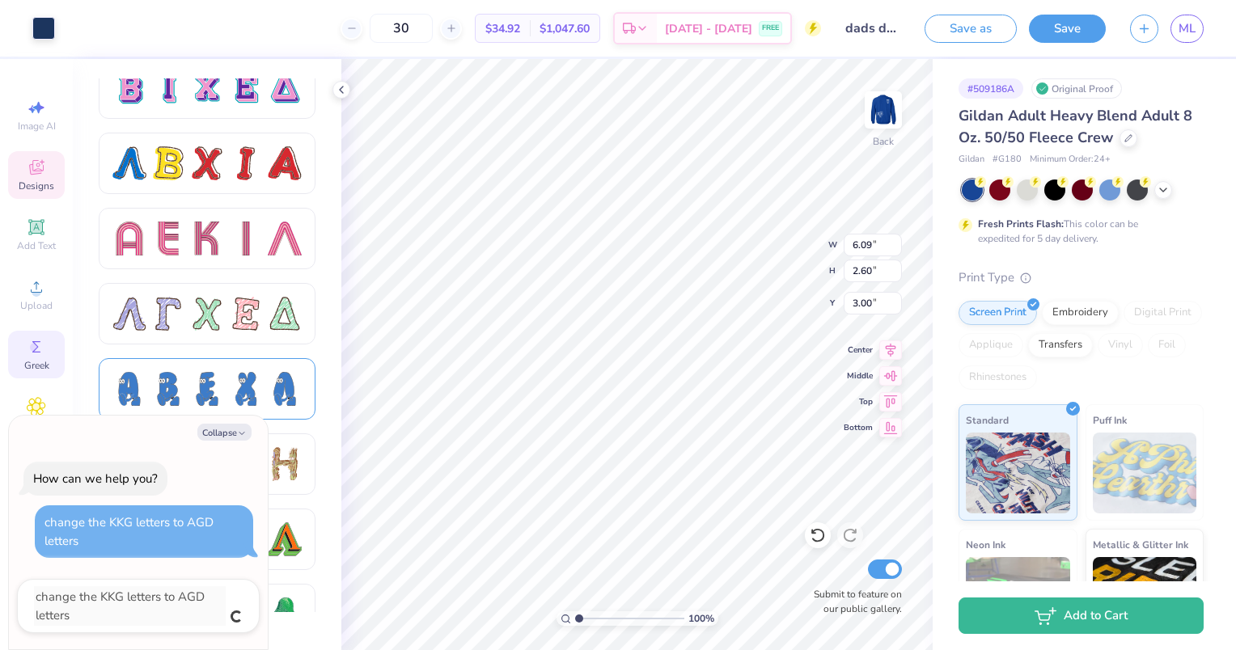
type textarea "x"
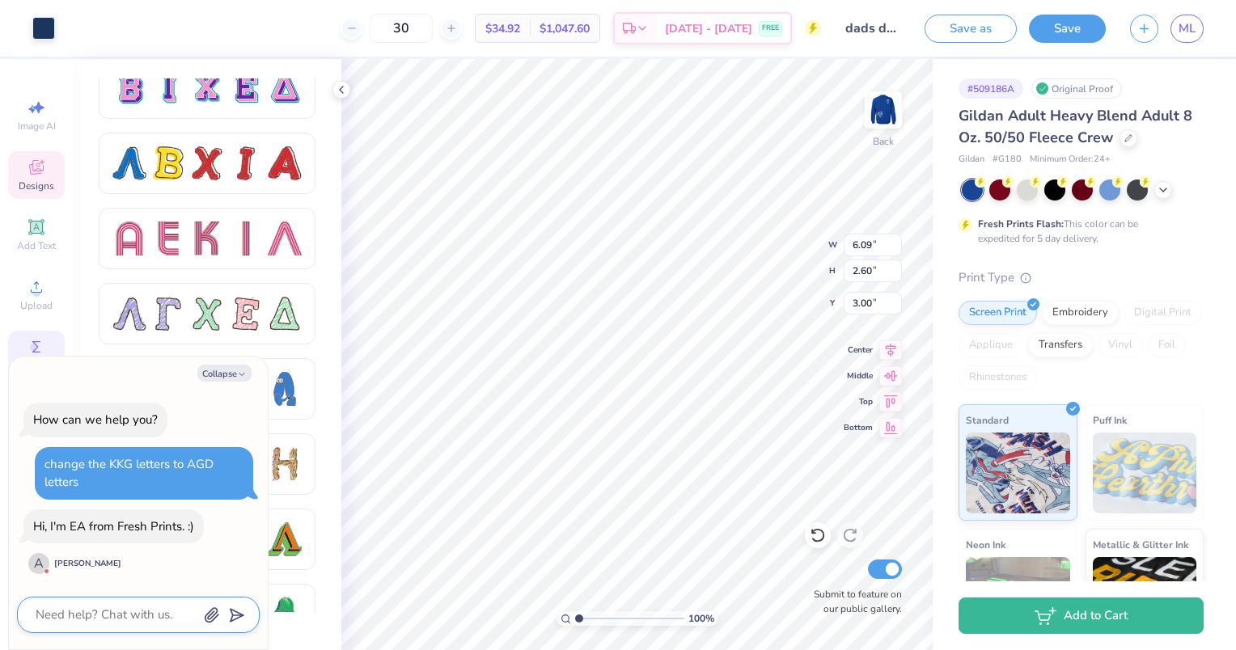
click at [125, 615] on textarea at bounding box center [116, 615] width 164 height 22
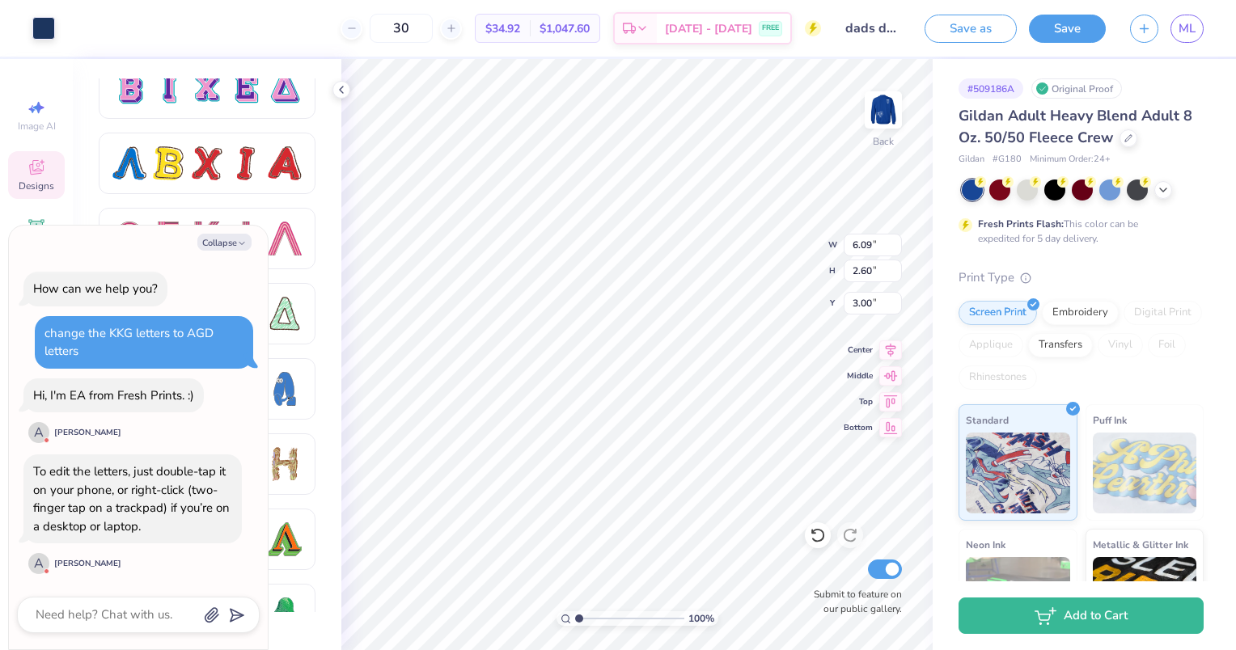
type textarea "x"
click at [129, 612] on textarea at bounding box center [116, 615] width 164 height 22
type textarea "i"
type textarea "x"
type textarea "it"
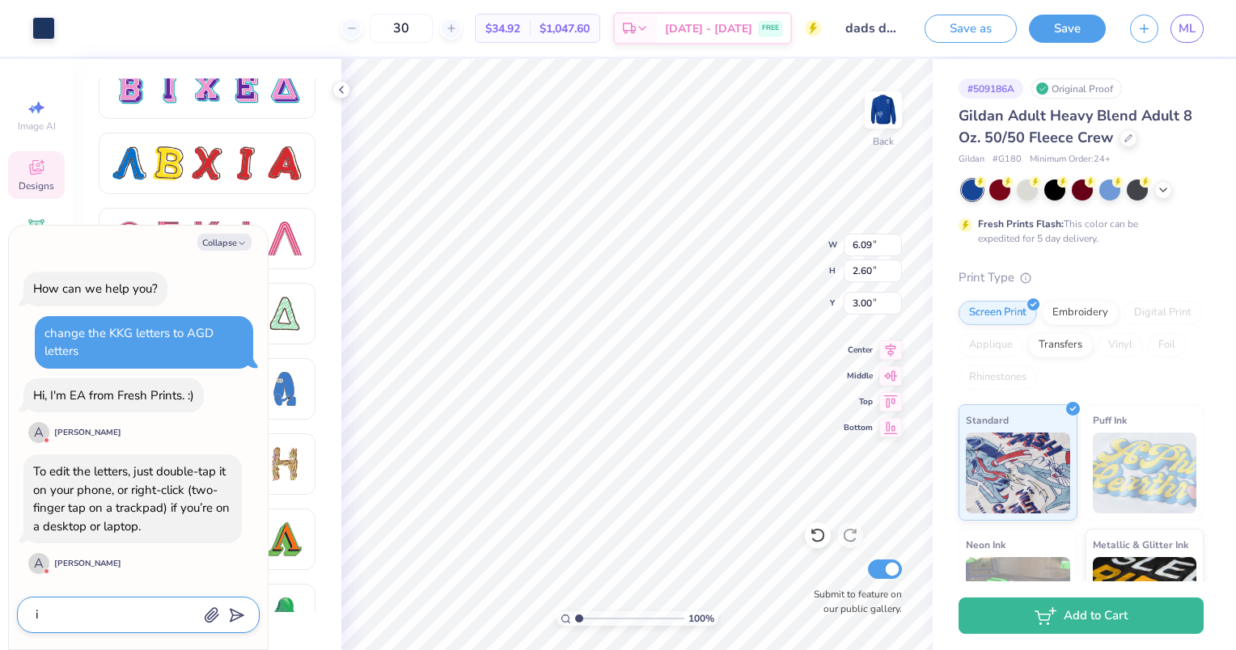
type textarea "x"
type textarea "it"
type textarea "x"
type textarea "it w"
type textarea "x"
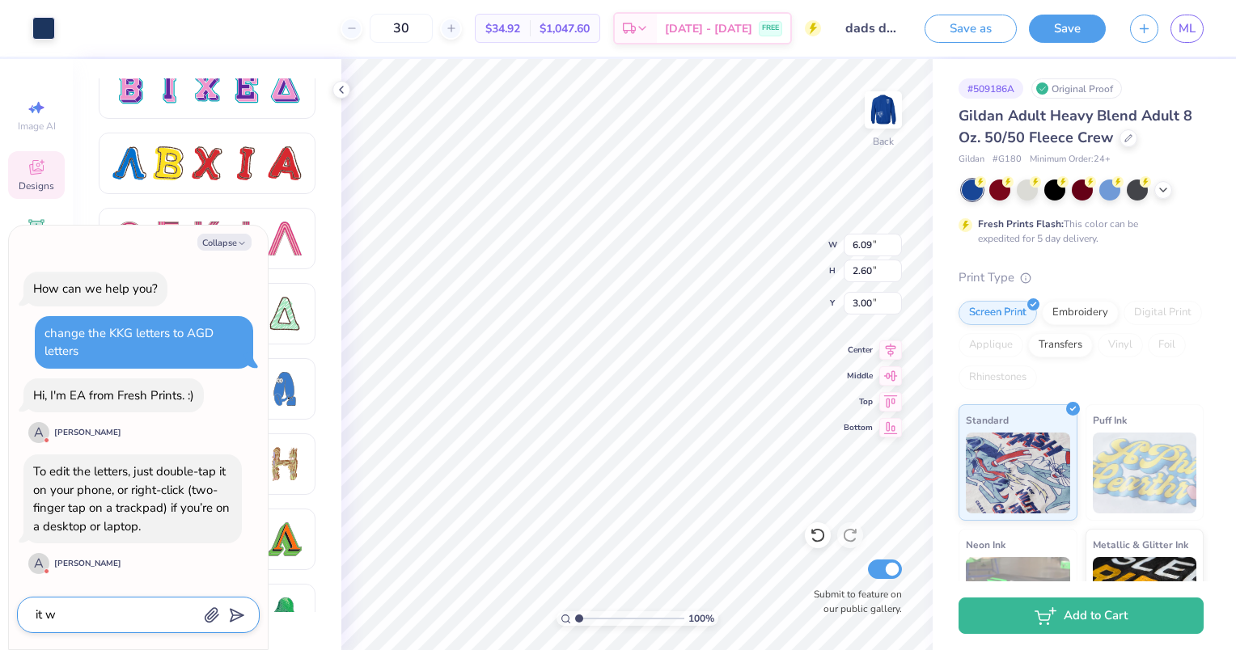
type textarea "it wo"
type textarea "x"
type textarea "it won"
type textarea "x"
type textarea "it wont"
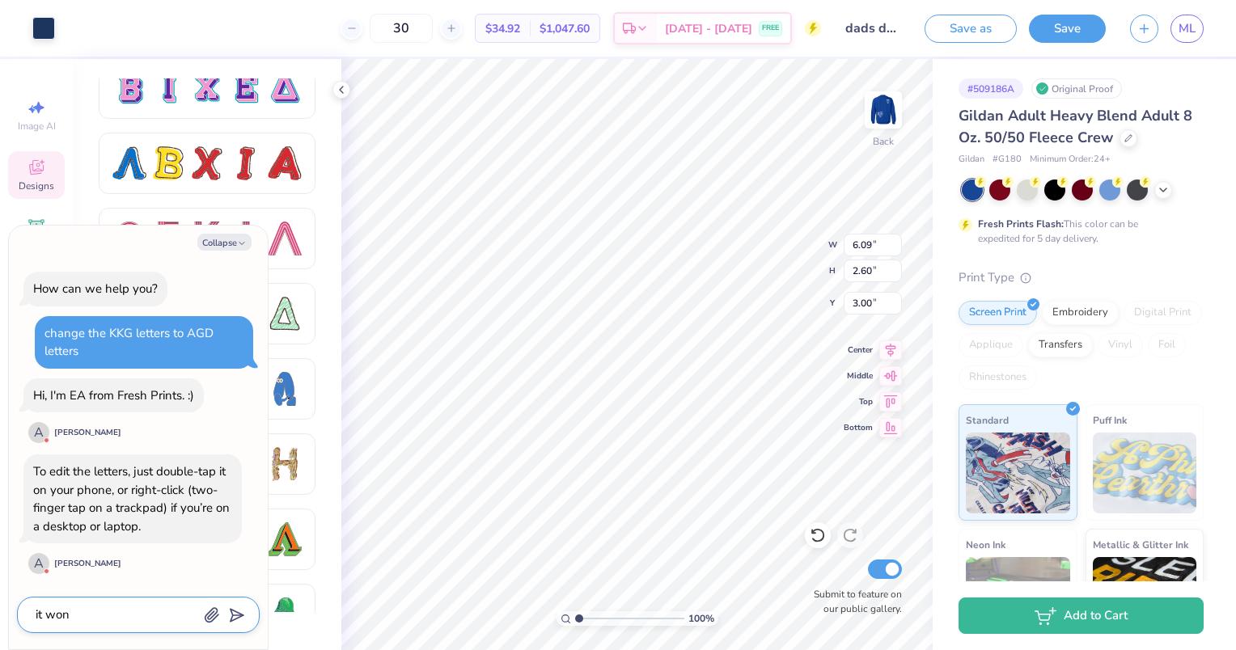
type textarea "x"
type textarea "it wont"
type textarea "x"
type textarea "it wont l"
type textarea "x"
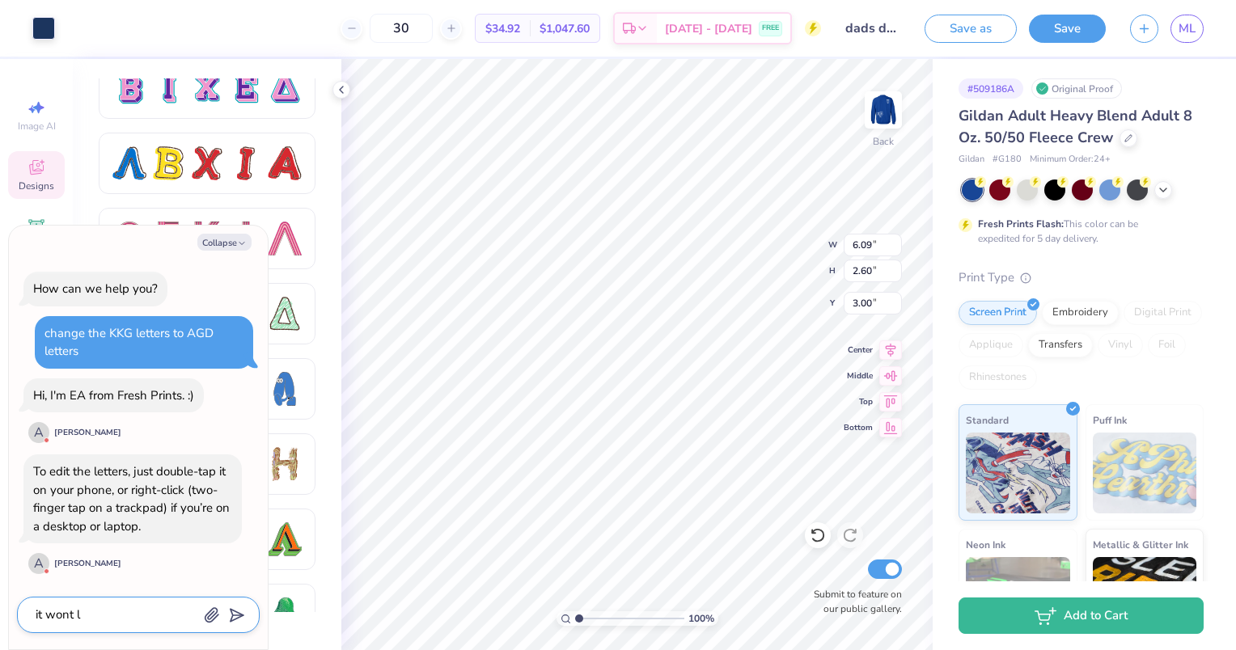
type textarea "it wont le"
type textarea "x"
type textarea "it wont let"
type textarea "x"
type textarea "it wont let"
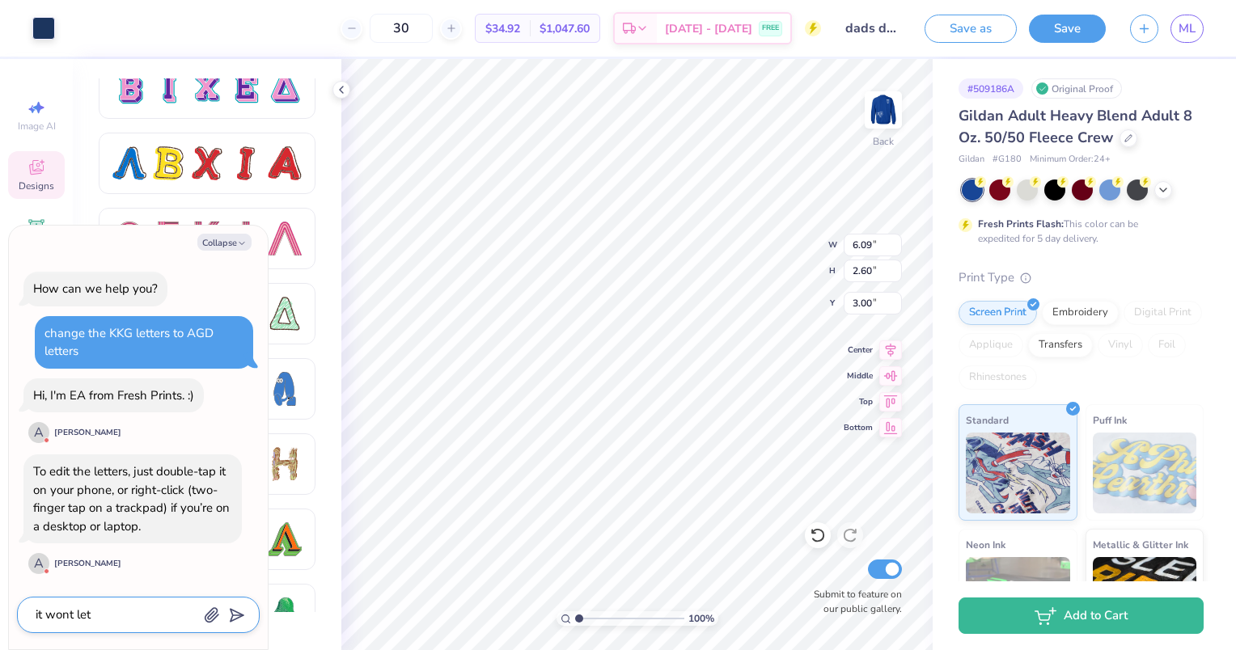
type textarea "x"
type textarea "it wont let m"
type textarea "x"
type textarea "it wont let me"
type textarea "x"
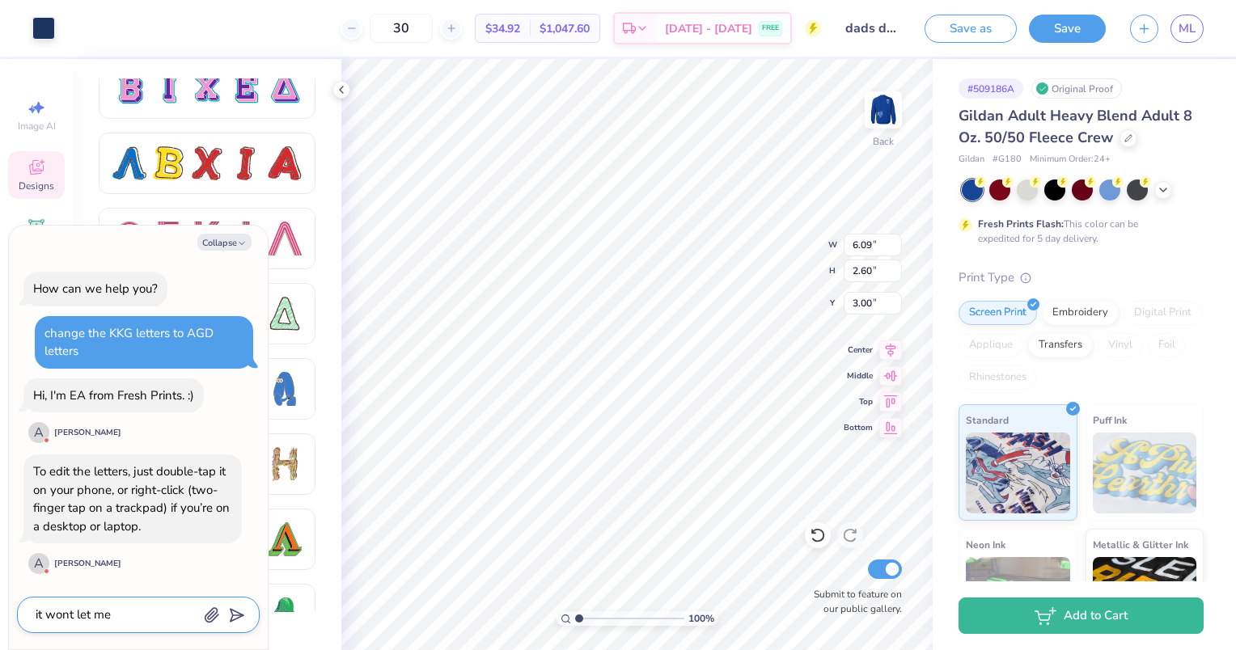
type textarea "it wont let me"
type textarea "x"
type textarea "it wont let me c"
type textarea "x"
type textarea "it wont let me ch"
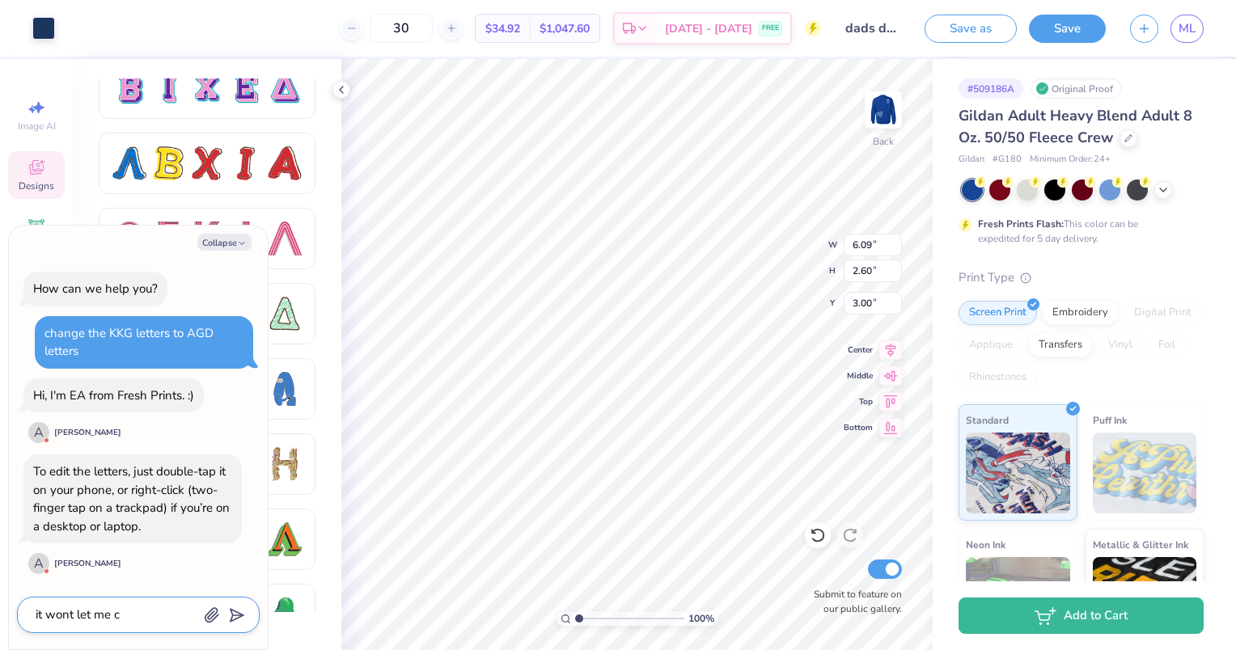
type textarea "x"
type textarea "it wont let me cha"
type textarea "x"
type textarea "it wont let me chan"
type textarea "x"
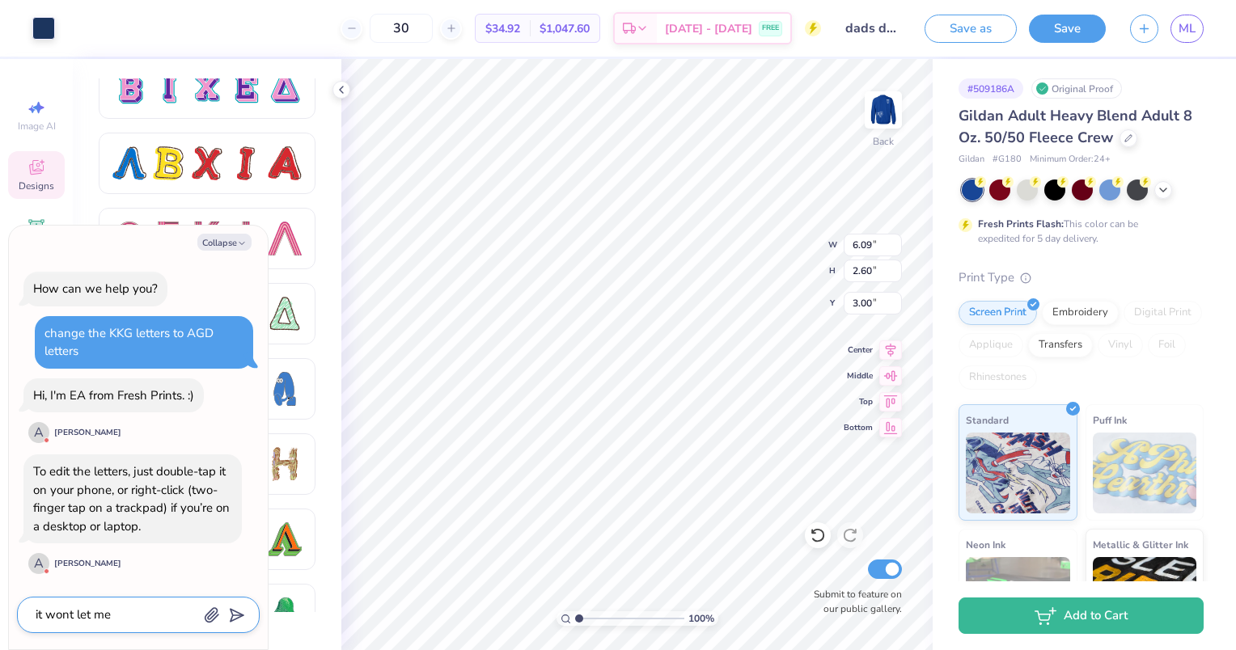
type textarea "it wont let me chang"
type textarea "x"
type textarea "it wont let me change"
type textarea "x"
type textarea "it wont let me change"
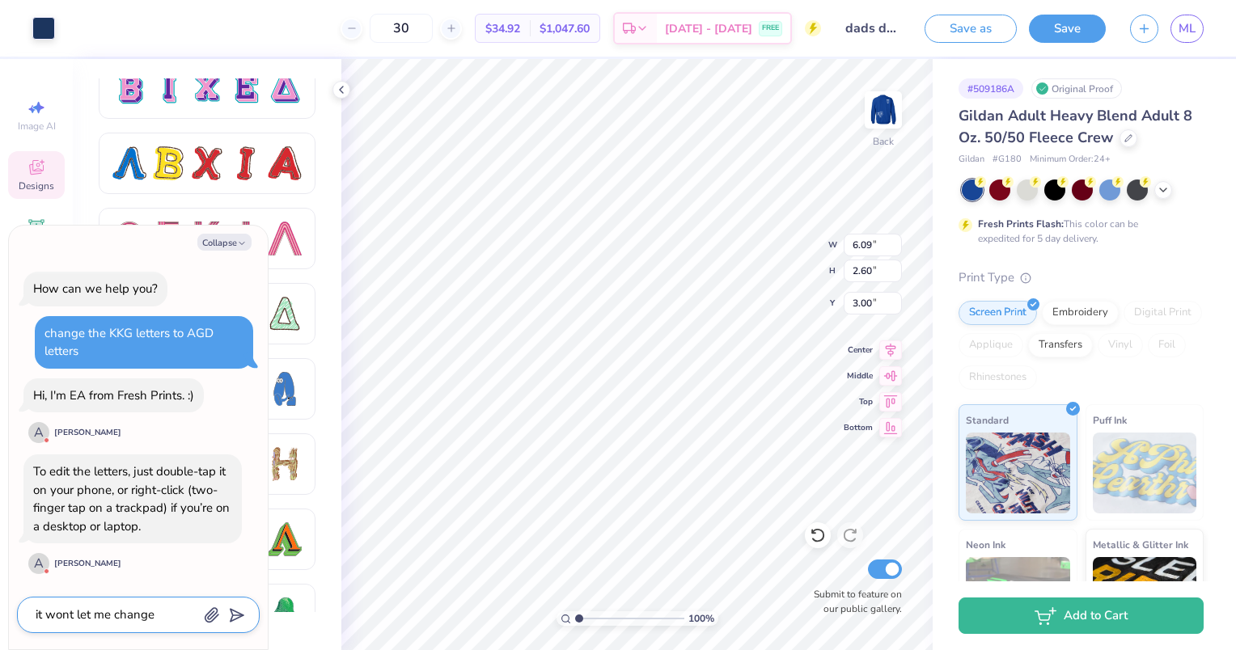
type textarea "x"
type textarea "it wont let me change t"
type textarea "x"
type textarea "it wont let me change th"
type textarea "x"
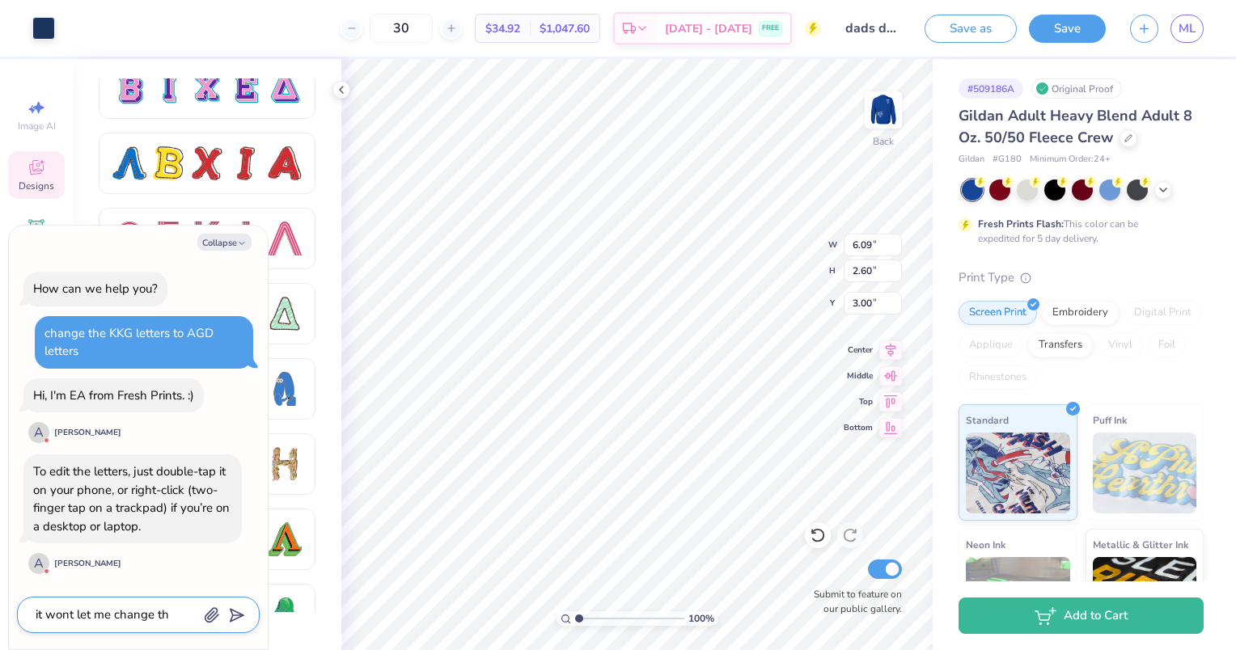
type textarea "it wont let me change the"
type textarea "x"
type textarea "it wont let me change the"
type textarea "x"
type textarea "it wont let me change the l"
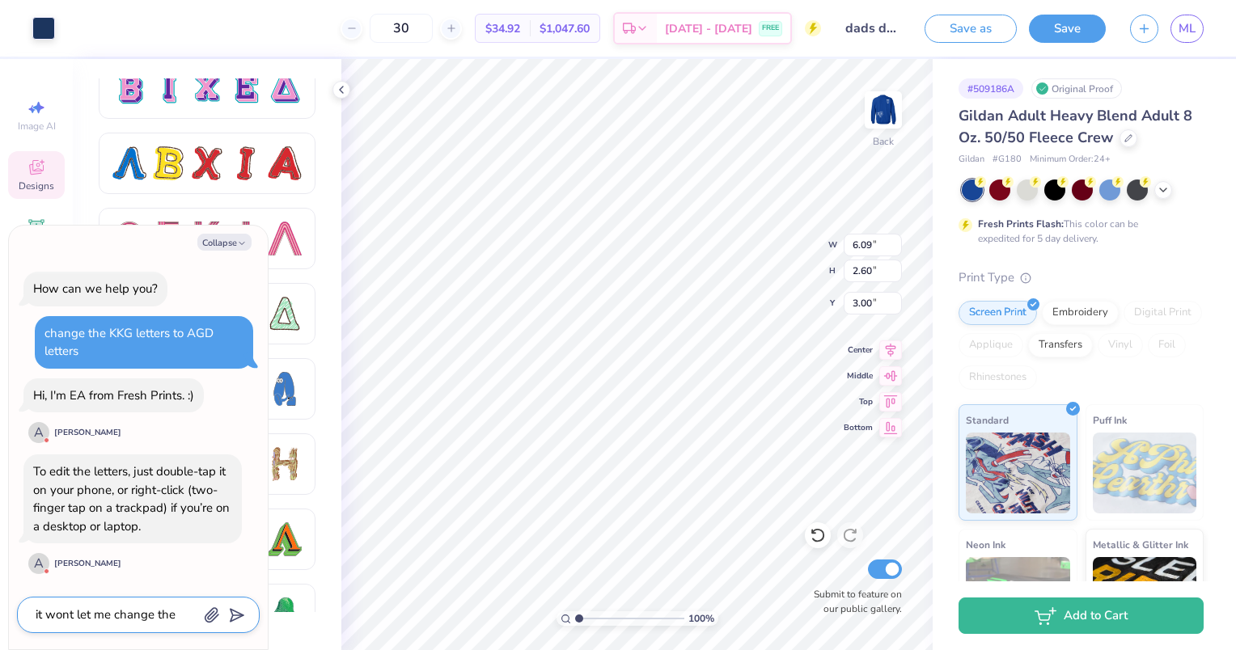
type textarea "x"
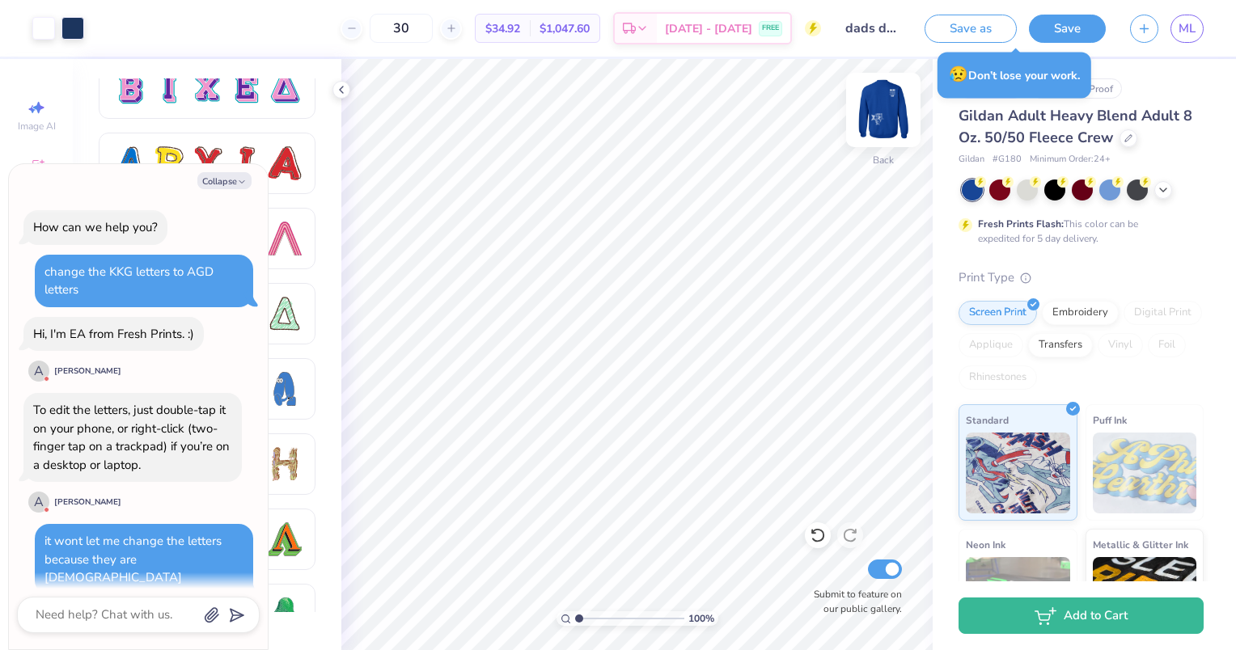
scroll to position [375, 0]
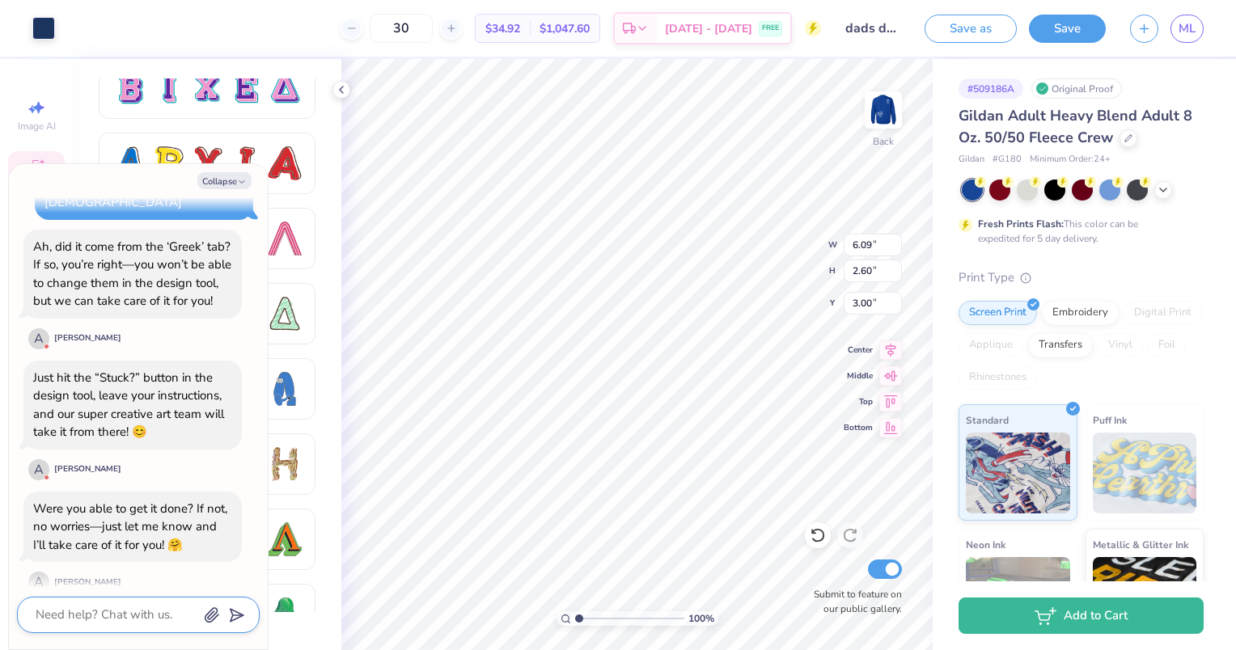
click at [133, 615] on textarea at bounding box center [116, 615] width 164 height 22
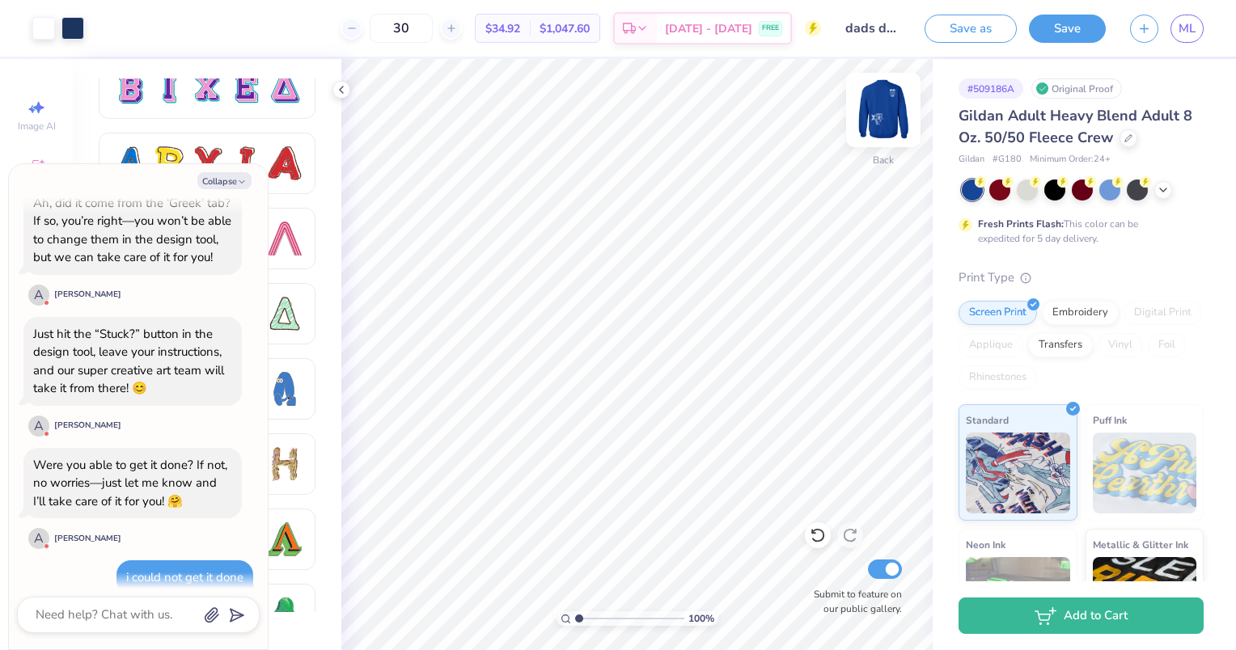
click at [886, 91] on img at bounding box center [883, 110] width 65 height 65
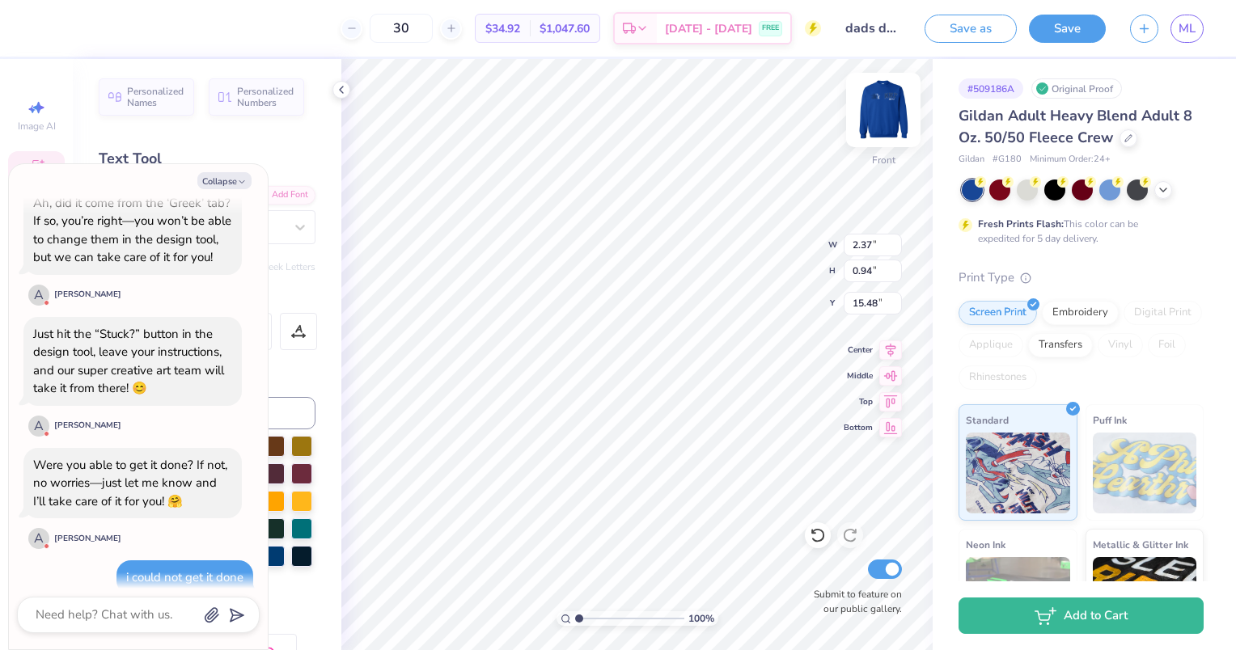
scroll to position [13, 2]
click at [343, 91] on icon at bounding box center [341, 89] width 13 height 13
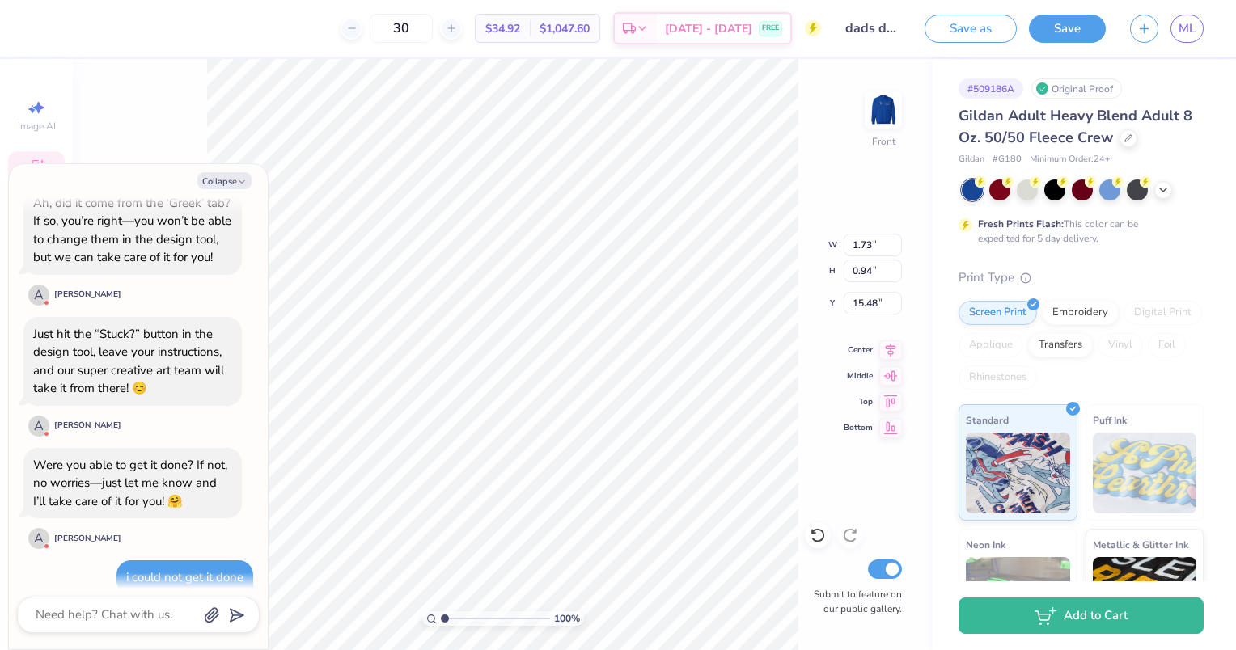
scroll to position [495, 0]
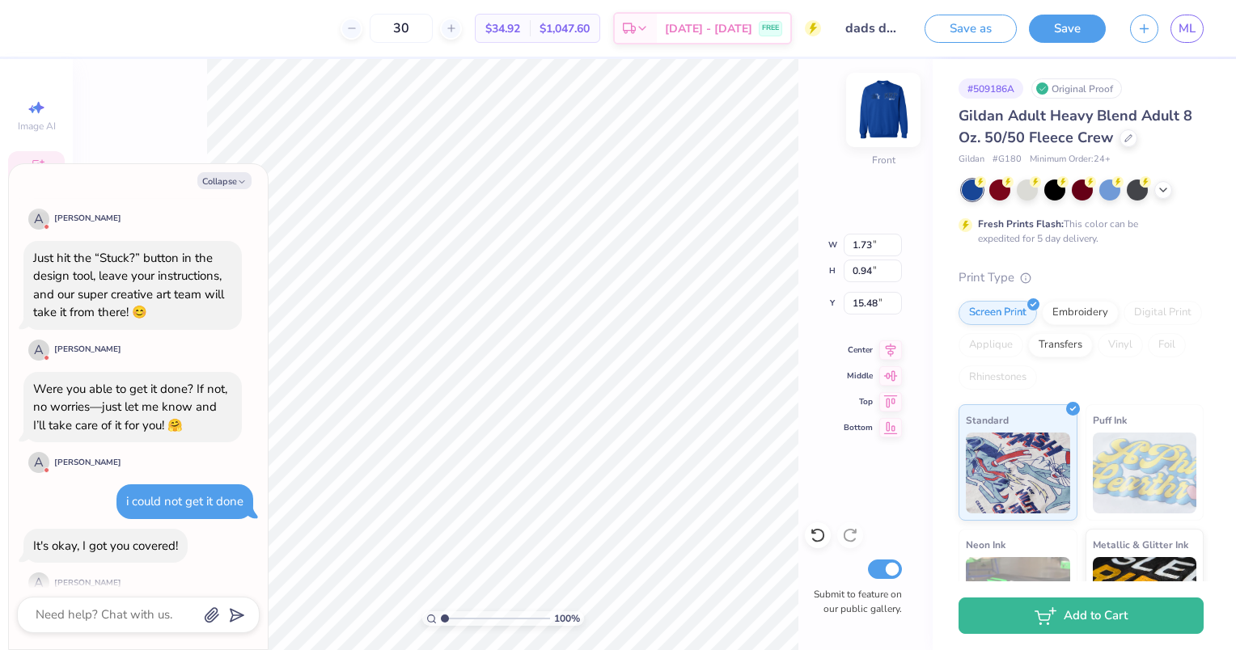
click at [871, 120] on img at bounding box center [883, 110] width 65 height 65
click at [877, 124] on img at bounding box center [883, 110] width 65 height 65
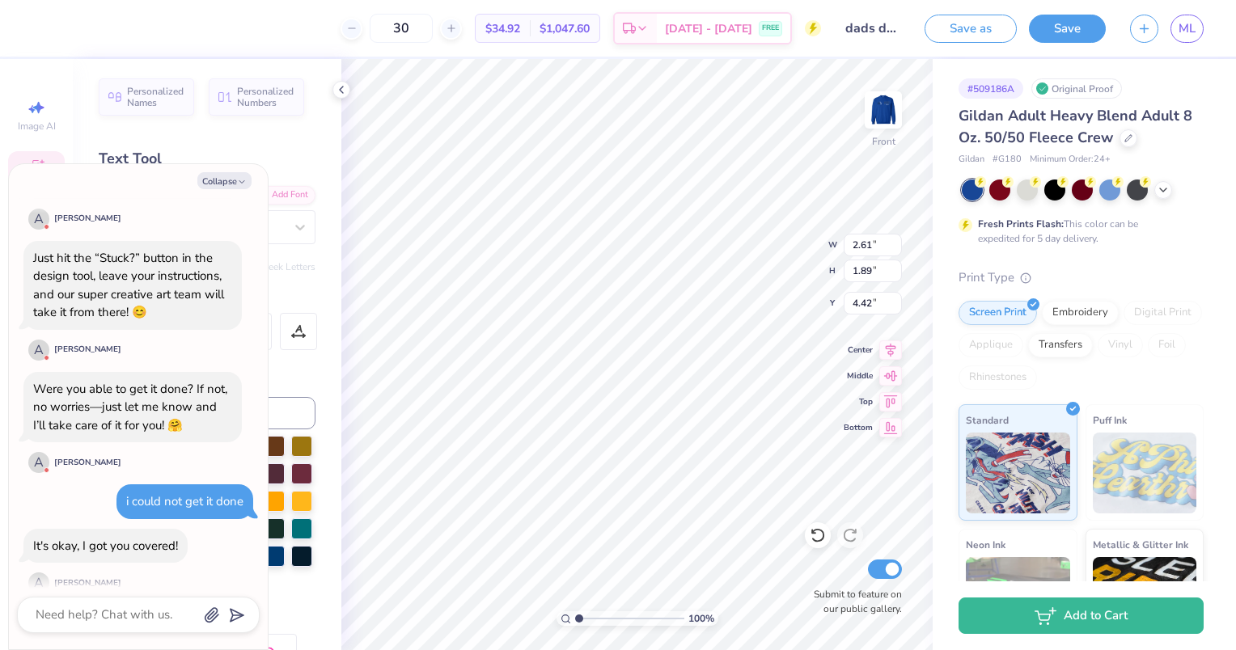
scroll to position [683, 0]
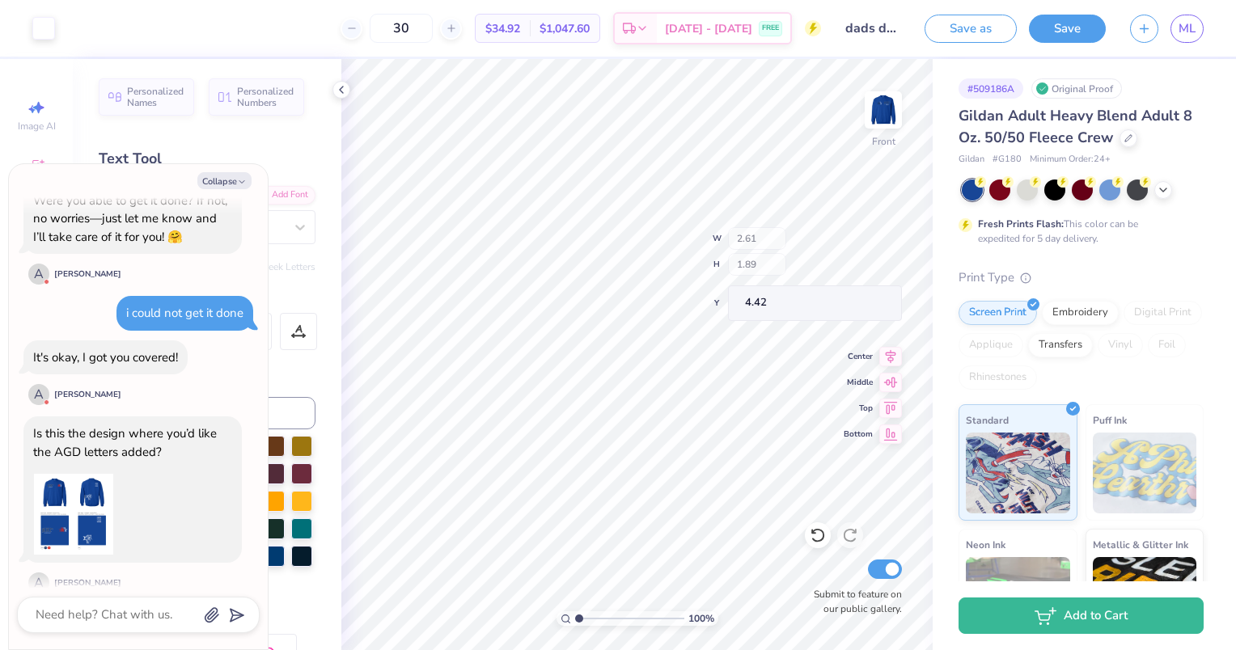
click at [69, 476] on img at bounding box center [73, 514] width 81 height 81
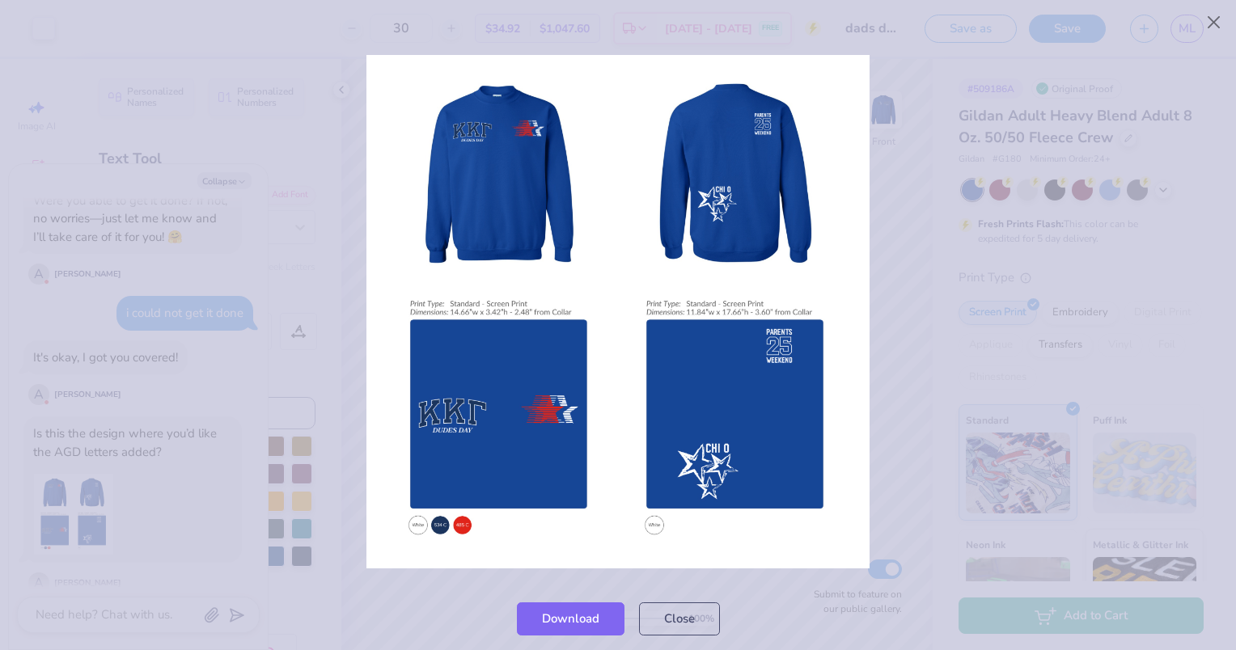
click at [585, 423] on img at bounding box center [617, 312] width 503 height 514
click at [682, 606] on button "Close" at bounding box center [679, 614] width 81 height 33
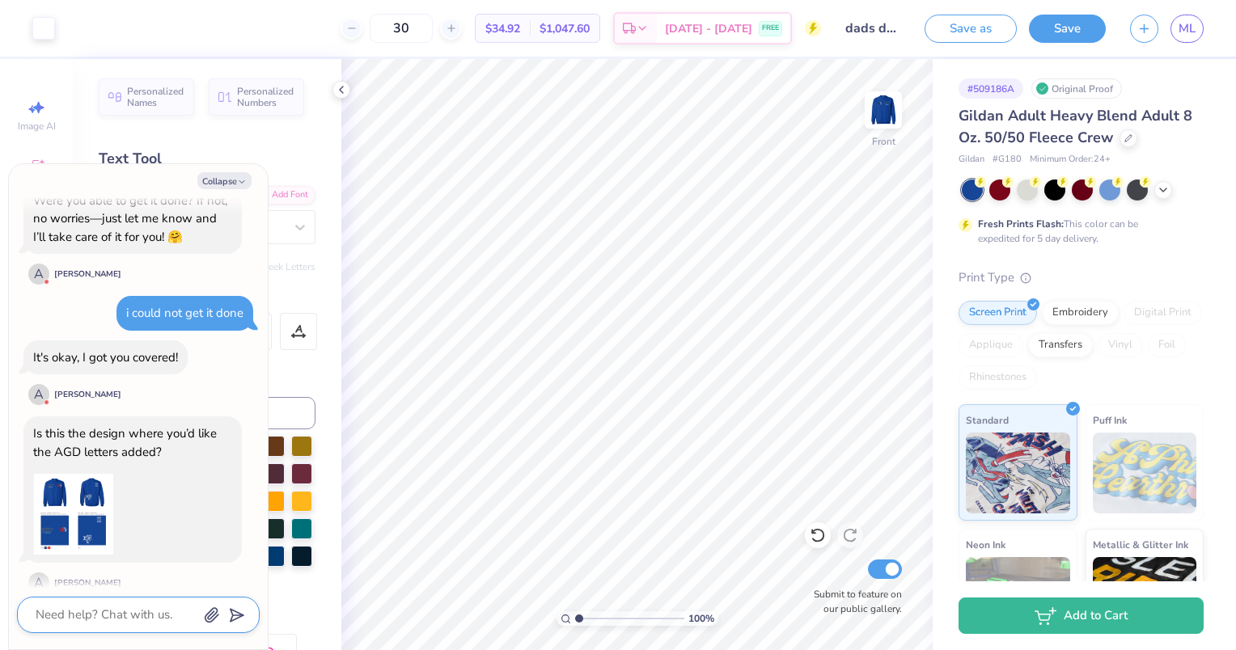
click at [91, 611] on textarea at bounding box center [116, 615] width 164 height 22
click at [123, 606] on textarea at bounding box center [116, 615] width 164 height 22
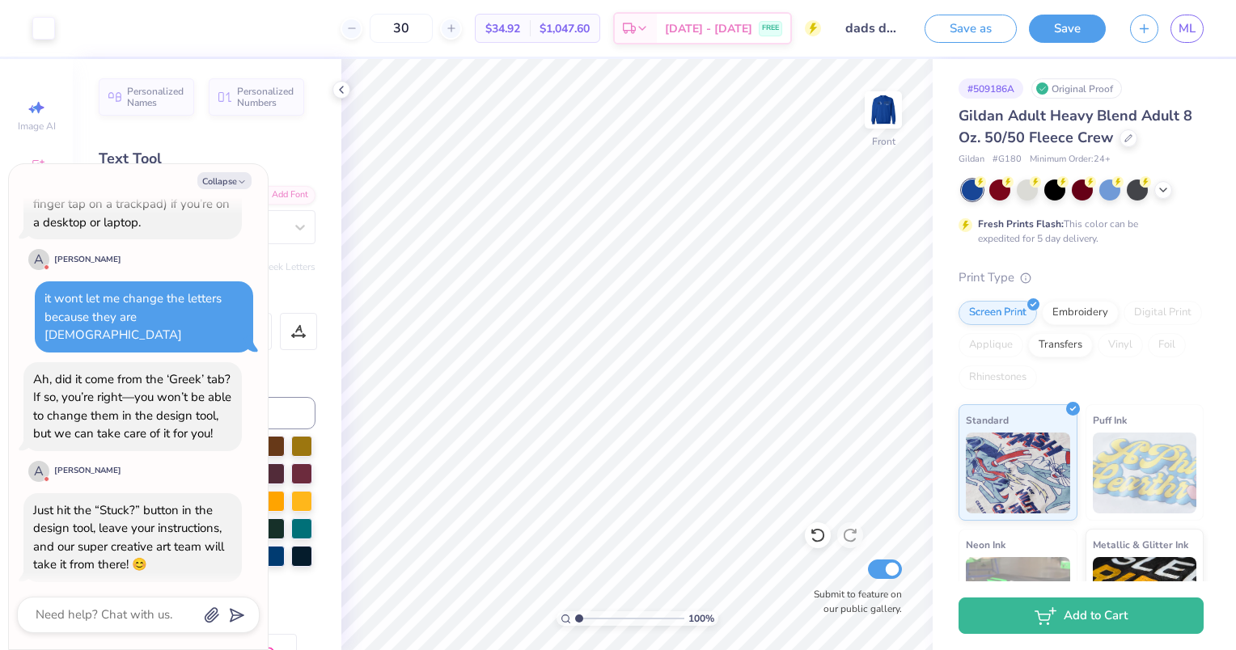
scroll to position [728, 0]
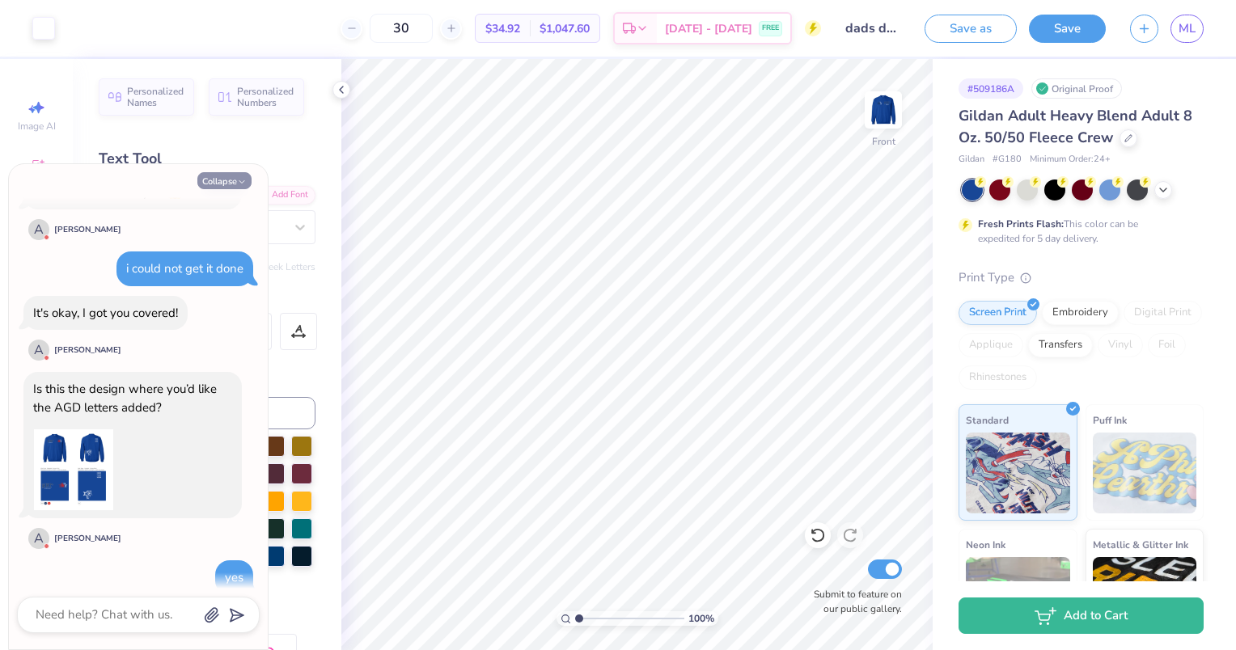
click at [217, 188] on button "Collapse" at bounding box center [224, 180] width 54 height 17
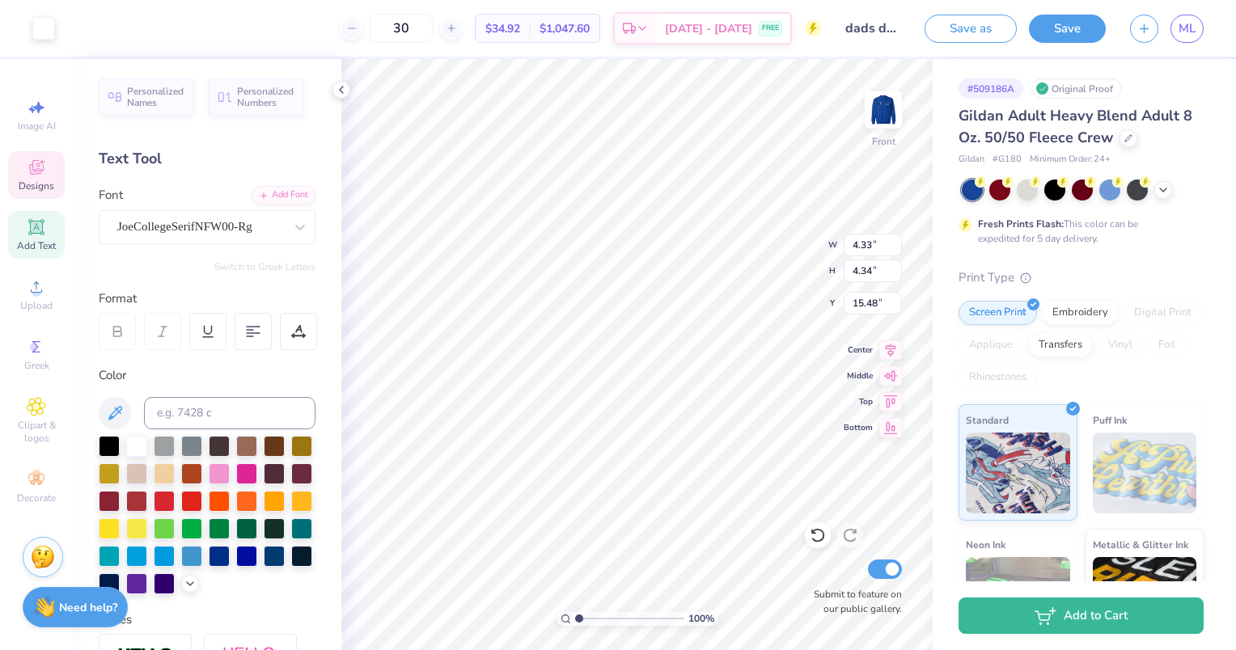
click at [37, 243] on span "Add Text" at bounding box center [36, 245] width 39 height 13
click at [32, 481] on icon at bounding box center [35, 479] width 15 height 11
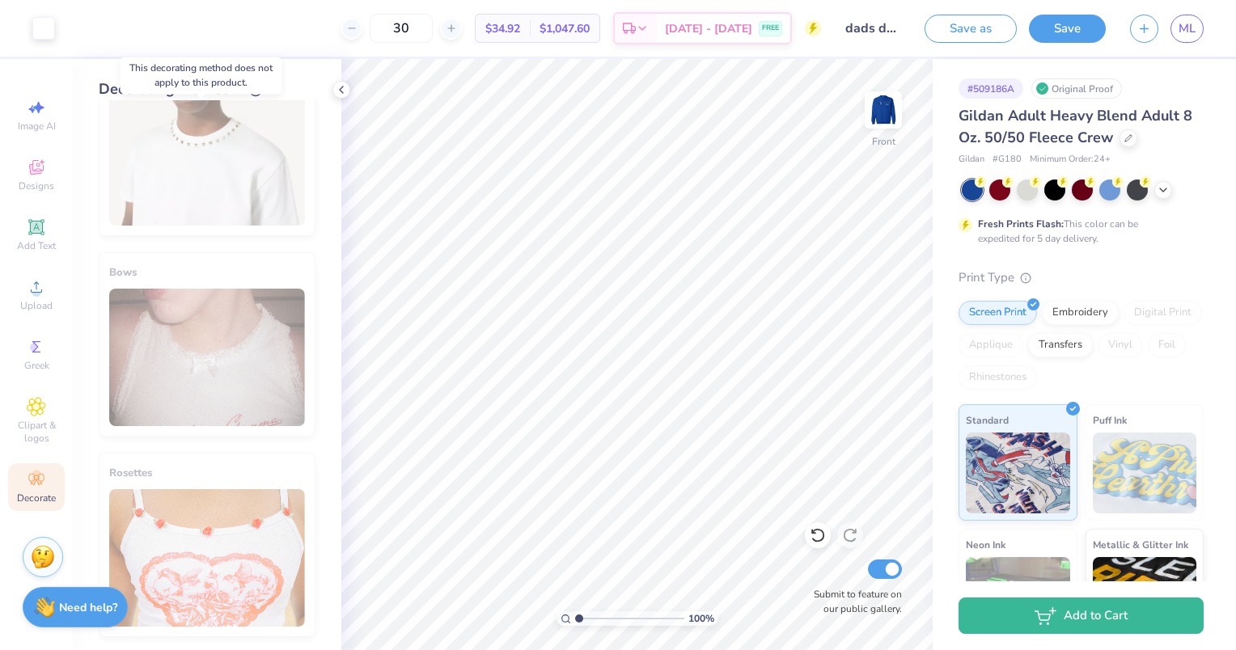
scroll to position [864, 0]
click at [33, 188] on span "Designs" at bounding box center [37, 186] width 36 height 13
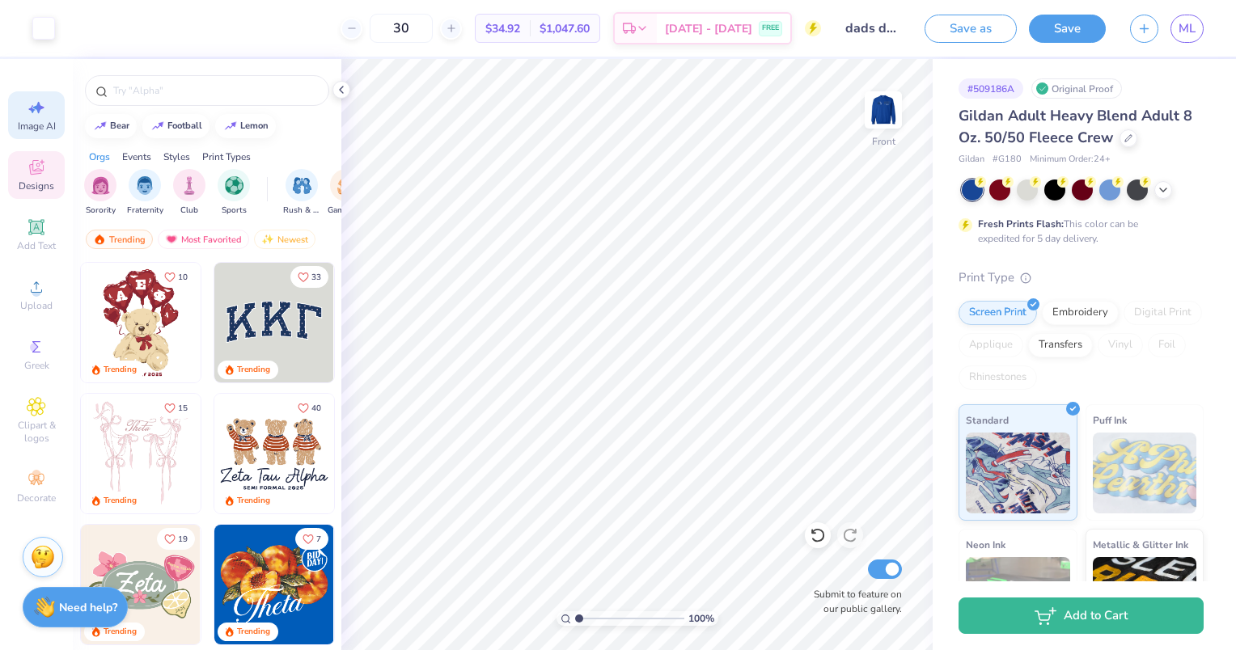
click at [50, 129] on span "Image AI" at bounding box center [37, 126] width 38 height 13
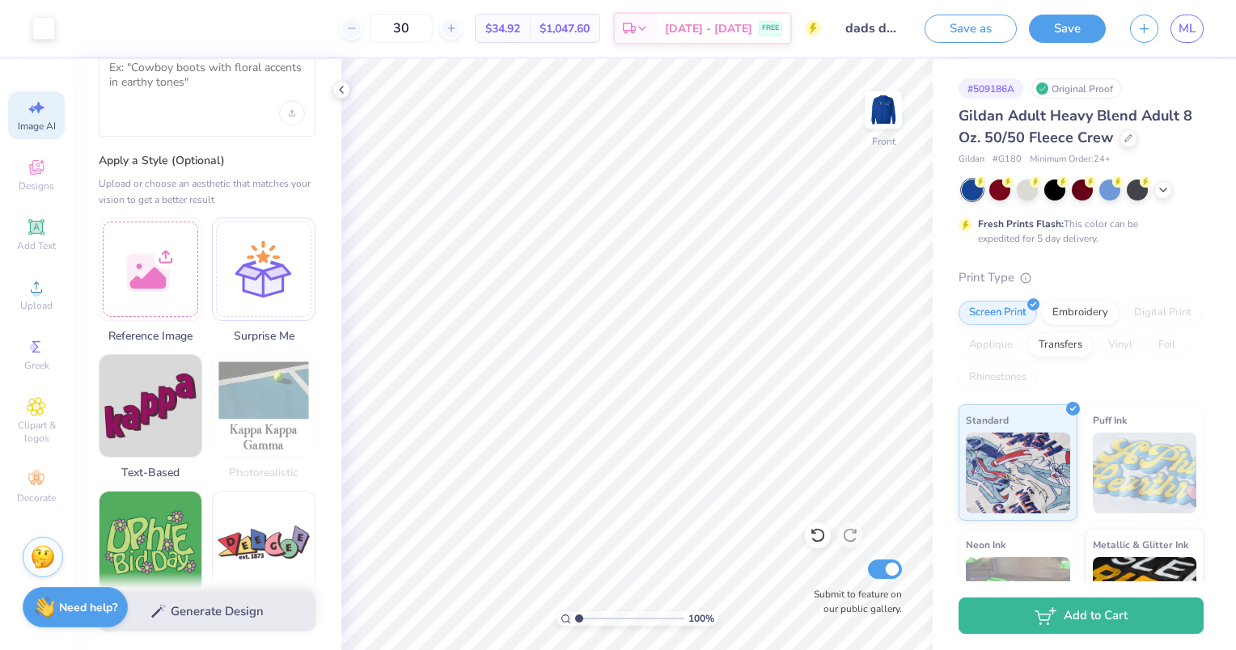
scroll to position [0, 0]
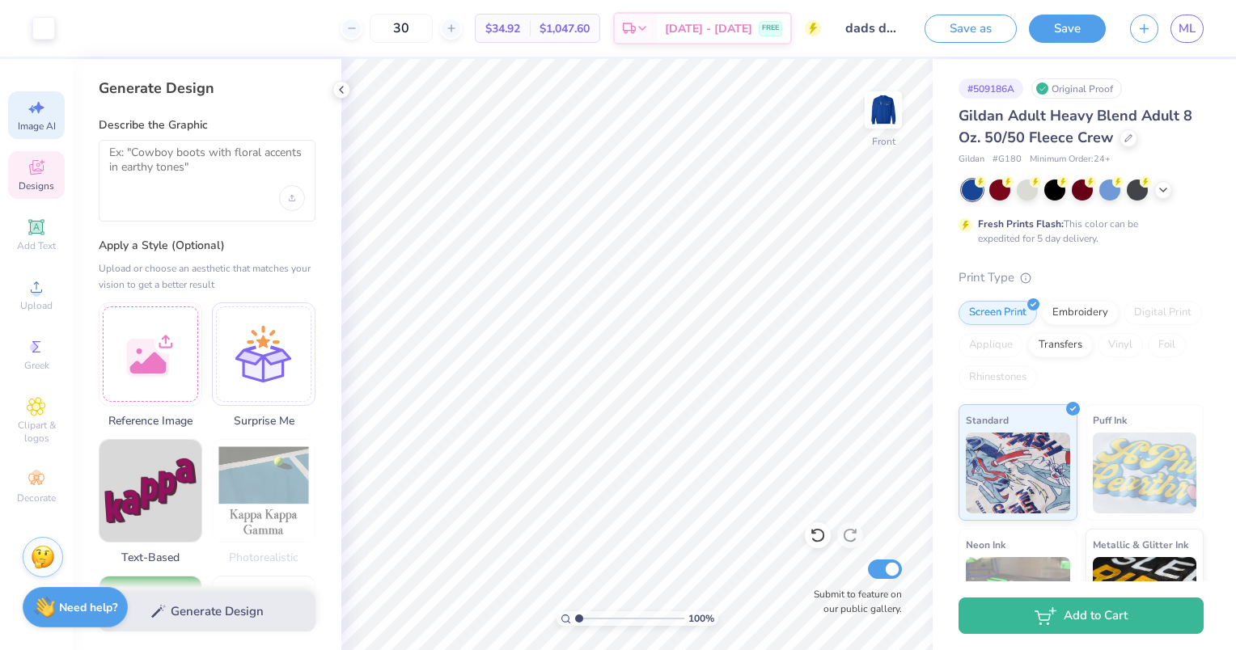
click at [48, 182] on span "Designs" at bounding box center [37, 186] width 36 height 13
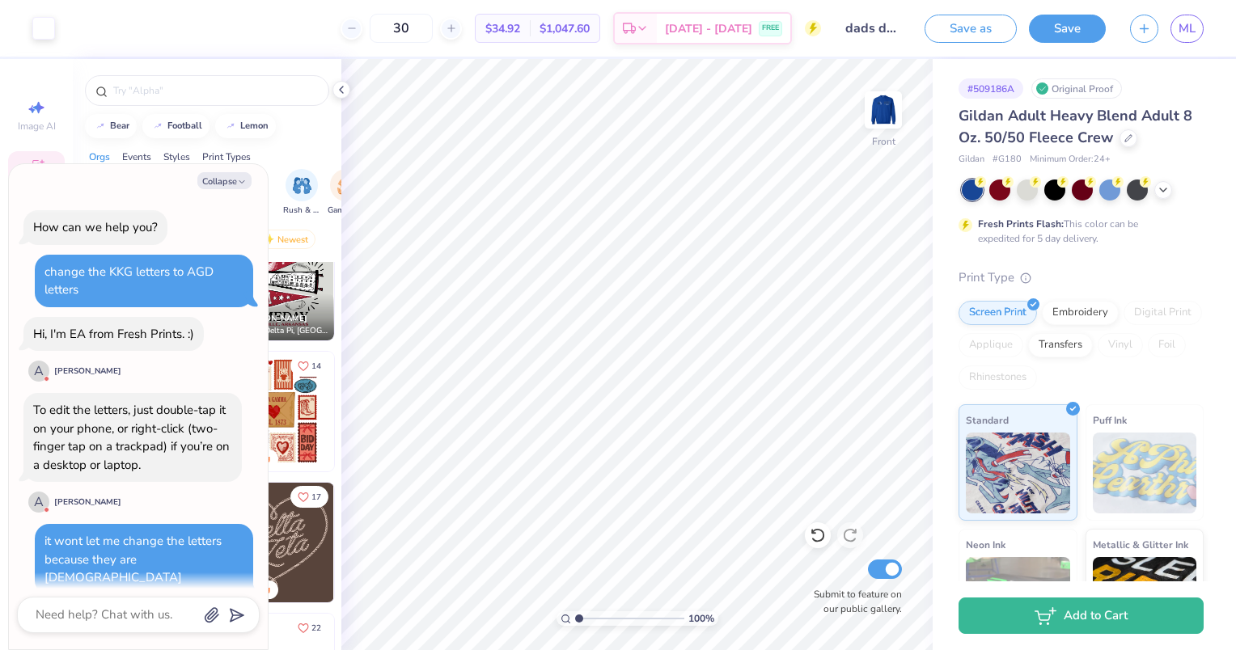
scroll to position [877, 0]
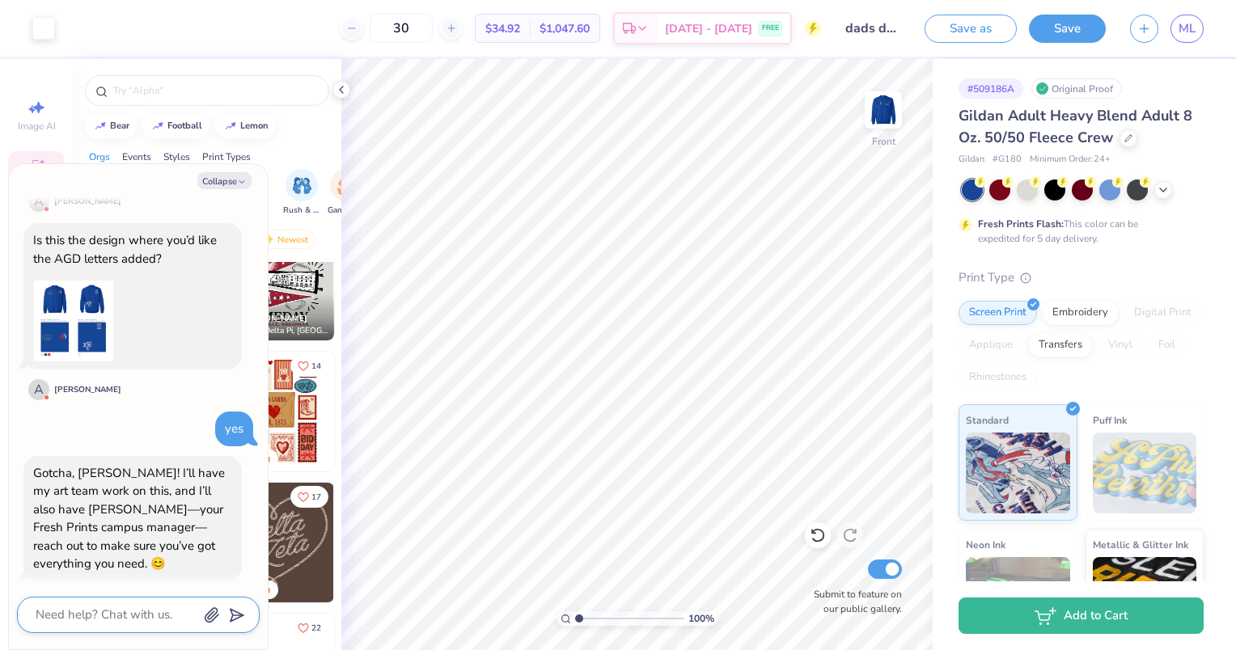
click at [142, 607] on textarea at bounding box center [116, 615] width 164 height 22
click at [180, 606] on textarea "I" at bounding box center [116, 615] width 164 height 22
click at [35, 614] on textarea "I can text Kylie on my own," at bounding box center [116, 615] width 164 height 22
click at [120, 623] on textarea "That's ok! I can text Kylie on my own," at bounding box center [116, 606] width 164 height 40
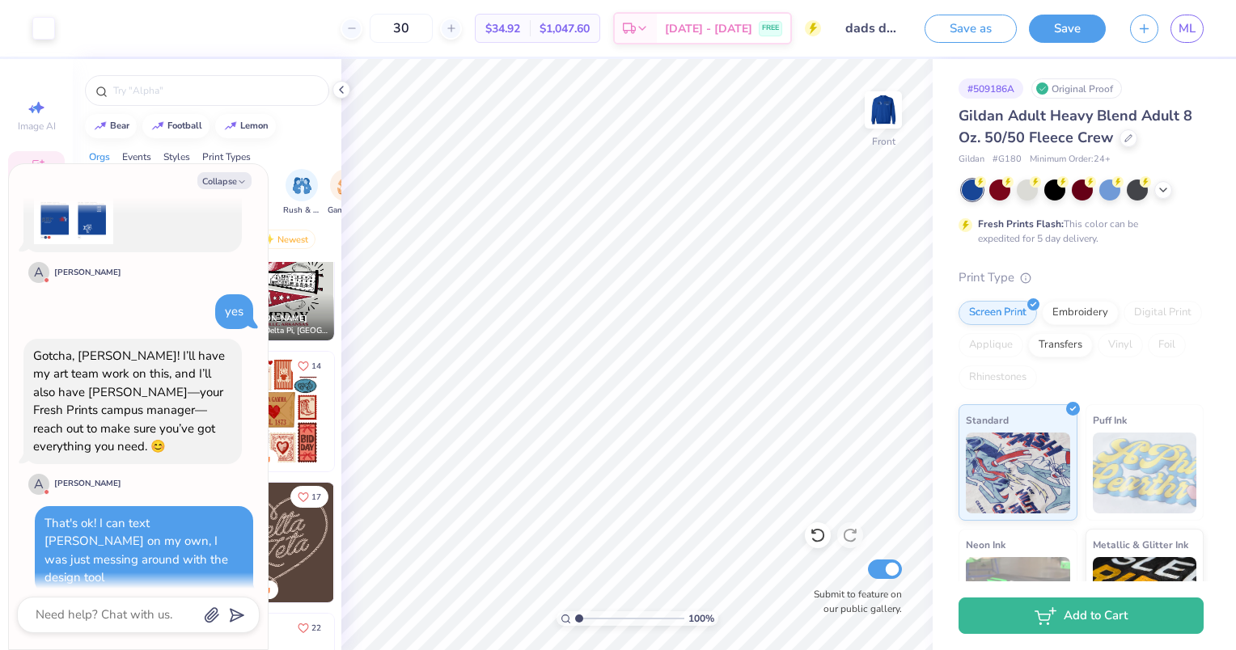
scroll to position [958, 0]
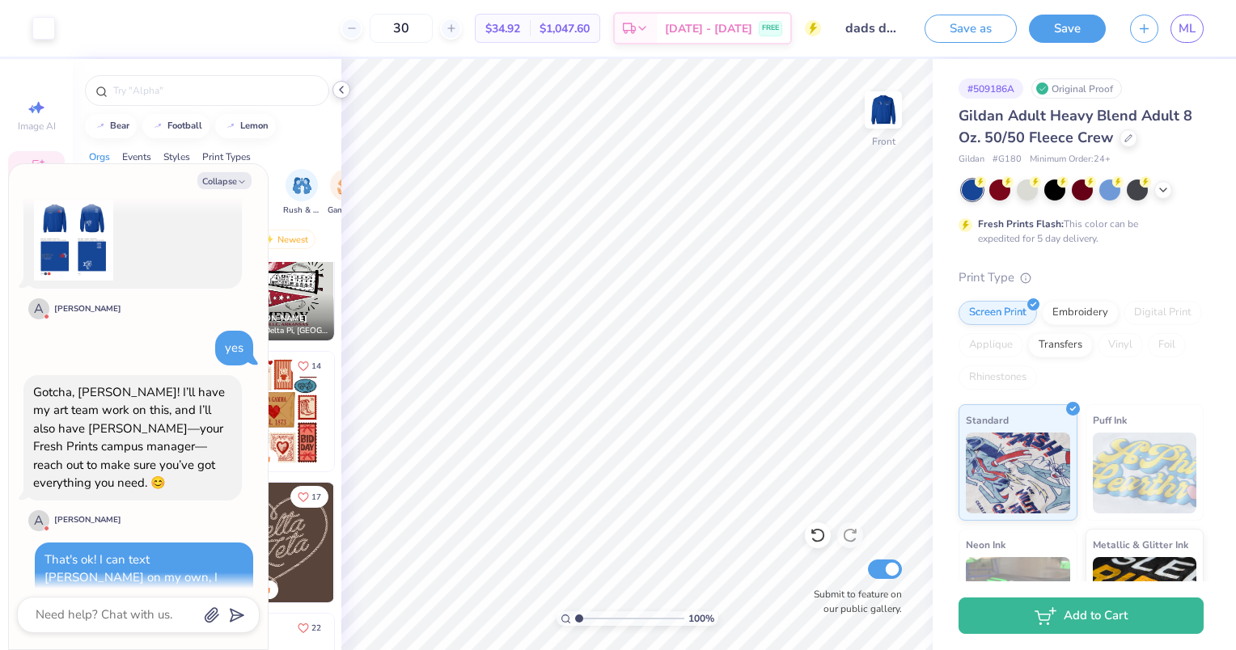
click at [340, 90] on polyline at bounding box center [341, 90] width 3 height 6
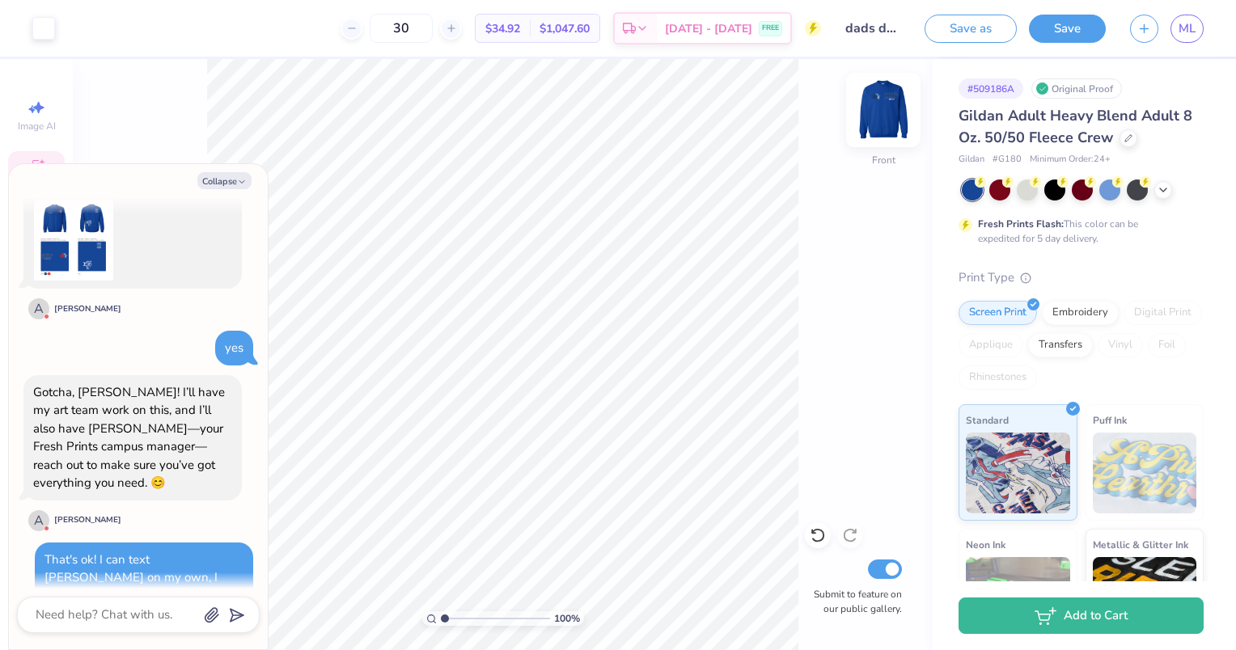
click at [880, 112] on img at bounding box center [883, 110] width 65 height 65
click at [899, 107] on img at bounding box center [883, 110] width 65 height 65
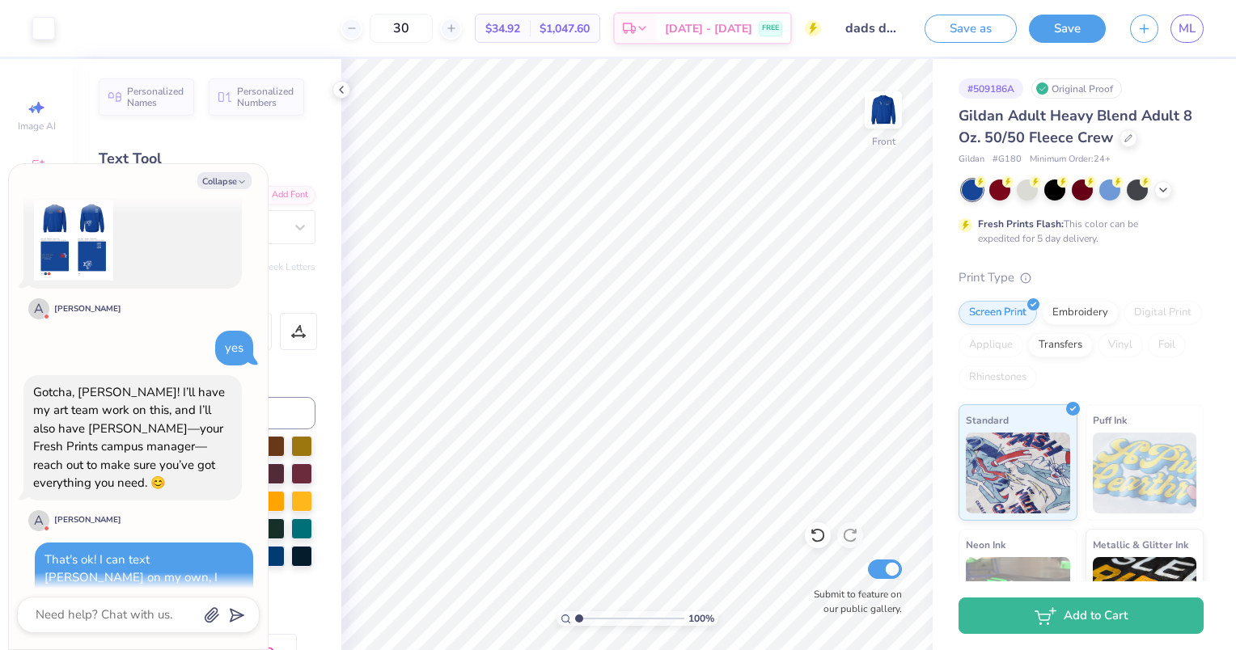
scroll to position [1034, 0]
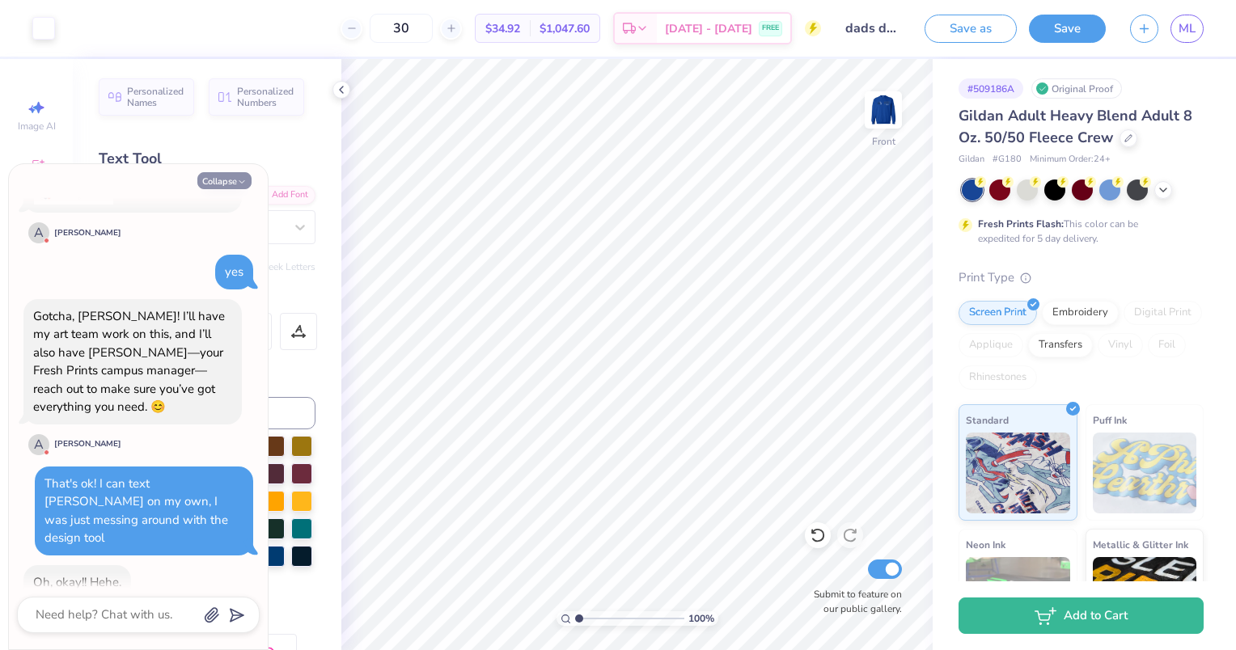
click at [239, 178] on icon "button" at bounding box center [242, 182] width 10 height 10
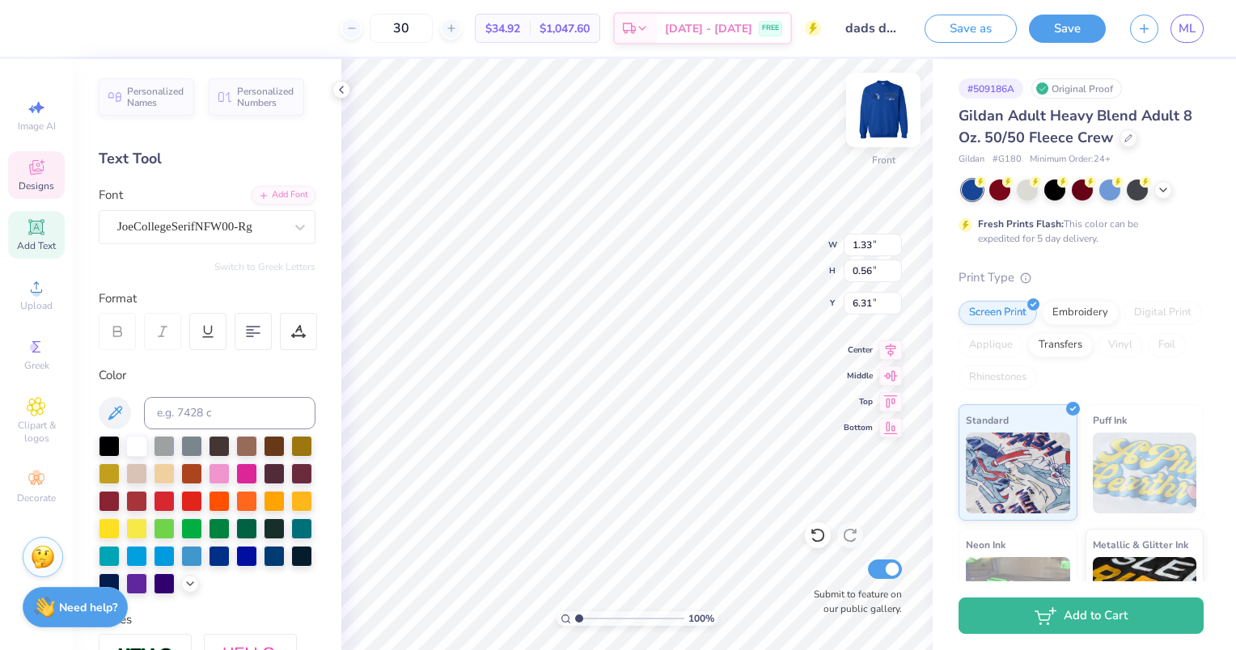
click at [887, 113] on img at bounding box center [883, 110] width 65 height 65
click at [887, 128] on img at bounding box center [883, 110] width 65 height 65
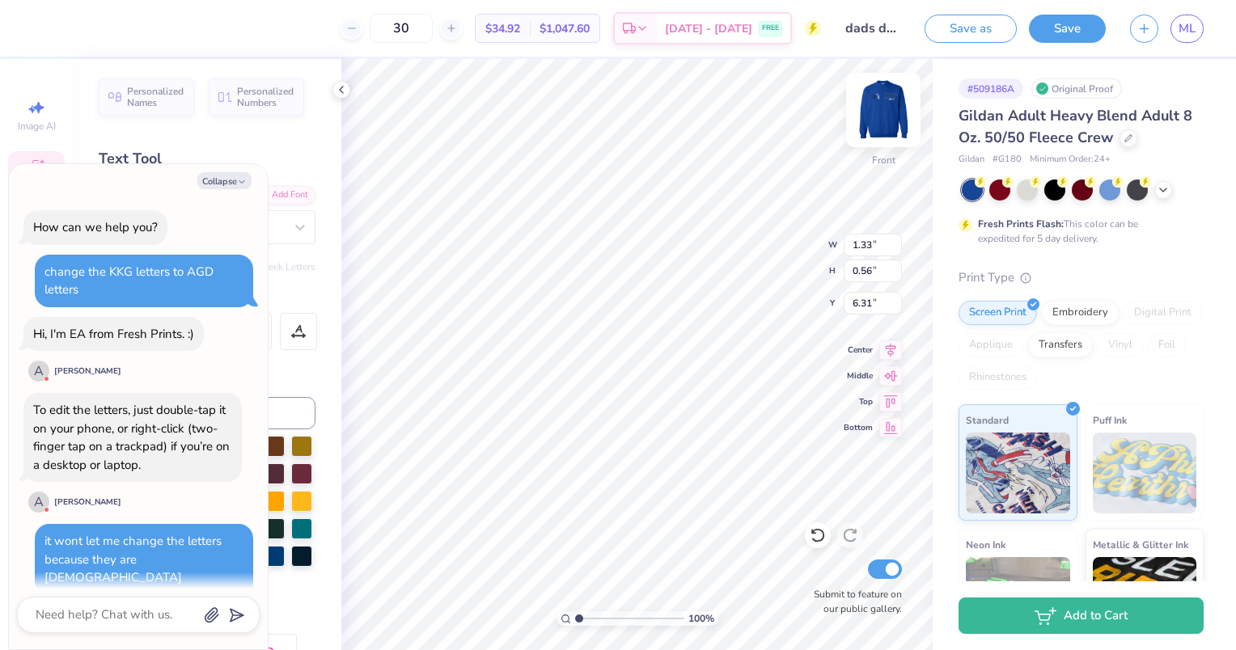
scroll to position [1201, 0]
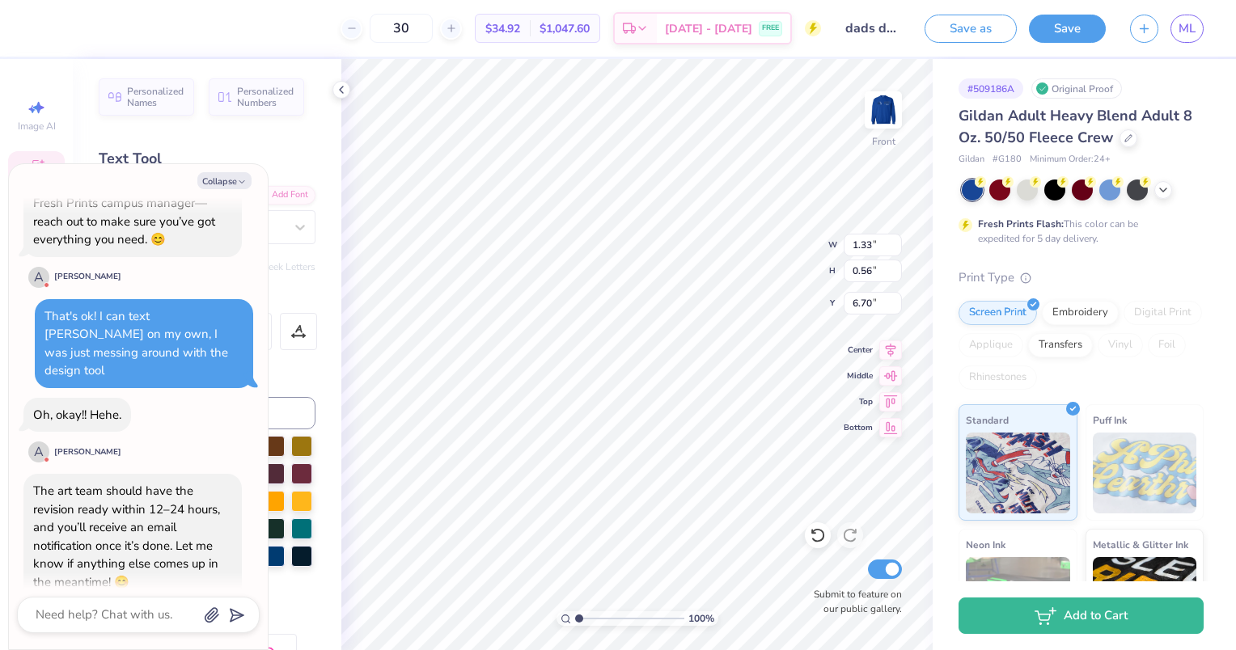
click at [79, 628] on div at bounding box center [138, 615] width 243 height 36
click at [84, 621] on textarea at bounding box center [116, 615] width 164 height 22
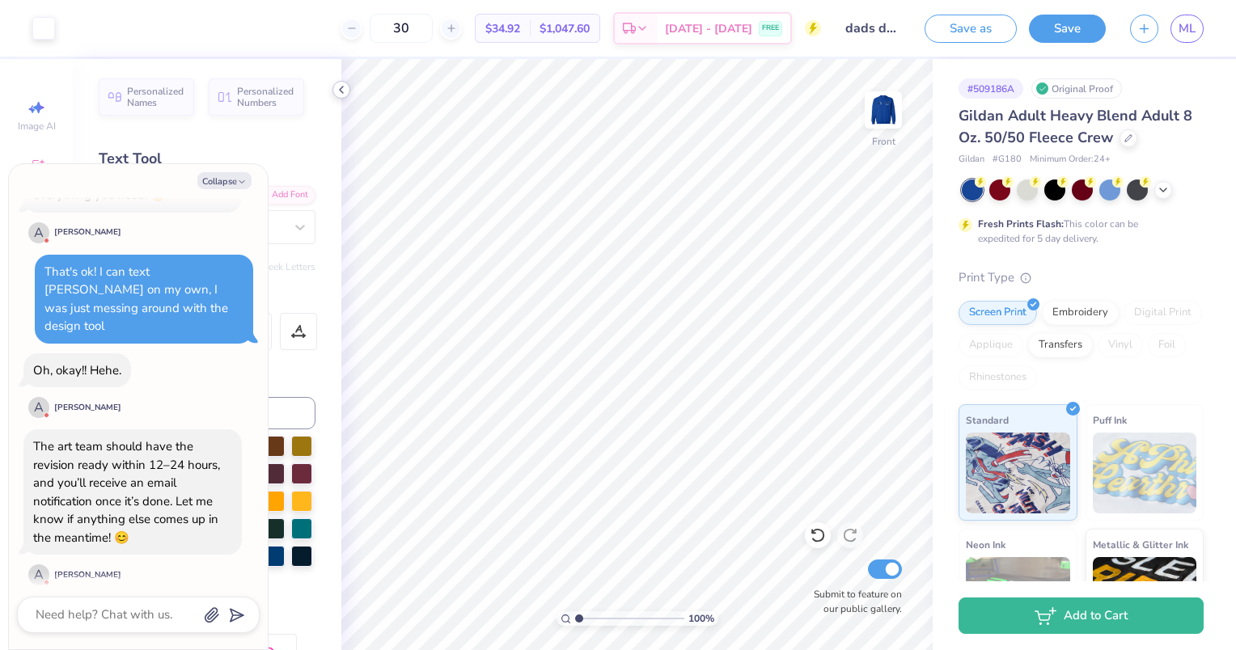
click at [343, 95] on icon at bounding box center [341, 89] width 13 height 13
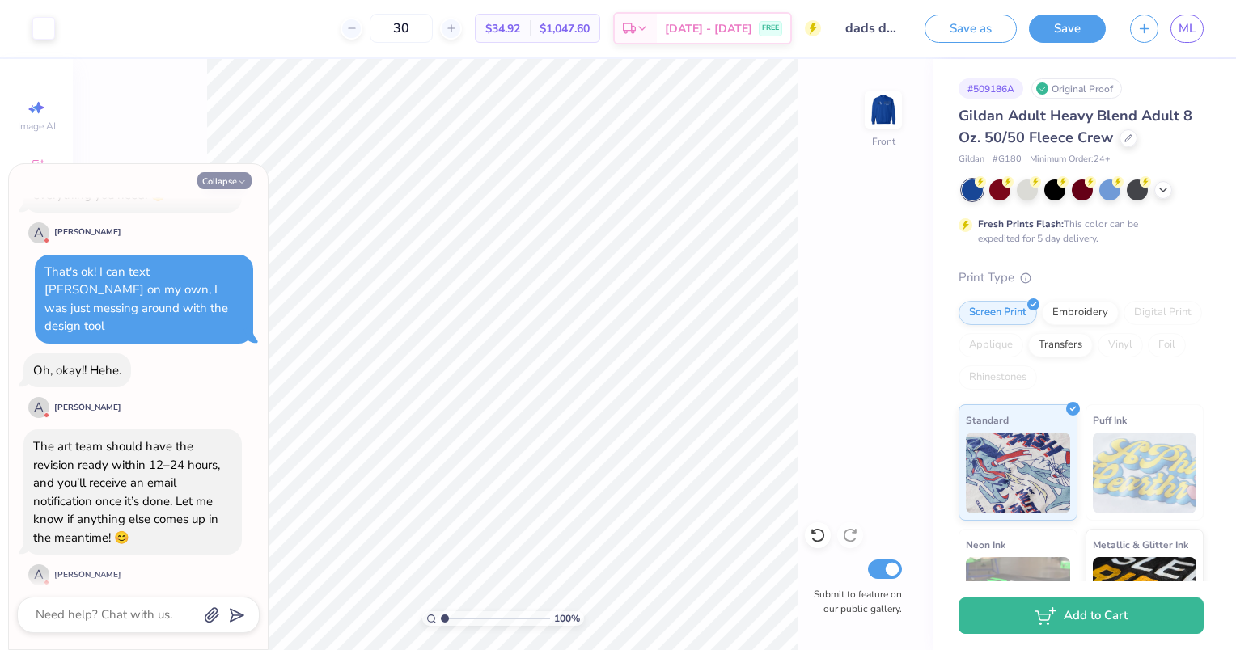
click at [232, 186] on button "Collapse" at bounding box center [224, 180] width 54 height 17
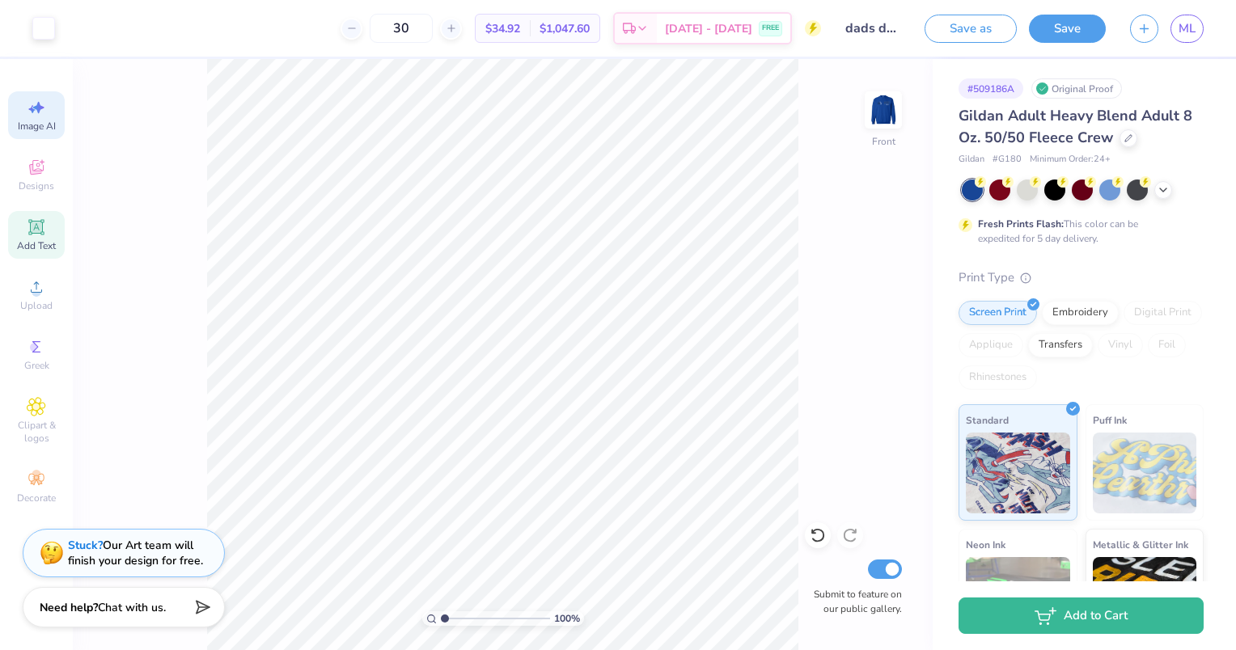
click at [46, 110] on div "Image AI" at bounding box center [36, 115] width 57 height 48
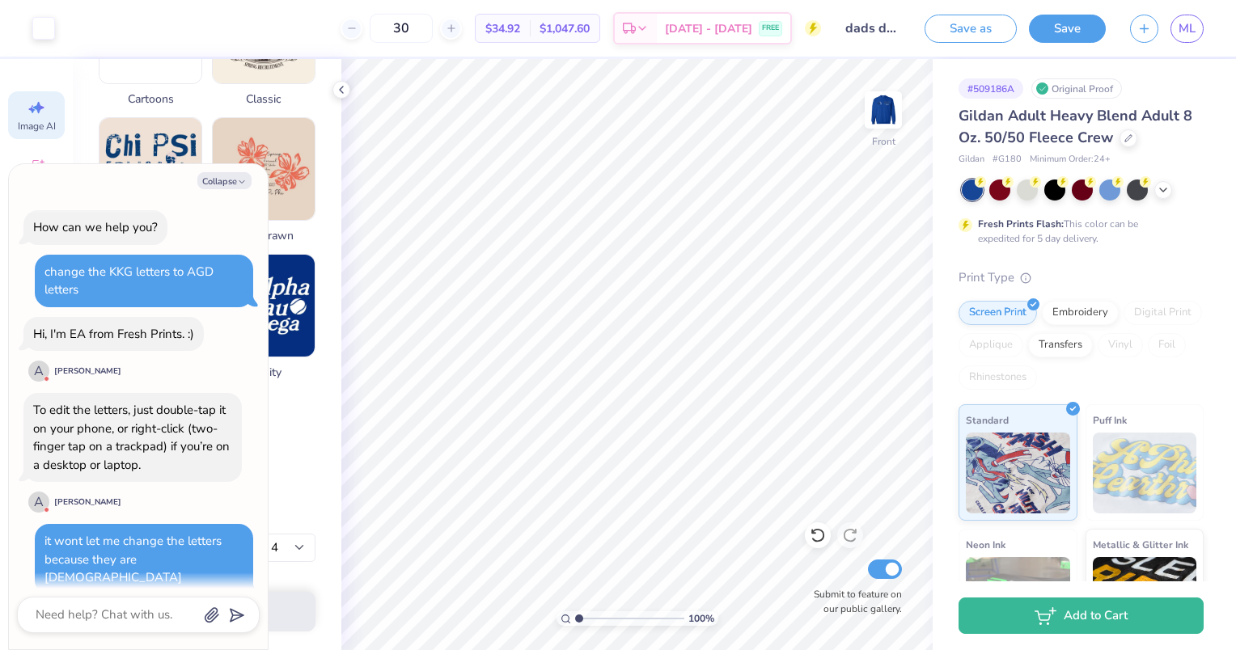
scroll to position [1321, 0]
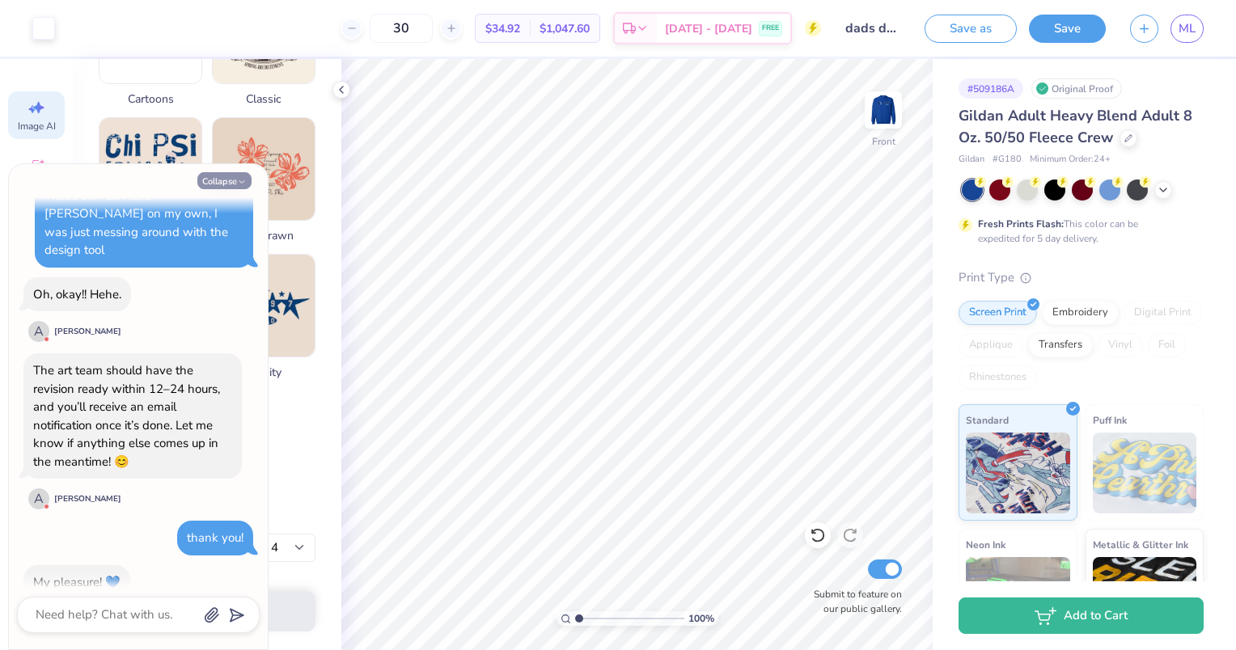
click at [222, 175] on button "Collapse" at bounding box center [224, 180] width 54 height 17
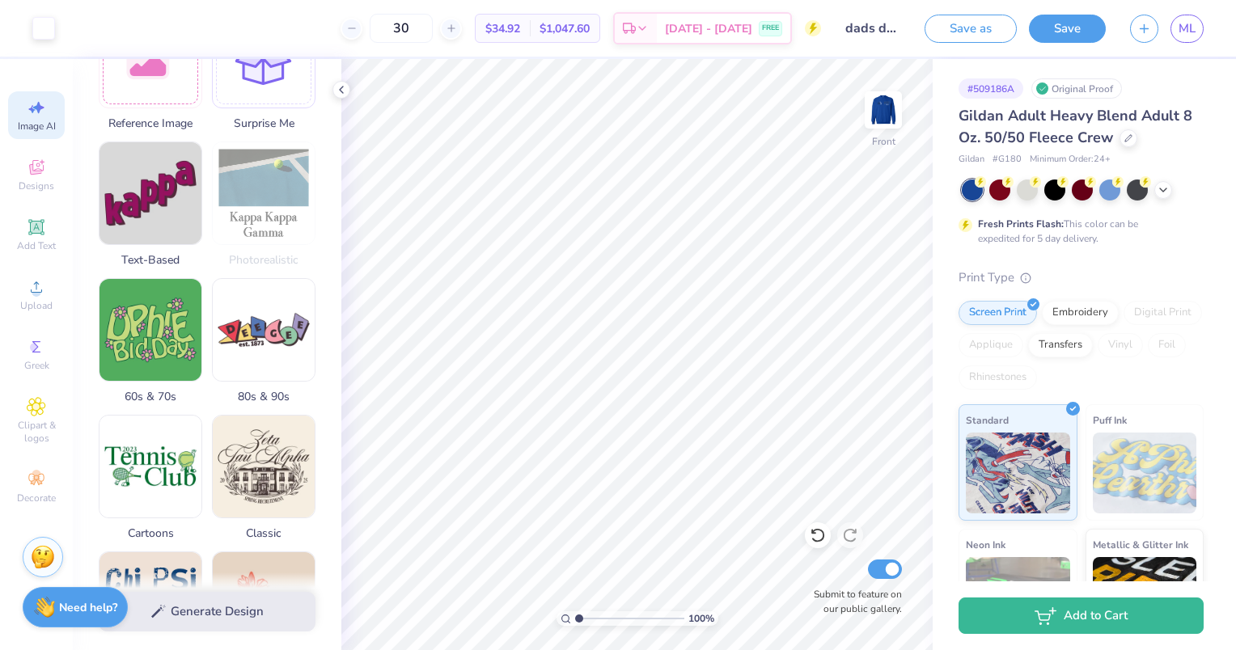
scroll to position [166, 0]
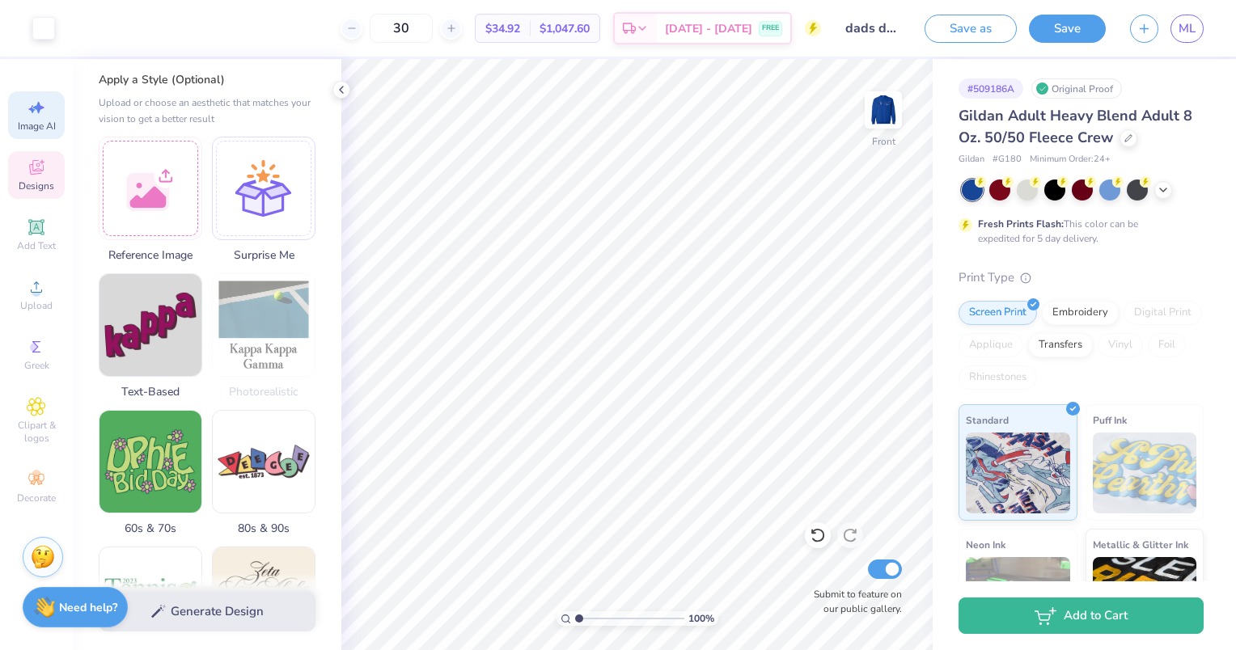
click at [45, 178] on div "Designs" at bounding box center [36, 175] width 57 height 48
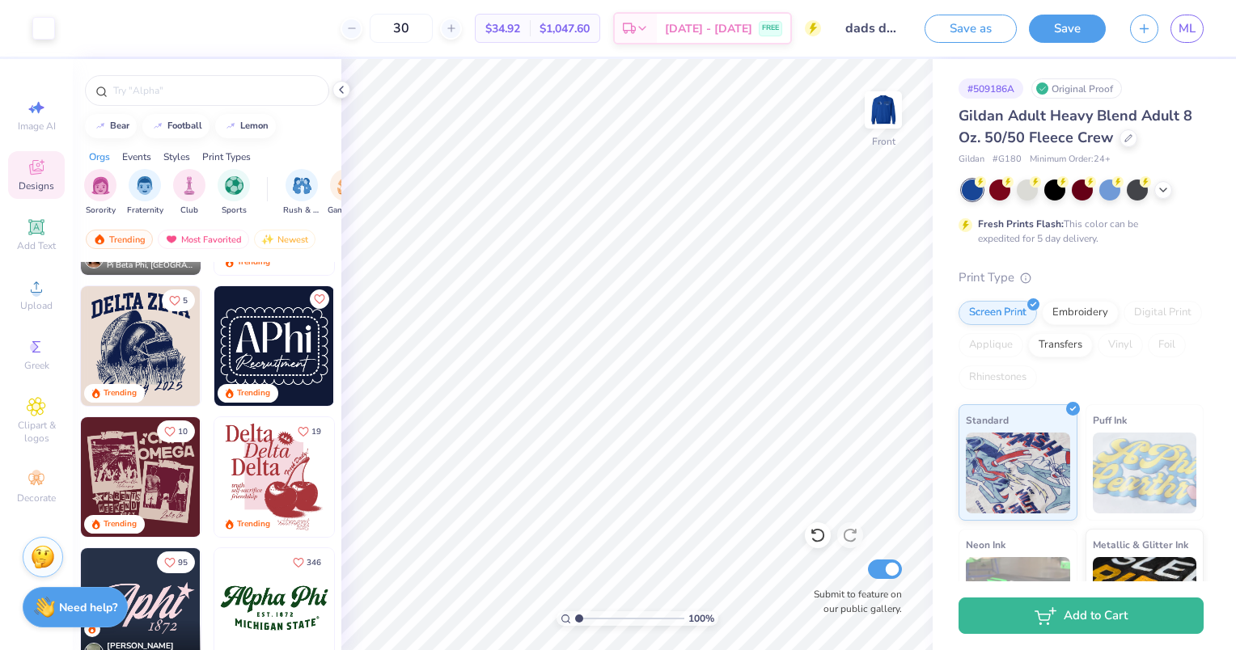
scroll to position [1051, 0]
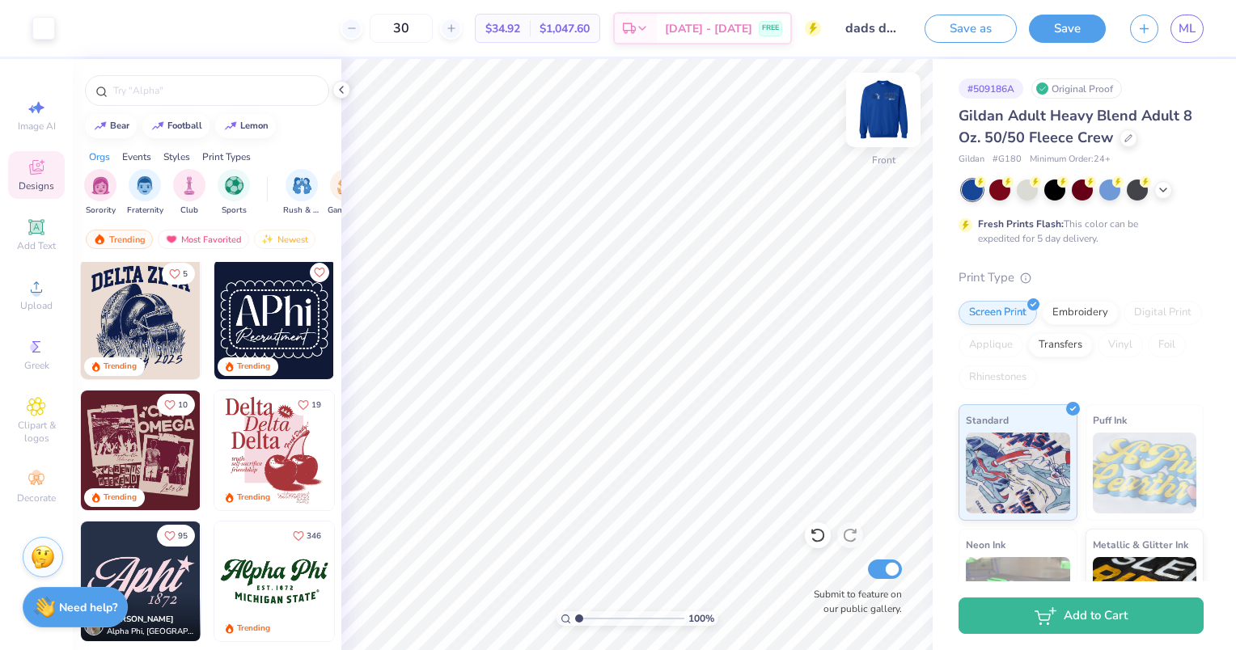
click at [885, 102] on img at bounding box center [883, 110] width 65 height 65
click at [874, 116] on img at bounding box center [883, 110] width 65 height 65
click at [898, 108] on img at bounding box center [883, 110] width 65 height 65
click at [859, 109] on img at bounding box center [883, 110] width 65 height 65
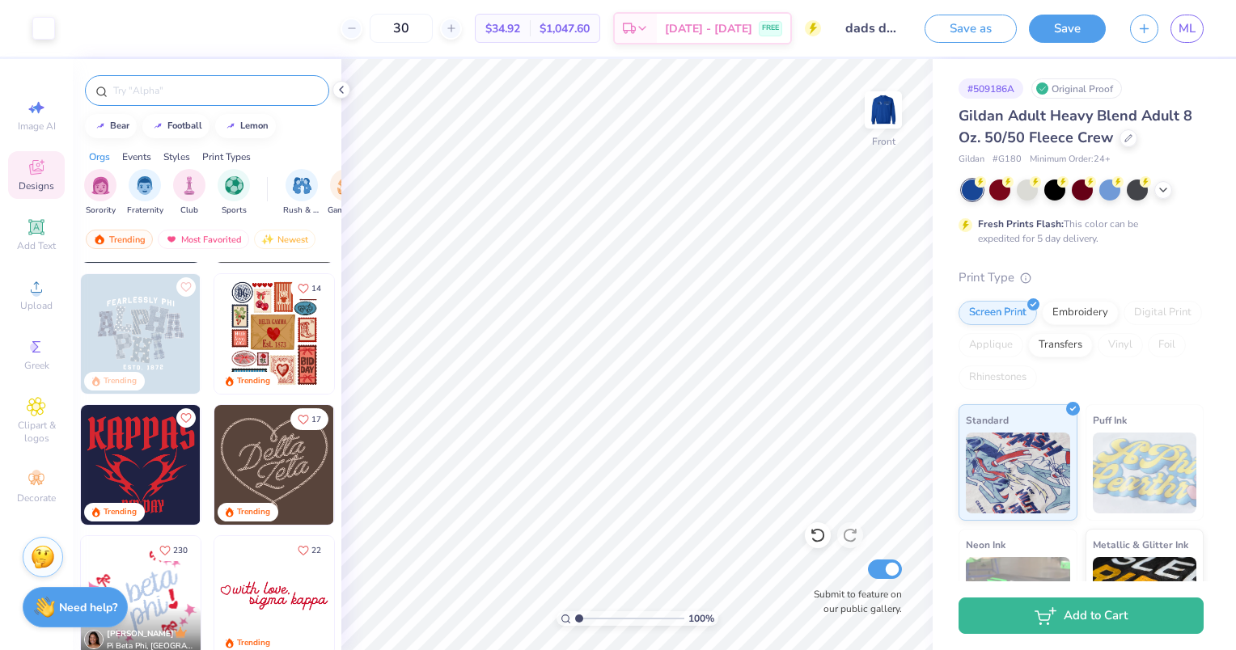
scroll to position [647, 0]
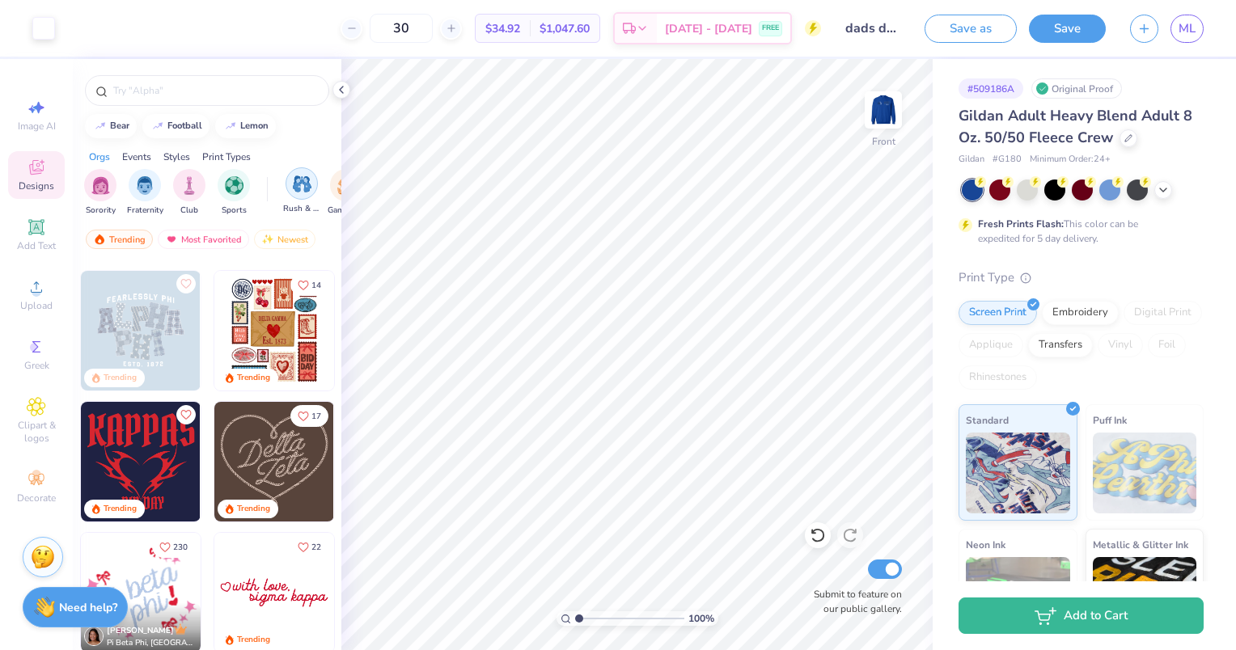
click at [285, 184] on div "filter for Rush & Bid" at bounding box center [301, 183] width 32 height 32
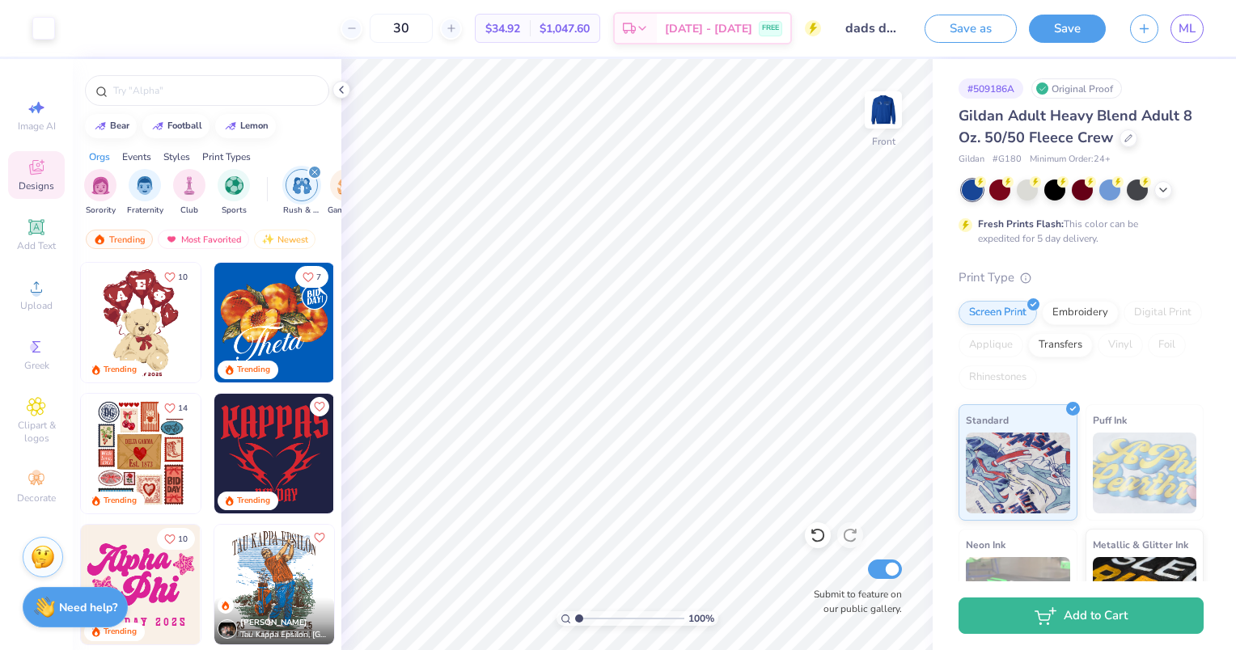
click at [314, 173] on icon "filter for Rush & Bid" at bounding box center [314, 172] width 6 height 6
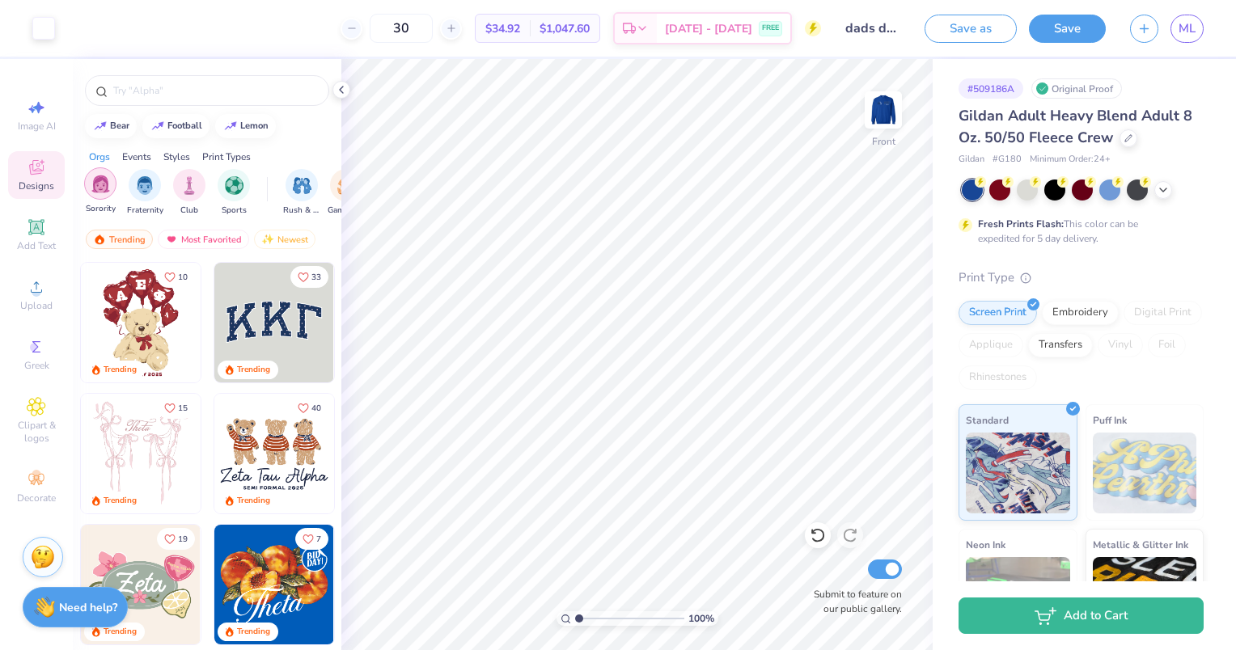
click at [114, 191] on div "filter for Sorority" at bounding box center [100, 183] width 32 height 32
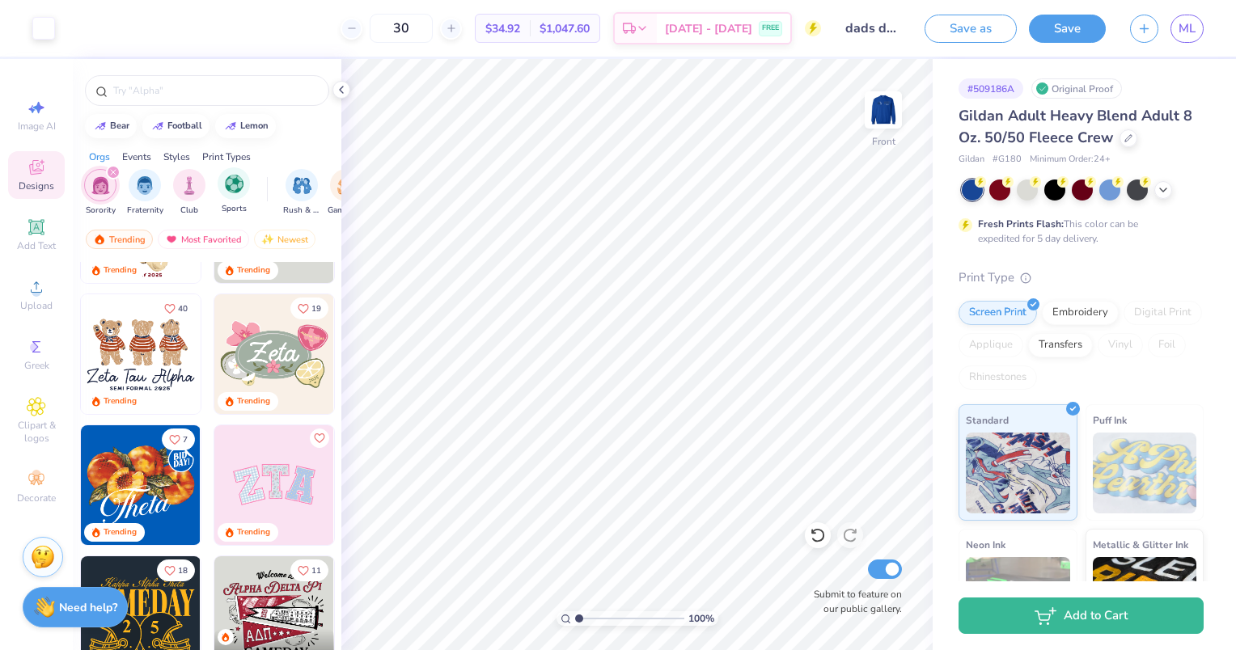
scroll to position [243, 0]
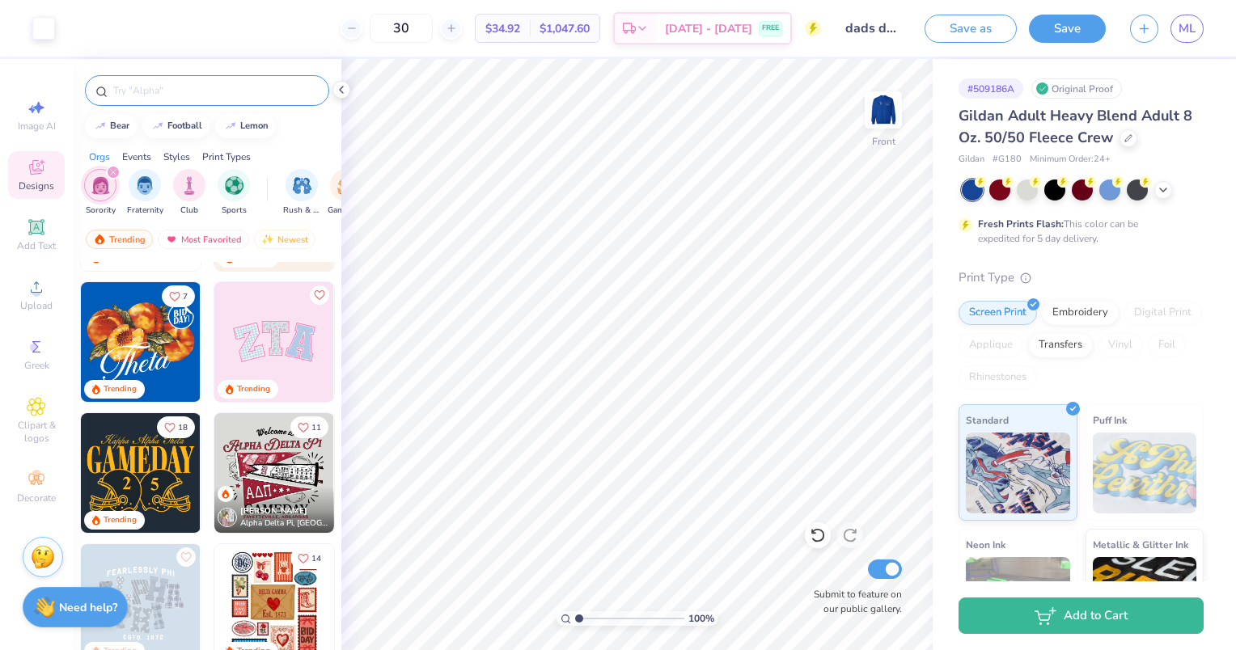
click at [220, 84] on input "text" at bounding box center [215, 90] width 207 height 16
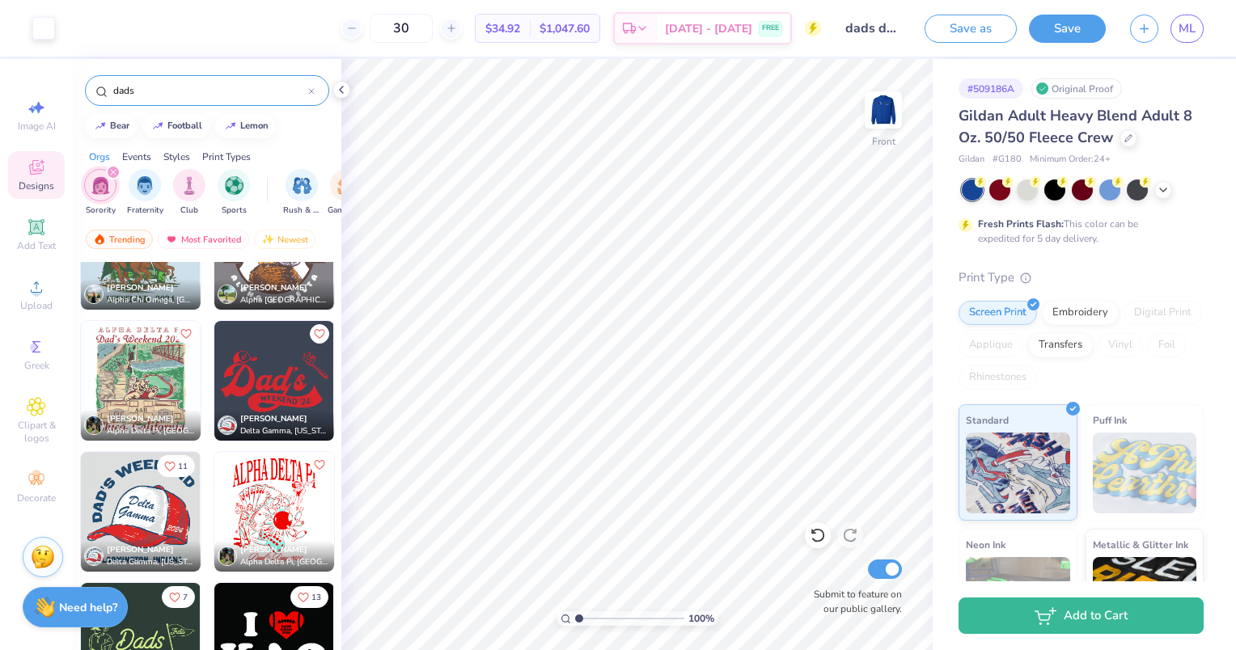
scroll to position [566, 0]
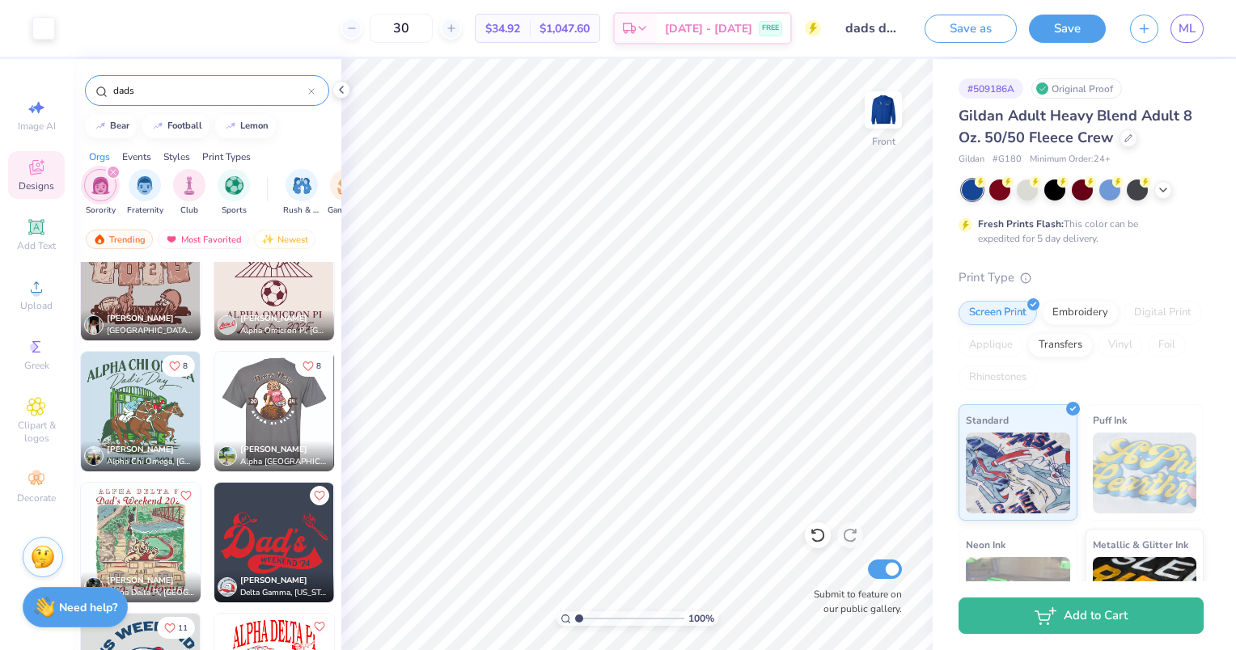
click at [214, 400] on img at bounding box center [155, 412] width 120 height 120
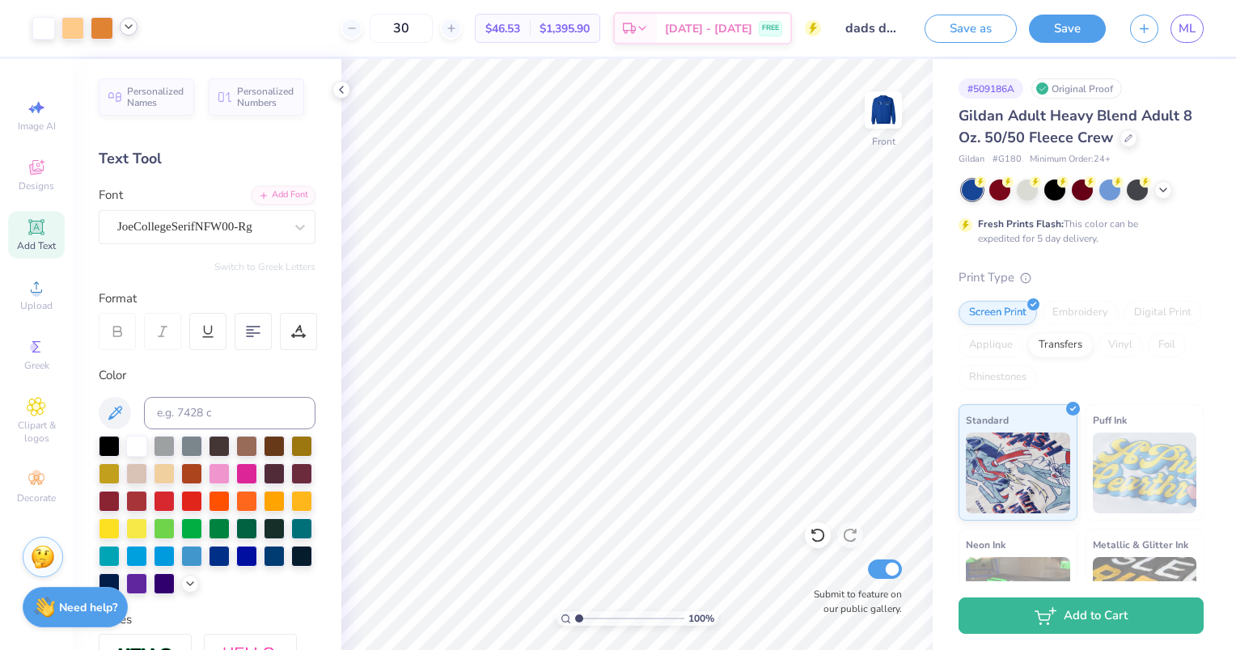
click at [128, 27] on polyline at bounding box center [128, 26] width 6 height 3
click at [133, 73] on div at bounding box center [128, 68] width 23 height 23
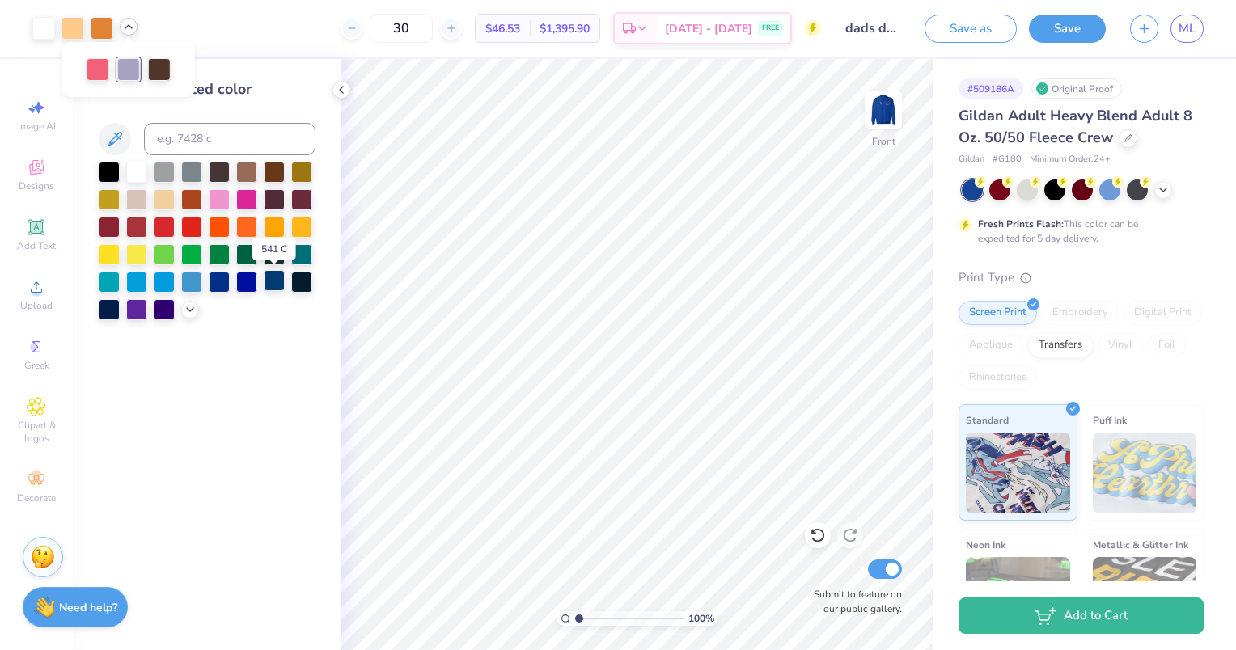
click at [268, 278] on div at bounding box center [274, 280] width 21 height 21
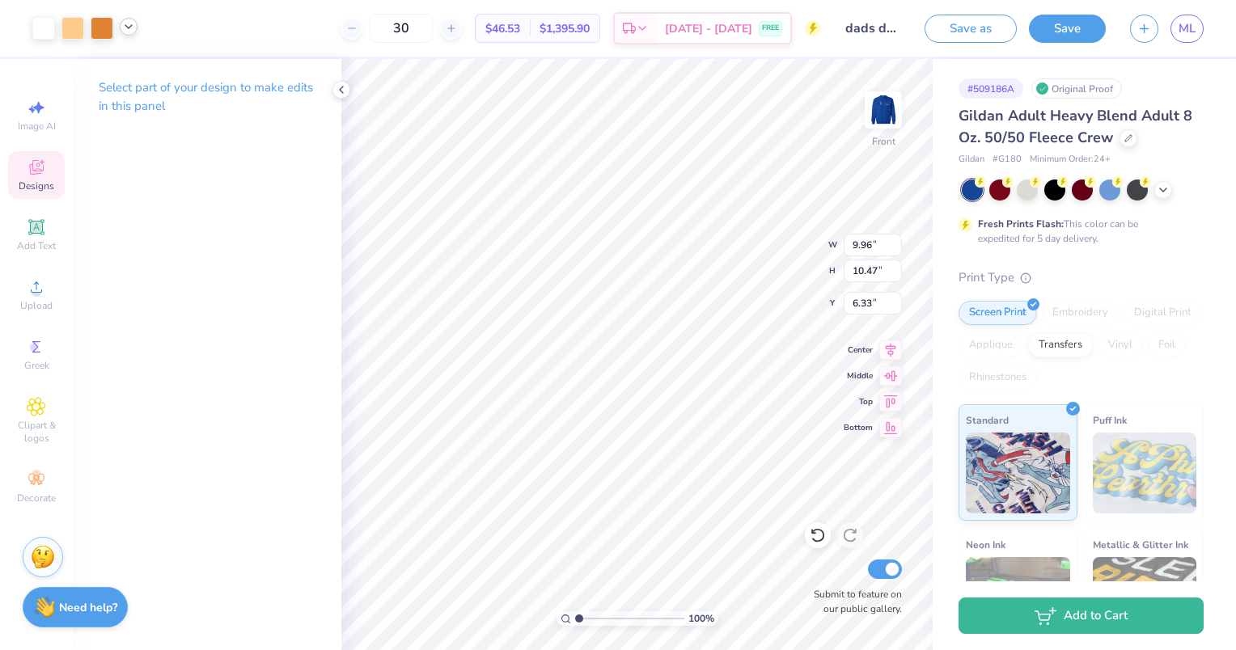
click at [124, 23] on icon at bounding box center [128, 26] width 13 height 13
click at [123, 64] on div at bounding box center [128, 68] width 23 height 23
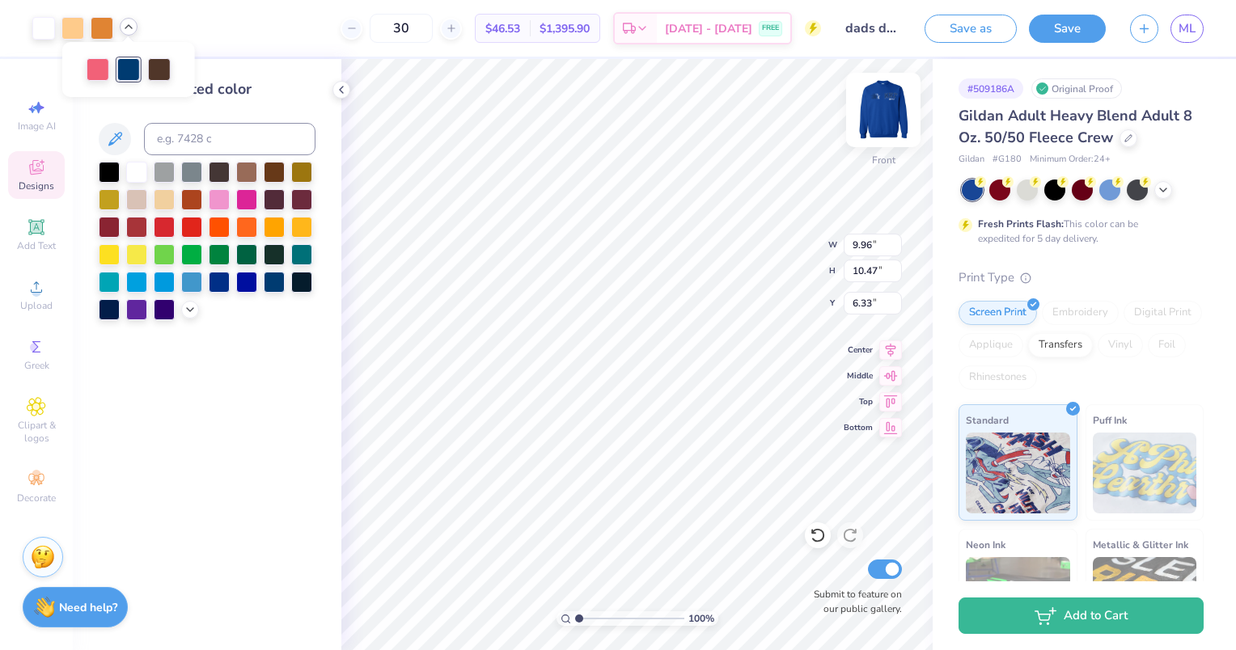
click at [891, 102] on img at bounding box center [883, 110] width 65 height 65
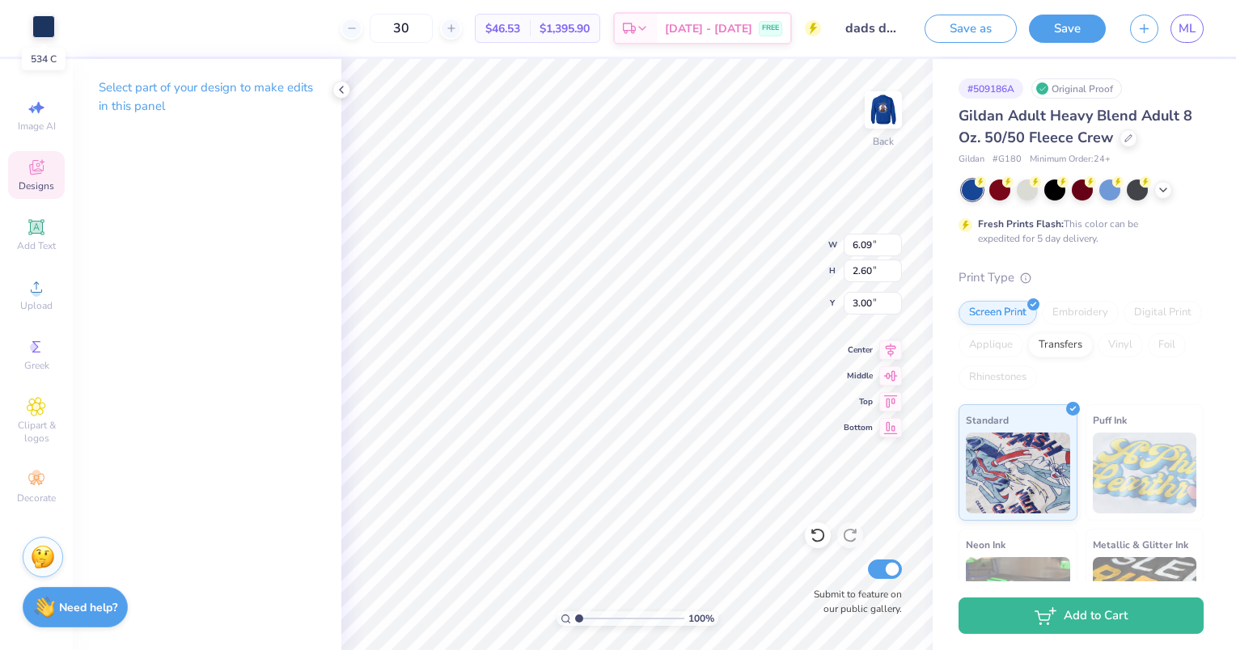
click at [54, 31] on div at bounding box center [43, 26] width 23 height 23
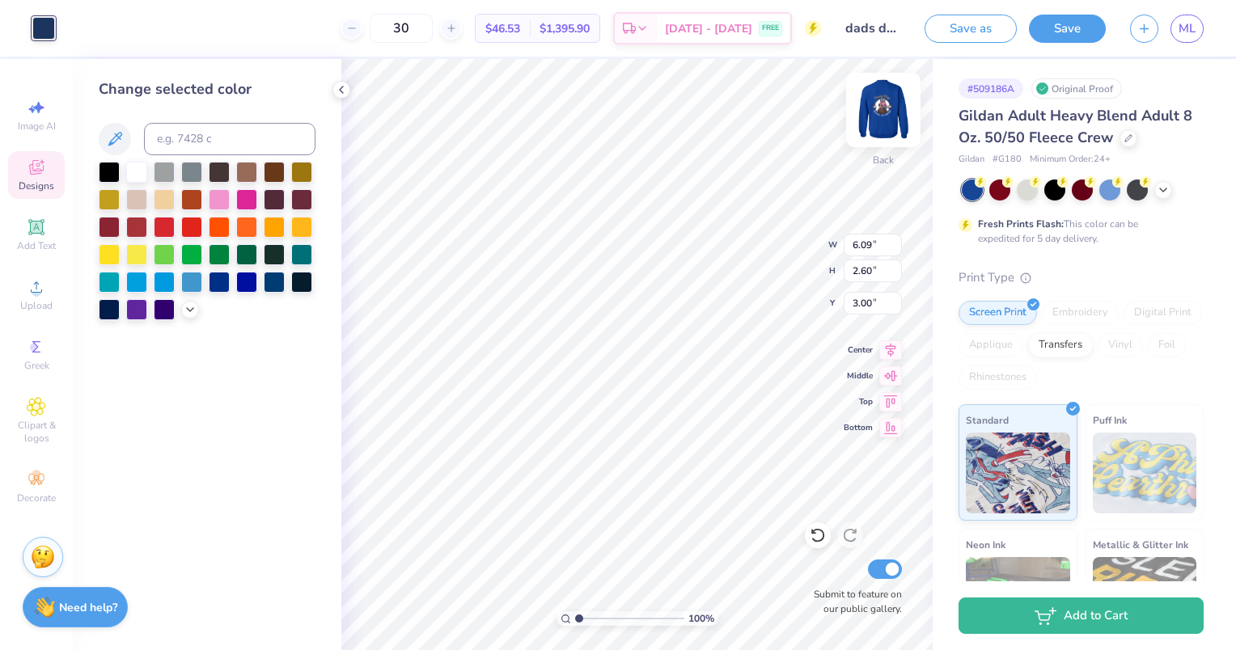
click at [873, 94] on img at bounding box center [883, 110] width 65 height 65
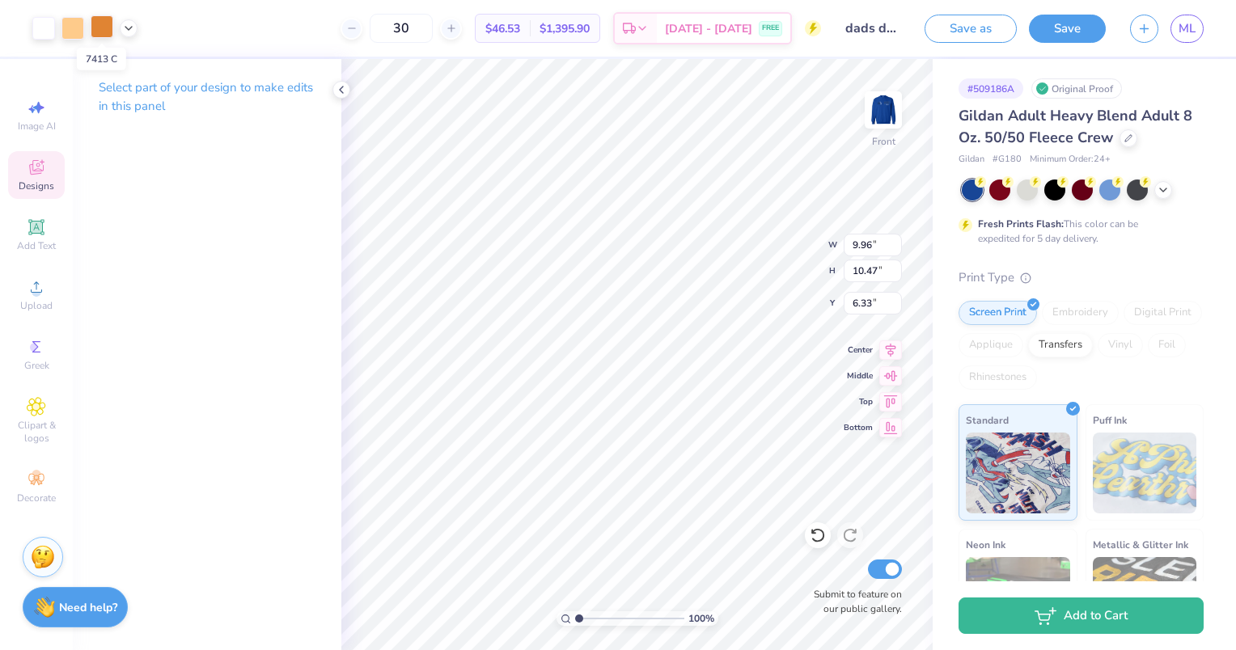
click at [106, 16] on div at bounding box center [102, 26] width 23 height 23
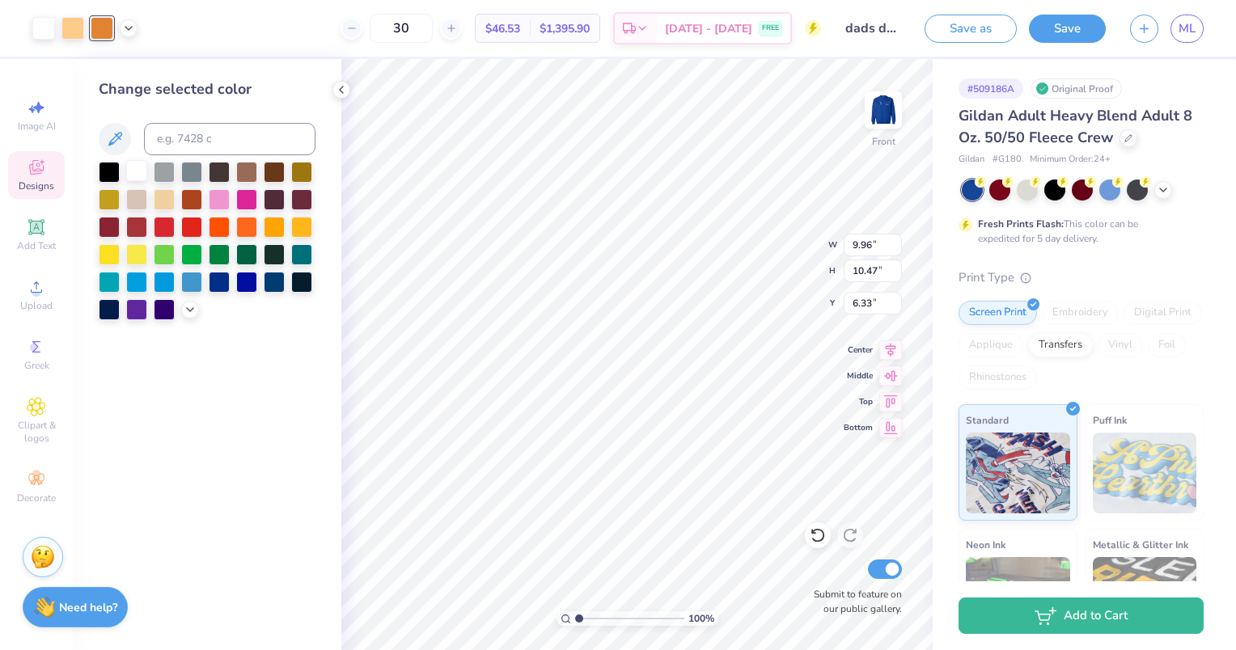
click at [133, 172] on div at bounding box center [136, 170] width 21 height 21
click at [110, 168] on div at bounding box center [109, 170] width 21 height 21
click at [144, 172] on div at bounding box center [136, 170] width 21 height 21
click at [82, 29] on div at bounding box center [72, 26] width 23 height 23
click at [139, 171] on div at bounding box center [136, 170] width 21 height 21
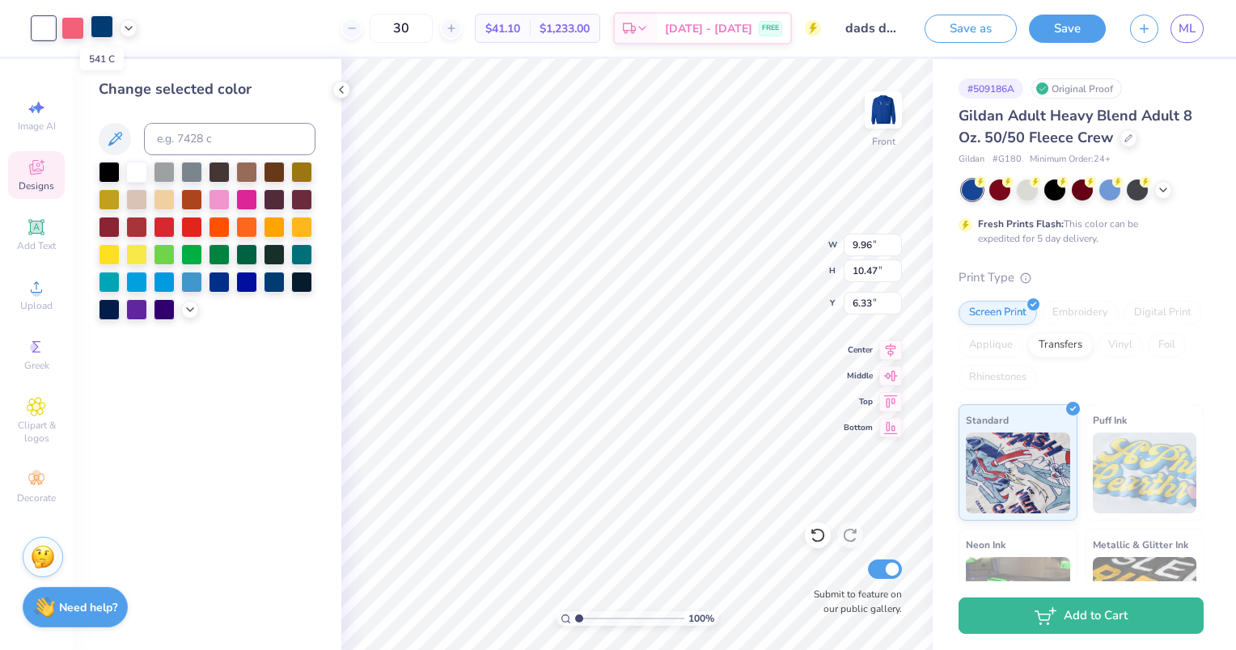
click at [99, 23] on div at bounding box center [102, 26] width 23 height 23
click at [190, 145] on input at bounding box center [229, 139] width 171 height 32
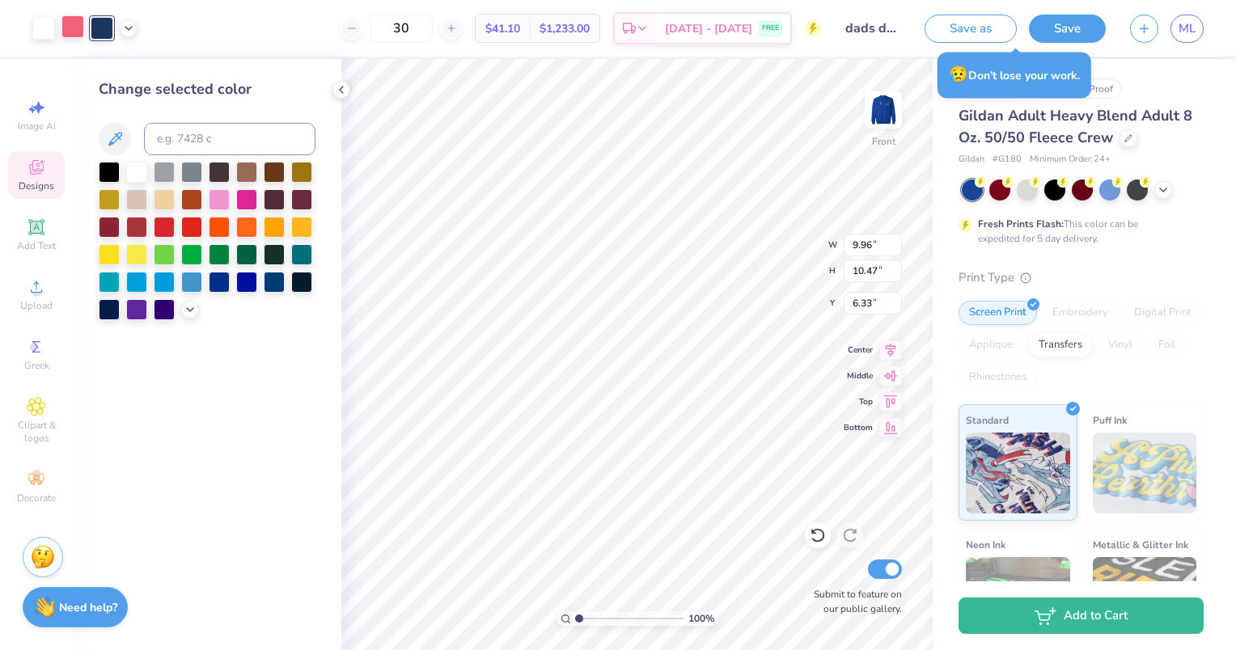
click at [77, 31] on div at bounding box center [72, 26] width 23 height 23
click at [246, 282] on div at bounding box center [246, 280] width 21 height 21
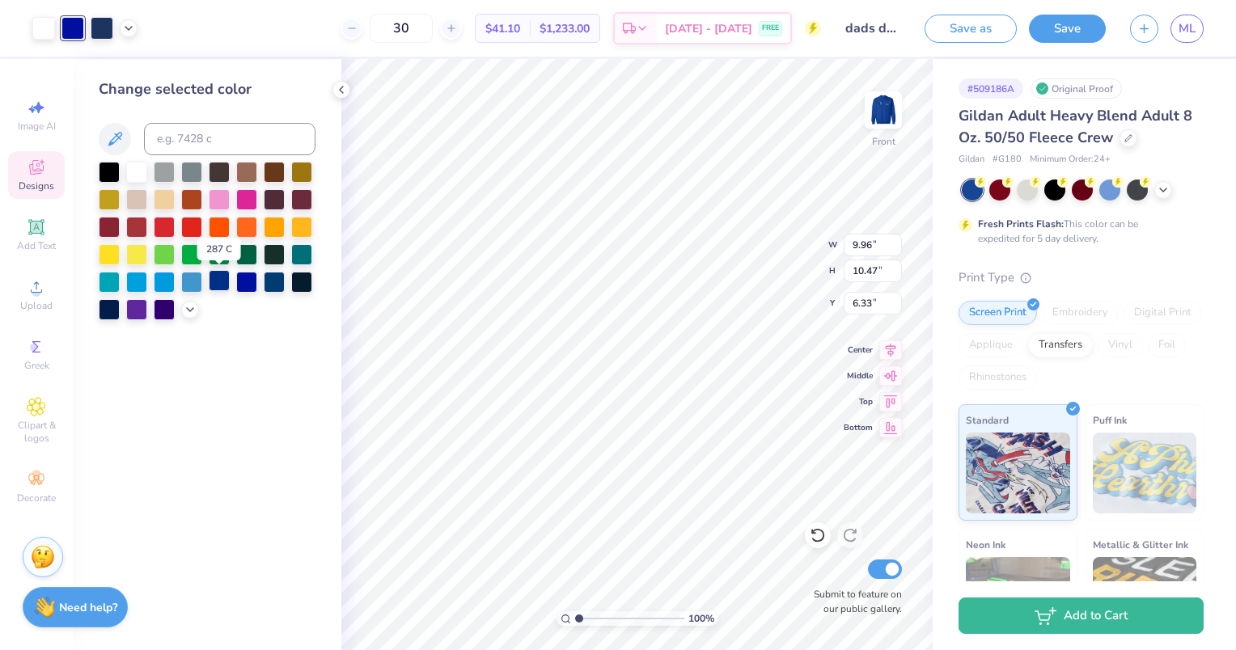
click at [225, 285] on div at bounding box center [219, 280] width 21 height 21
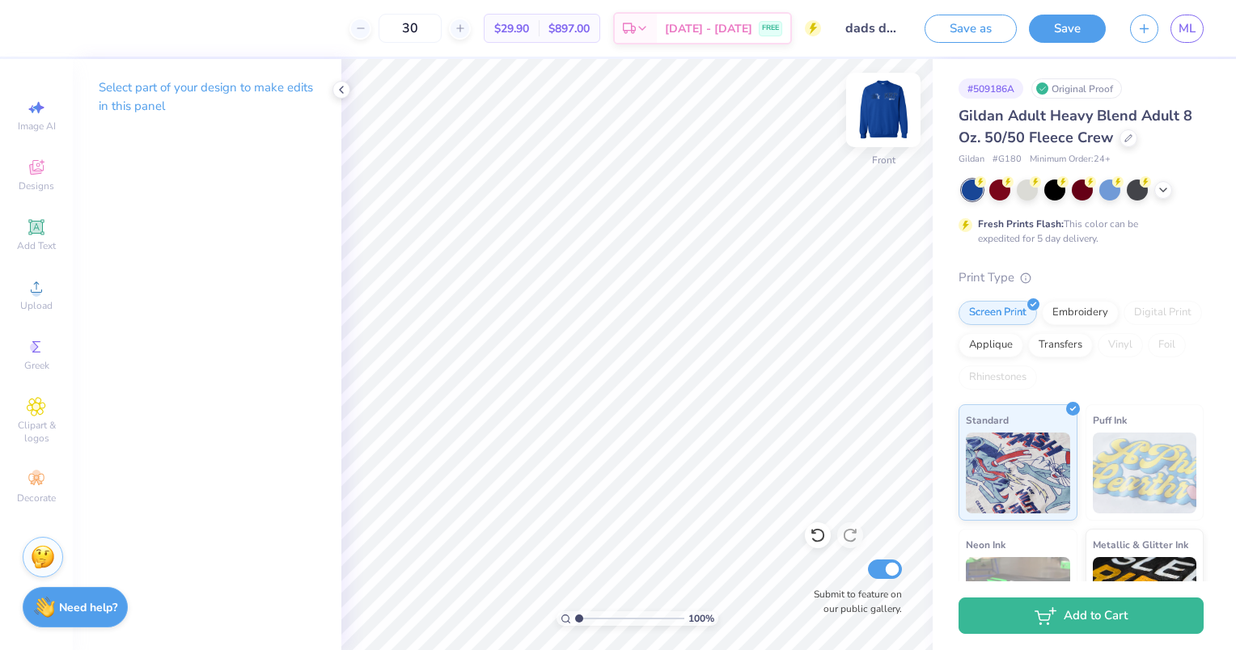
click at [880, 124] on img at bounding box center [883, 110] width 65 height 65
click at [884, 120] on img at bounding box center [883, 110] width 65 height 65
